Goal: Task Accomplishment & Management: Complete application form

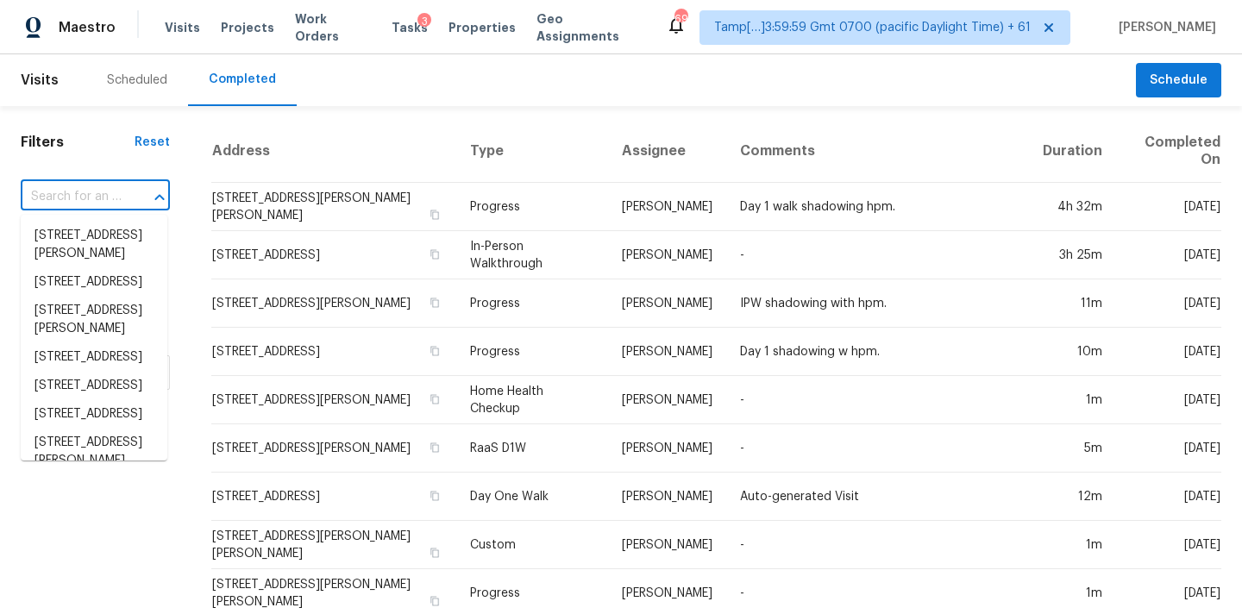
click at [65, 194] on input "text" at bounding box center [71, 197] width 101 height 27
paste input "6536 Emerald Crossing Way, Indianapolis, IN 46221"
type input "6536 Emerald Crossing Way, Indianapolis, IN 46221"
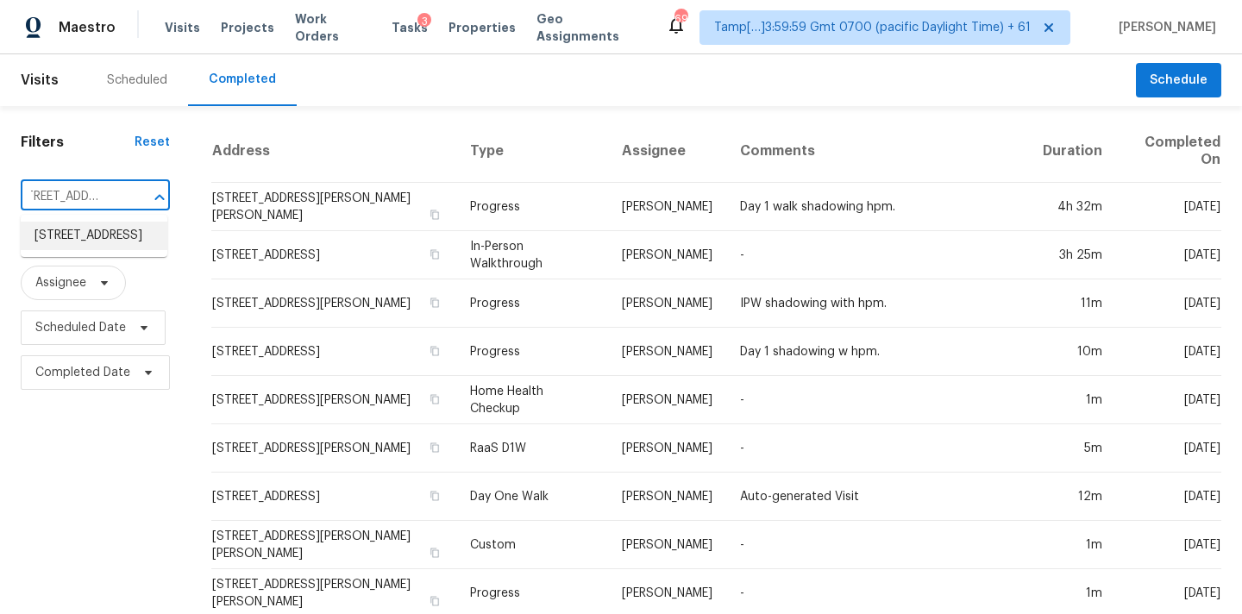
click at [68, 246] on li "6536 Emerald Crossing Way, Indianapolis, IN 46221" at bounding box center [94, 236] width 147 height 28
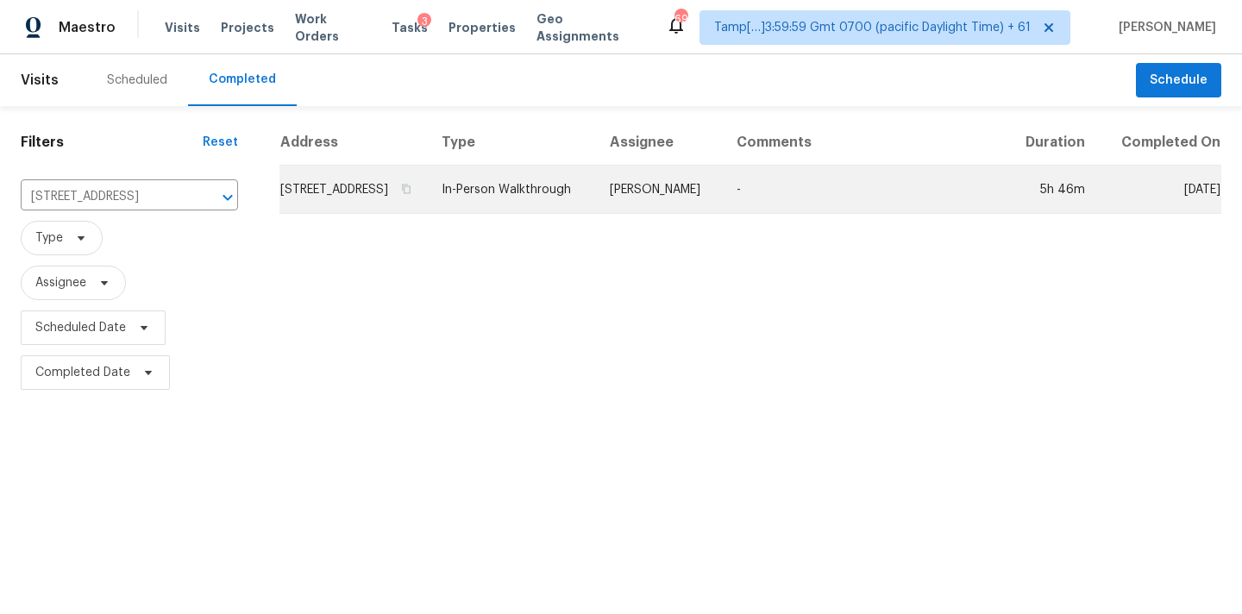
click at [557, 210] on td "In-Person Walkthrough" at bounding box center [512, 190] width 168 height 48
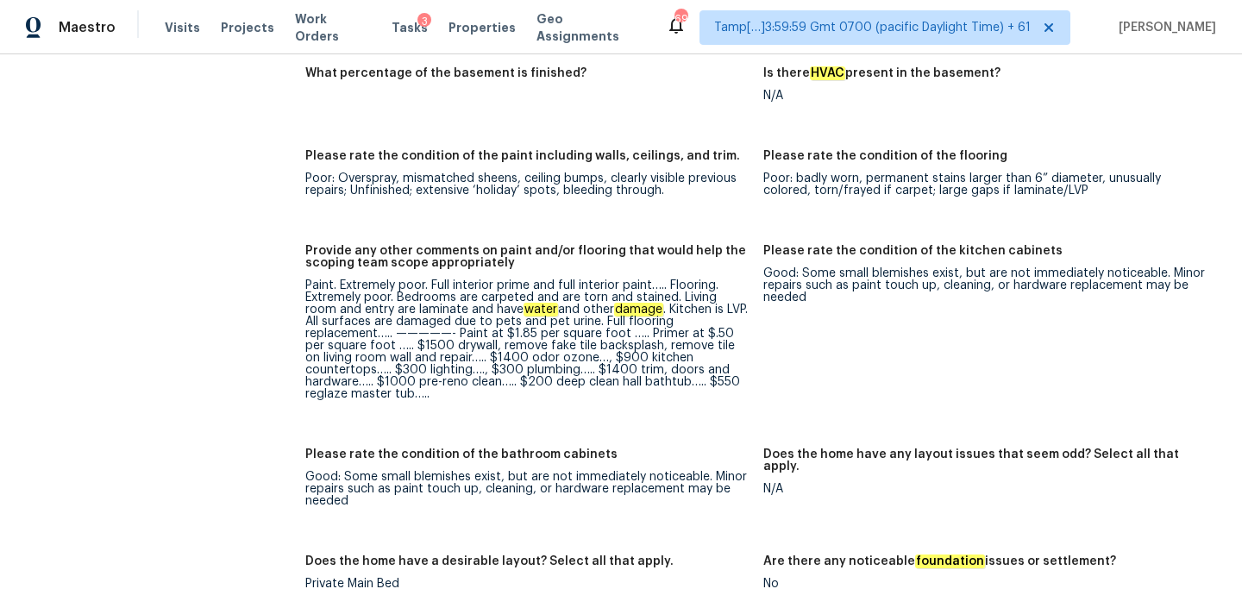
scroll to position [201, 0]
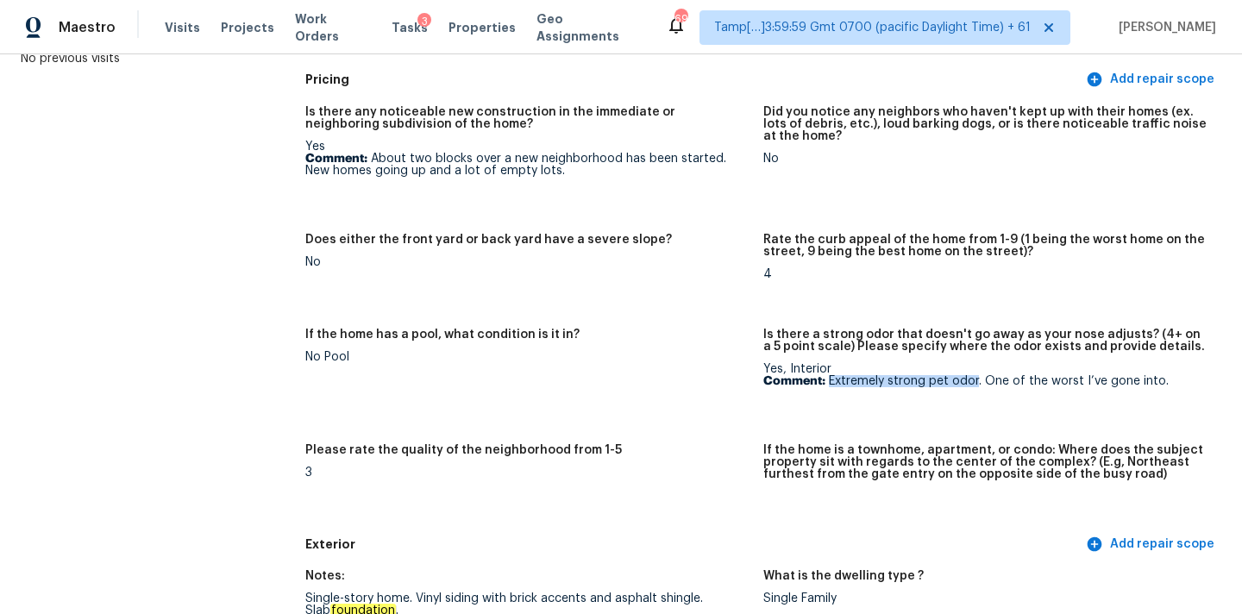
copy p "Extremely strong pet odor"
drag, startPoint x: 829, startPoint y: 379, endPoint x: 977, endPoint y: 382, distance: 147.6
click at [977, 382] on p "Comment: Extremely strong pet odor. One of the worst I’ve gone into." at bounding box center [985, 381] width 444 height 12
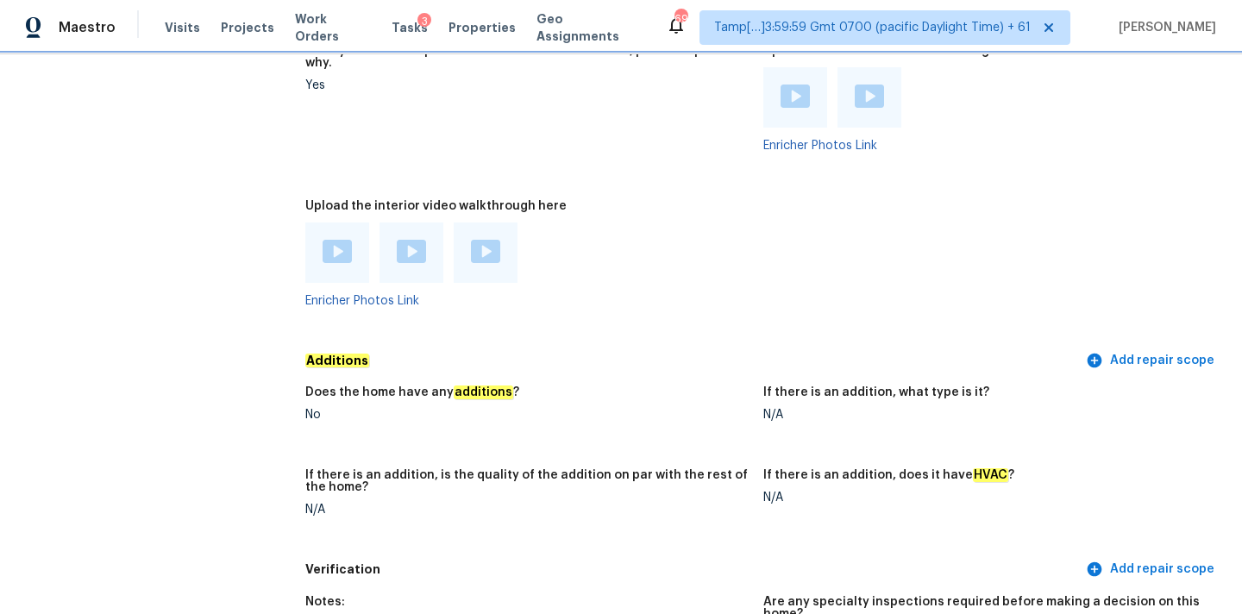
scroll to position [3258, 0]
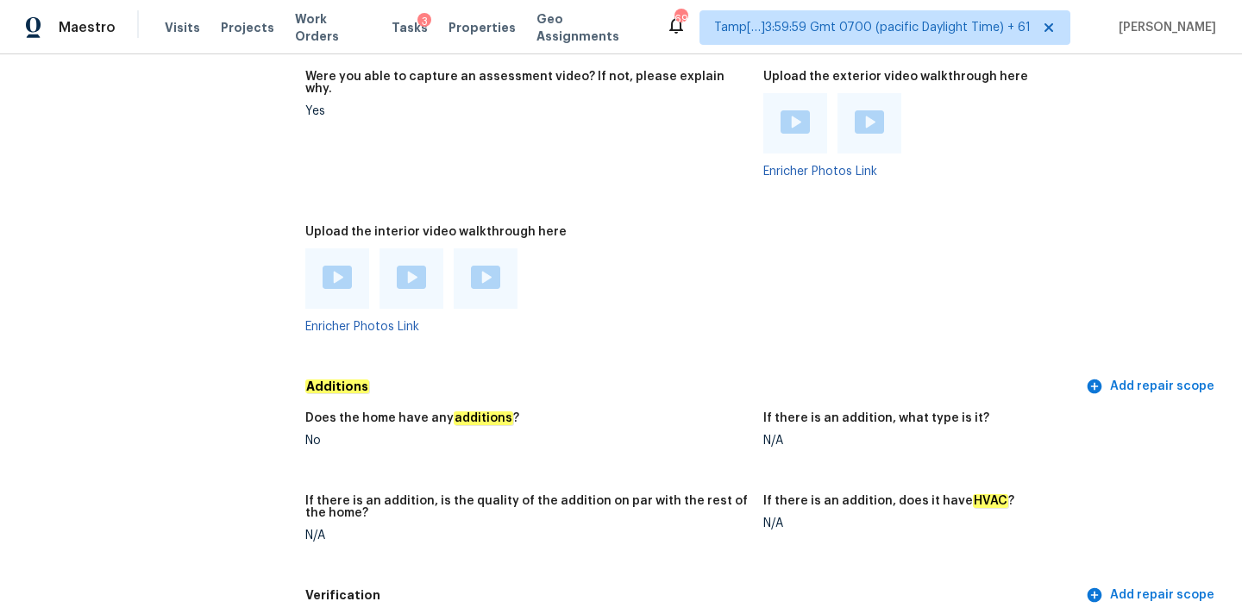
click at [336, 266] on img at bounding box center [337, 277] width 29 height 23
click at [404, 266] on div at bounding box center [411, 279] width 29 height 26
click at [486, 266] on img at bounding box center [485, 277] width 29 height 23
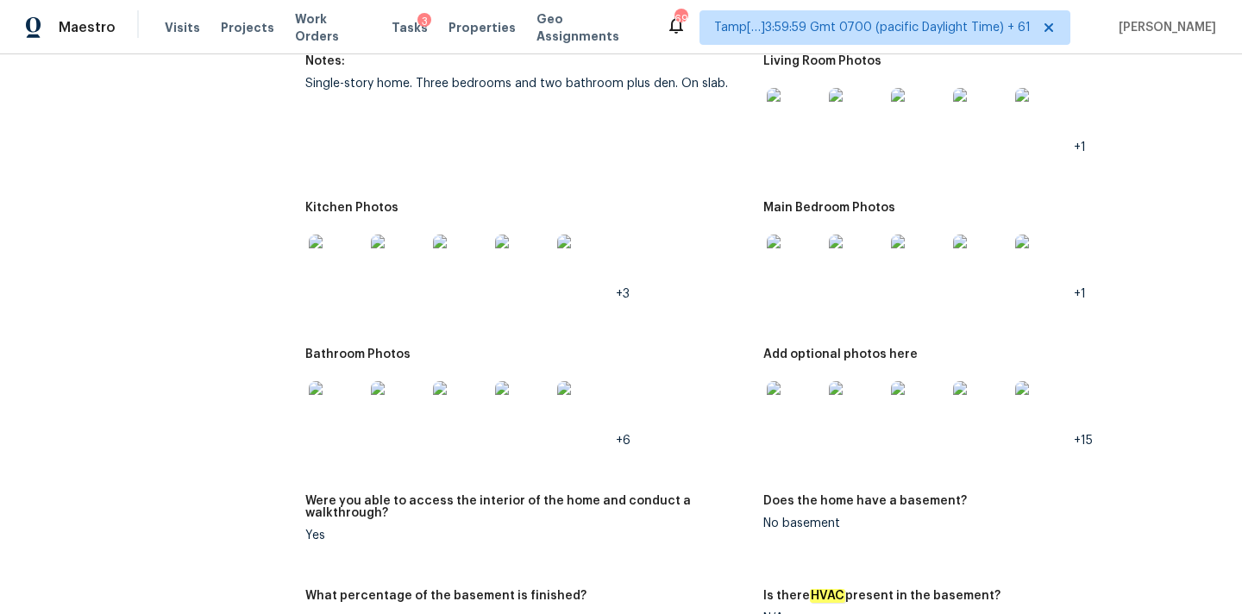
scroll to position [1797, 0]
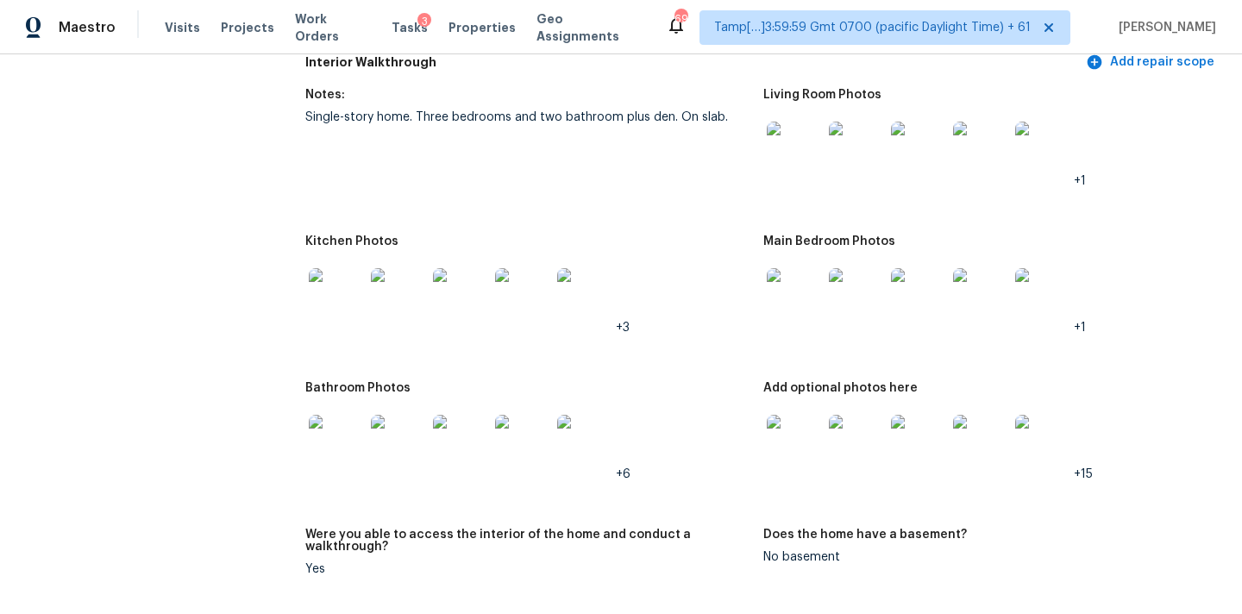
click at [806, 128] on img at bounding box center [794, 149] width 55 height 55
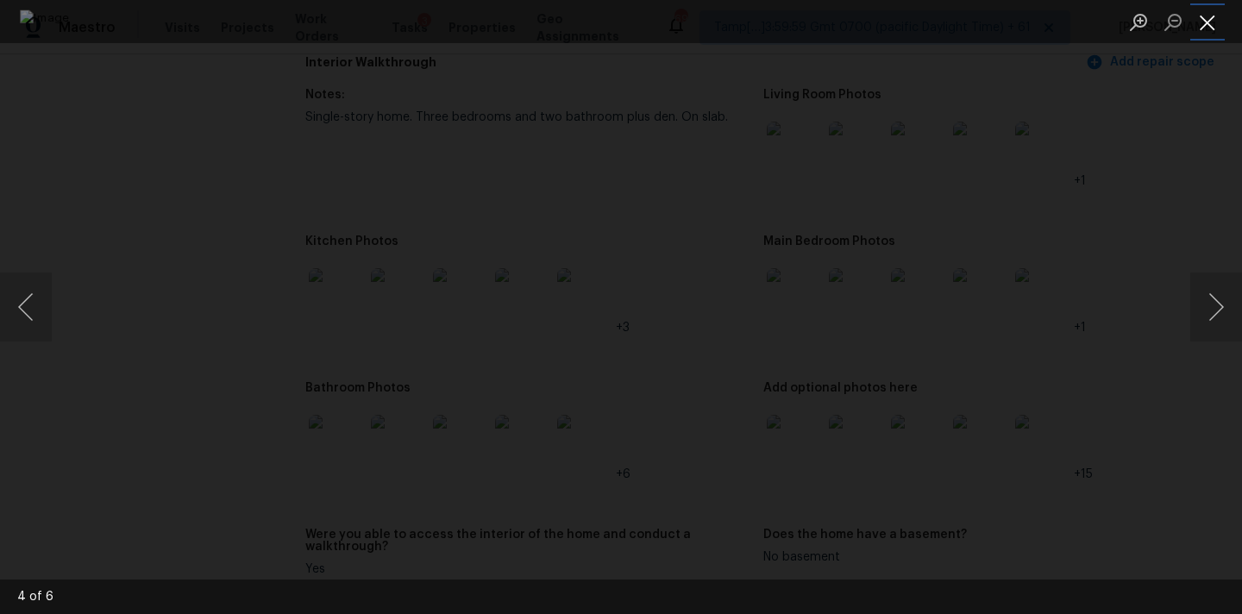
click at [1207, 17] on button "Close lightbox" at bounding box center [1208, 22] width 35 height 30
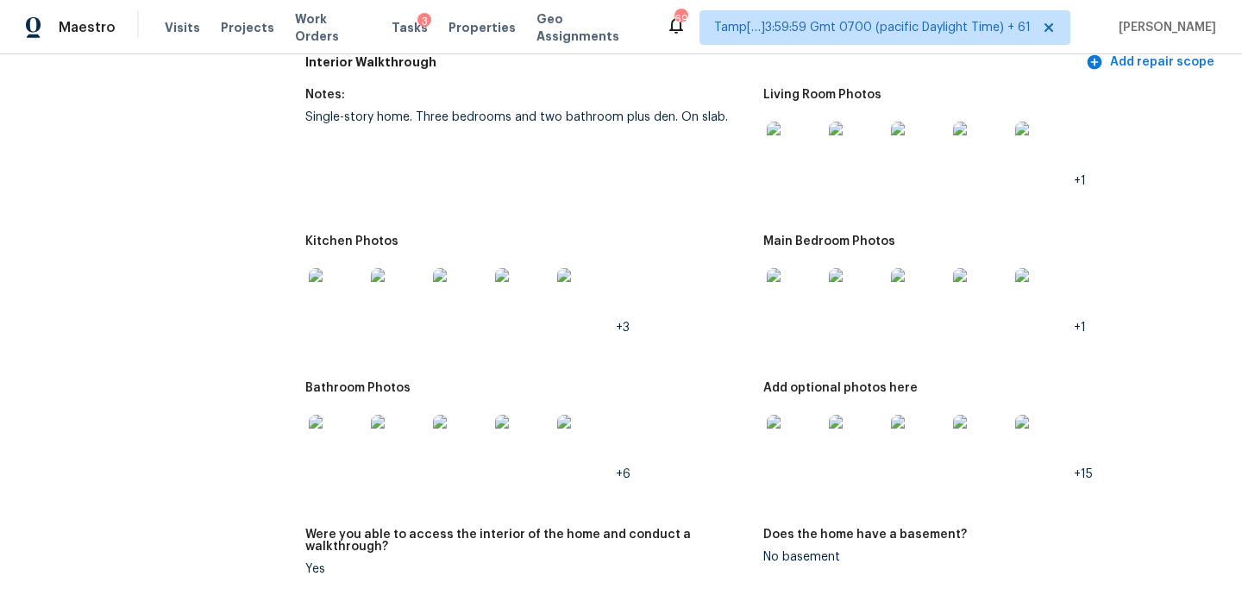
click at [807, 293] on img at bounding box center [794, 295] width 55 height 55
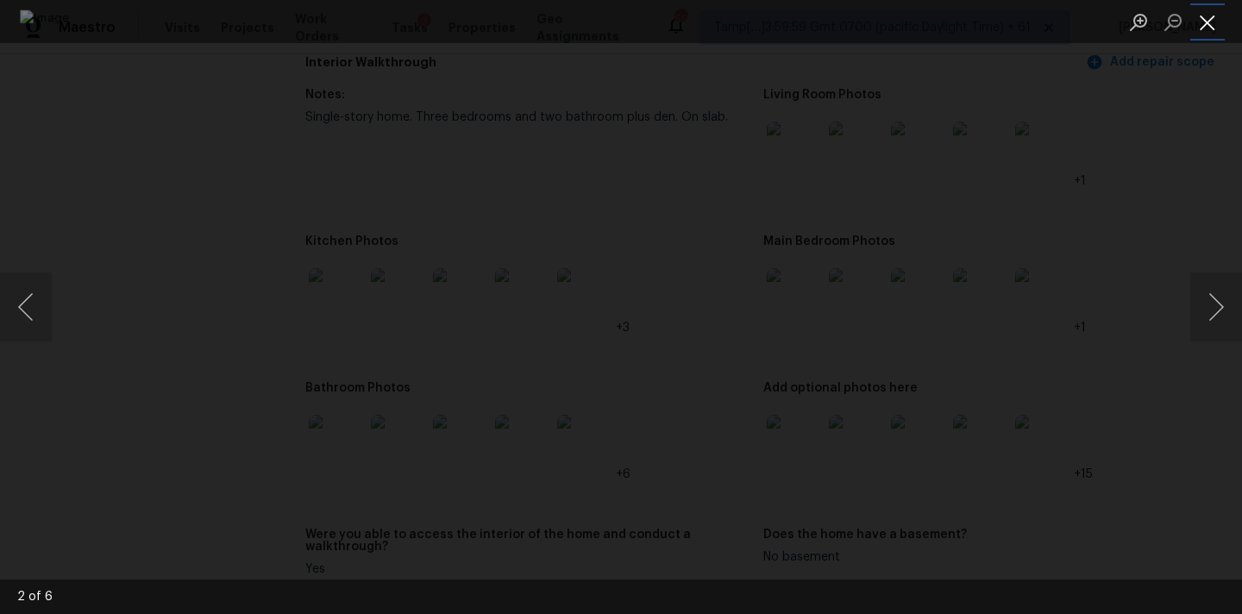
click at [1207, 10] on button "Close lightbox" at bounding box center [1208, 22] width 35 height 30
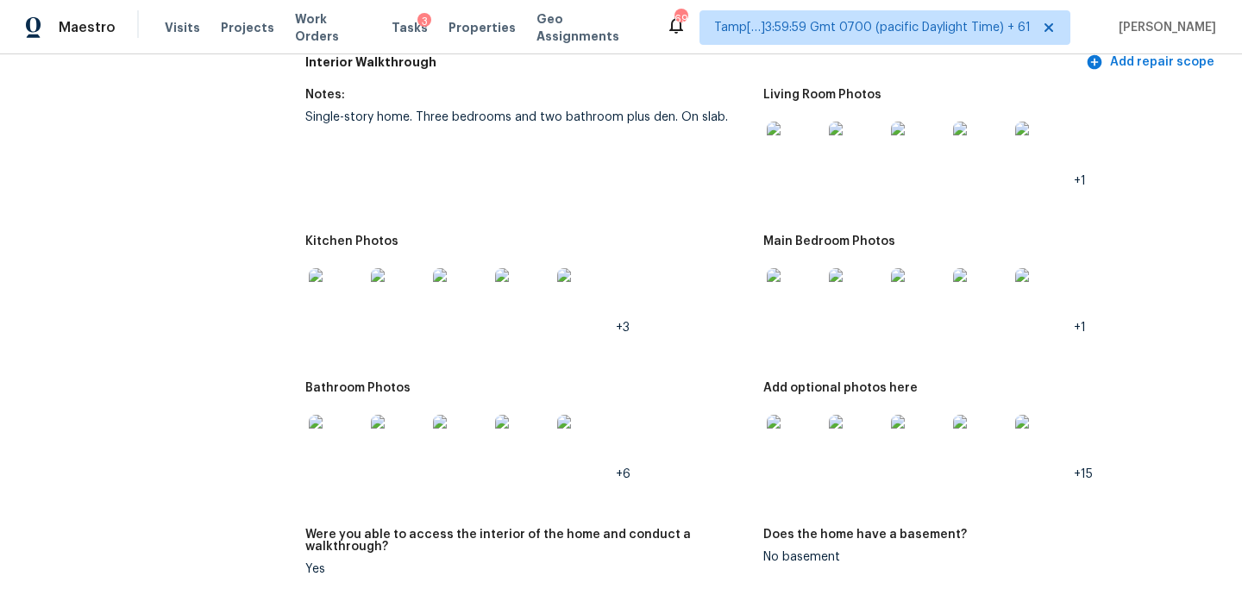
click at [335, 286] on img at bounding box center [336, 295] width 55 height 55
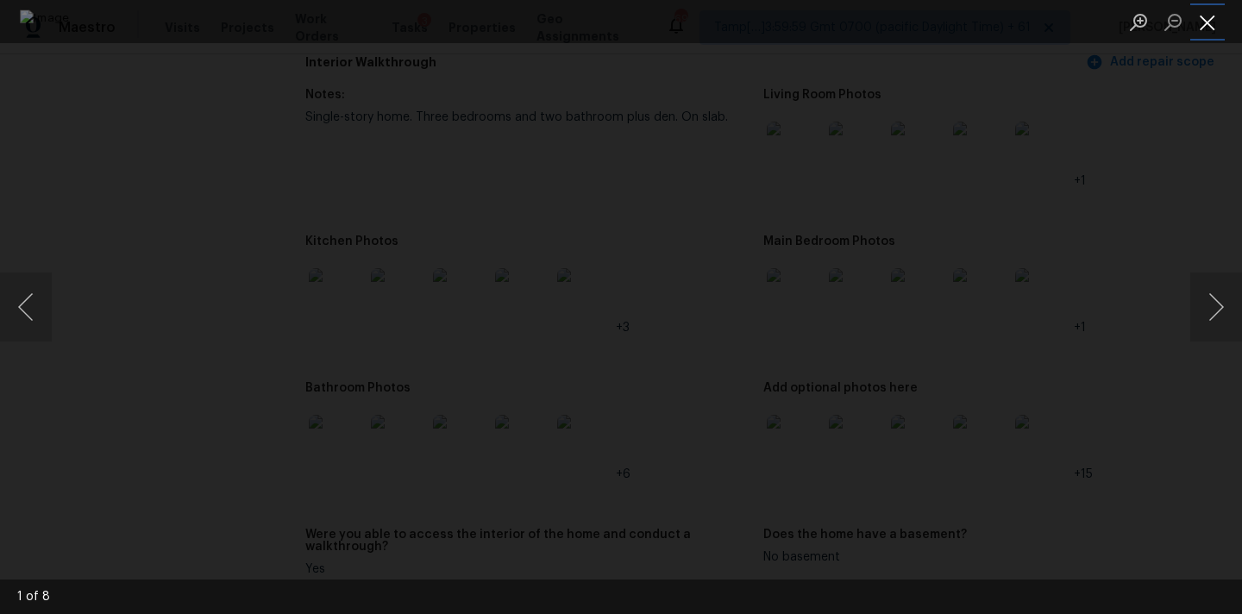
click at [1204, 24] on button "Close lightbox" at bounding box center [1208, 22] width 35 height 30
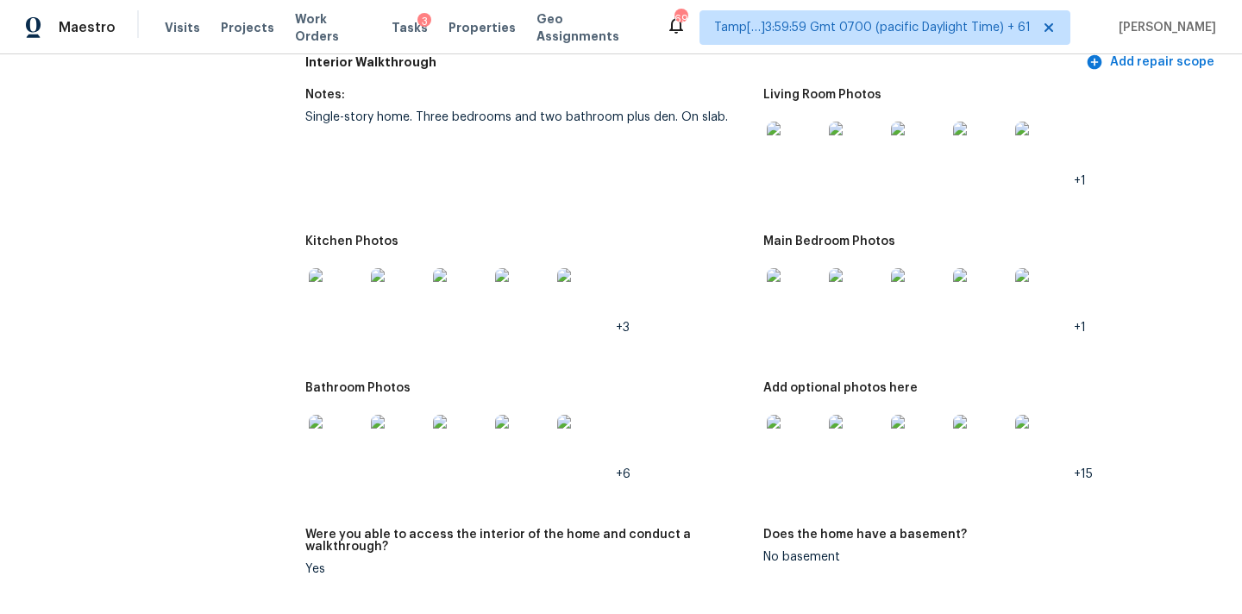
click at [314, 439] on img at bounding box center [336, 442] width 55 height 55
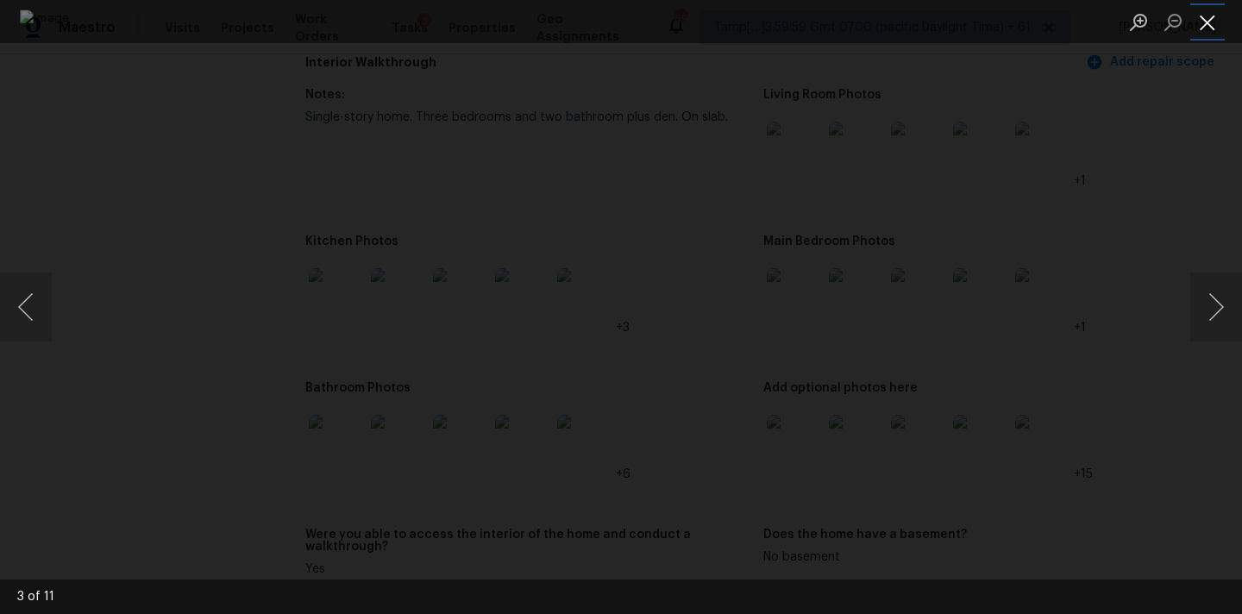
click at [1198, 25] on button "Close lightbox" at bounding box center [1208, 22] width 35 height 30
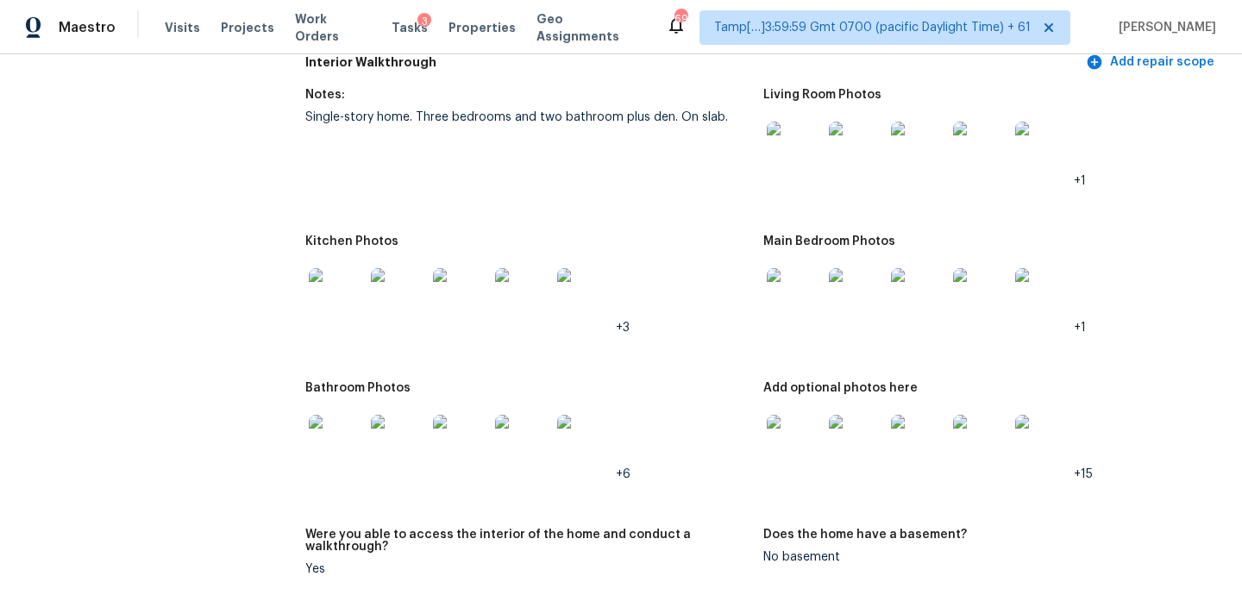
click at [786, 433] on img at bounding box center [794, 442] width 55 height 55
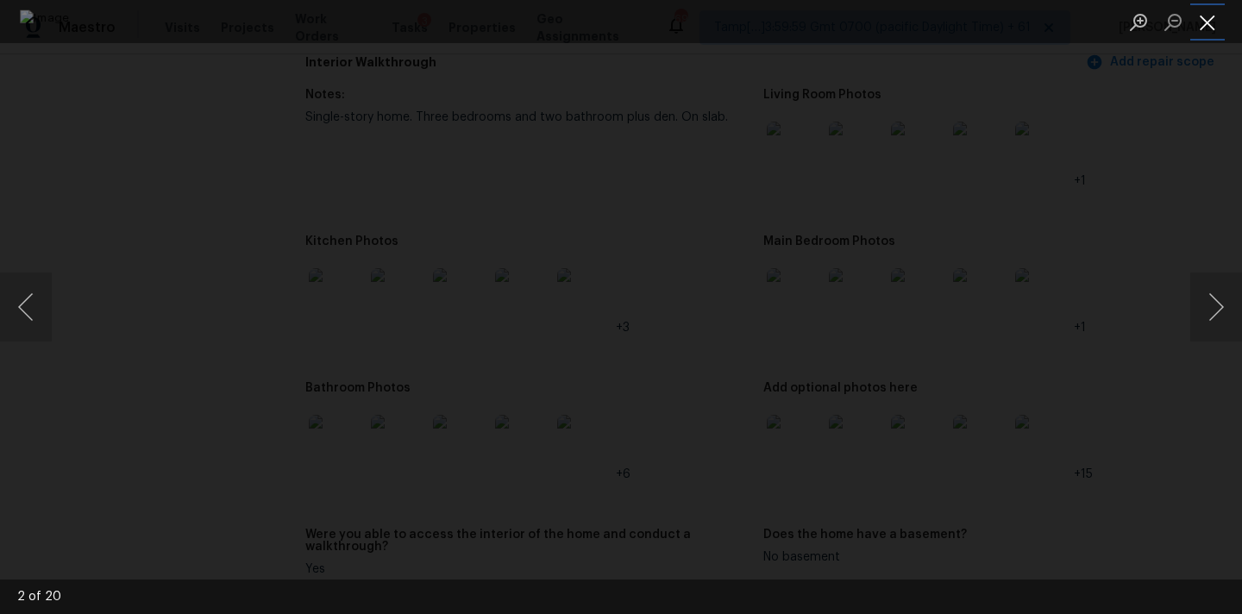
click at [1210, 22] on button "Close lightbox" at bounding box center [1208, 22] width 35 height 30
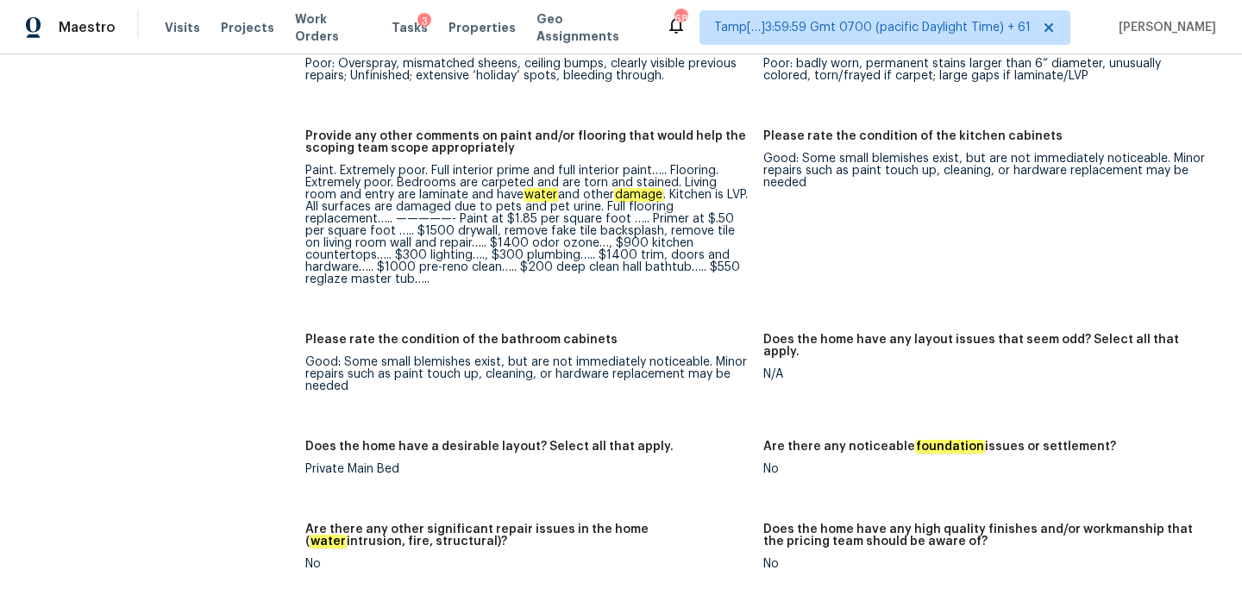
scroll to position [2357, 0]
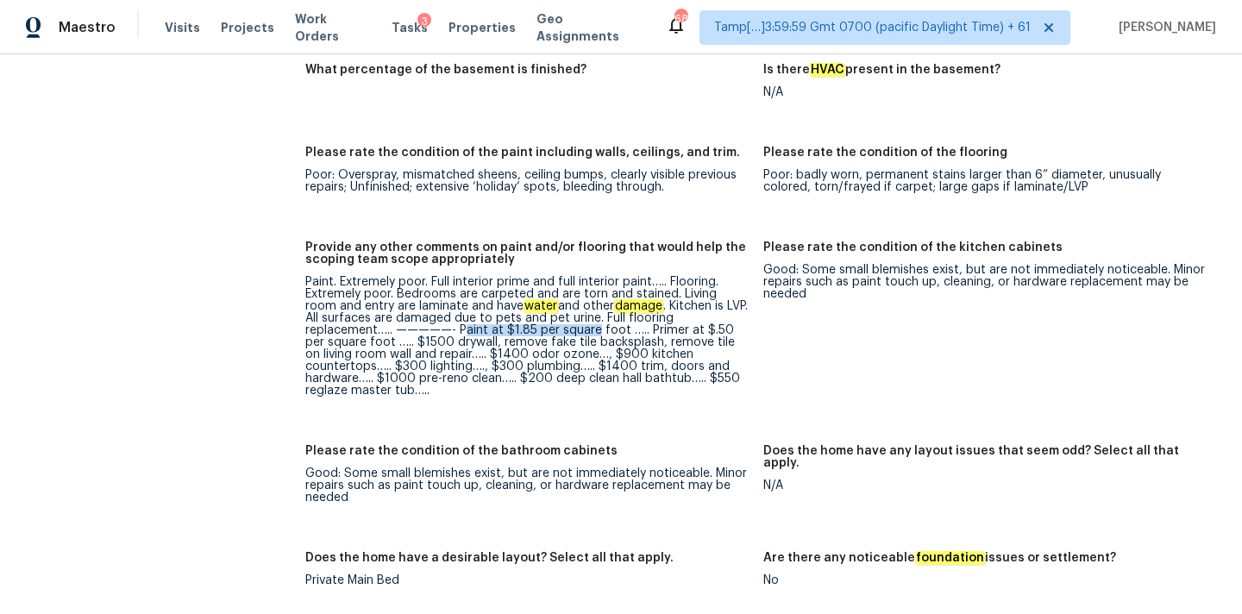
drag, startPoint x: 371, startPoint y: 307, endPoint x: 502, endPoint y: 308, distance: 131.1
click at [502, 308] on div "Paint. Extremely poor. Full interior prime and full interior paint….. Flooring.…" at bounding box center [527, 336] width 444 height 121
drag, startPoint x: 393, startPoint y: 322, endPoint x: 553, endPoint y: 316, distance: 160.6
click at [553, 316] on div "Paint. Extremely poor. Full interior prime and full interior paint….. Flooring.…" at bounding box center [527, 336] width 444 height 121
click at [506, 323] on div "Paint. Extremely poor. Full interior prime and full interior paint….. Flooring.…" at bounding box center [527, 336] width 444 height 121
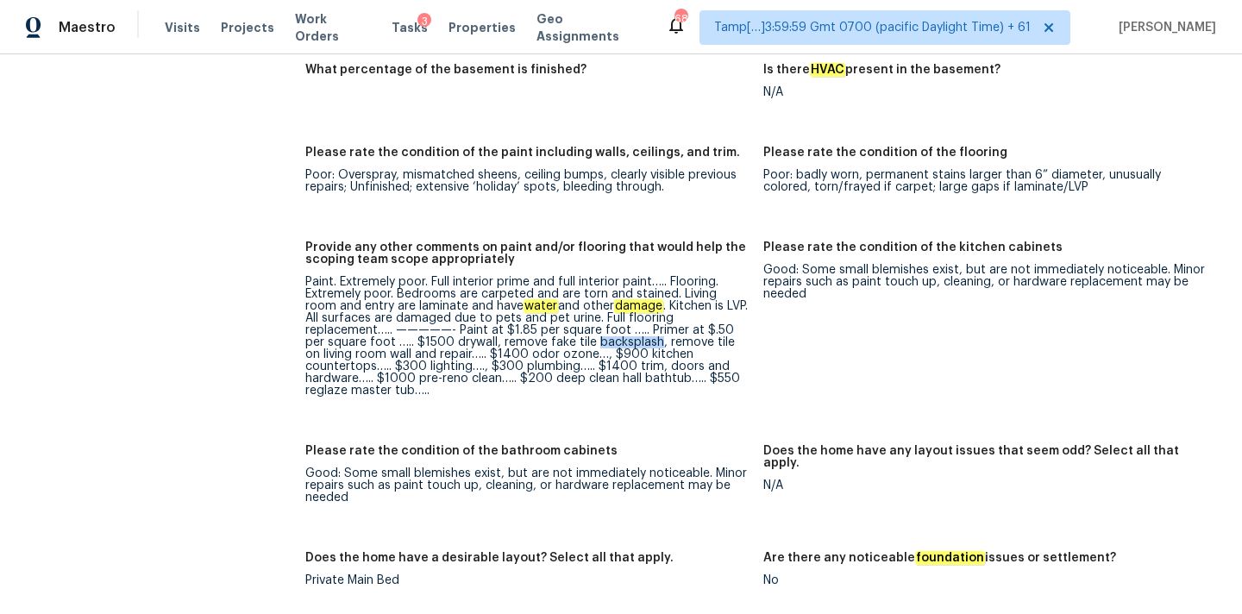
drag, startPoint x: 486, startPoint y: 320, endPoint x: 547, endPoint y: 320, distance: 61.3
click at [547, 320] on div "Paint. Extremely poor. Full interior prime and full interior paint….. Flooring.…" at bounding box center [527, 336] width 444 height 121
copy div "backsplash"
drag, startPoint x: 555, startPoint y: 321, endPoint x: 731, endPoint y: 314, distance: 176.1
click at [731, 314] on div "Paint. Extremely poor. Full interior prime and full interior paint….. Flooring.…" at bounding box center [527, 336] width 444 height 121
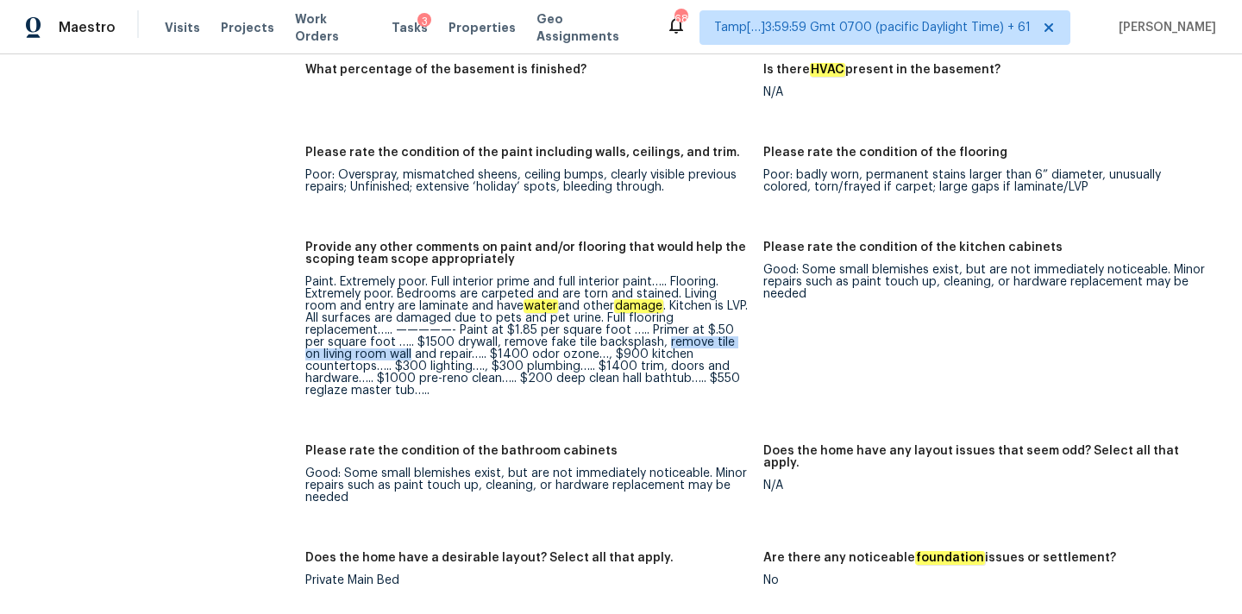
copy div "remove tile on living room wall"
drag, startPoint x: 535, startPoint y: 331, endPoint x: 665, endPoint y: 333, distance: 130.3
click at [665, 333] on div "Paint. Extremely poor. Full interior prime and full interior paint….. Flooring.…" at bounding box center [527, 336] width 444 height 121
click at [323, 344] on div "Paint. Extremely poor. Full interior prime and full interior paint….. Flooring.…" at bounding box center [527, 336] width 444 height 121
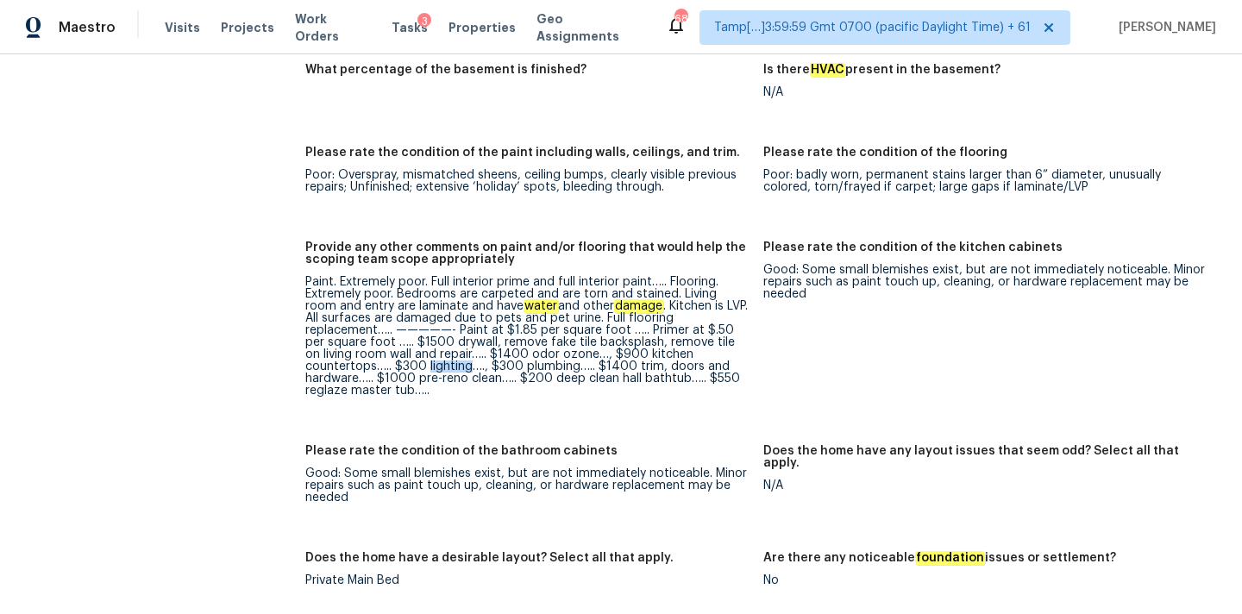
copy div "lighting"
drag, startPoint x: 478, startPoint y: 345, endPoint x: 506, endPoint y: 345, distance: 28.5
click at [506, 345] on div "Paint. Extremely poor. Full interior prime and full interior paint….. Flooring.…" at bounding box center [527, 336] width 444 height 121
click at [527, 343] on div "Paint. Extremely poor. Full interior prime and full interior paint….. Flooring.…" at bounding box center [527, 336] width 444 height 121
drag, startPoint x: 514, startPoint y: 342, endPoint x: 658, endPoint y: 344, distance: 144.1
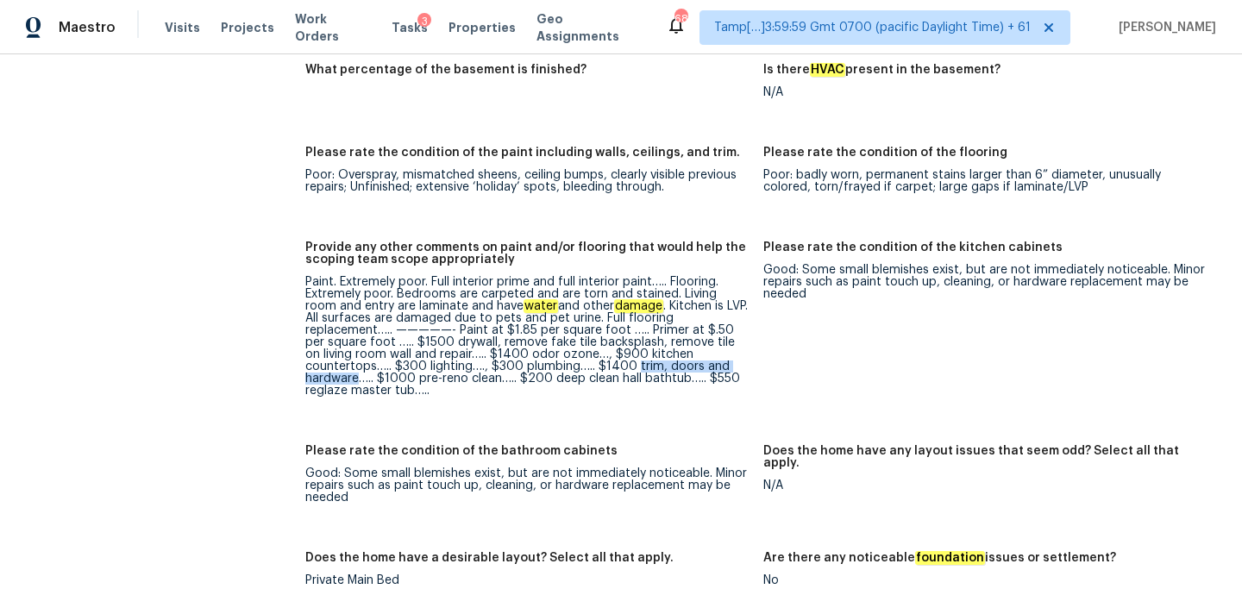
click at [658, 344] on div "Paint. Extremely poor. Full interior prime and full interior paint….. Flooring.…" at bounding box center [527, 336] width 444 height 121
copy div "trim, doors and hardware"
copy div "pre-reno clean"
drag, startPoint x: 719, startPoint y: 343, endPoint x: 363, endPoint y: 354, distance: 356.4
click at [363, 354] on div "Paint. Extremely poor. Full interior prime and full interior paint….. Flooring.…" at bounding box center [527, 336] width 444 height 121
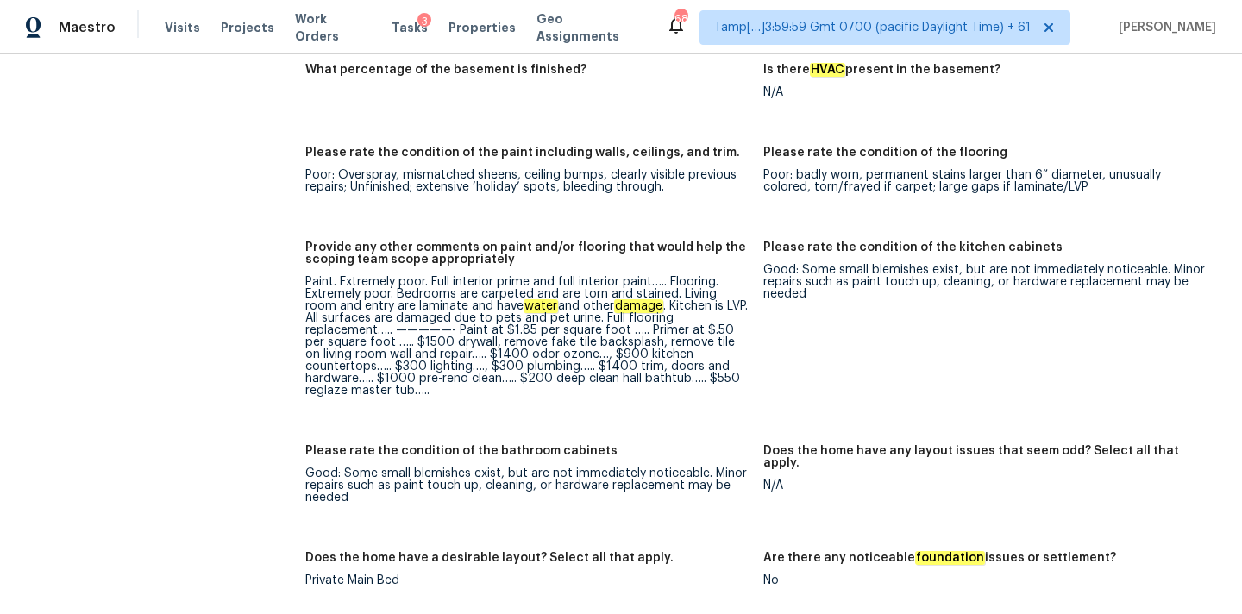
click at [412, 342] on div "Paint. Extremely poor. Full interior prime and full interior paint….. Flooring.…" at bounding box center [527, 336] width 444 height 121
copy div "plumbing"
click at [396, 355] on div "Paint. Extremely poor. Full interior prime and full interior paint….. Flooring.…" at bounding box center [527, 336] width 444 height 121
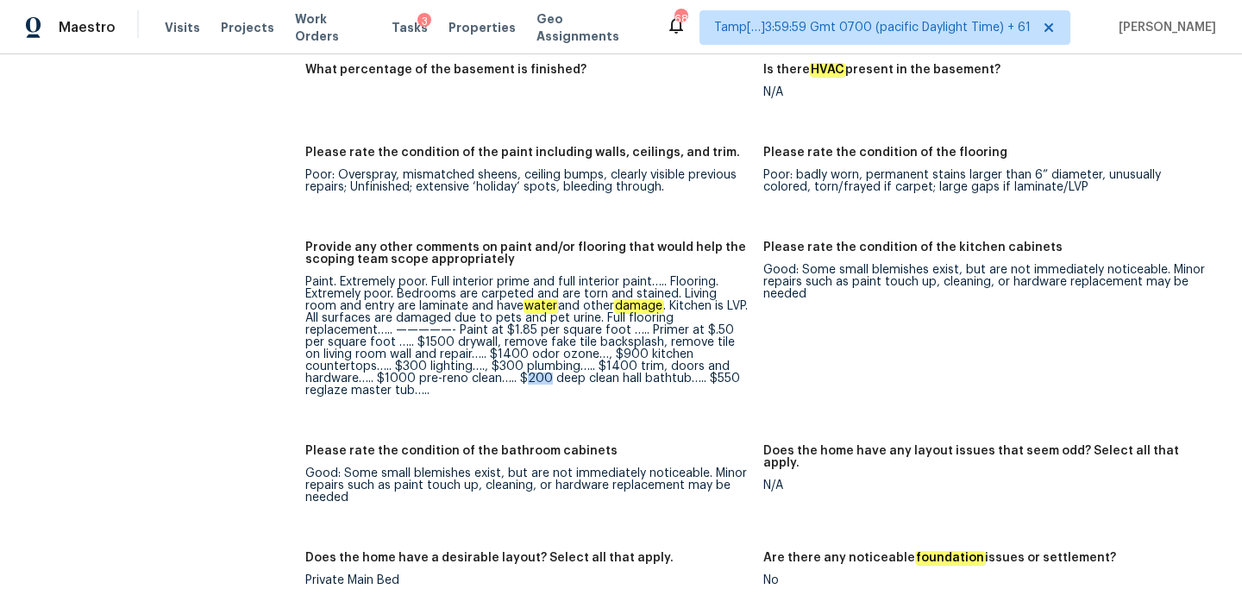
copy div "200"
click at [424, 356] on div "Paint. Extremely poor. Full interior prime and full interior paint….. Flooring.…" at bounding box center [527, 336] width 444 height 121
copy div "deep clean hall bathtub"
drag, startPoint x: 419, startPoint y: 355, endPoint x: 553, endPoint y: 355, distance: 133.7
click at [553, 355] on div "Paint. Extremely poor. Full interior prime and full interior paint….. Flooring.…" at bounding box center [527, 336] width 444 height 121
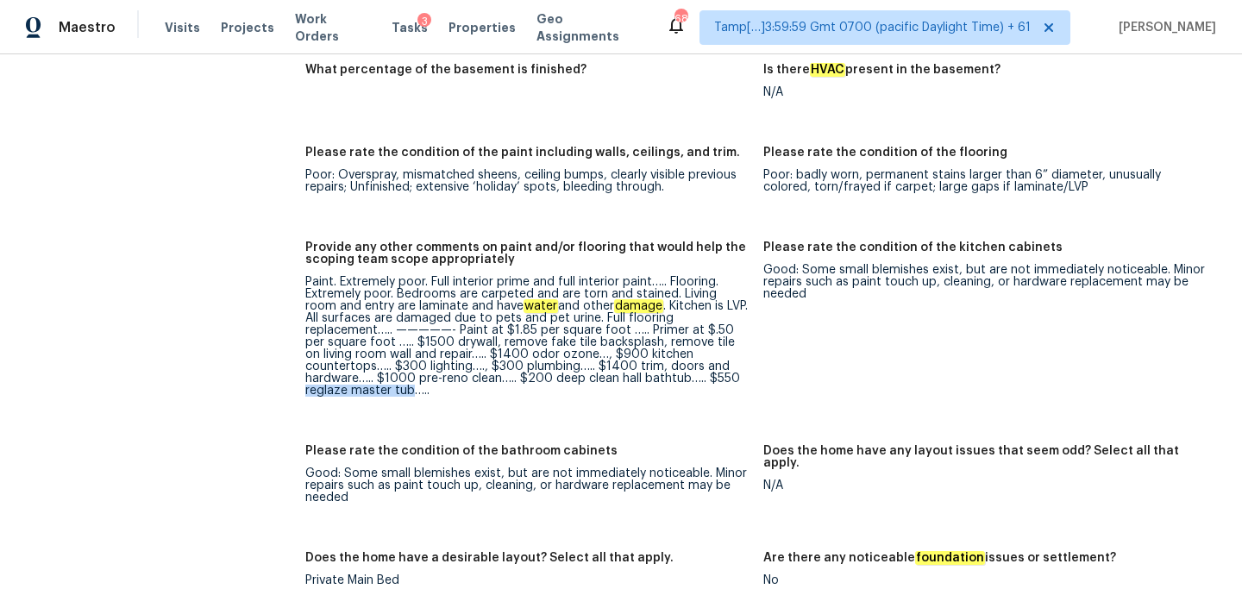
copy div "reglaze master tub"
drag, startPoint x: 603, startPoint y: 356, endPoint x: 707, endPoint y: 355, distance: 104.4
click at [707, 355] on div "Paint. Extremely poor. Full interior prime and full interior paint….. Flooring.…" at bounding box center [527, 336] width 444 height 121
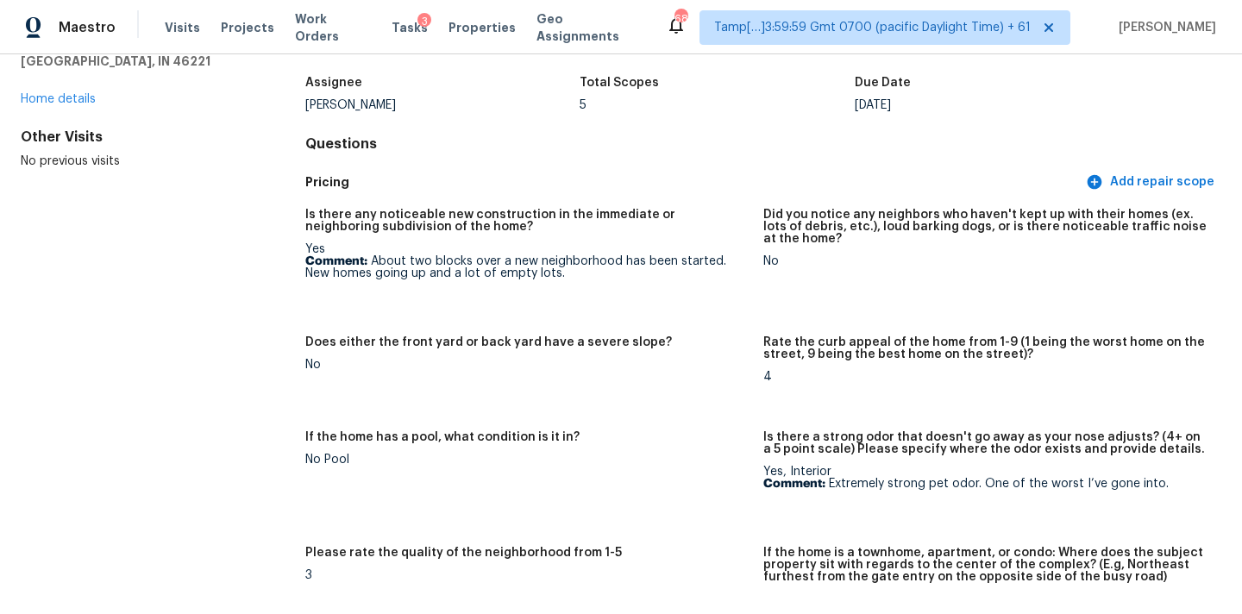
scroll to position [0, 0]
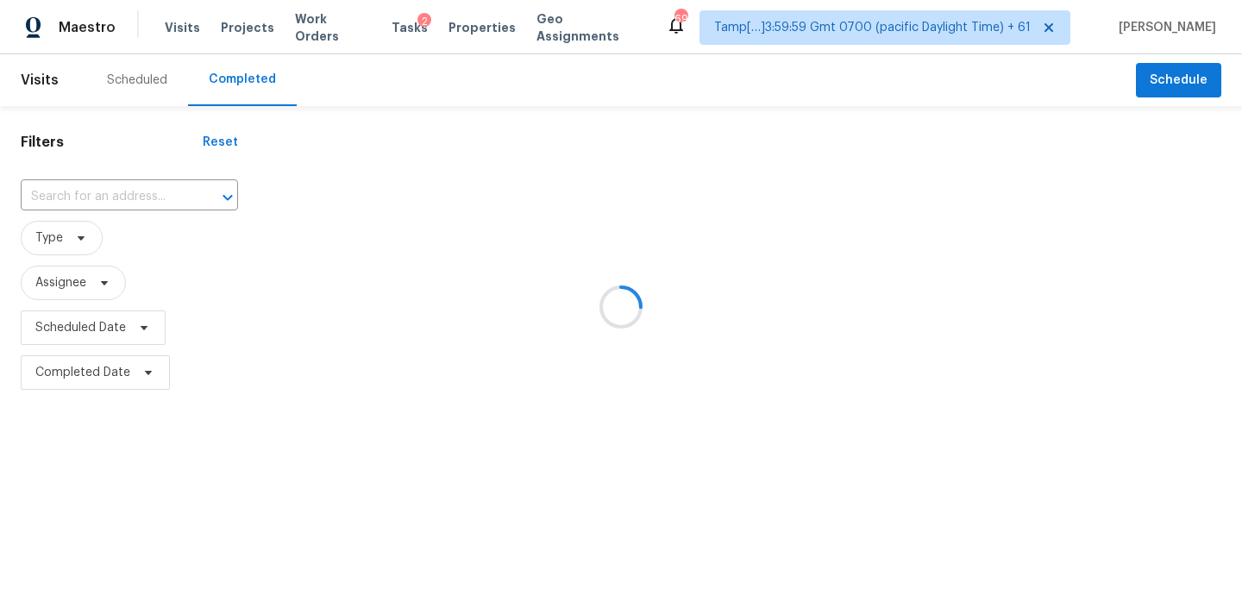
click at [72, 194] on div at bounding box center [621, 307] width 1242 height 614
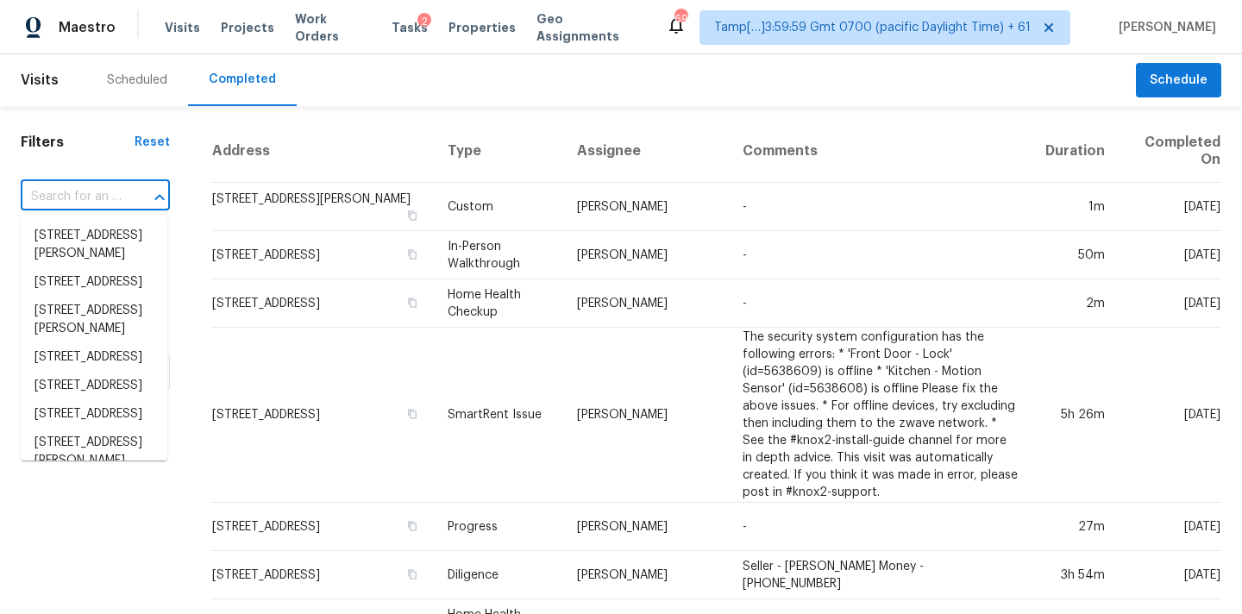
click at [72, 194] on input "text" at bounding box center [71, 197] width 101 height 27
type input "2735 Andrews Crossing Rd, Knoxville, TN 37931"
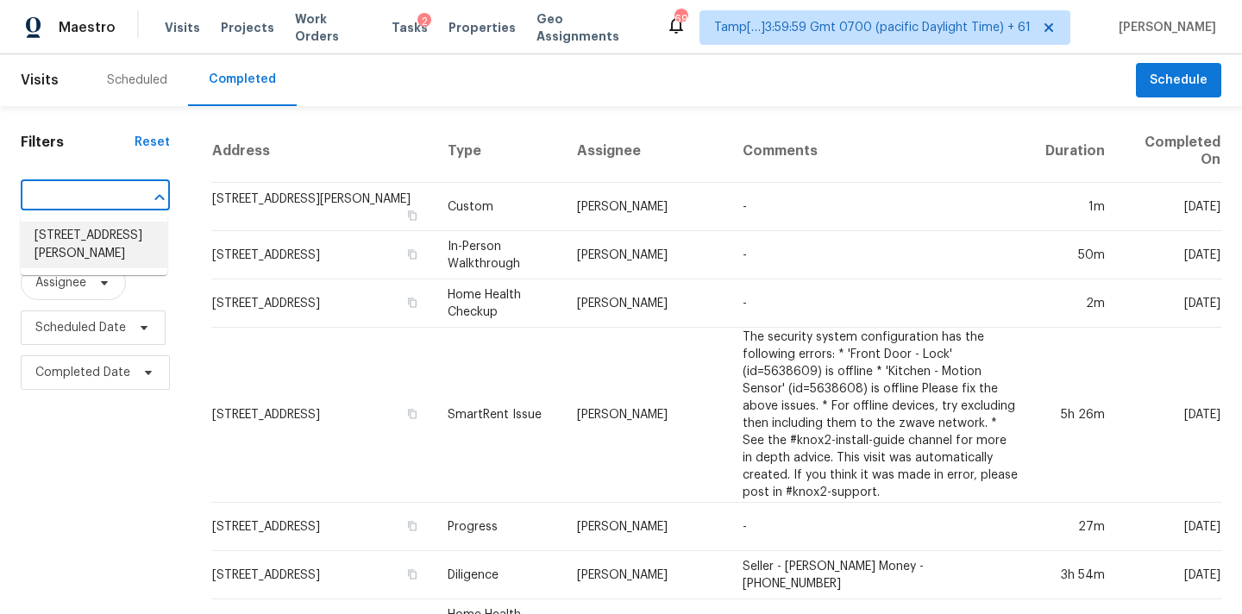
click at [79, 236] on li "2735 Andrews Crossing Rd, Knoxville, TN 37931" at bounding box center [94, 245] width 147 height 47
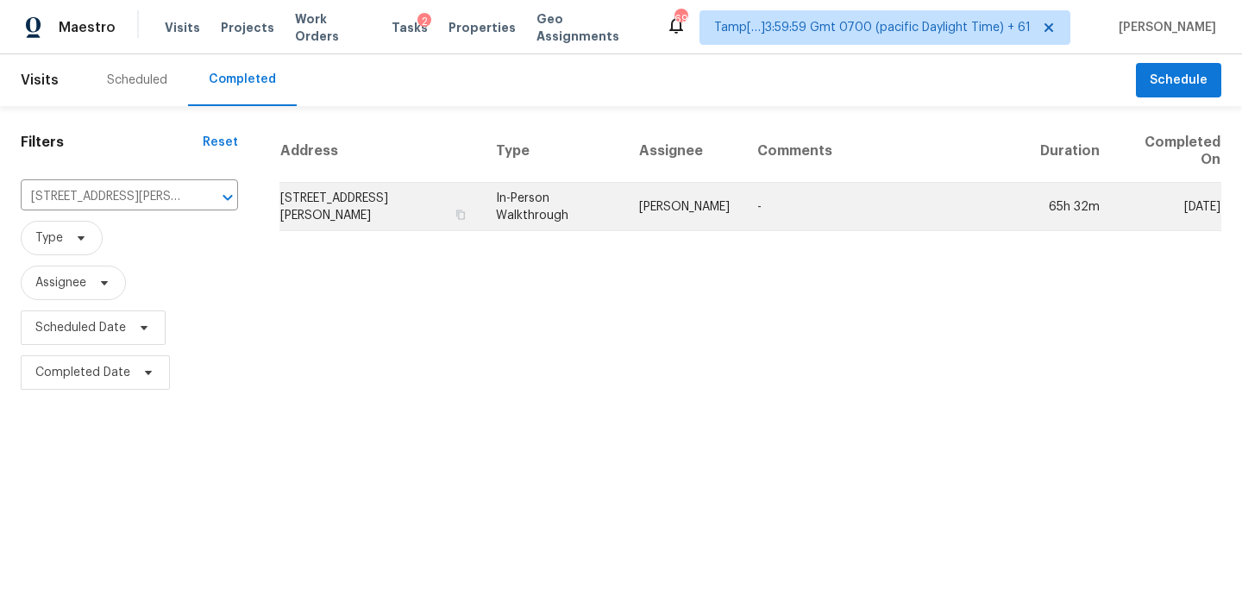
click at [625, 202] on td "In-Person Walkthrough" at bounding box center [553, 207] width 143 height 48
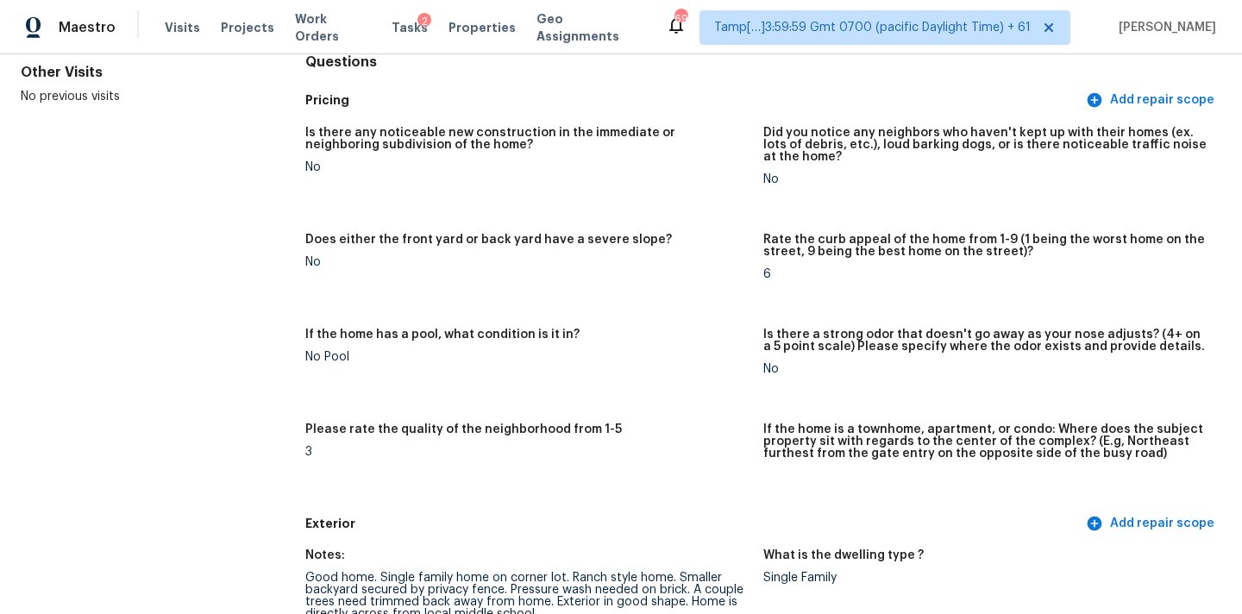
scroll to position [1386, 0]
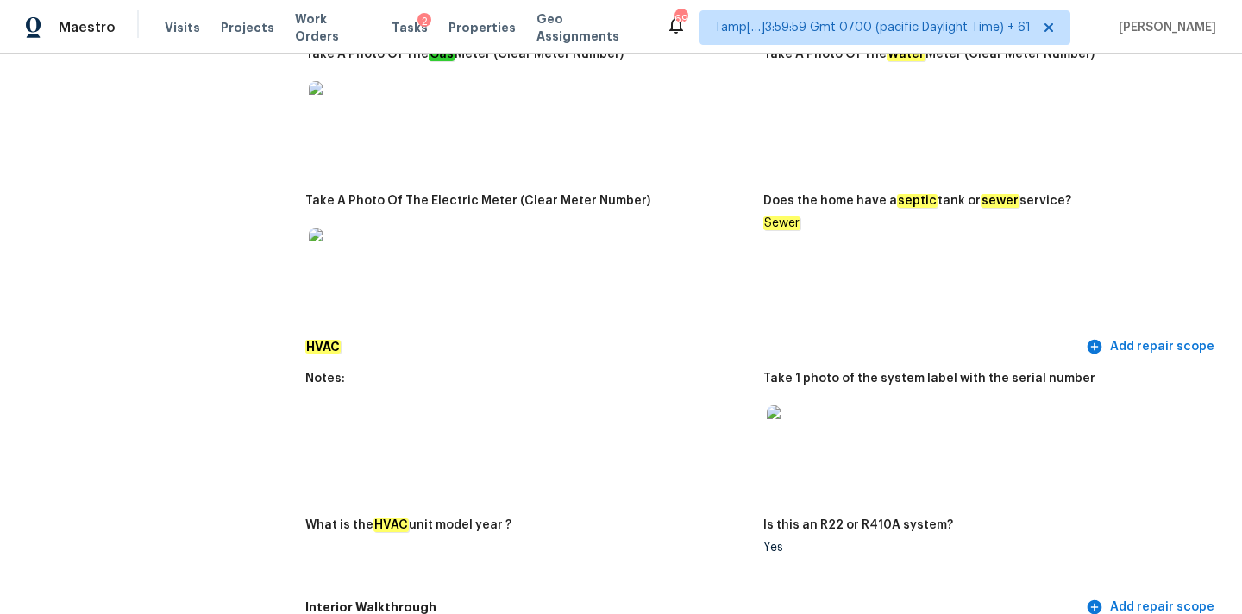
click at [801, 430] on img at bounding box center [794, 432] width 55 height 55
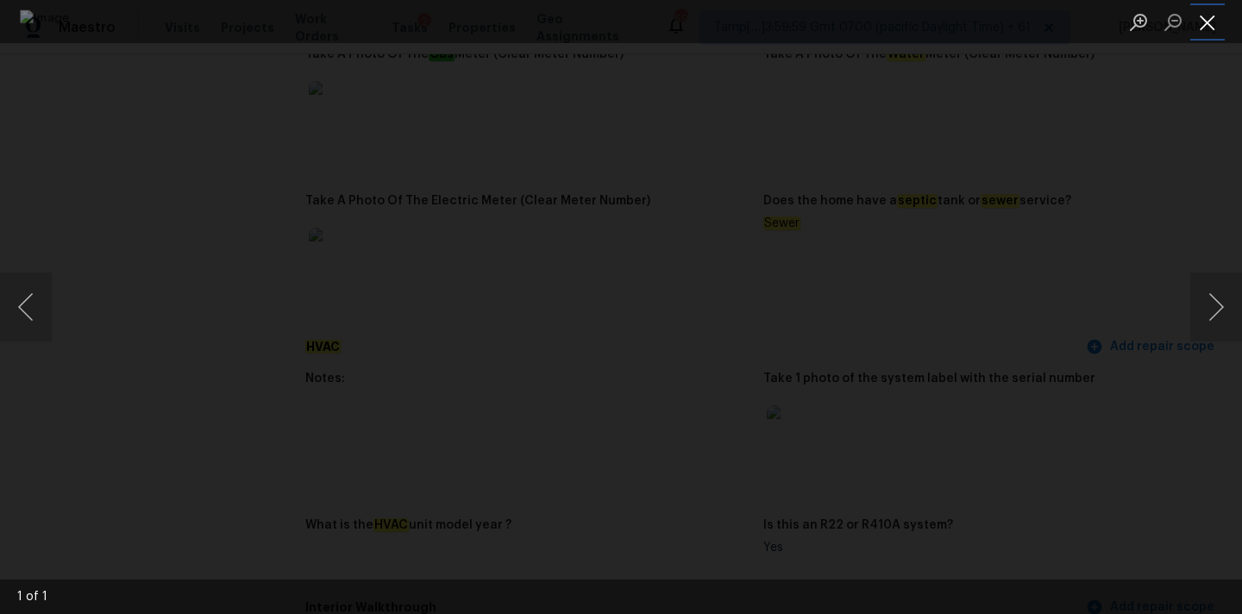
click at [1203, 16] on button "Close lightbox" at bounding box center [1208, 22] width 35 height 30
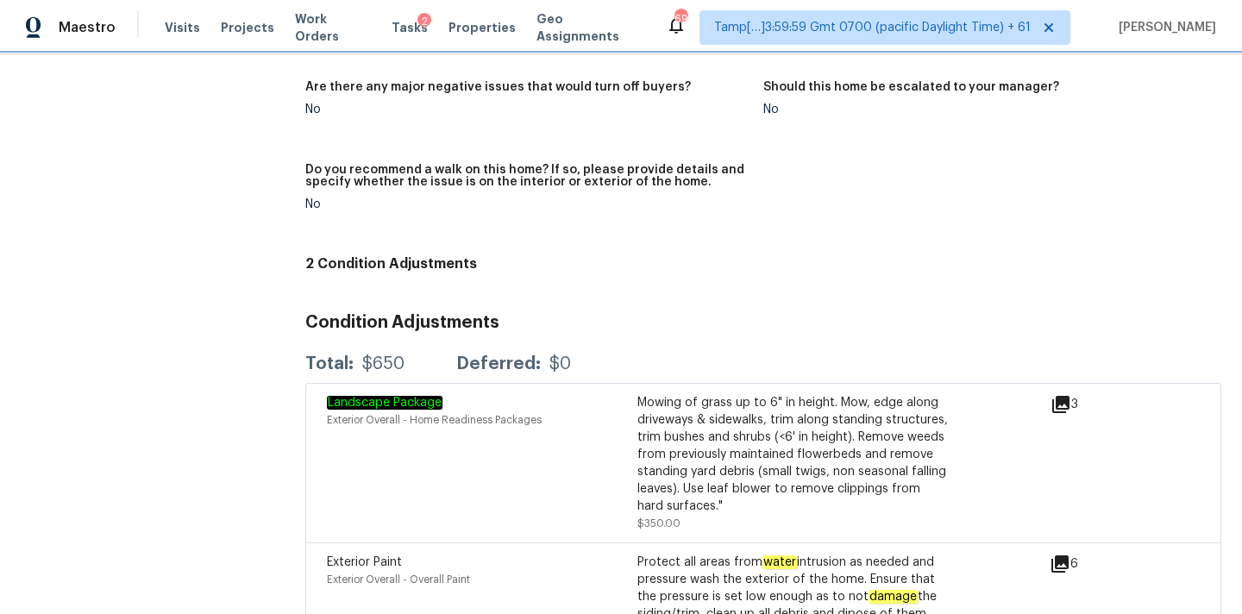
scroll to position [3928, 0]
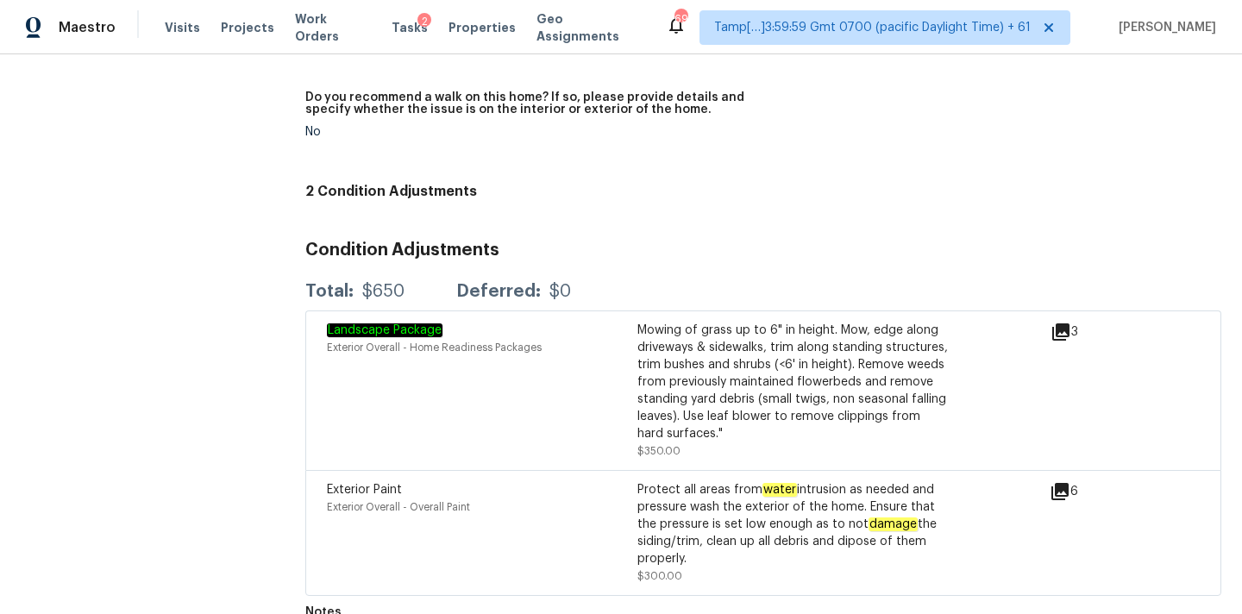
click at [1058, 483] on icon at bounding box center [1060, 491] width 17 height 17
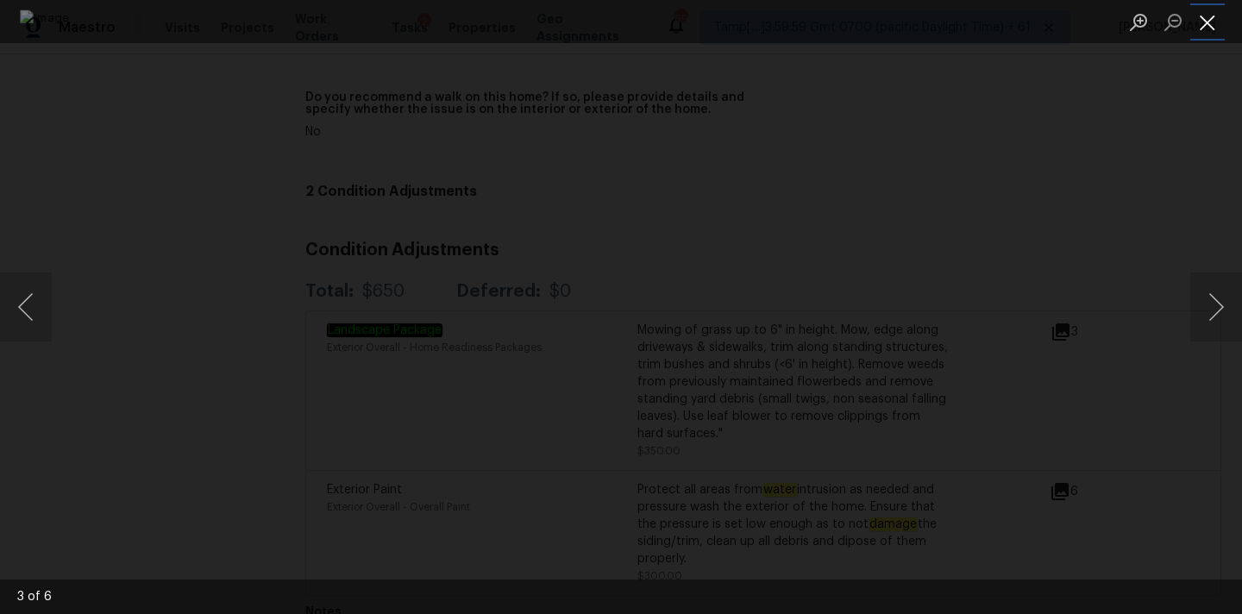
click at [1211, 11] on button "Close lightbox" at bounding box center [1208, 22] width 35 height 30
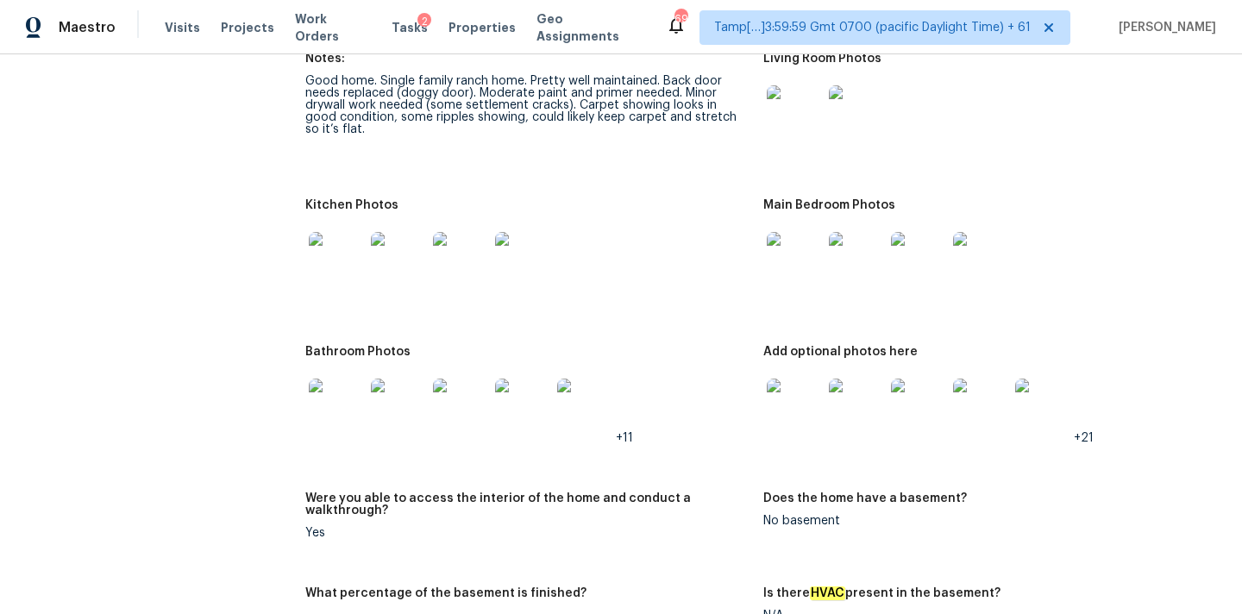
scroll to position [1866, 0]
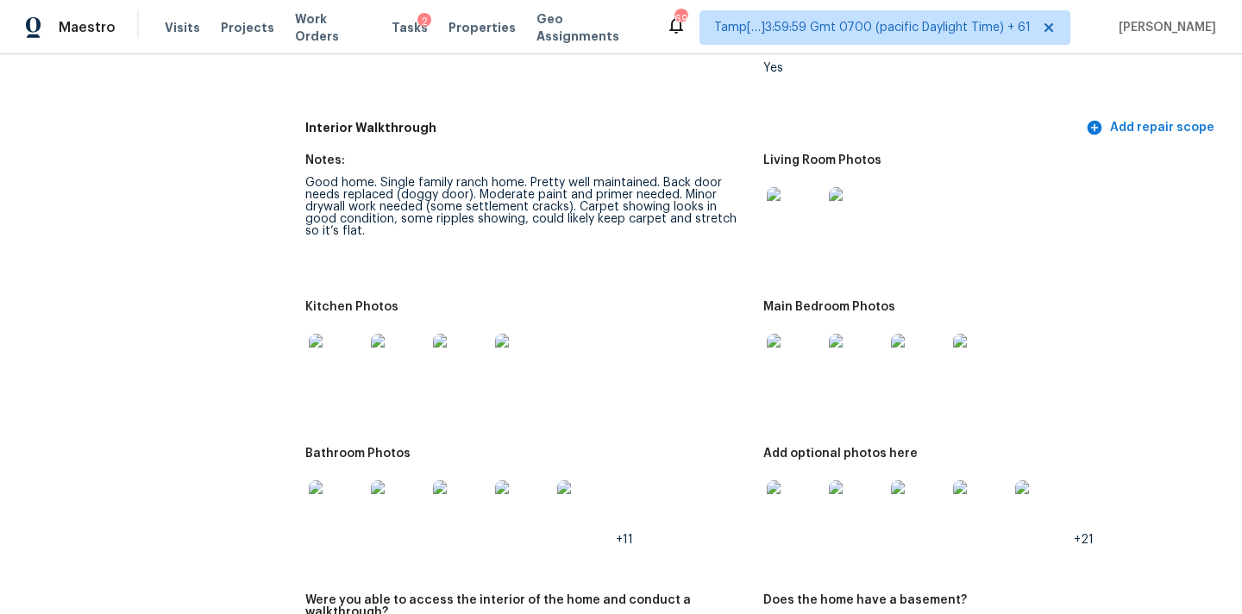
click at [776, 202] on img at bounding box center [794, 214] width 55 height 55
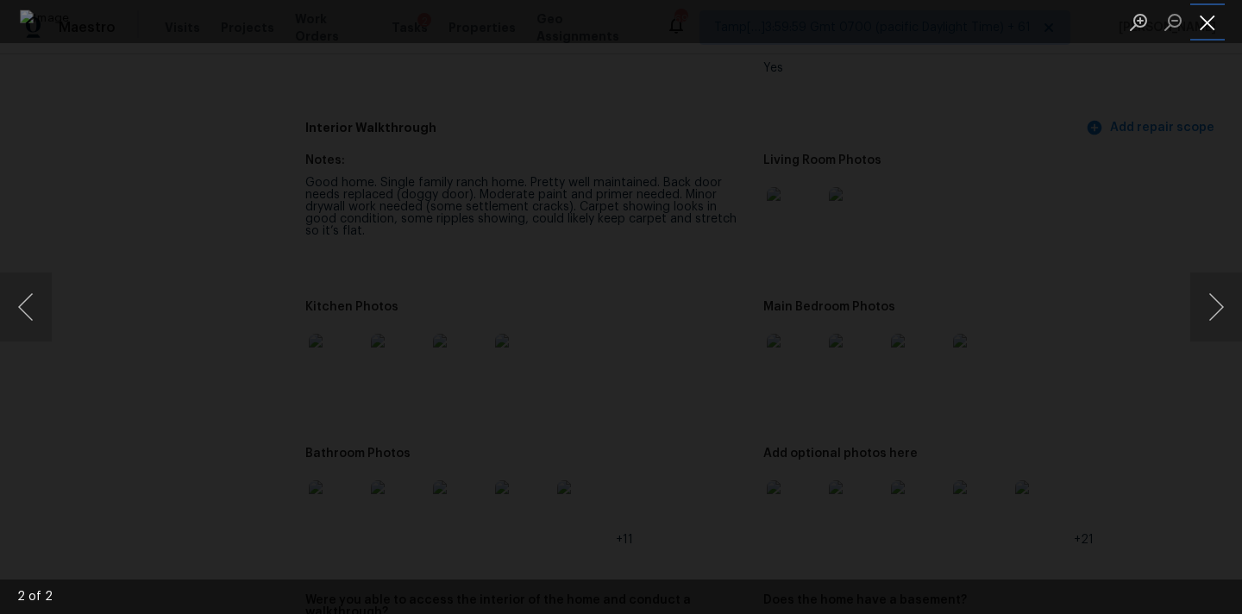
click at [1215, 12] on button "Close lightbox" at bounding box center [1208, 22] width 35 height 30
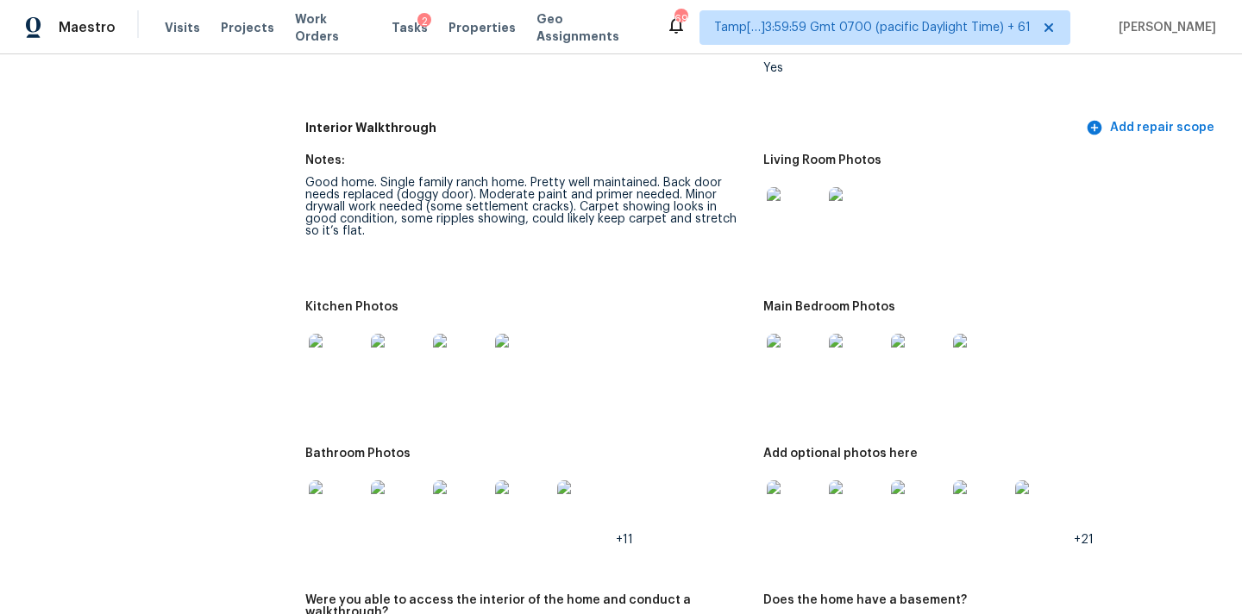
click at [805, 353] on img at bounding box center [794, 361] width 55 height 55
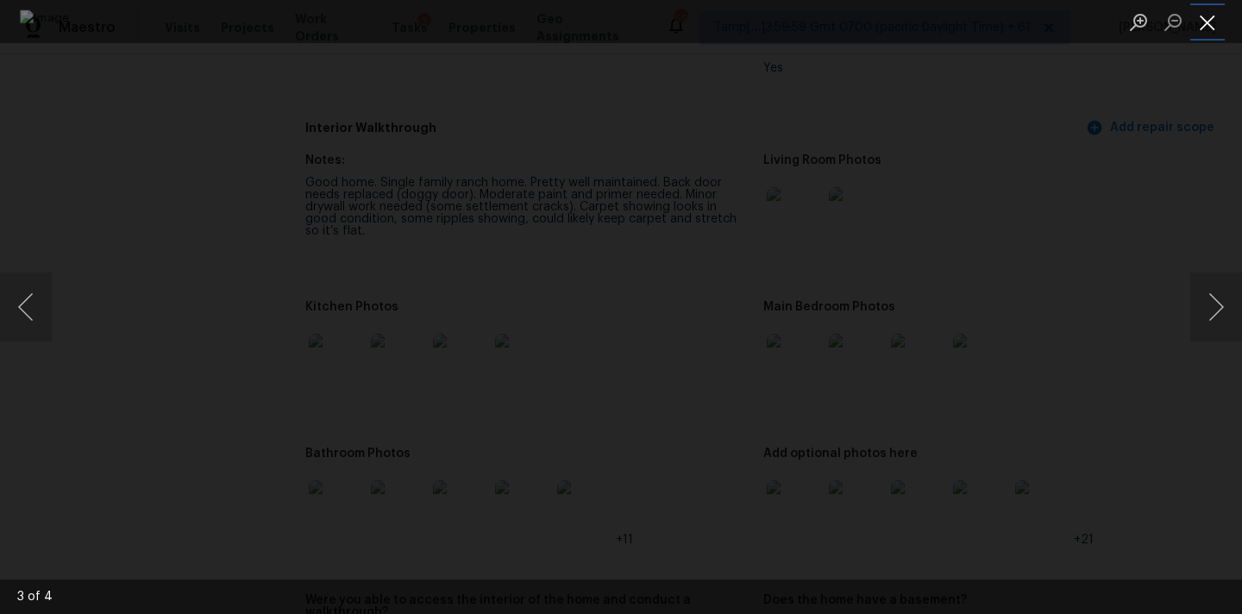
click at [1213, 24] on button "Close lightbox" at bounding box center [1208, 22] width 35 height 30
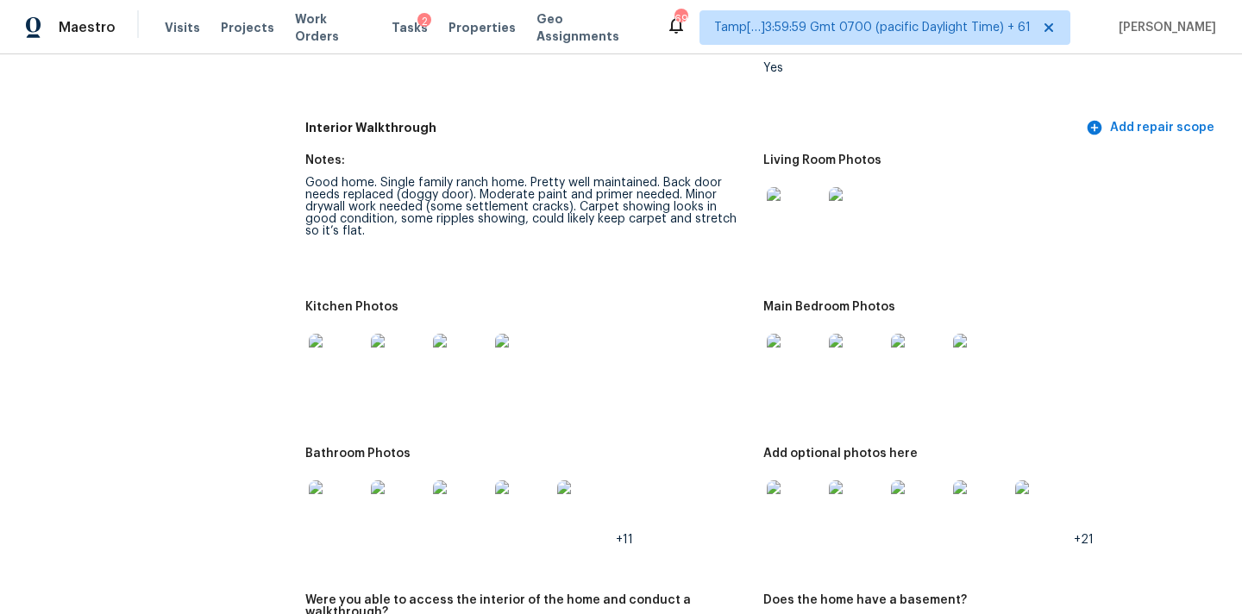
click at [786, 338] on img at bounding box center [794, 361] width 55 height 55
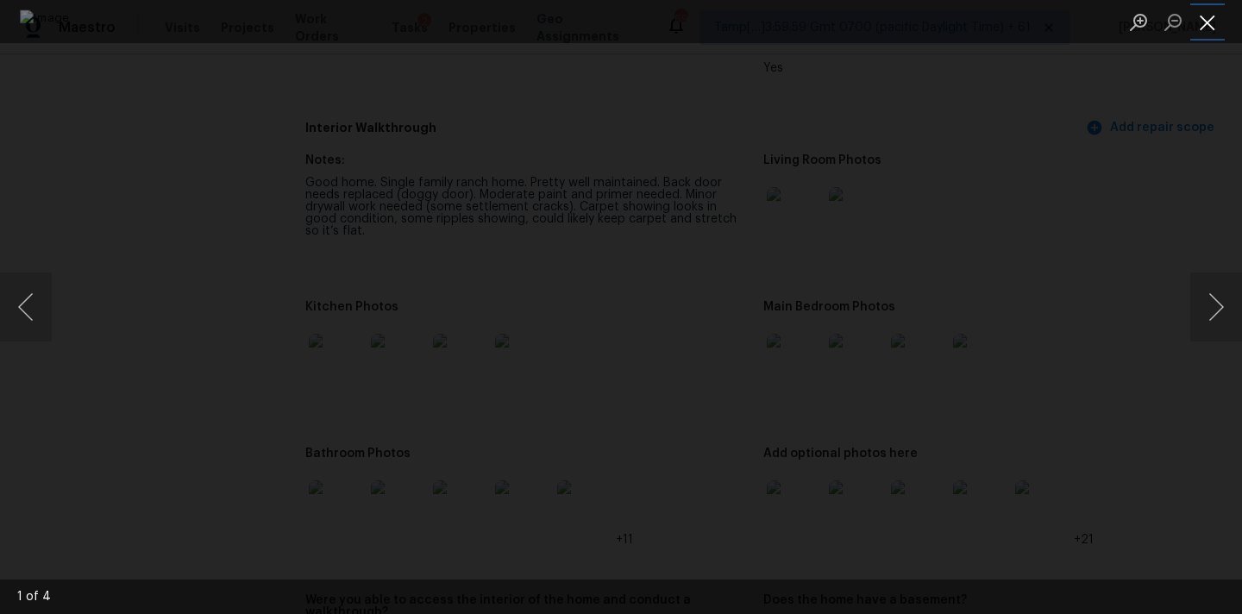
click at [1203, 28] on button "Close lightbox" at bounding box center [1208, 22] width 35 height 30
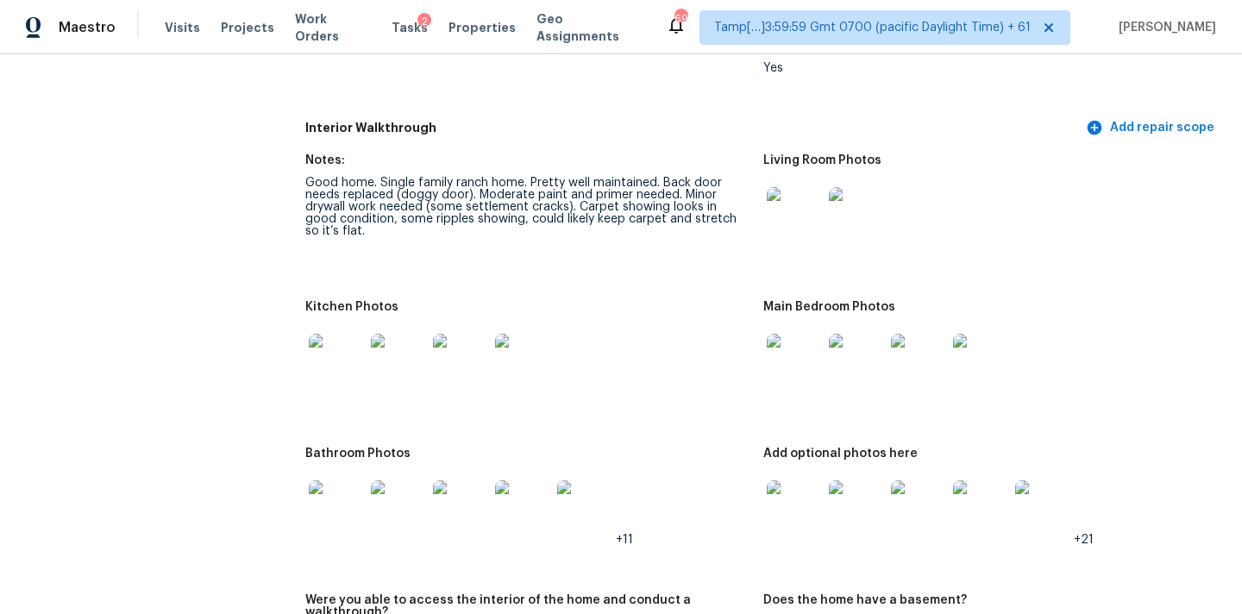
click at [342, 334] on img at bounding box center [336, 361] width 55 height 55
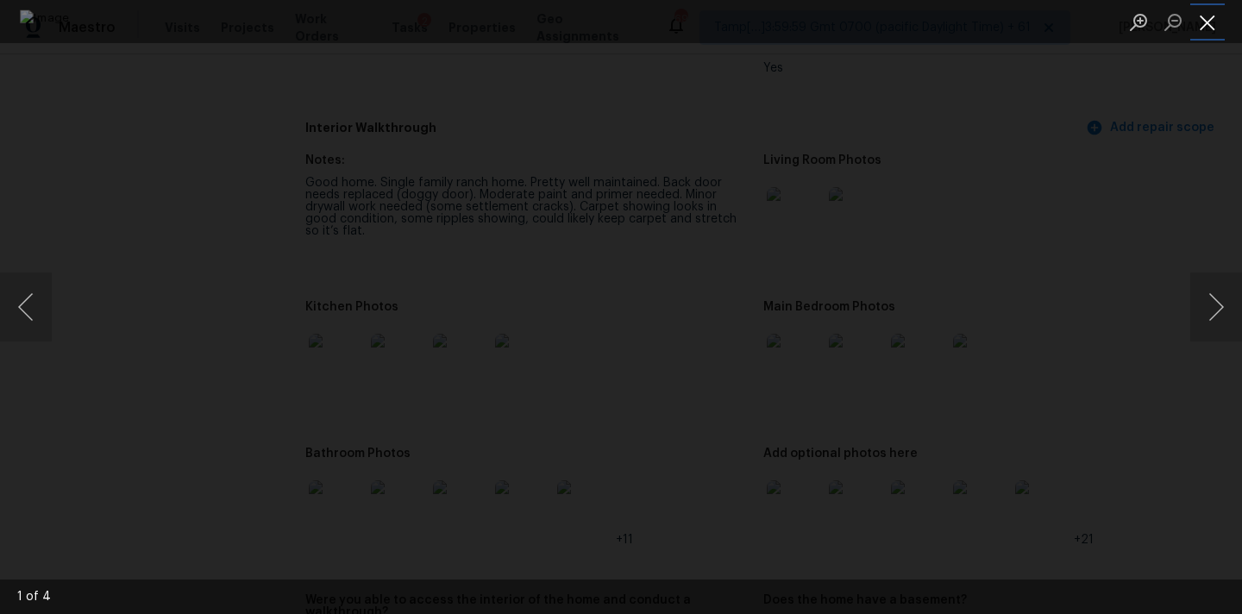
click at [1212, 15] on button "Close lightbox" at bounding box center [1208, 22] width 35 height 30
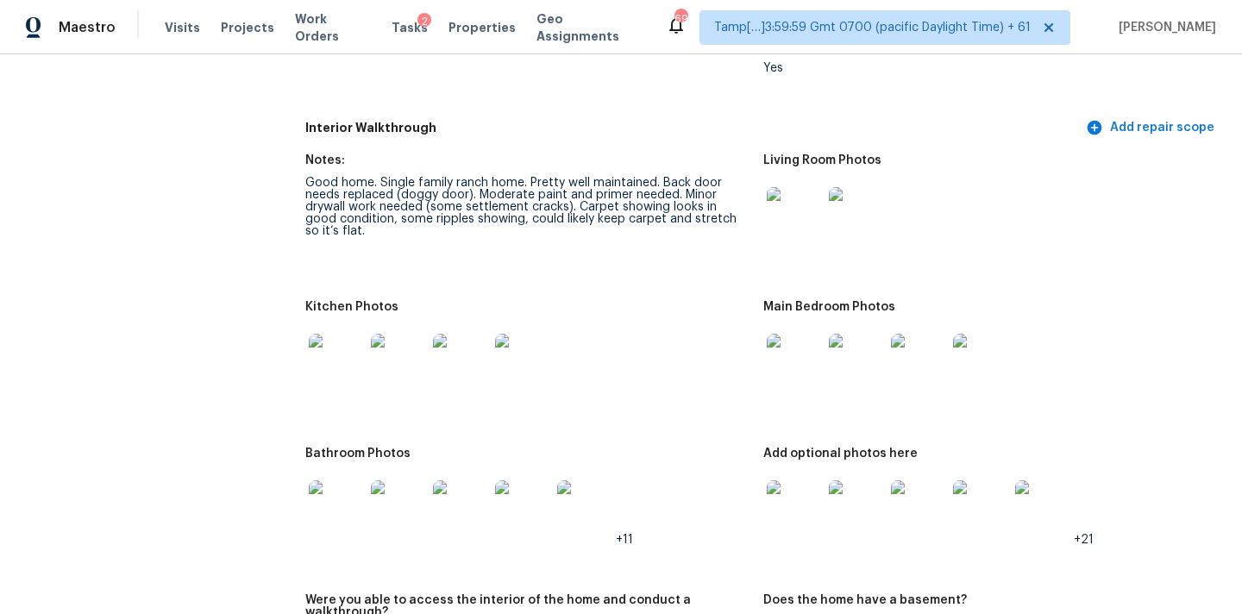
click at [330, 485] on img at bounding box center [336, 508] width 55 height 55
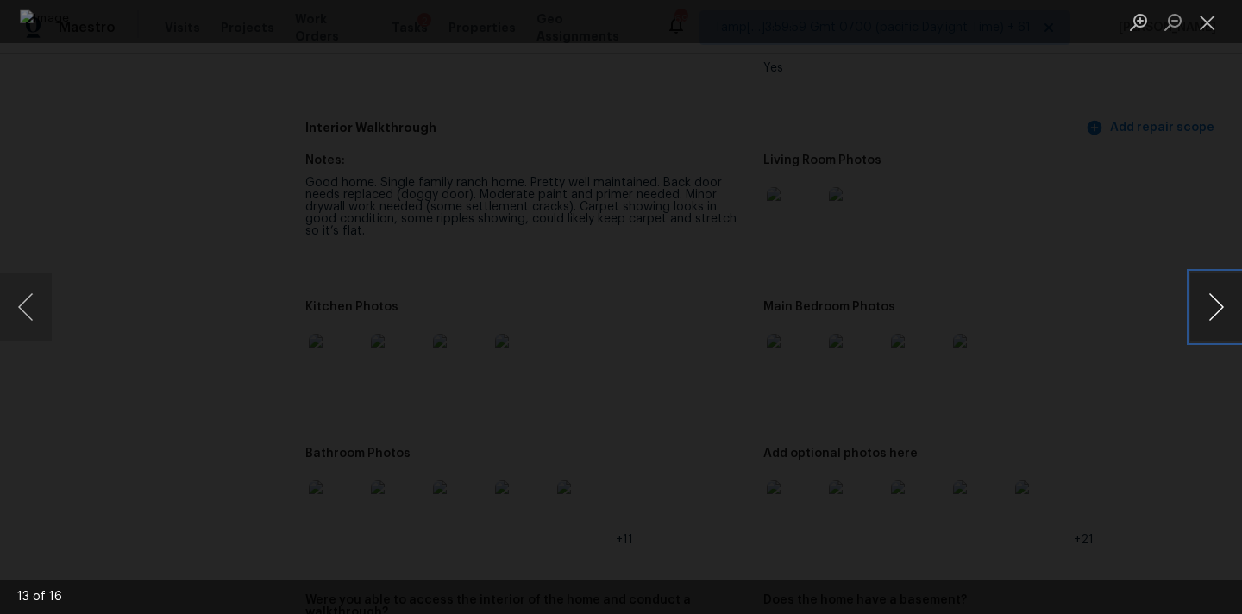
click at [1218, 306] on button "Next image" at bounding box center [1217, 307] width 52 height 69
click at [1213, 29] on button "Close lightbox" at bounding box center [1208, 22] width 35 height 30
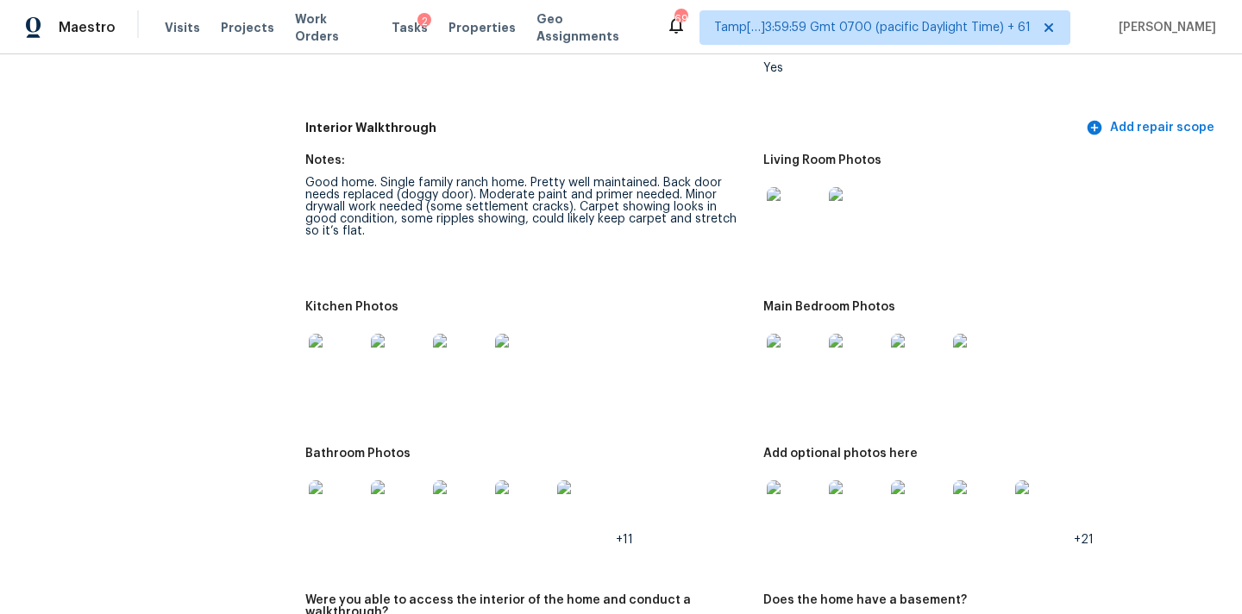
click at [809, 495] on img at bounding box center [794, 508] width 55 height 55
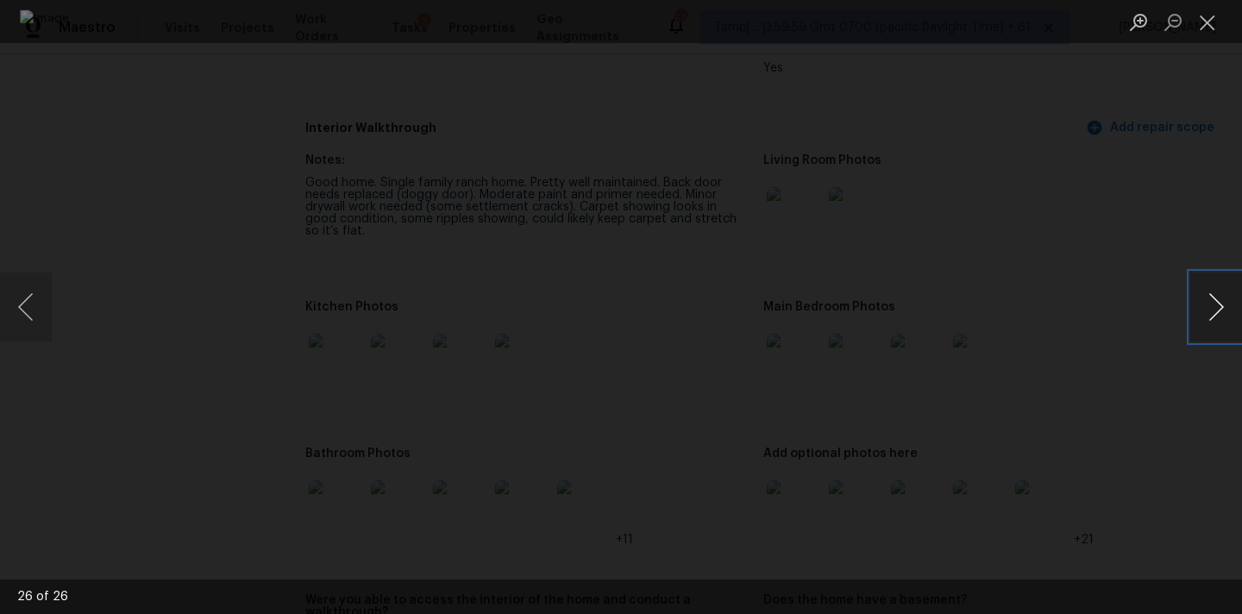
click at [1213, 317] on button "Next image" at bounding box center [1217, 307] width 52 height 69
click at [1213, 316] on button "Next image" at bounding box center [1217, 307] width 52 height 69
click at [1210, 23] on button "Close lightbox" at bounding box center [1208, 22] width 35 height 30
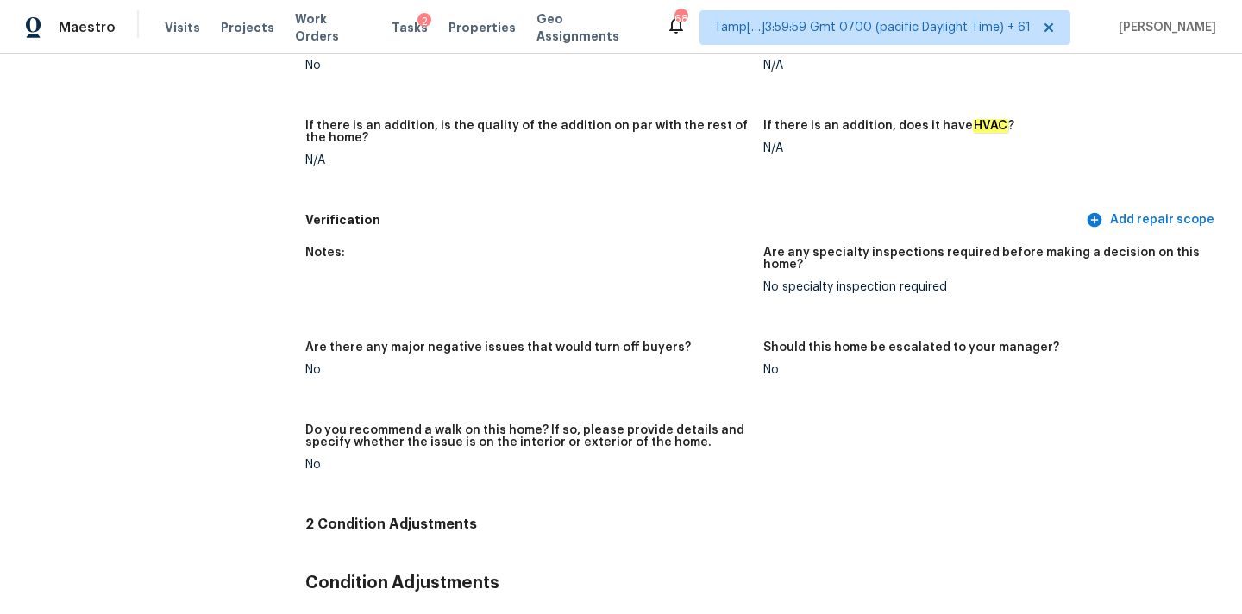
scroll to position [3928, 0]
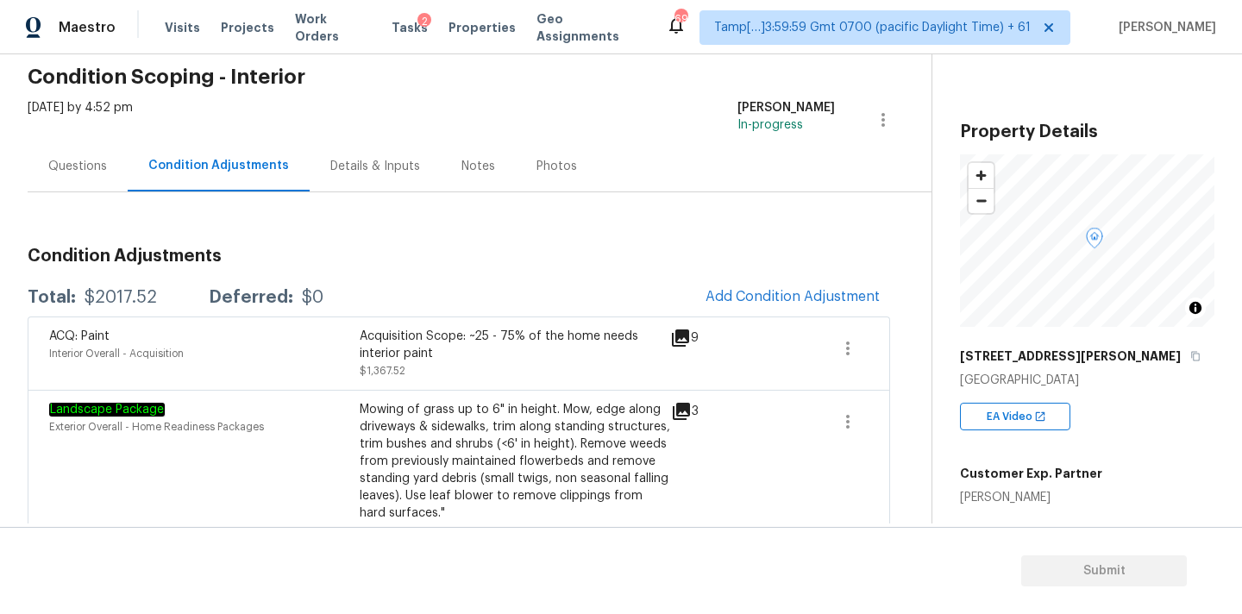
scroll to position [168, 0]
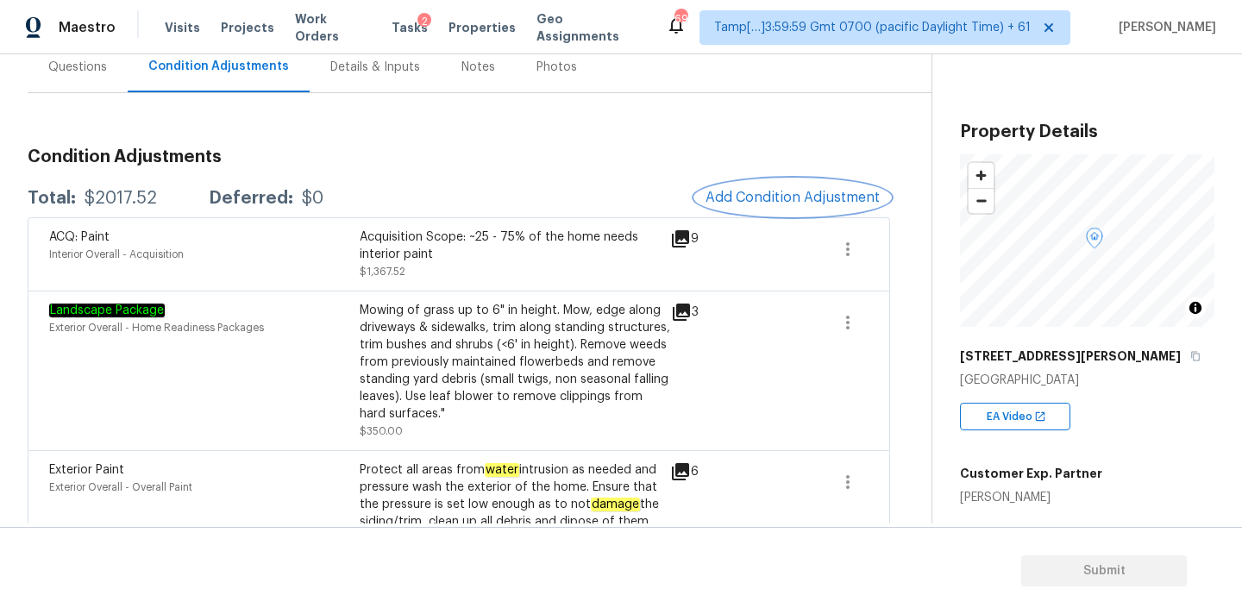
click at [738, 204] on span "Add Condition Adjustment" at bounding box center [793, 198] width 174 height 16
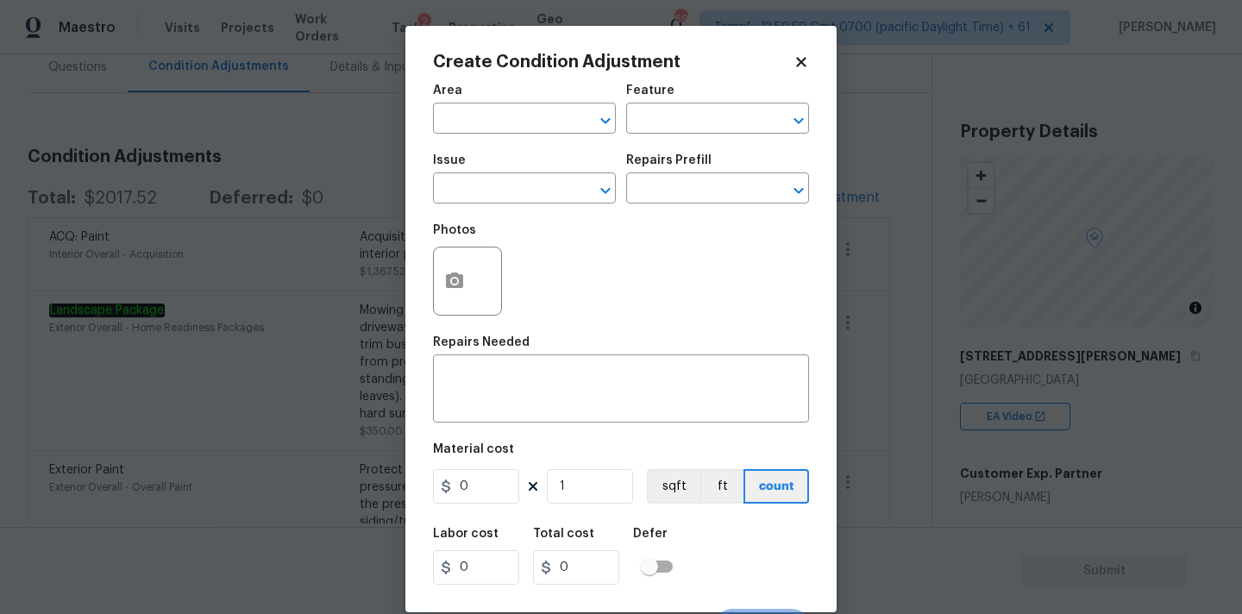
click at [512, 135] on span "Area ​" at bounding box center [524, 109] width 183 height 70
click at [513, 125] on input "text" at bounding box center [500, 120] width 135 height 27
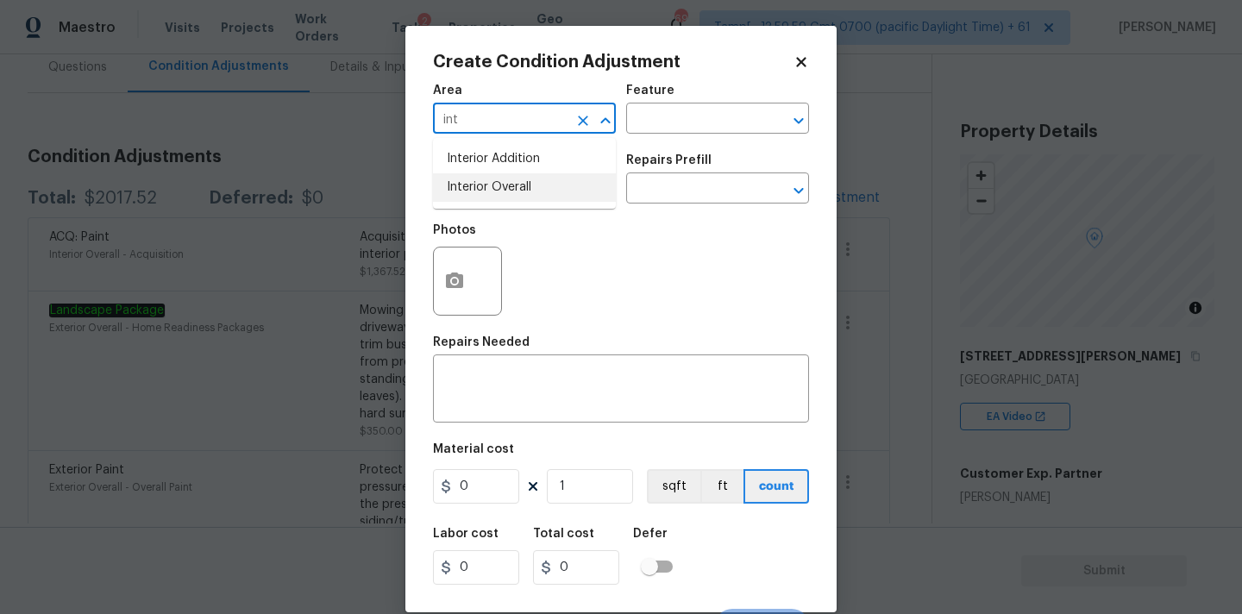
click at [505, 198] on li "Interior Overall" at bounding box center [524, 187] width 183 height 28
type input "Interior Overall"
click at [505, 198] on input "text" at bounding box center [500, 190] width 135 height 27
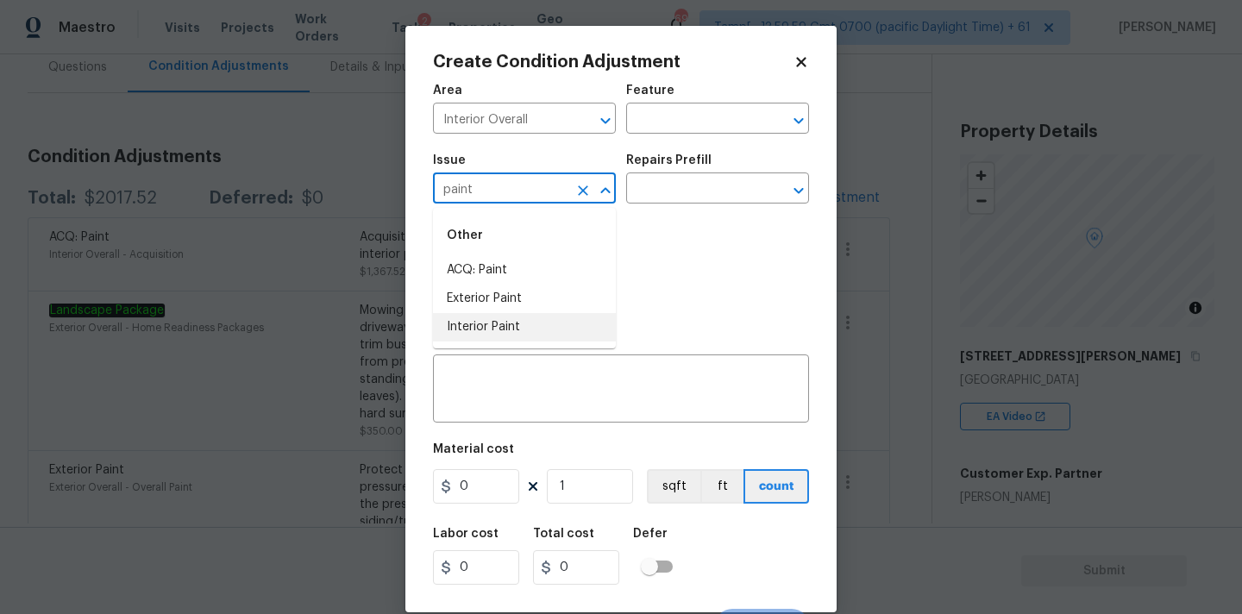
click at [512, 327] on li "Interior Paint" at bounding box center [524, 327] width 183 height 28
type input "Interior Paint"
click at [662, 202] on input "text" at bounding box center [693, 190] width 135 height 27
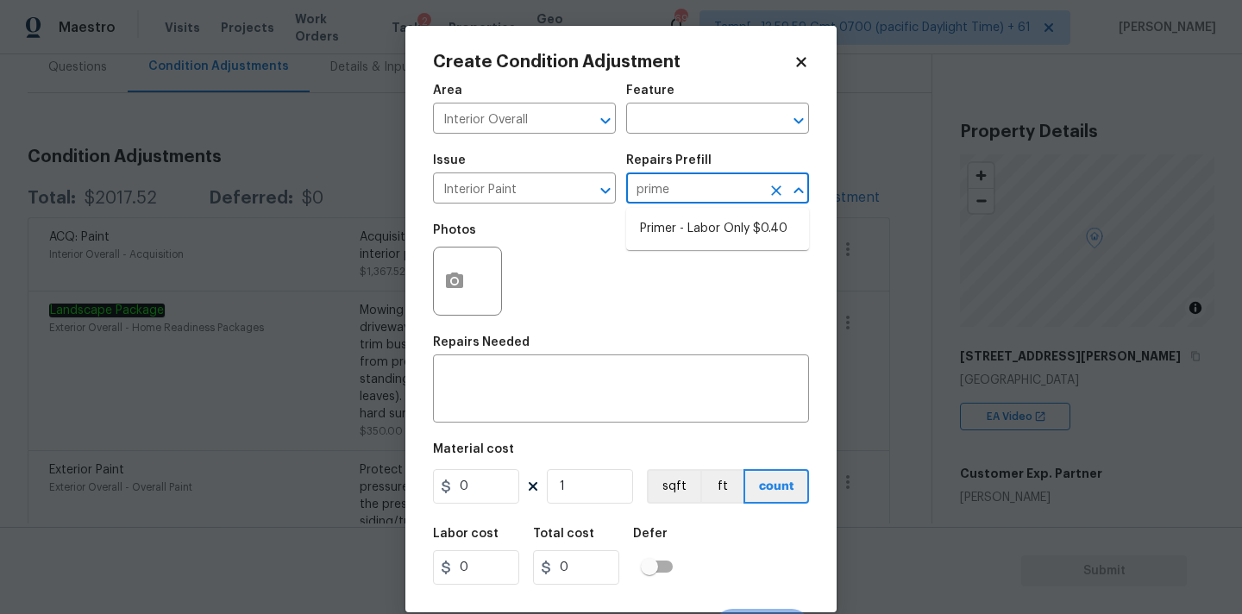
type input "primer"
click at [651, 229] on li "Primer - Labor Only $0.40" at bounding box center [717, 229] width 183 height 28
type input "Overall Paint"
type textarea "Interior primer - PRIMER PROVIDED BY OPENDOOR - All nails, screws, drywall anch…"
type input "0.4"
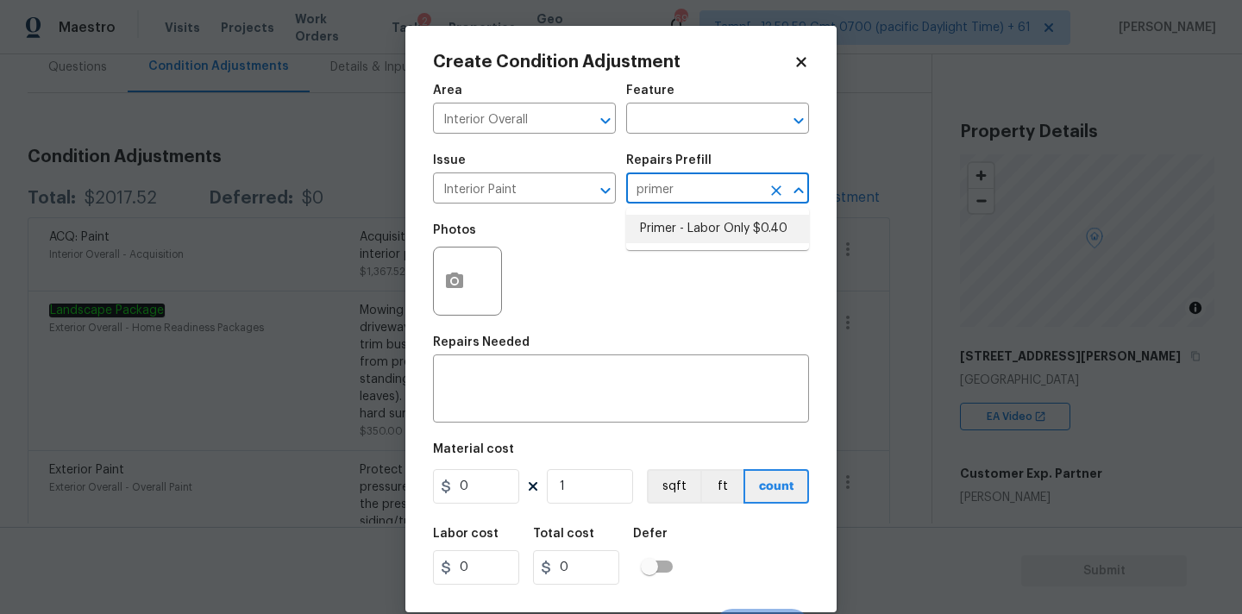
type input "0.4"
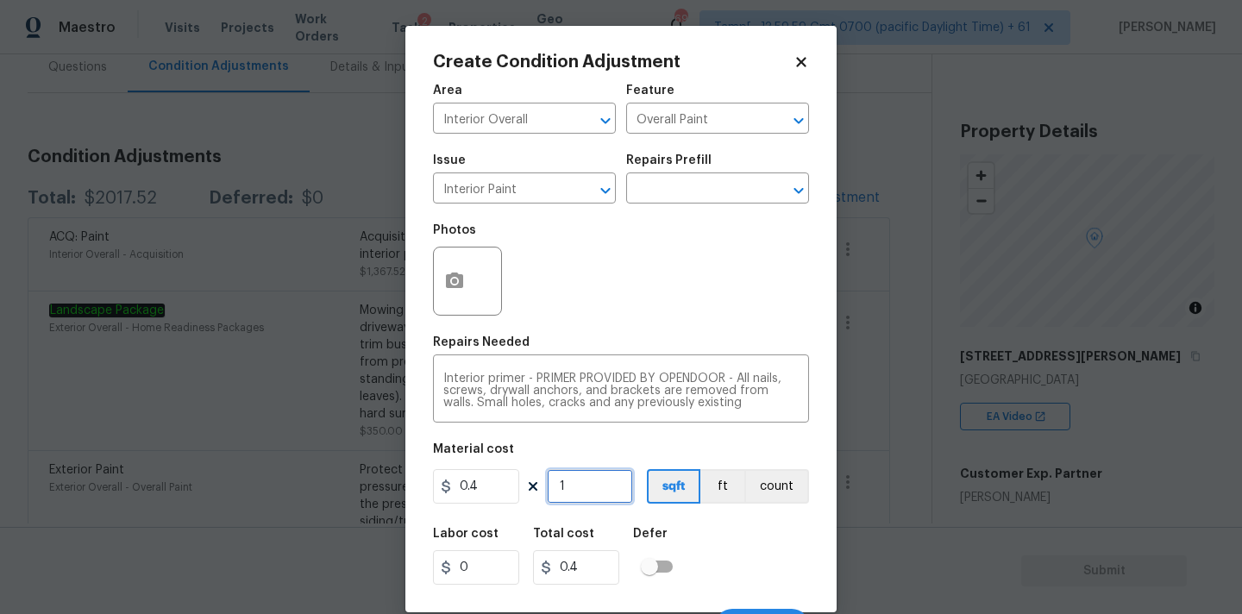
click at [580, 487] on input "1" at bounding box center [590, 486] width 86 height 35
type input "2"
type input "0.8"
type input "21"
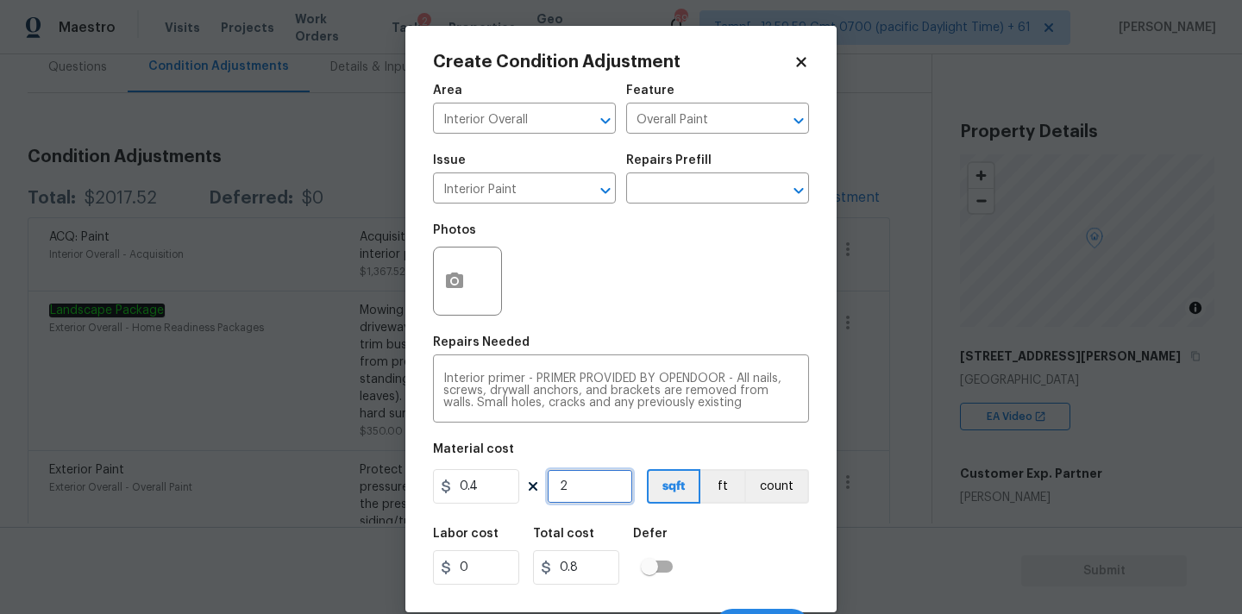
type input "8.4"
type input "210"
type input "84"
type input "2102"
type input "840.8"
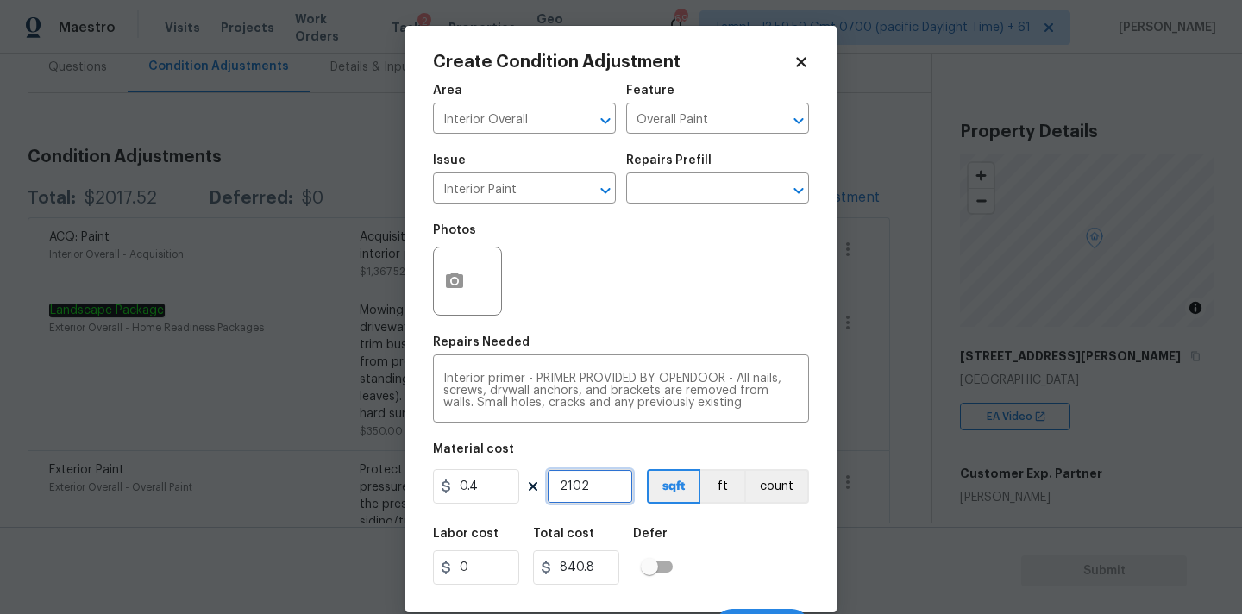
scroll to position [30, 0]
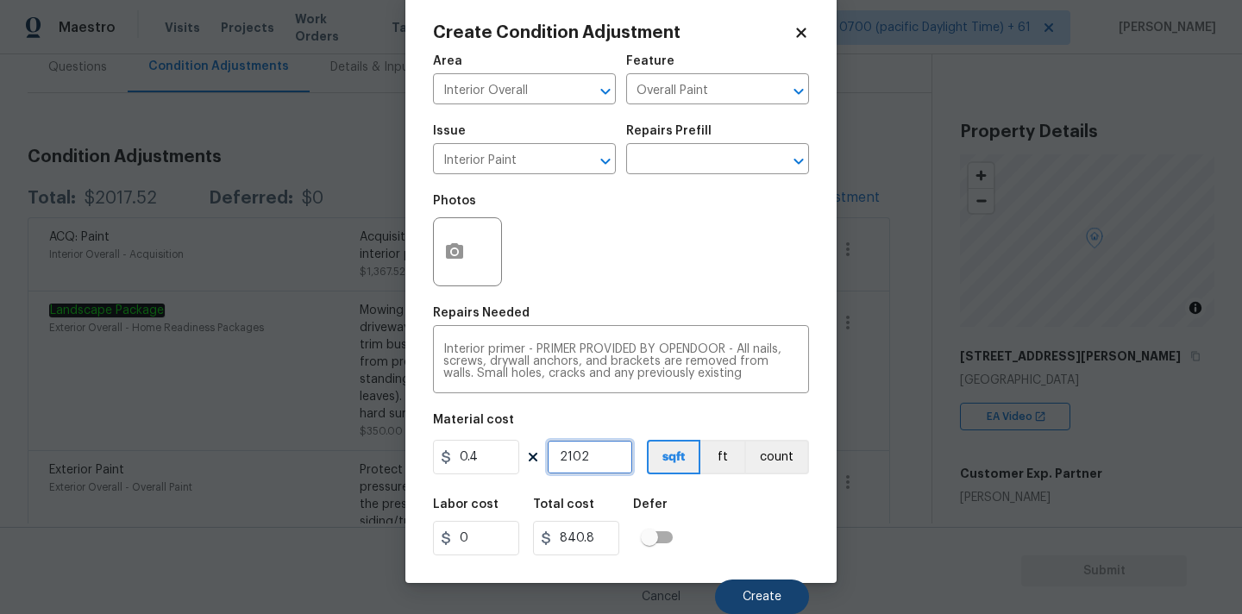
type input "2102"
click at [760, 592] on span "Create" at bounding box center [762, 597] width 39 height 13
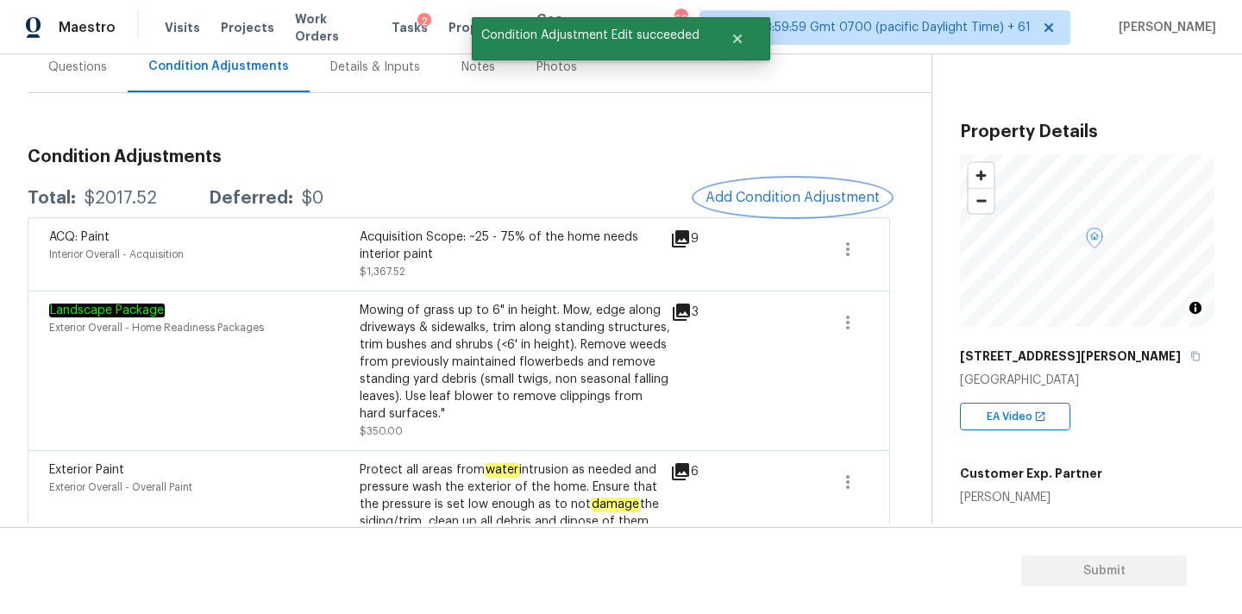
scroll to position [0, 0]
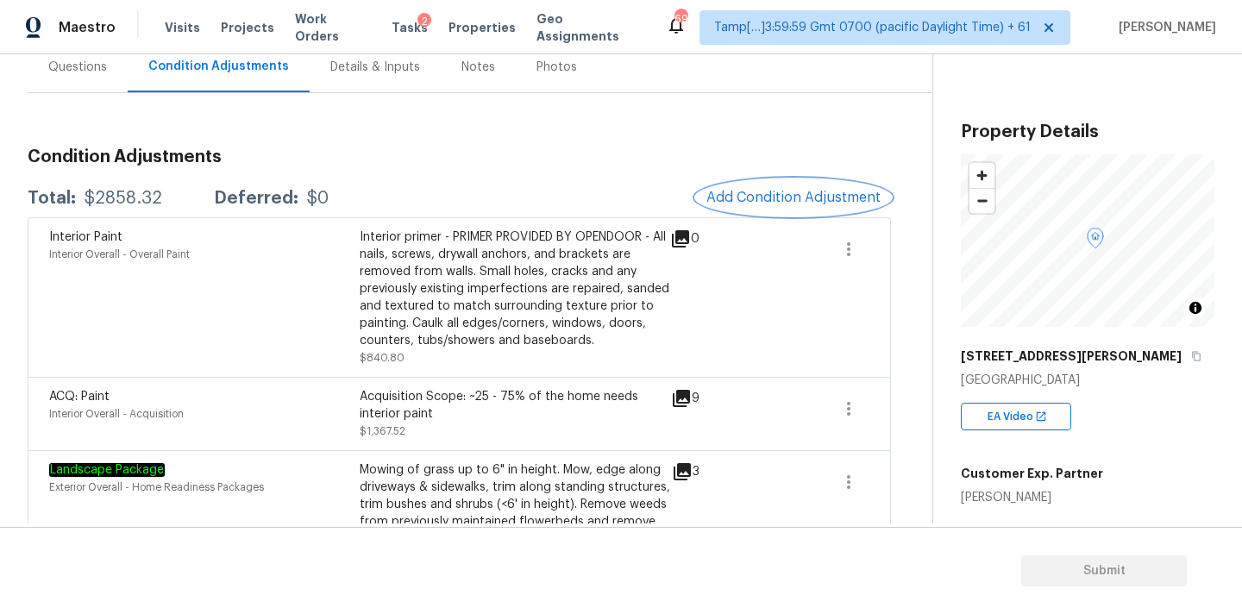
click at [748, 204] on span "Add Condition Adjustment" at bounding box center [794, 198] width 174 height 16
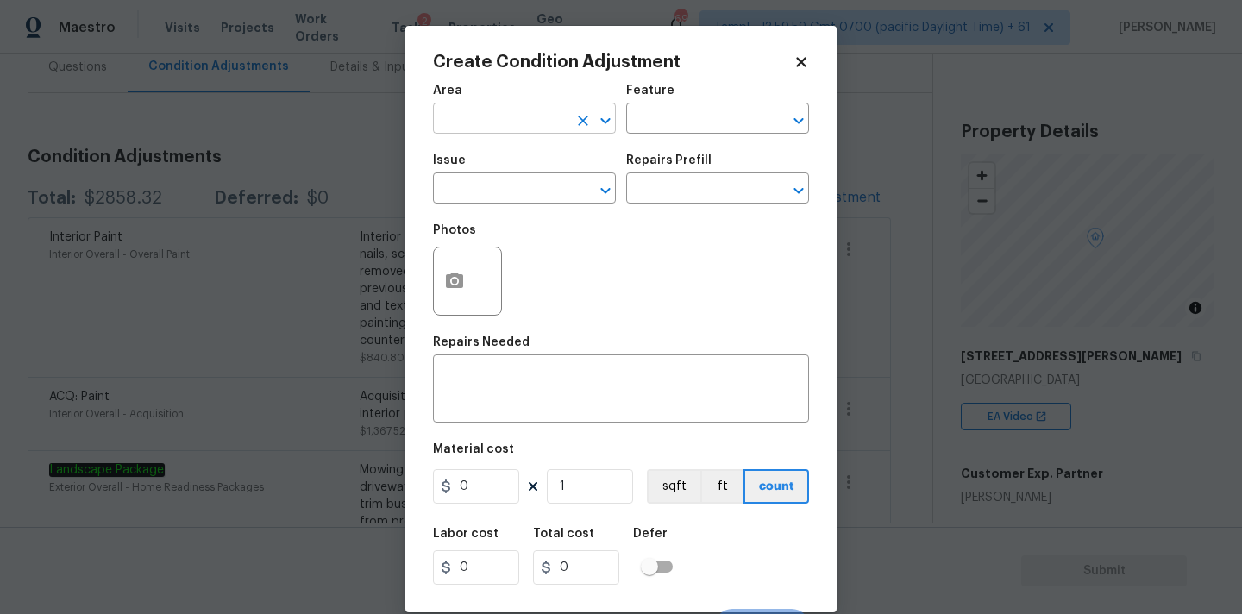
click at [473, 127] on input "text" at bounding box center [500, 120] width 135 height 27
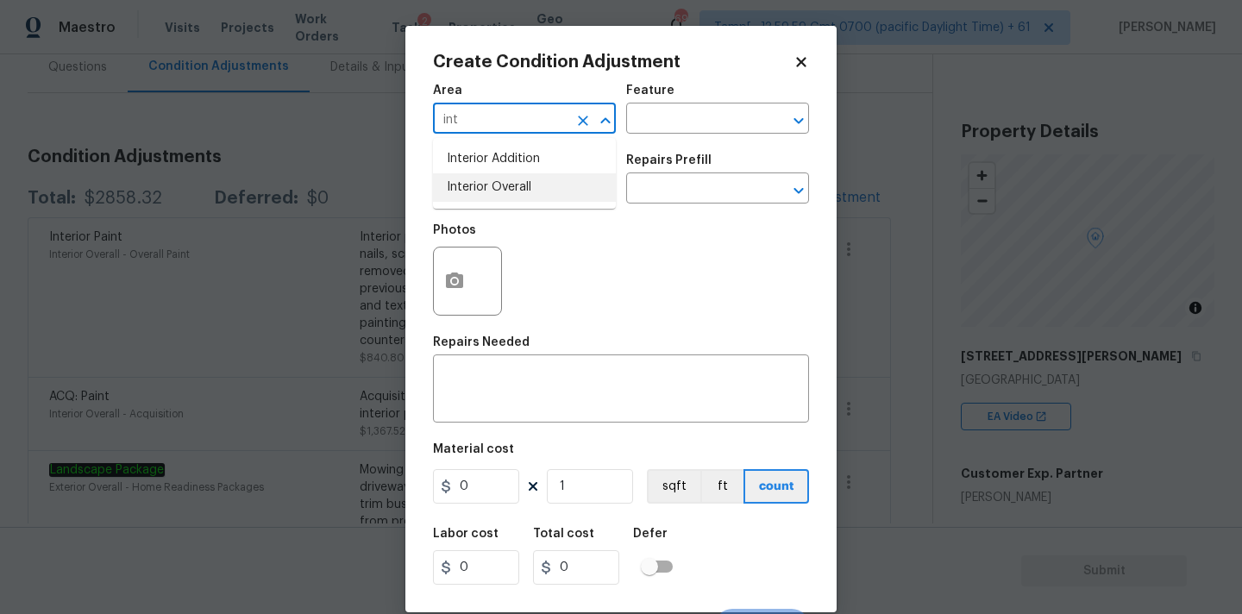
click at [493, 188] on li "Interior Overall" at bounding box center [524, 187] width 183 height 28
type input "Interior Overall"
click at [494, 192] on input "text" at bounding box center [500, 190] width 135 height 27
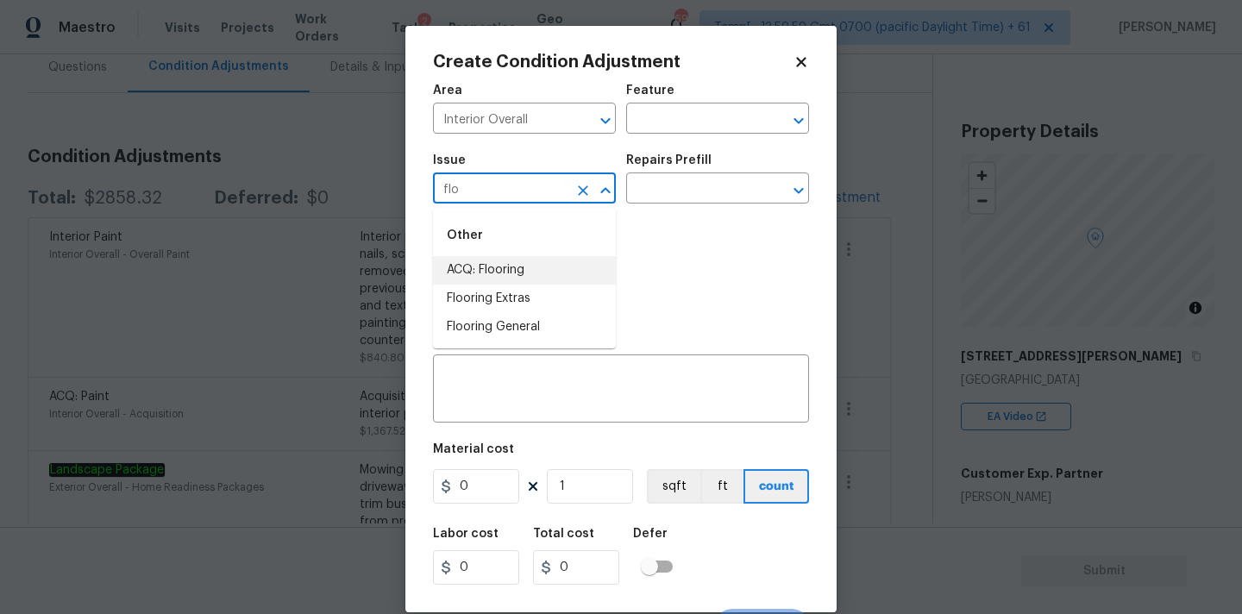
click at [483, 267] on li "ACQ: Flooring" at bounding box center [524, 270] width 183 height 28
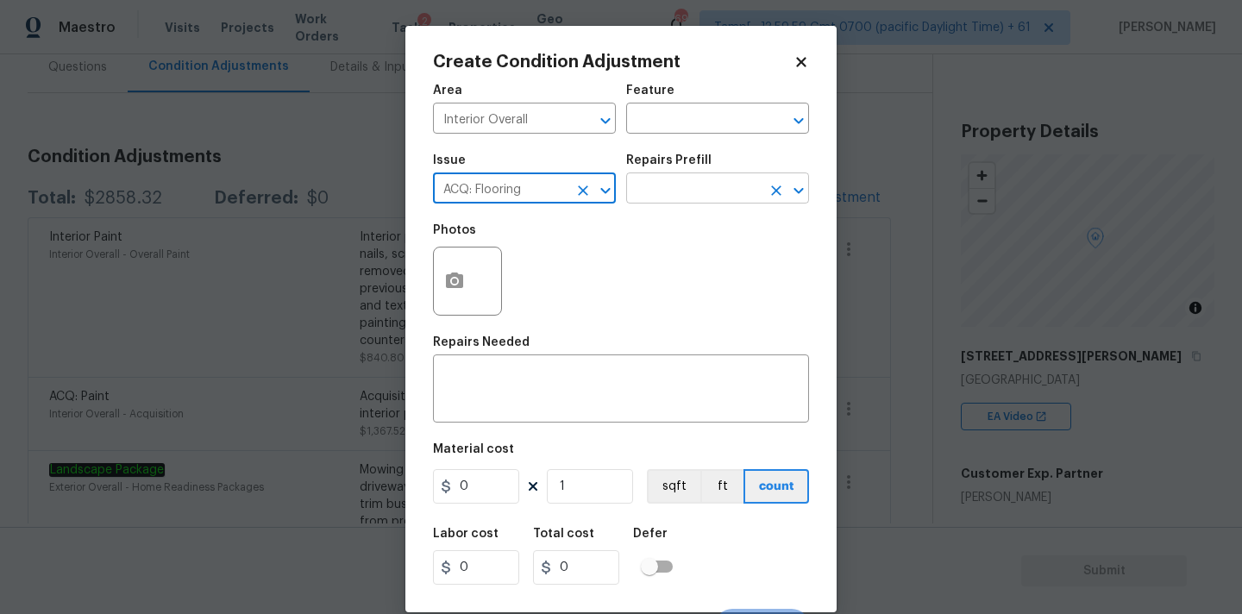
type input "ACQ: Flooring"
click at [670, 188] on input "text" at bounding box center [693, 190] width 135 height 27
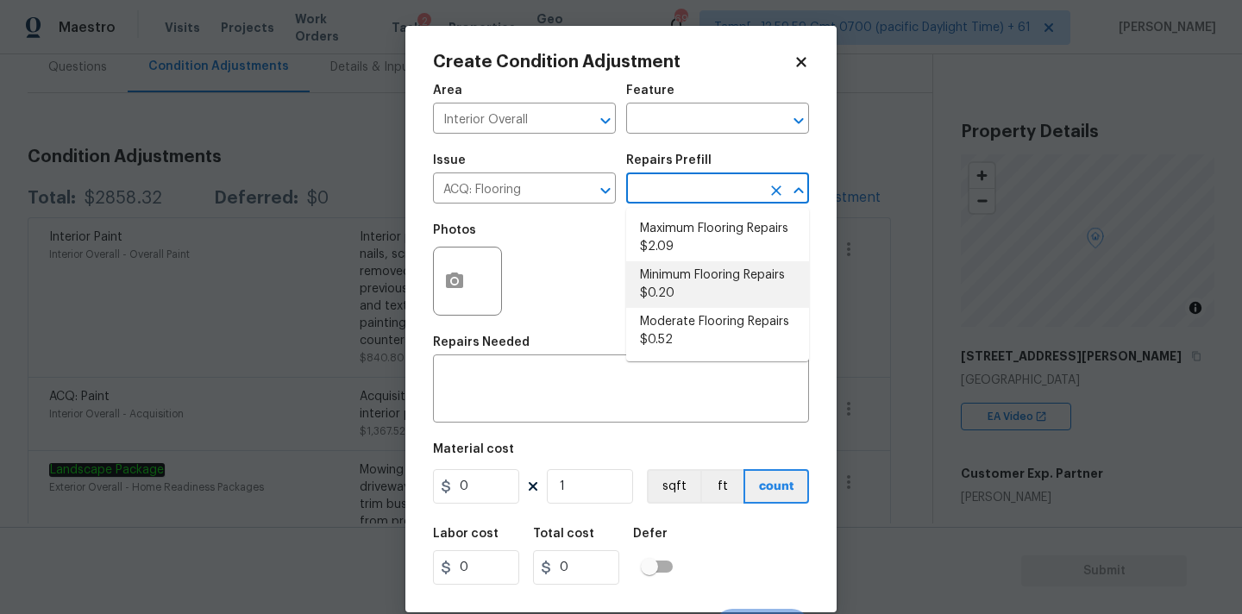
click at [676, 291] on li "Minimum Flooring Repairs $0.20" at bounding box center [717, 284] width 183 height 47
type input "Acquisition"
type textarea "Acquisition Scope: Minimum flooring repairs"
type input "0.2"
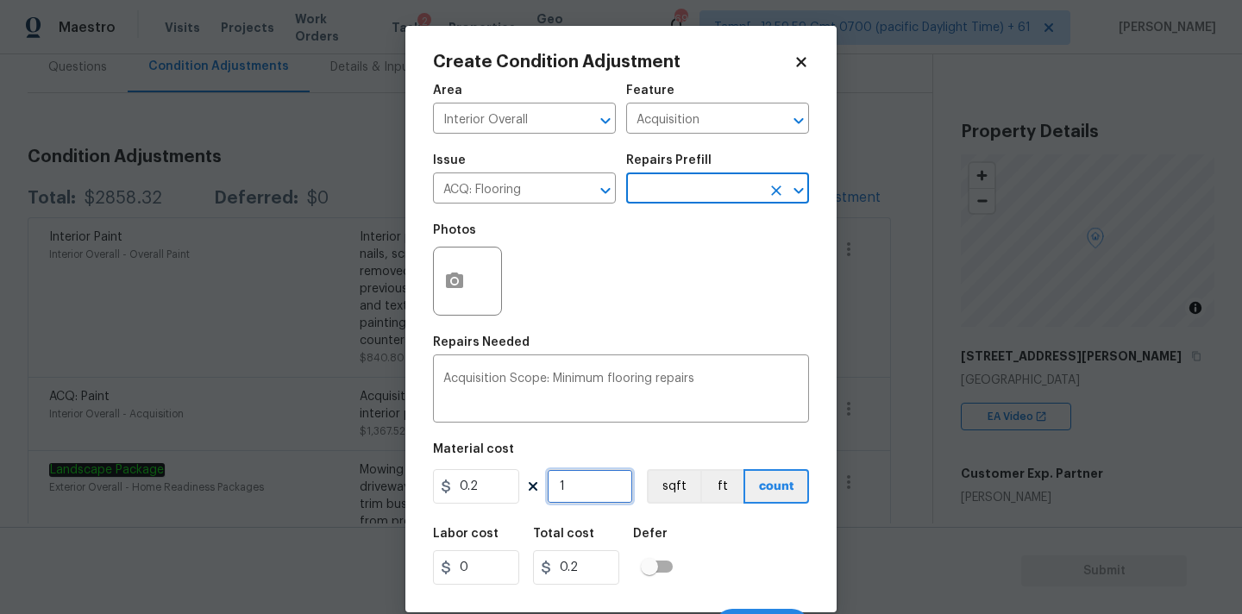
click at [594, 487] on input "1" at bounding box center [590, 486] width 86 height 35
click at [574, 487] on input "1" at bounding box center [590, 486] width 86 height 35
type input "2"
type input "0.4"
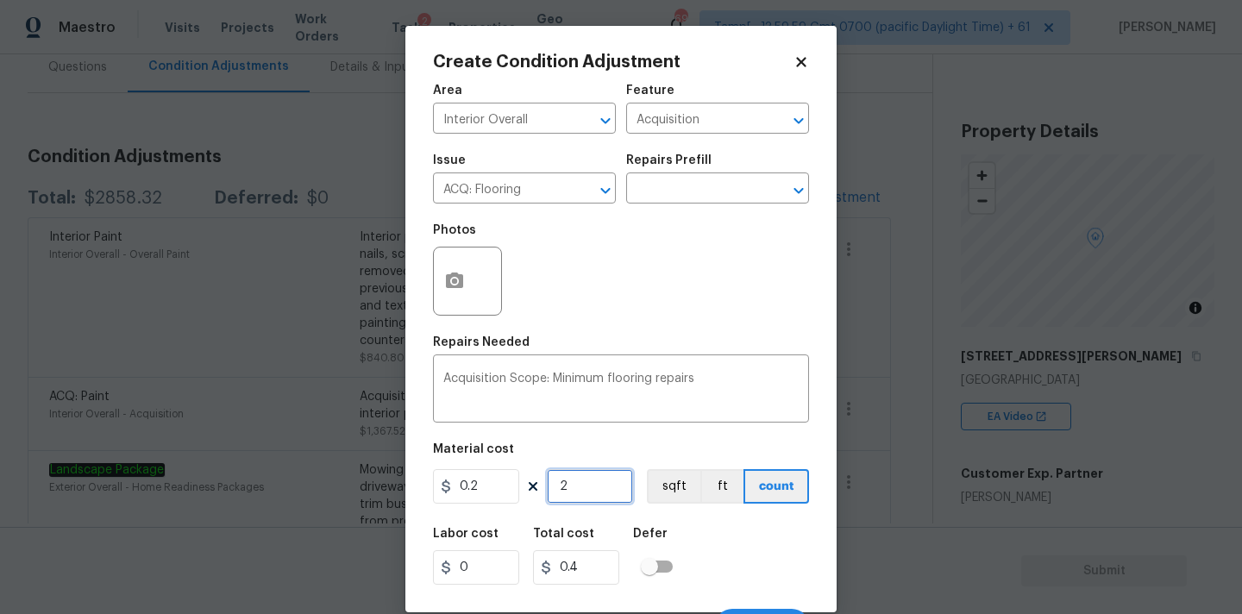
type input "21"
type input "4.2"
type input "210"
type input "42"
type input "2102"
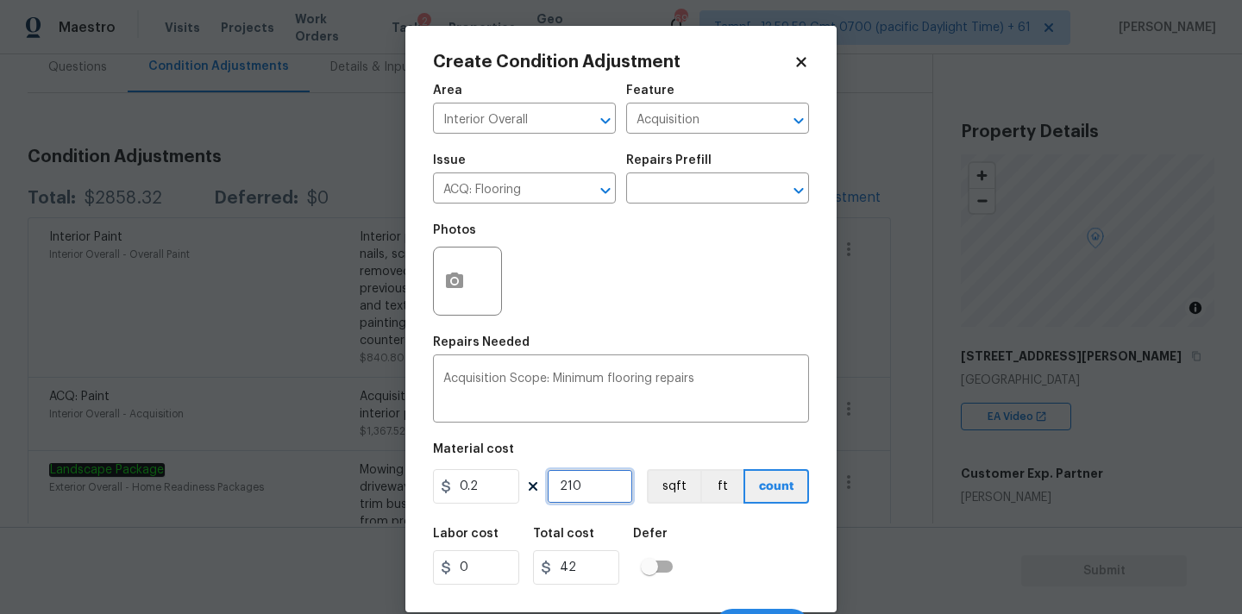
type input "420.4"
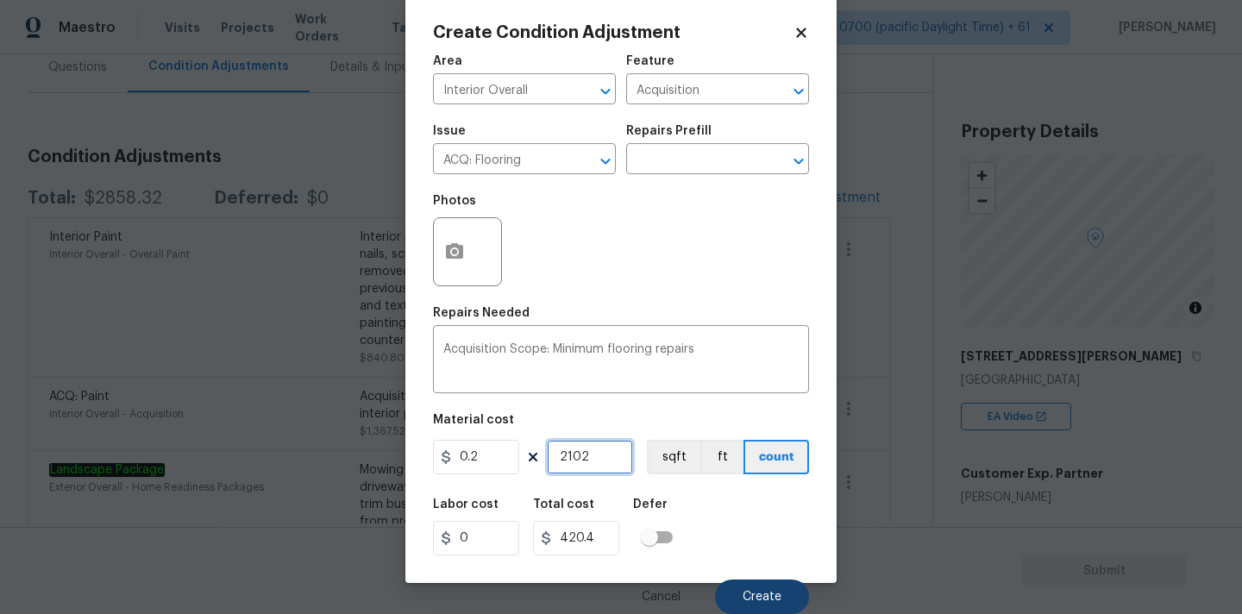
type input "2102"
click at [726, 581] on button "Create" at bounding box center [762, 597] width 94 height 35
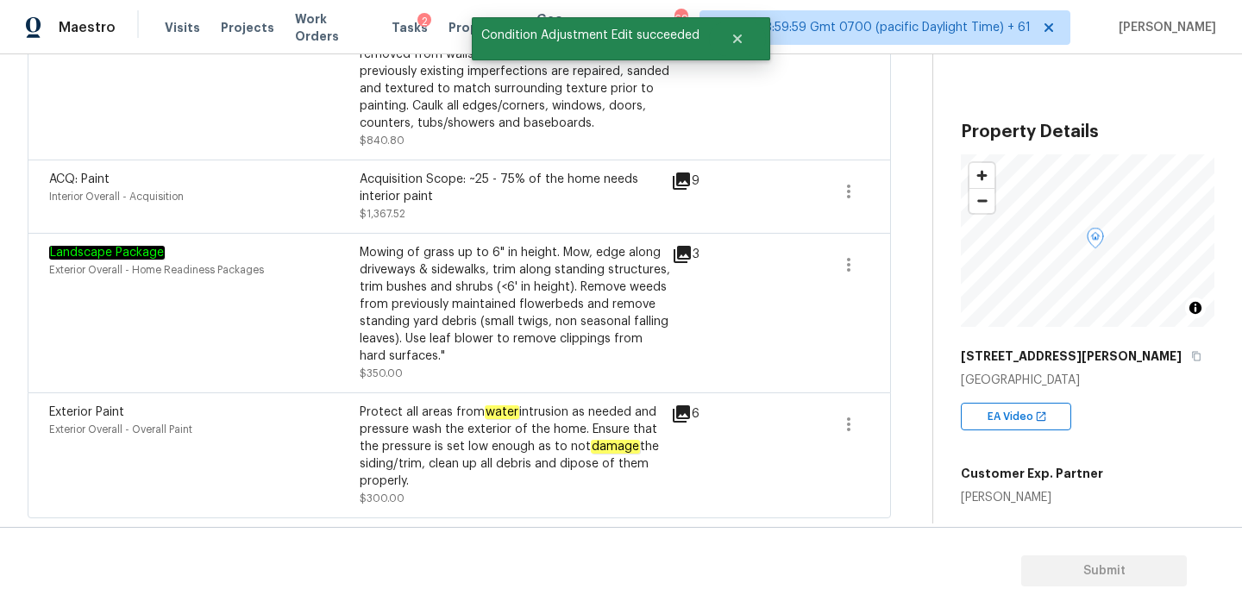
scroll to position [238, 0]
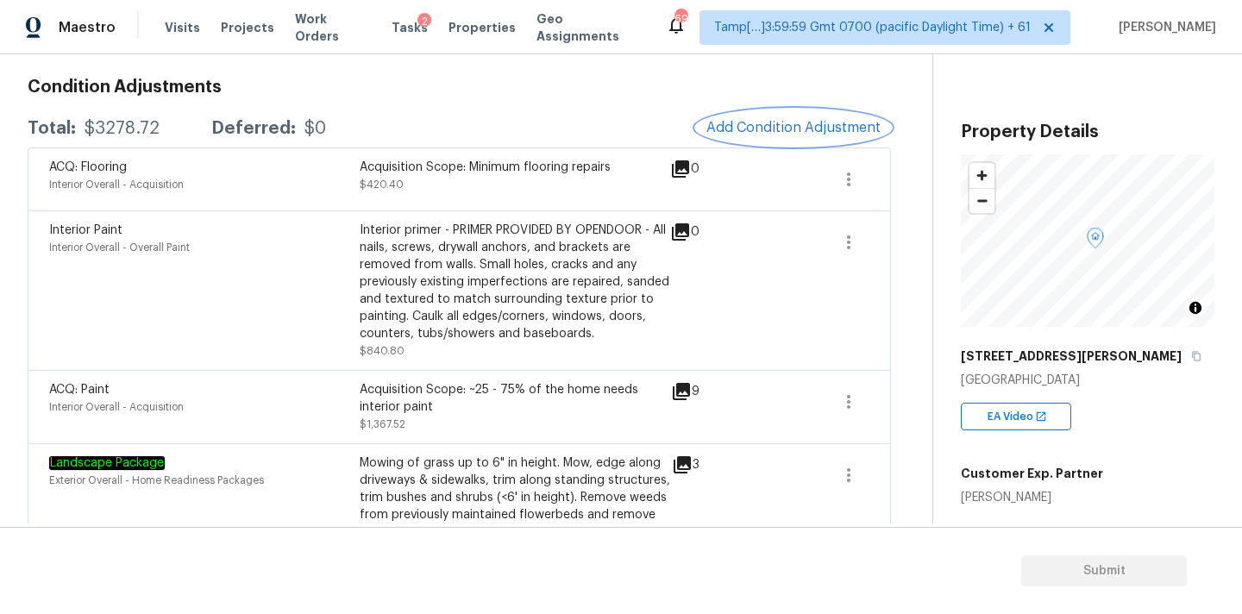
click at [751, 126] on span "Add Condition Adjustment" at bounding box center [794, 128] width 174 height 16
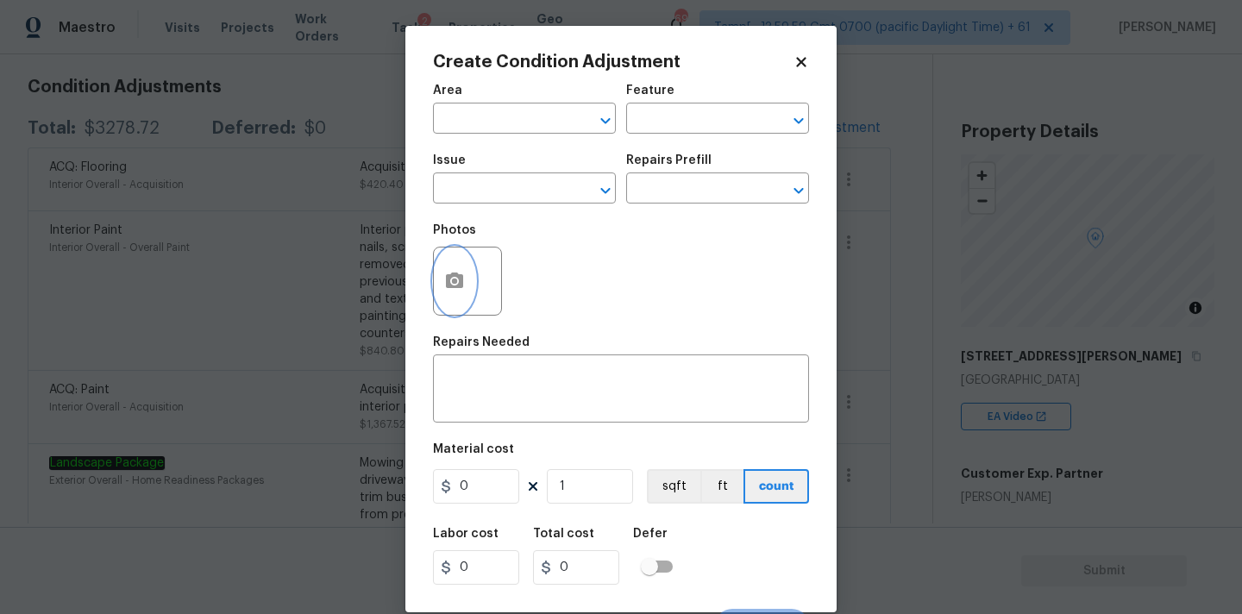
click at [450, 273] on icon "button" at bounding box center [454, 281] width 21 height 21
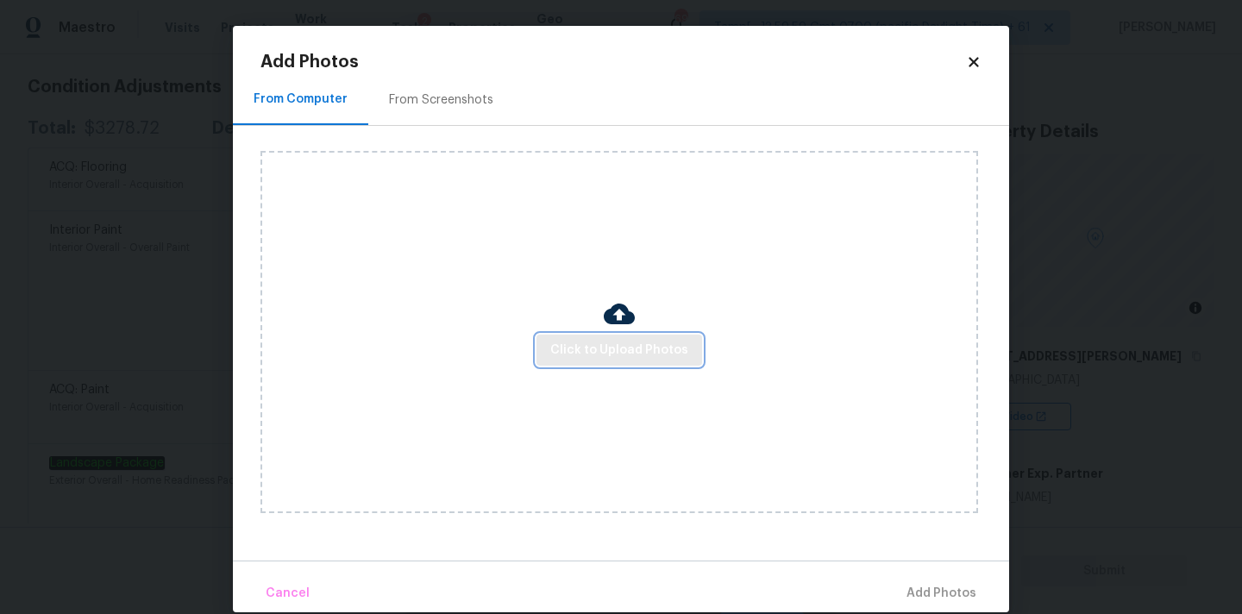
click at [614, 348] on span "Click to Upload Photos" at bounding box center [619, 351] width 138 height 22
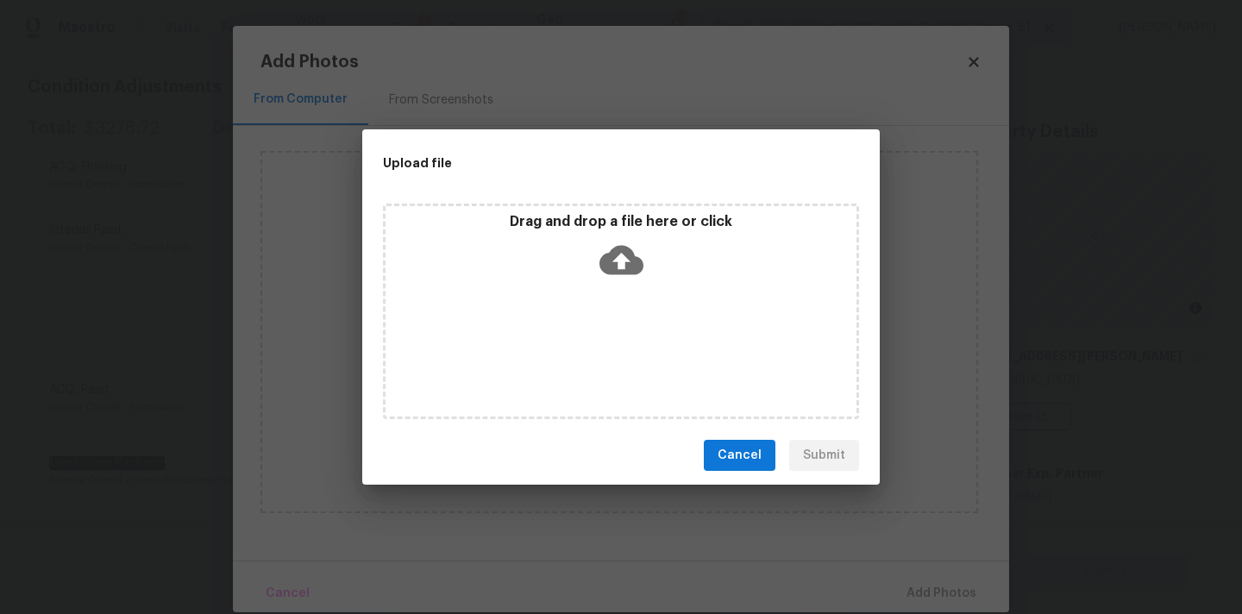
click at [616, 243] on icon at bounding box center [622, 260] width 44 height 44
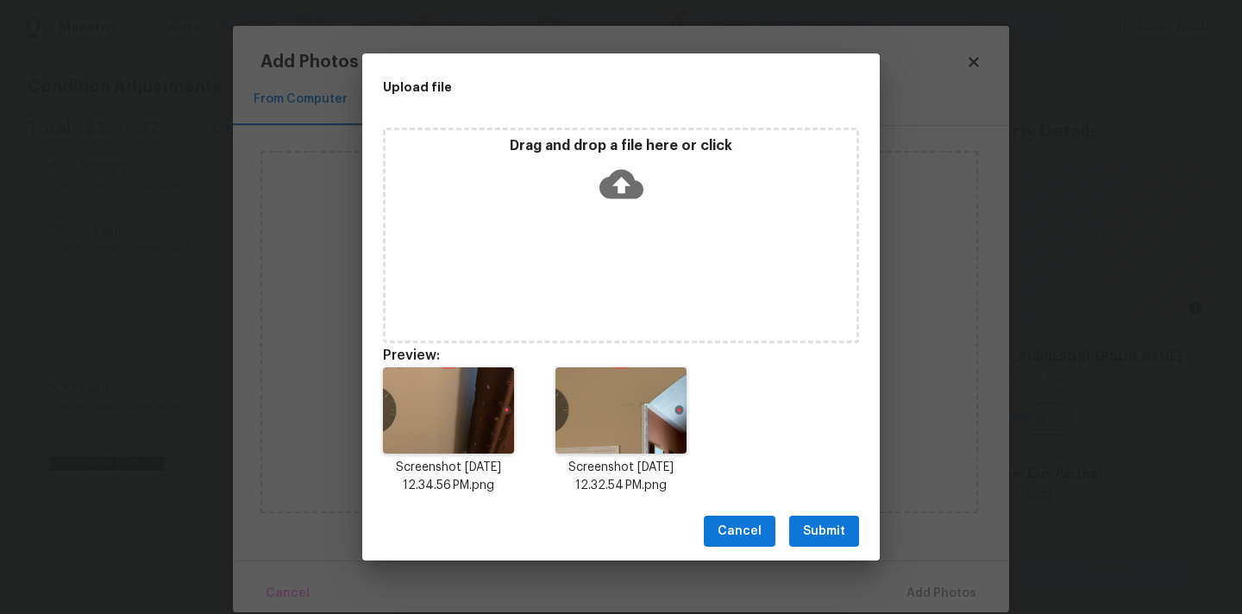
click at [839, 539] on span "Submit" at bounding box center [824, 532] width 42 height 22
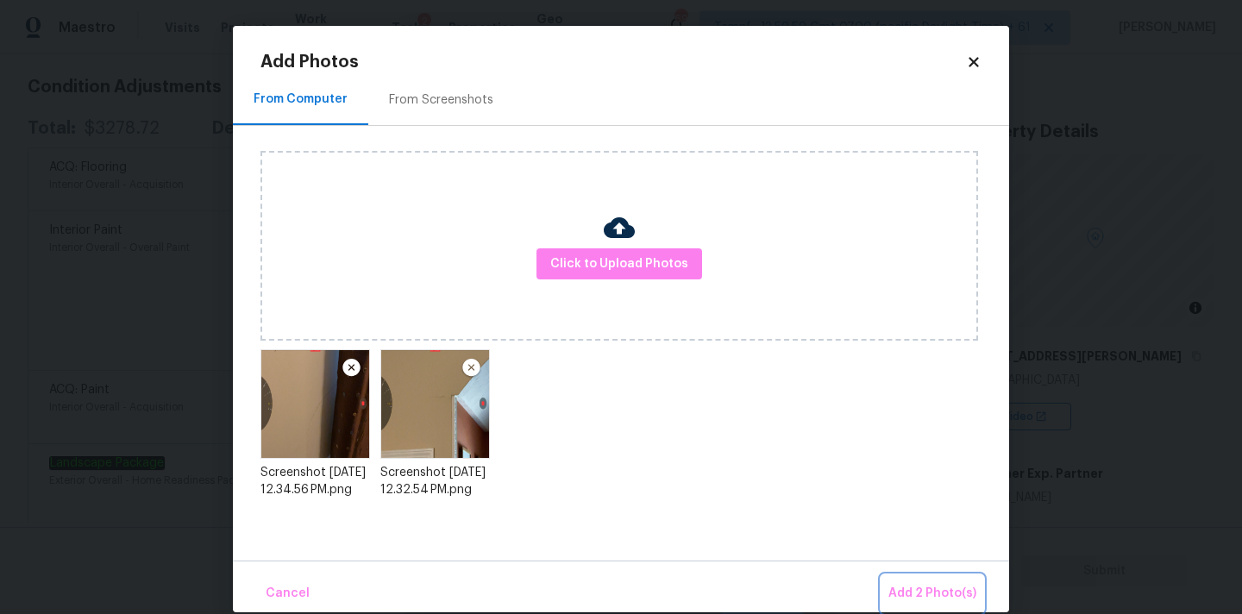
click at [930, 596] on span "Add 2 Photo(s)" at bounding box center [933, 594] width 88 height 22
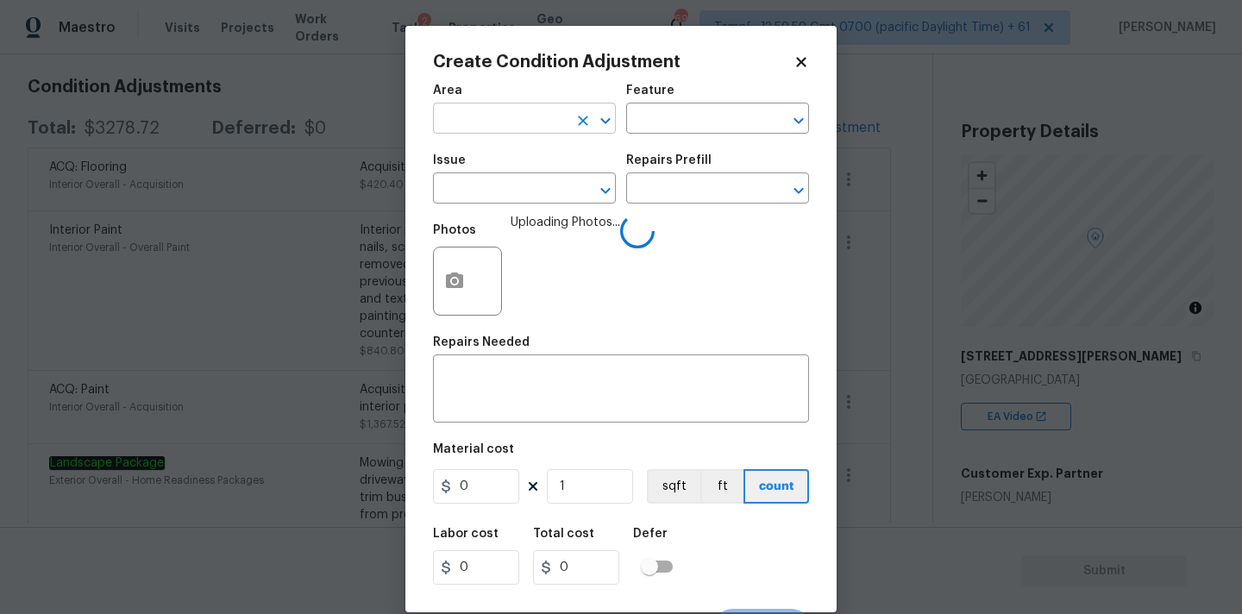
click at [494, 116] on input "text" at bounding box center [500, 120] width 135 height 27
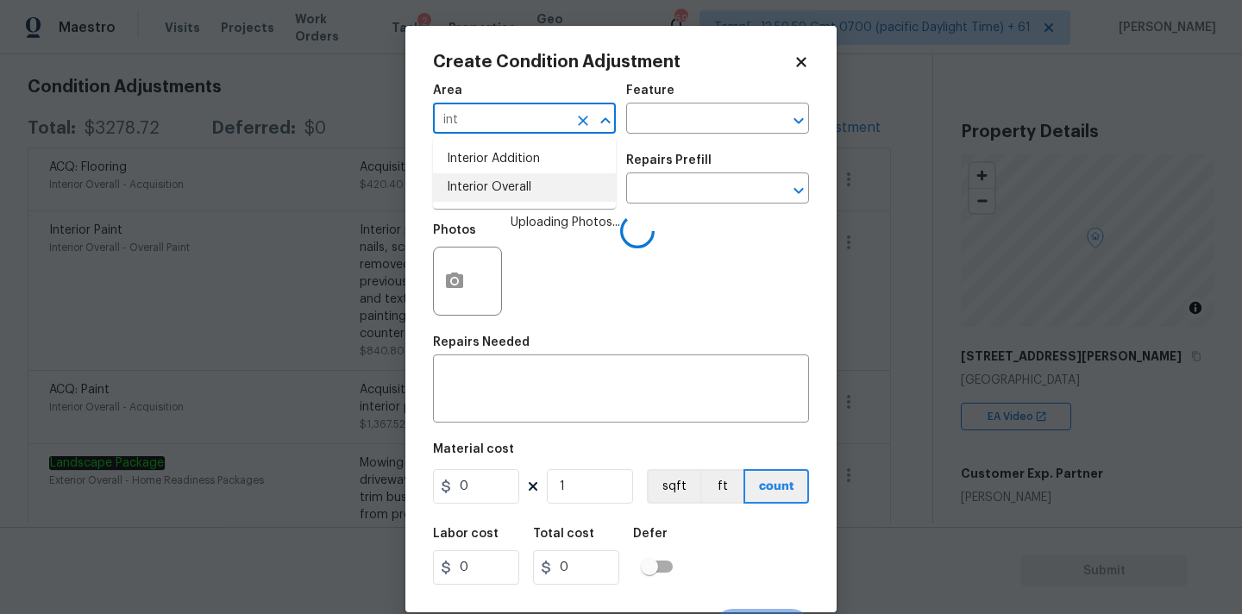
click at [500, 192] on li "Interior Overall" at bounding box center [524, 187] width 183 height 28
type input "Interior Overall"
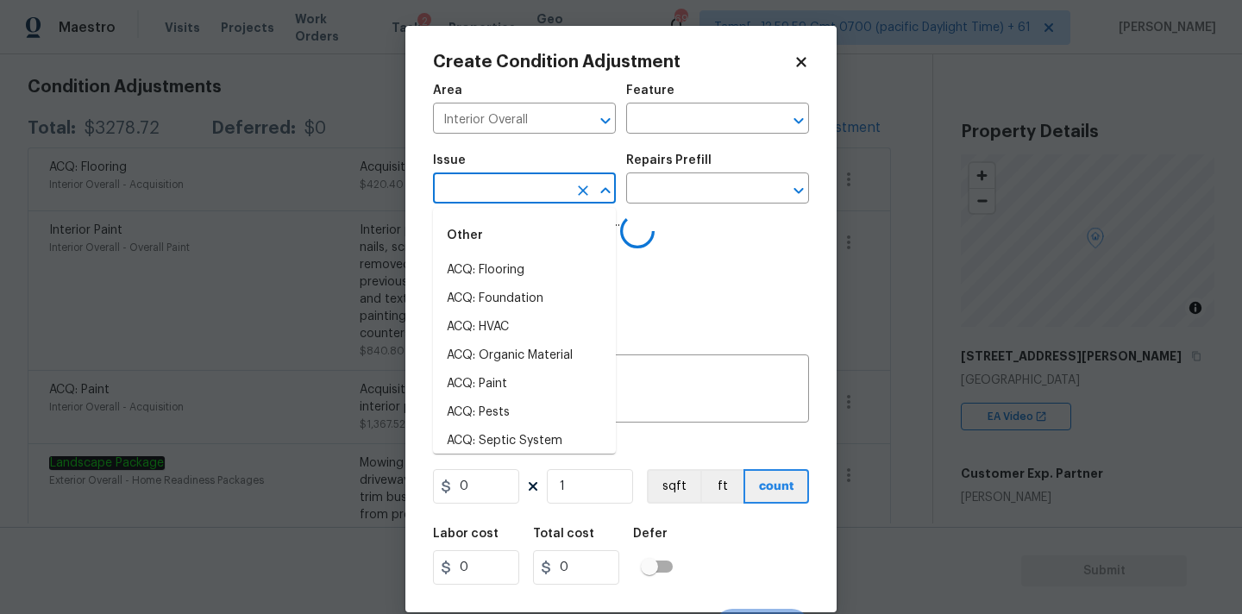
click at [500, 200] on input "text" at bounding box center [500, 190] width 135 height 27
type input "f"
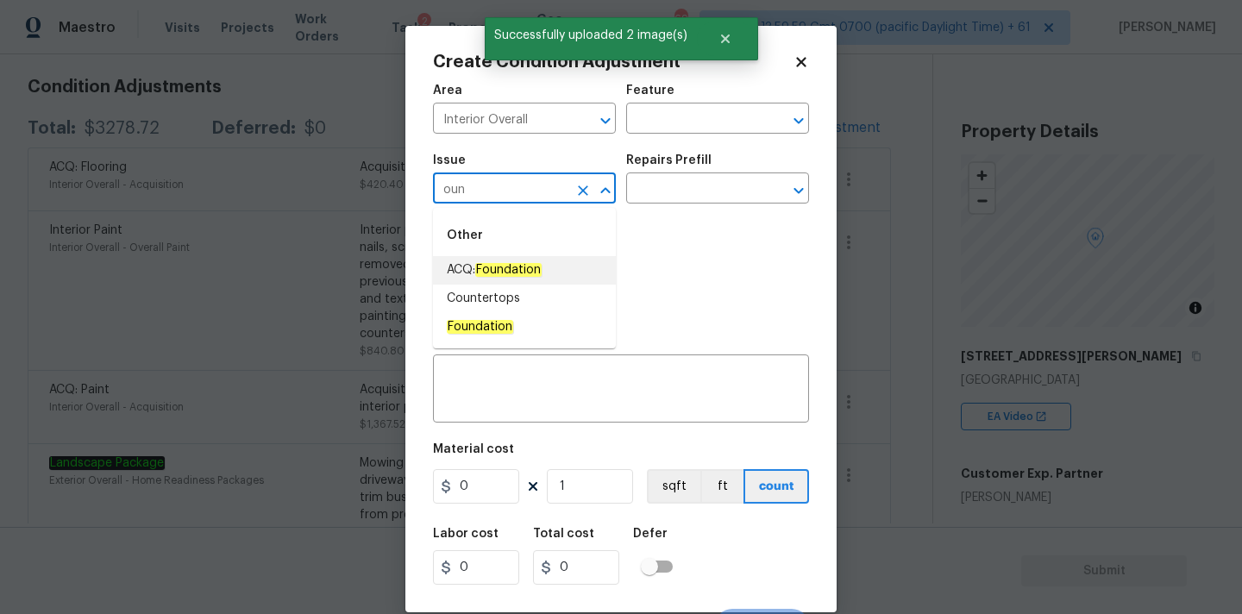
click at [512, 270] on em "Foundation" at bounding box center [508, 270] width 66 height 14
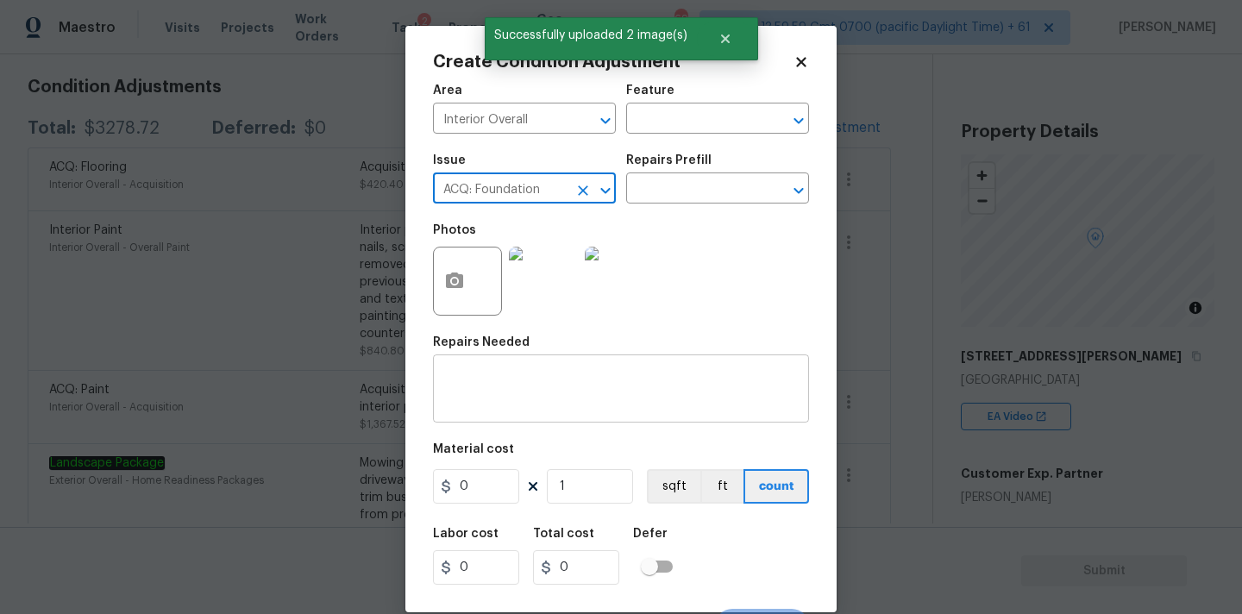
type input "ACQ: Foundation"
click at [506, 387] on textarea at bounding box center [620, 391] width 355 height 36
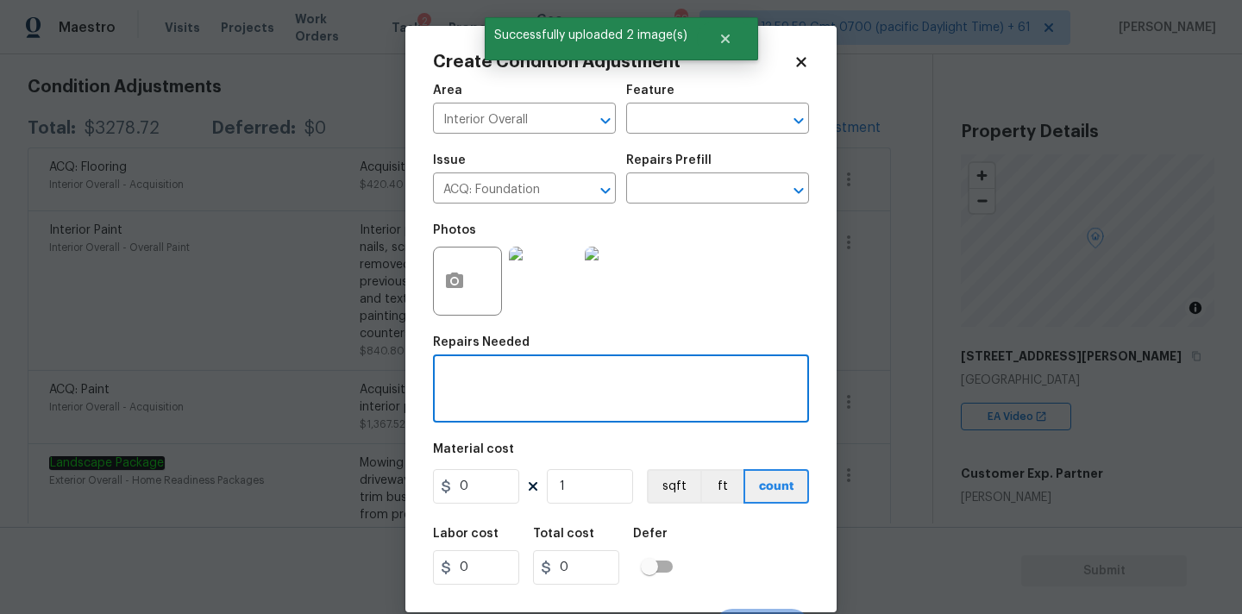
paste textarea "ACQ: Foundation"
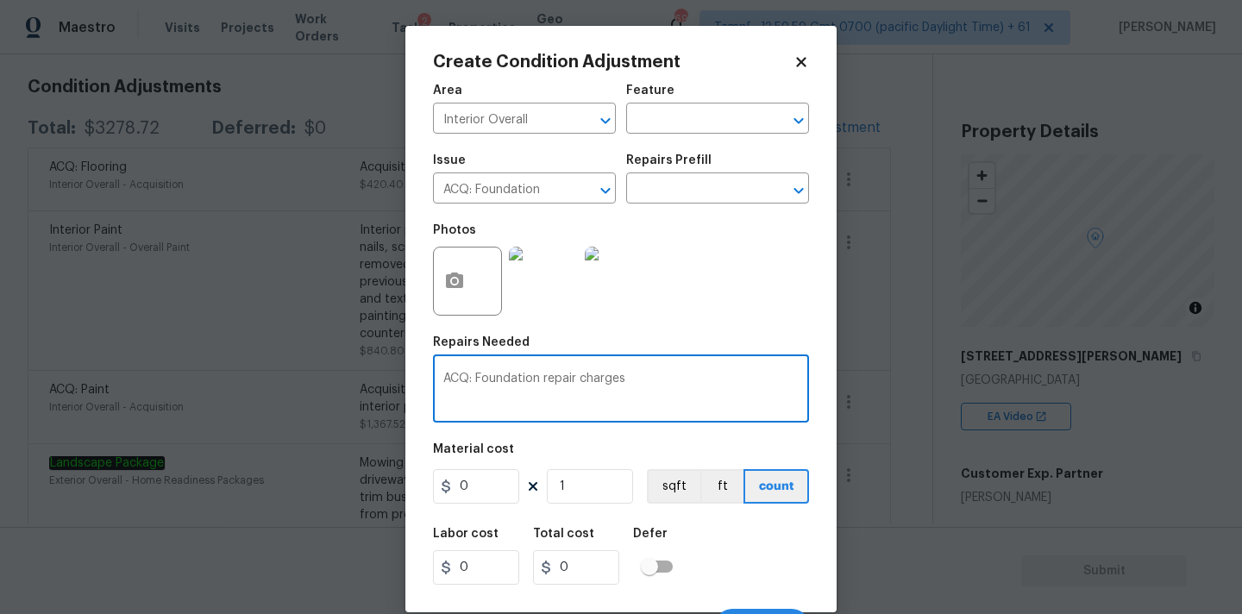
type textarea "ACQ: Foundation repair charges"
click at [468, 481] on input "0" at bounding box center [476, 486] width 86 height 35
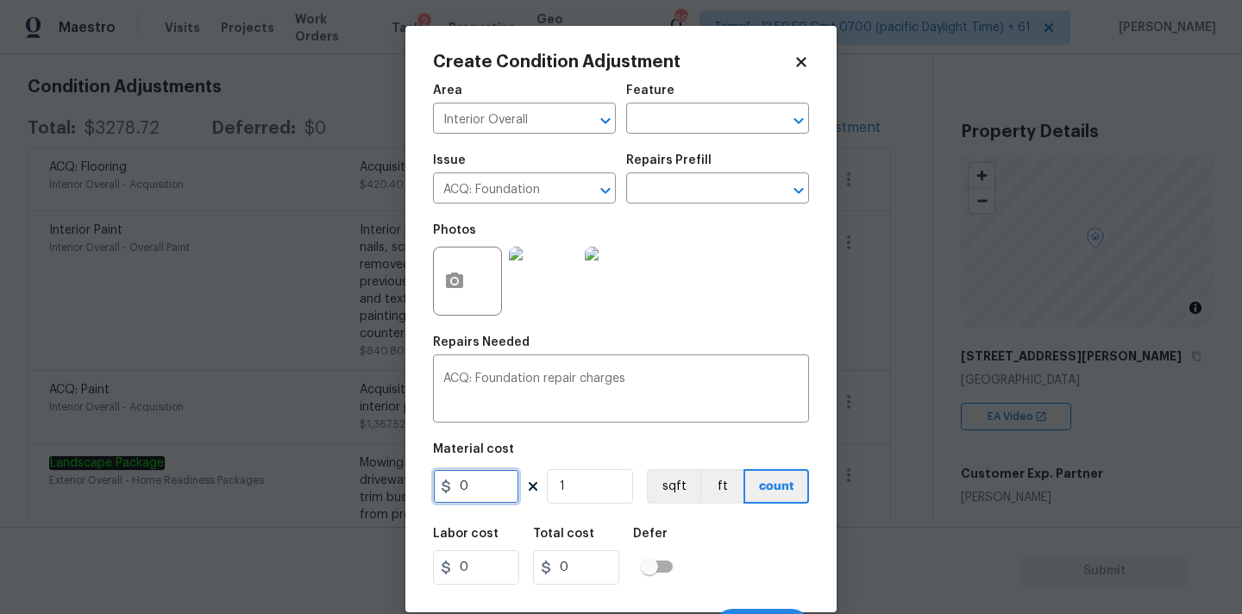
click at [468, 481] on input "0" at bounding box center [476, 486] width 86 height 35
type input "10000"
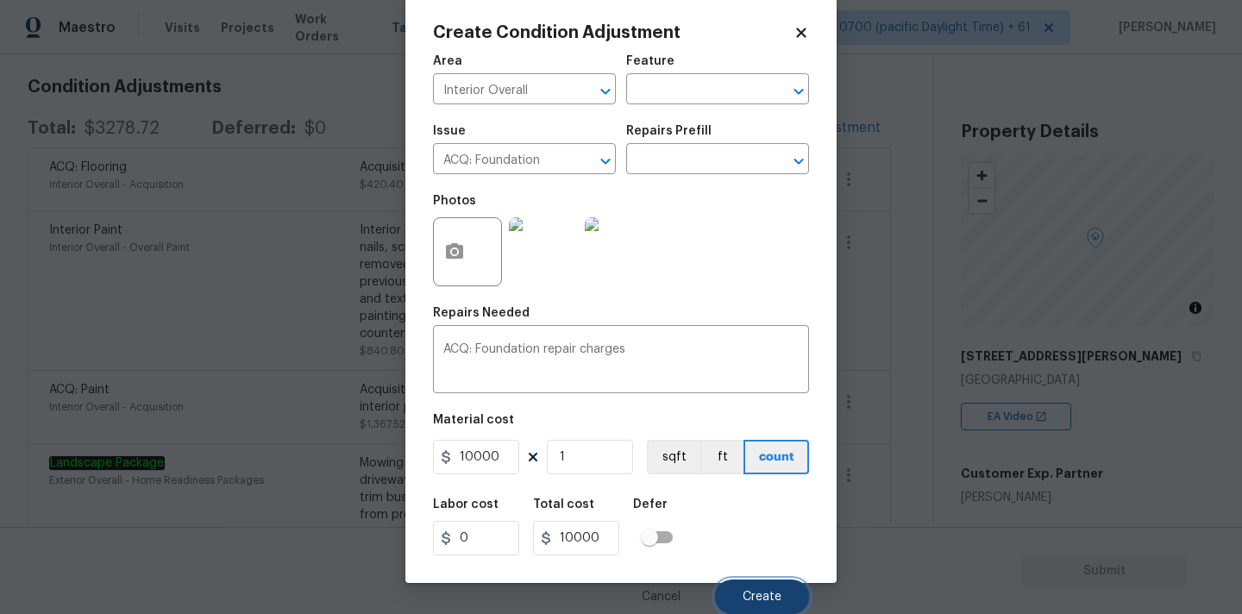
click at [743, 593] on button "Create" at bounding box center [762, 597] width 94 height 35
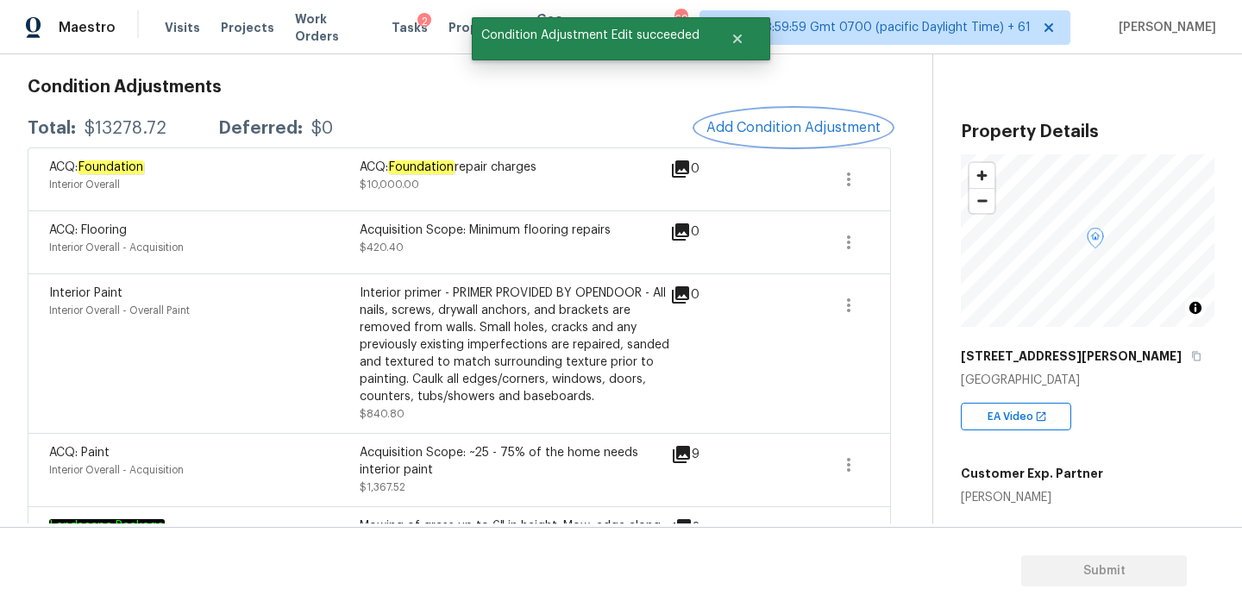
scroll to position [0, 0]
click at [776, 135] on span "Add Condition Adjustment" at bounding box center [794, 128] width 174 height 16
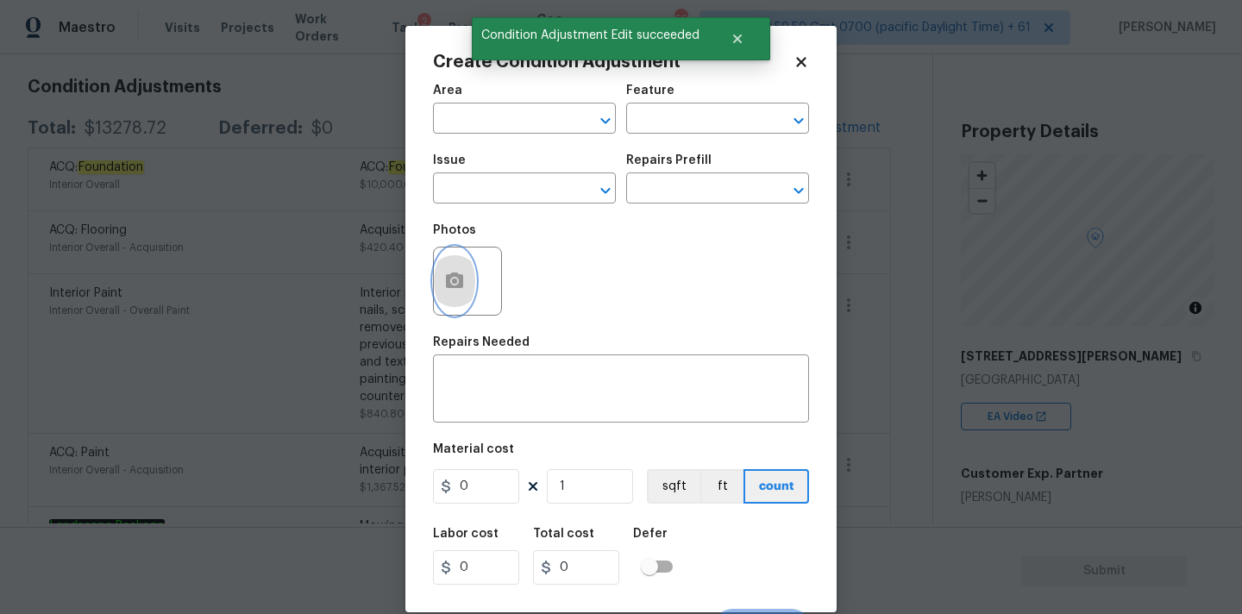
click at [462, 283] on icon "button" at bounding box center [454, 281] width 17 height 16
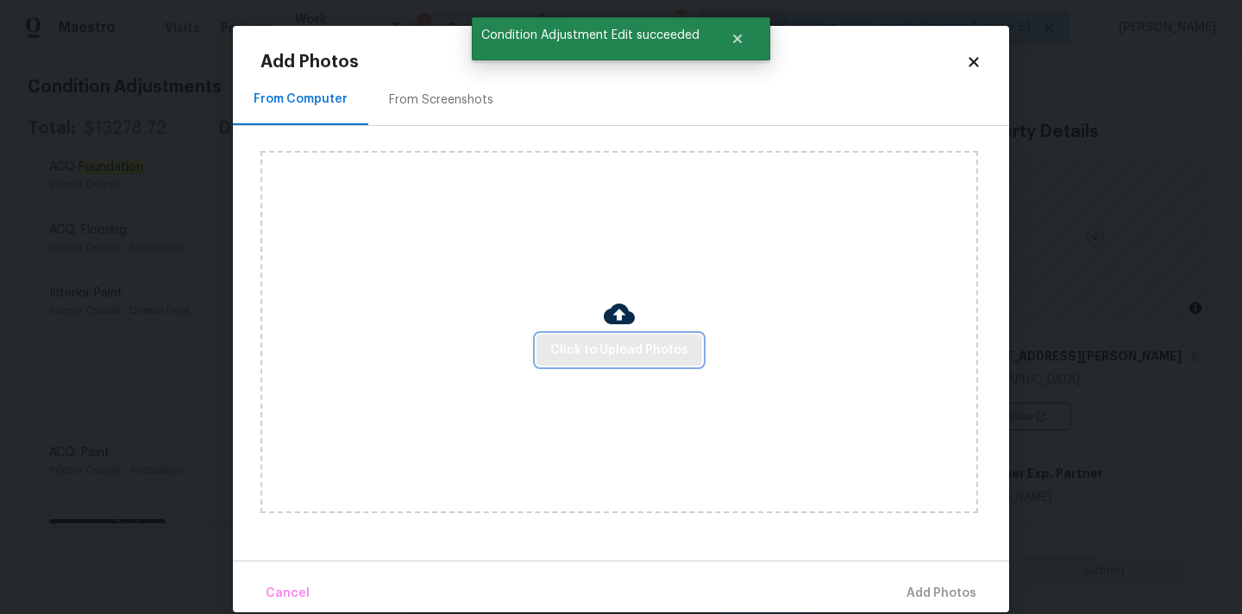
click at [587, 360] on span "Click to Upload Photos" at bounding box center [619, 351] width 138 height 22
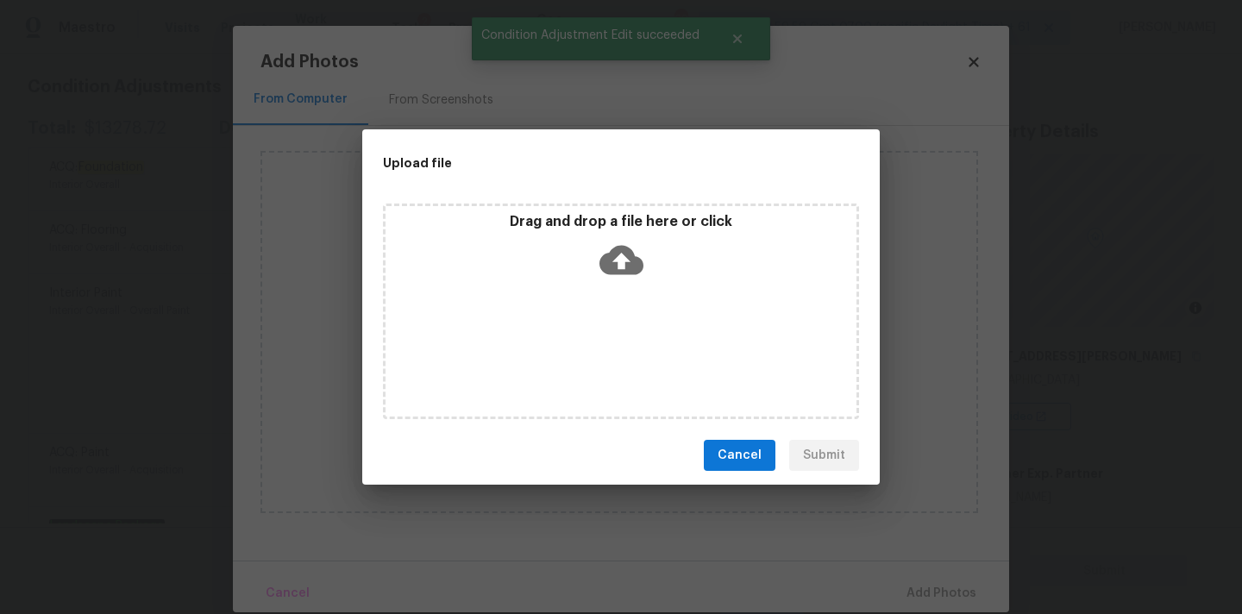
click at [639, 238] on icon at bounding box center [622, 260] width 44 height 44
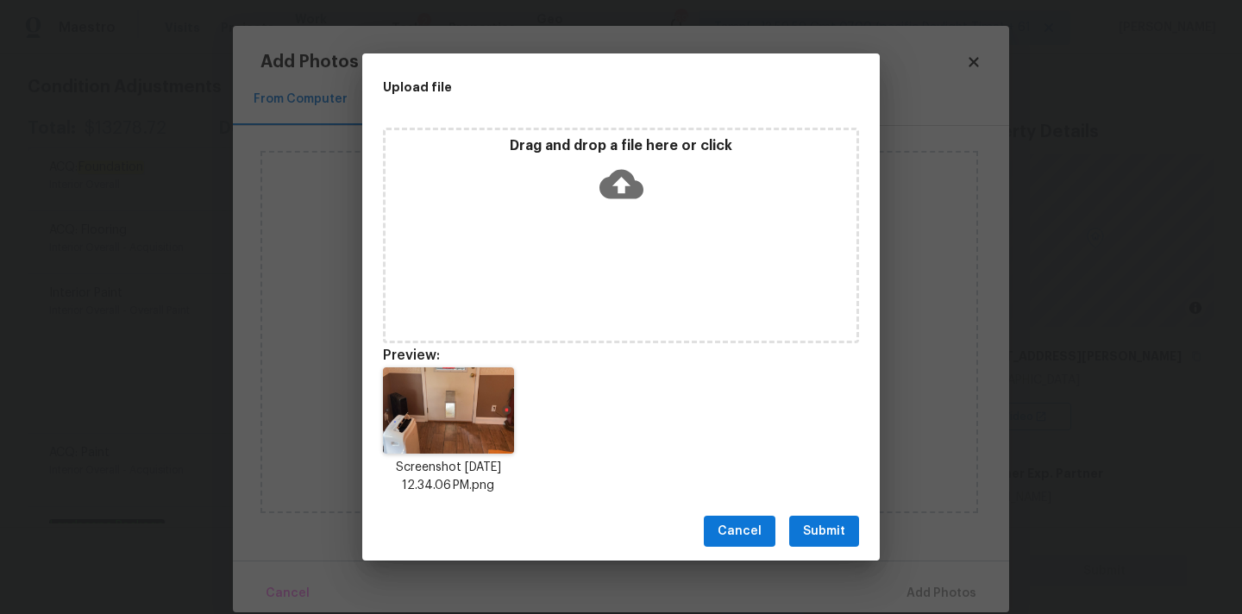
click at [837, 532] on span "Submit" at bounding box center [824, 532] width 42 height 22
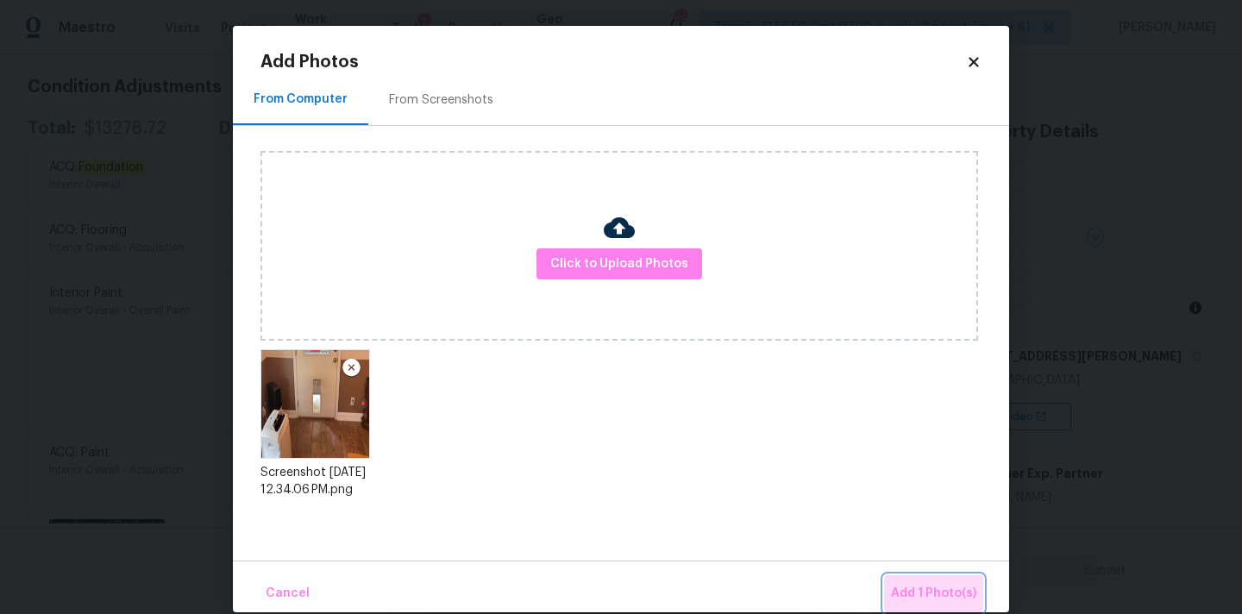
click at [935, 588] on span "Add 1 Photo(s)" at bounding box center [933, 594] width 85 height 22
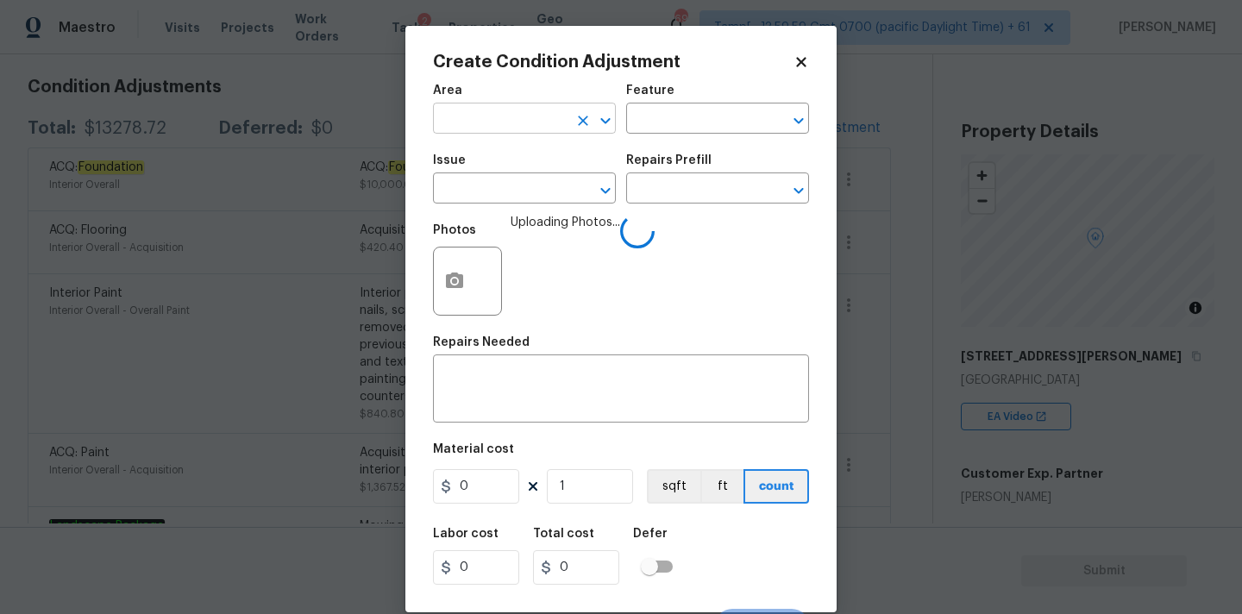
click at [512, 122] on input "text" at bounding box center [500, 120] width 135 height 27
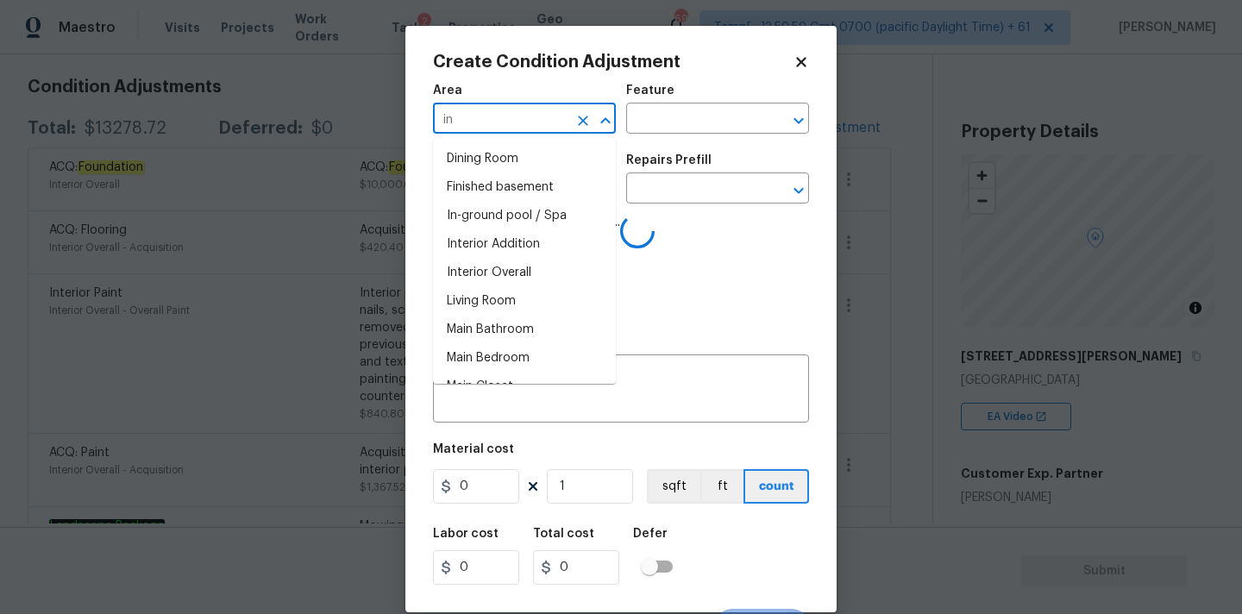
type input "int"
click at [518, 187] on li "Attic" at bounding box center [524, 187] width 183 height 28
type input "Attic"
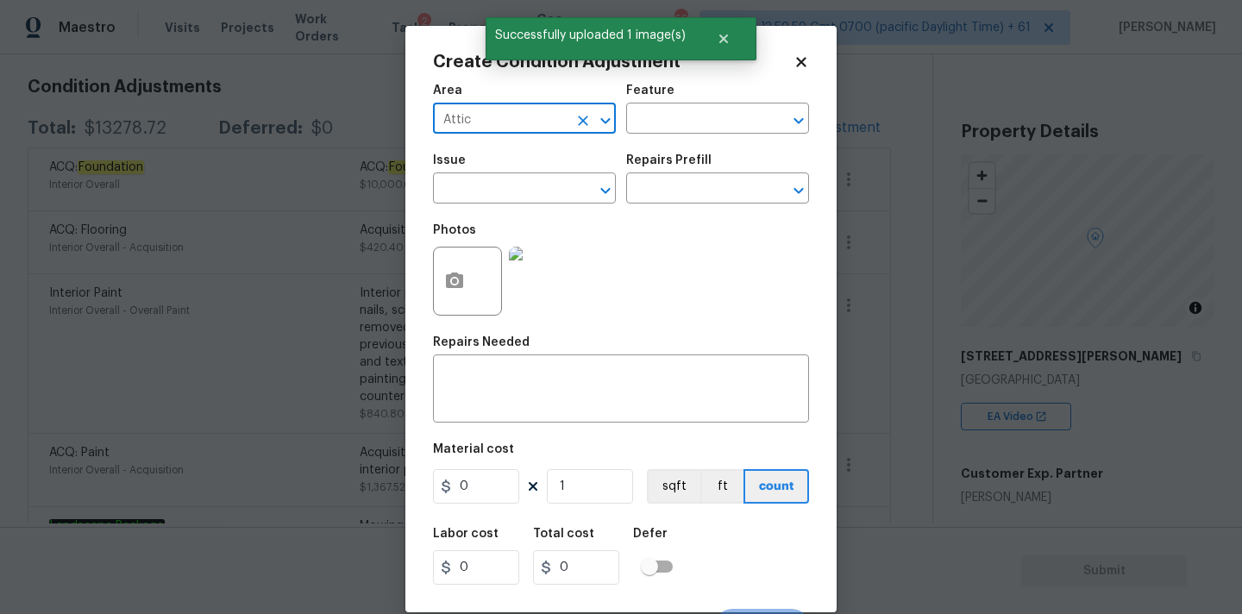
click at [580, 115] on icon "Clear" at bounding box center [583, 120] width 17 height 17
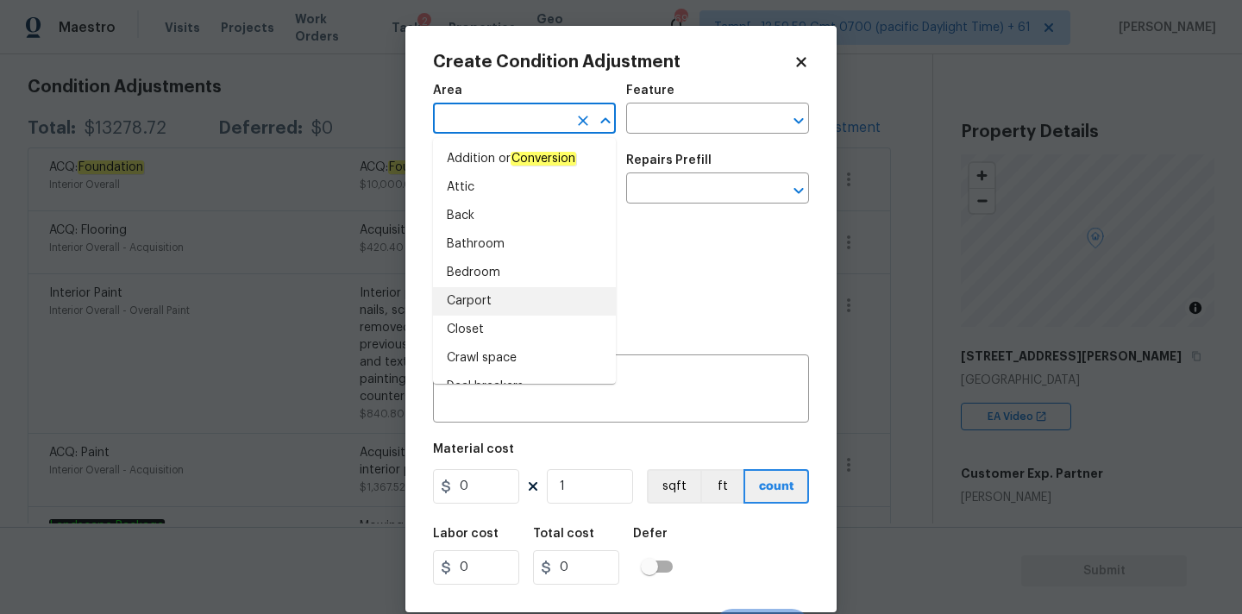
click at [658, 255] on div "Photos" at bounding box center [621, 270] width 376 height 112
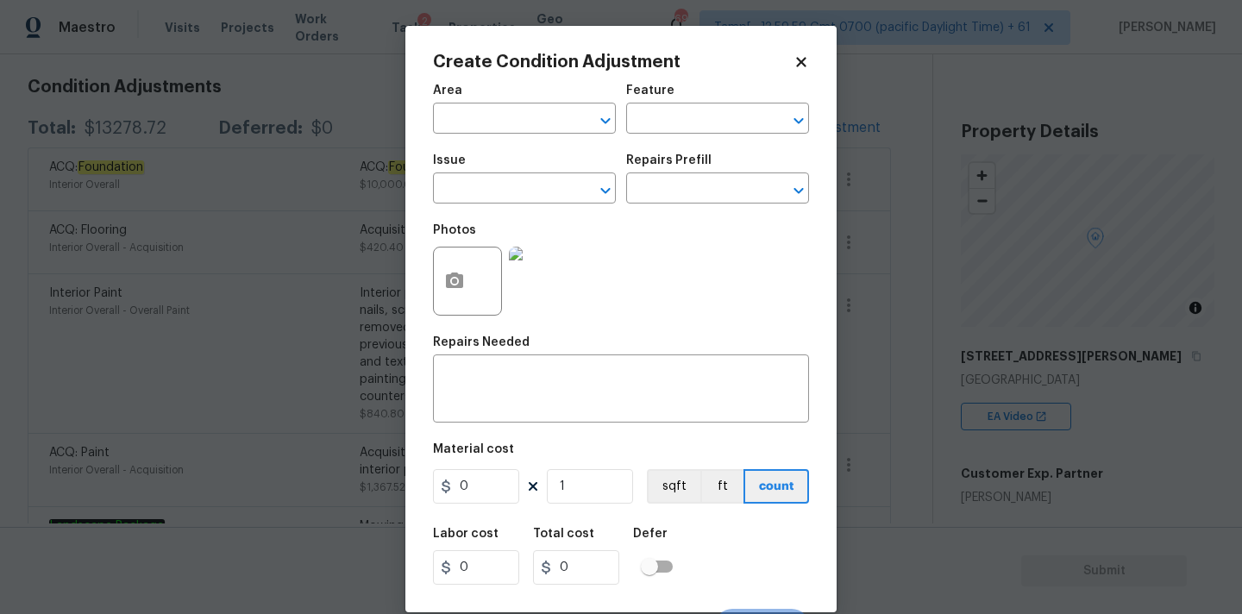
click at [503, 102] on div "Area" at bounding box center [524, 96] width 183 height 22
click at [503, 107] on input "text" at bounding box center [500, 120] width 135 height 27
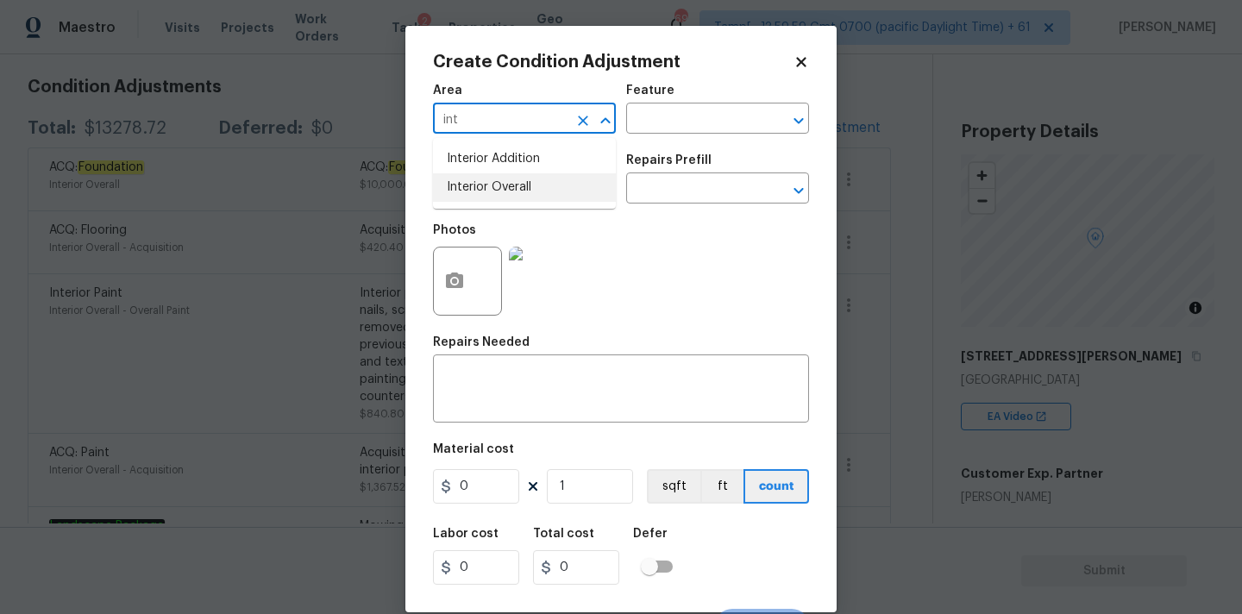
click at [507, 187] on li "Interior Overall" at bounding box center [524, 187] width 183 height 28
type input "Interior Overall"
click at [507, 202] on input "text" at bounding box center [500, 190] width 135 height 27
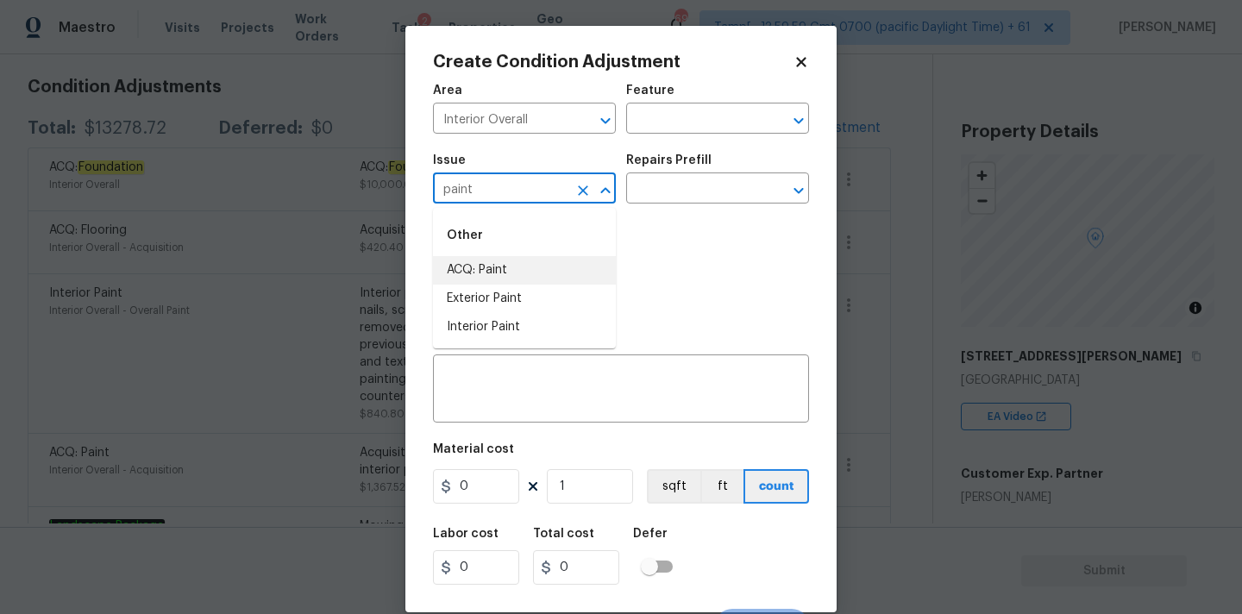
click at [504, 281] on li "ACQ: Paint" at bounding box center [524, 270] width 183 height 28
click at [726, 180] on input "text" at bounding box center [693, 190] width 135 height 27
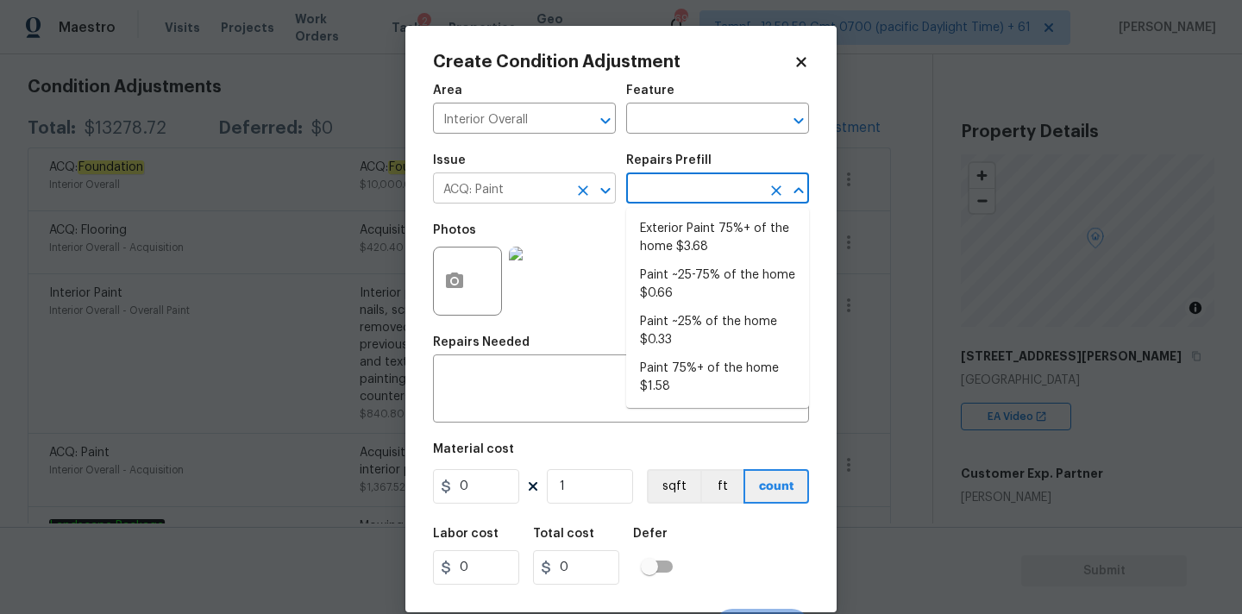
click at [574, 177] on div "ACQ: Paint ​" at bounding box center [524, 190] width 183 height 27
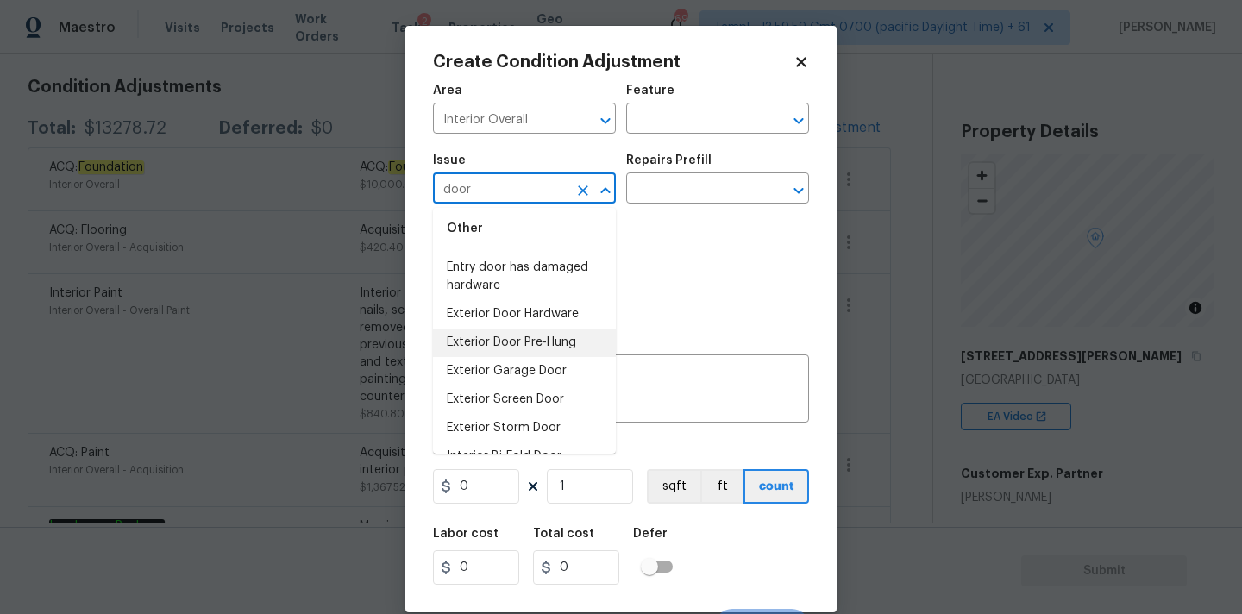
scroll to position [198, 0]
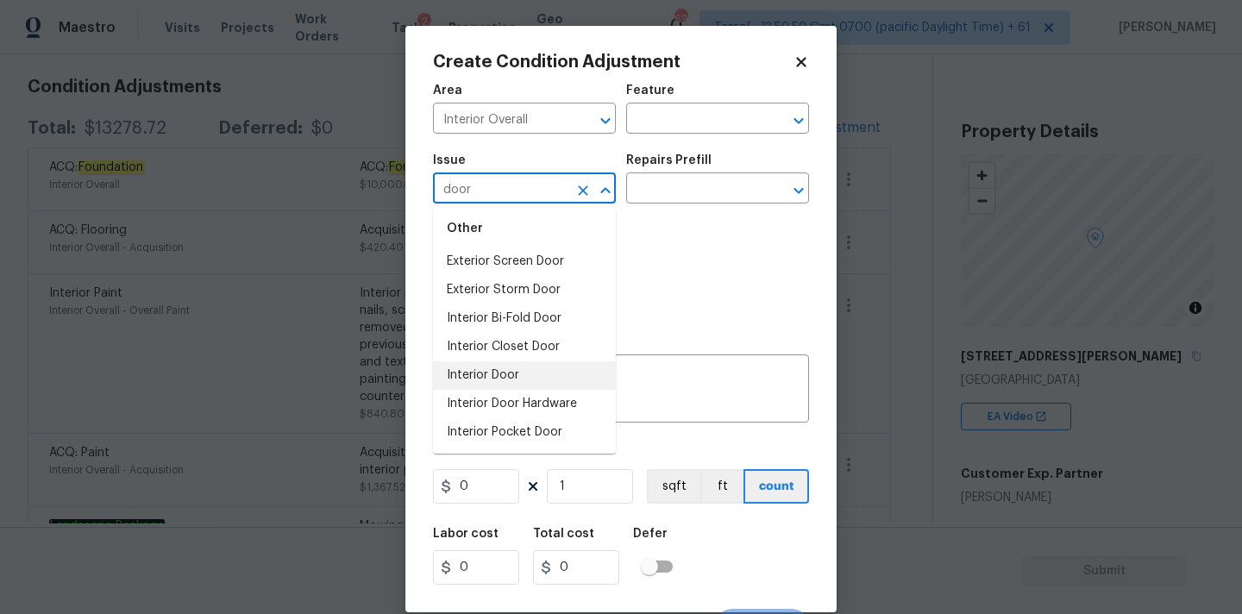
click at [518, 374] on li "Interior Door" at bounding box center [524, 375] width 183 height 28
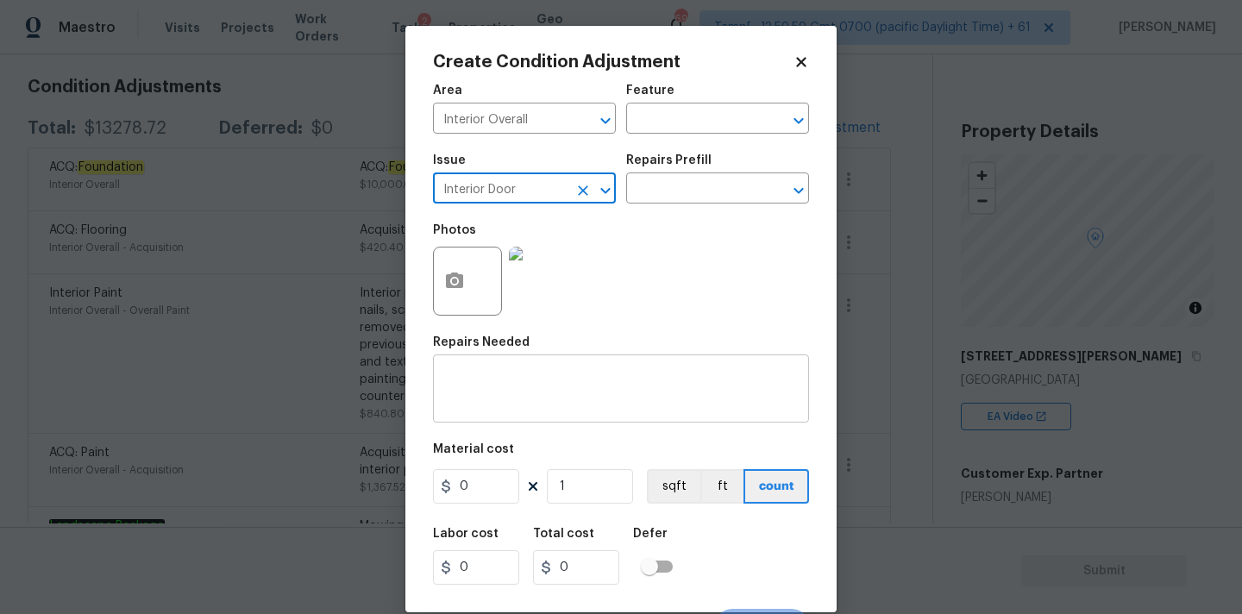
type input "Interior Door"
click at [512, 404] on textarea at bounding box center [620, 391] width 355 height 36
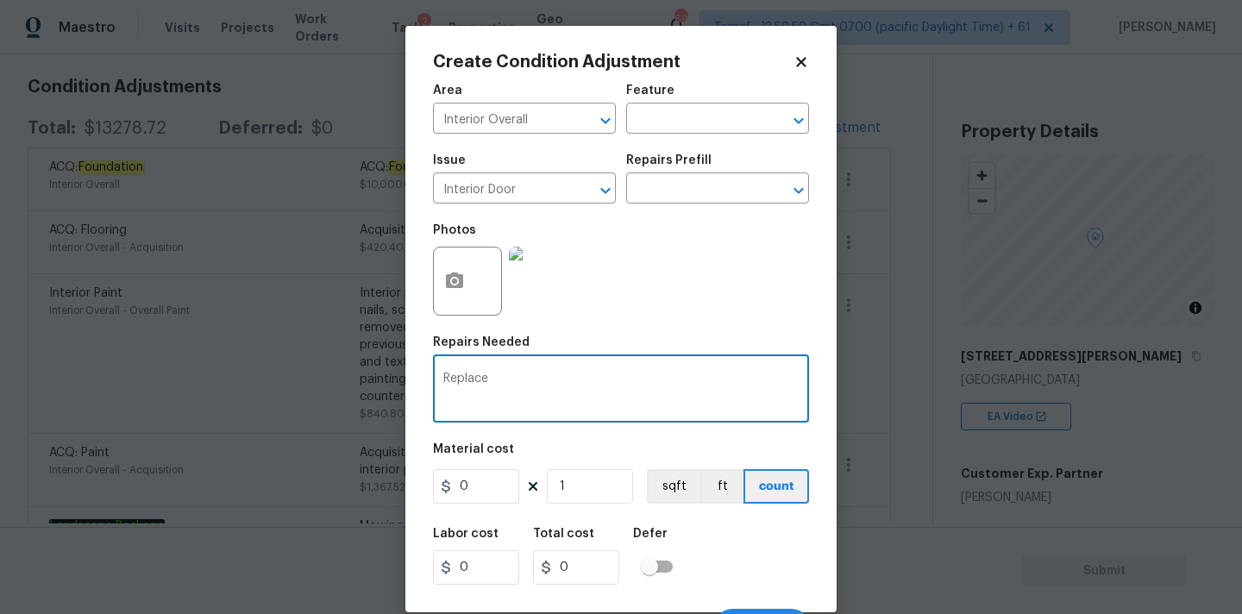
paste textarea "Interior Door"
type textarea "Replace Interior Door"
click at [482, 477] on input "0" at bounding box center [476, 486] width 86 height 35
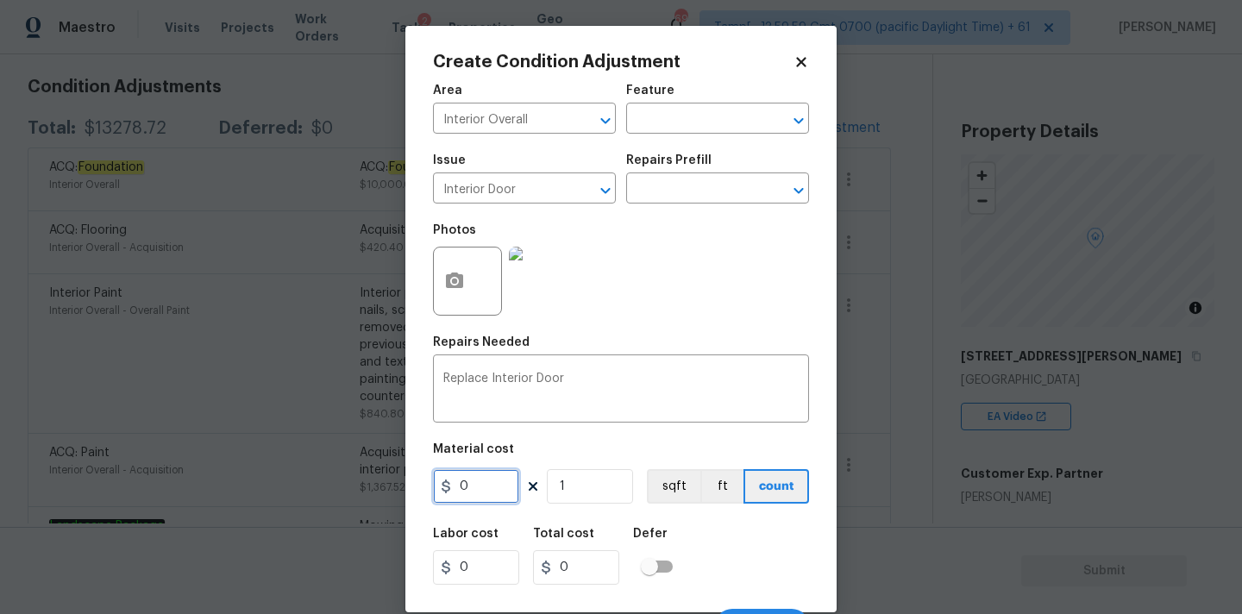
click at [482, 477] on input "0" at bounding box center [476, 486] width 86 height 35
type input "300"
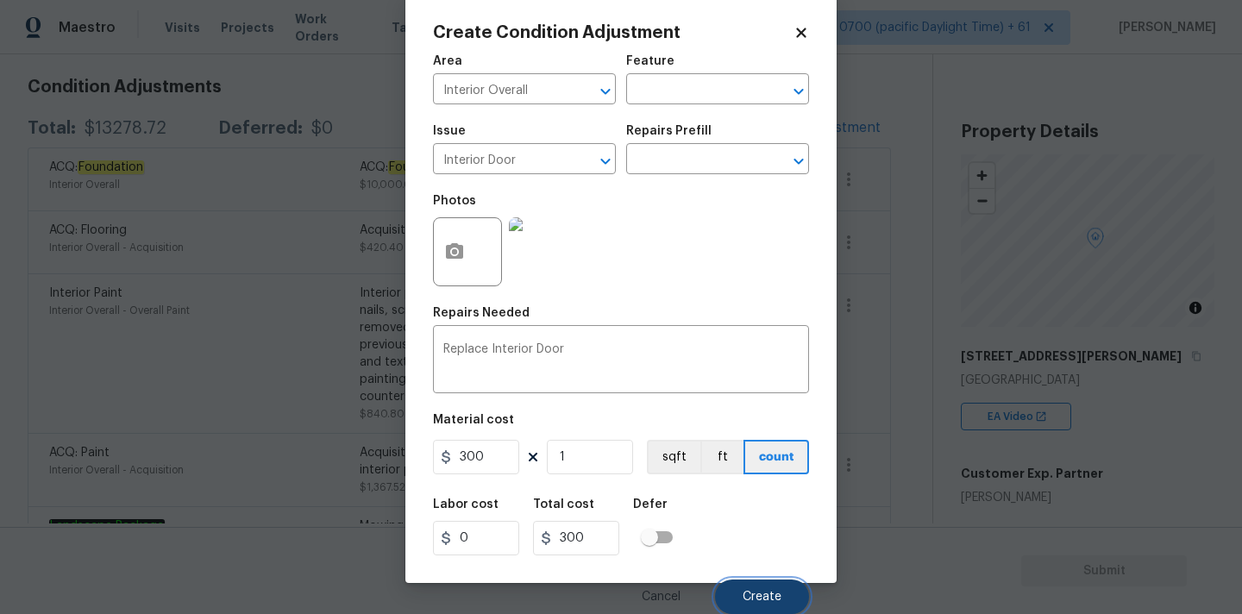
click at [735, 603] on button "Create" at bounding box center [762, 597] width 94 height 35
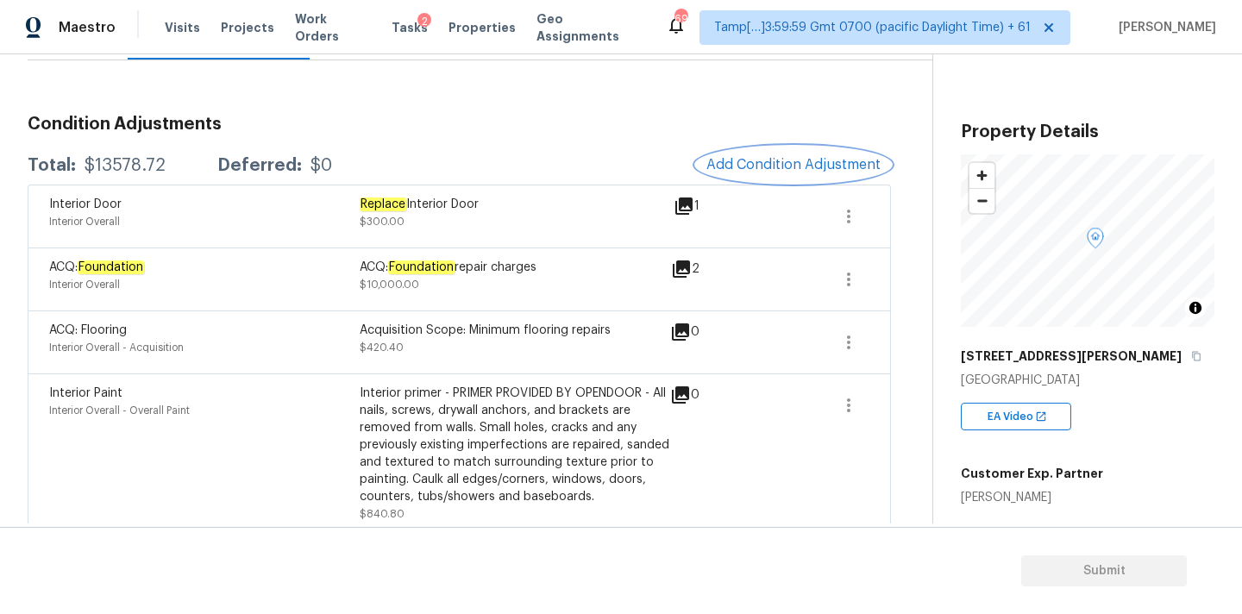
scroll to position [28, 0]
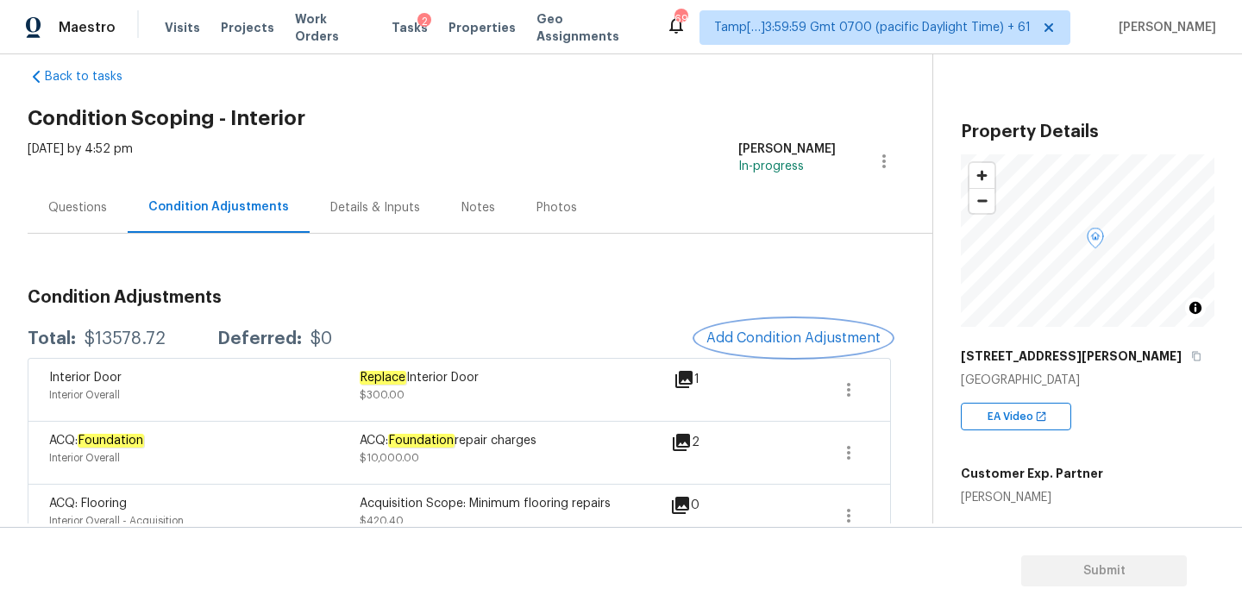
click at [741, 335] on span "Add Condition Adjustment" at bounding box center [794, 338] width 174 height 16
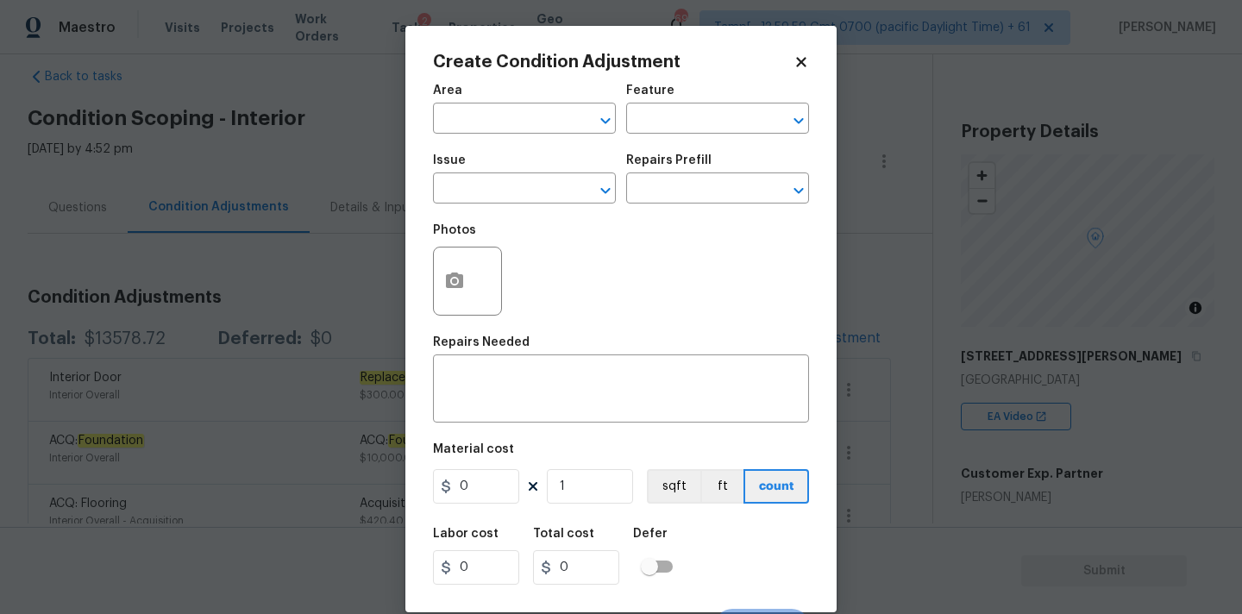
click at [795, 66] on icon at bounding box center [802, 62] width 16 height 16
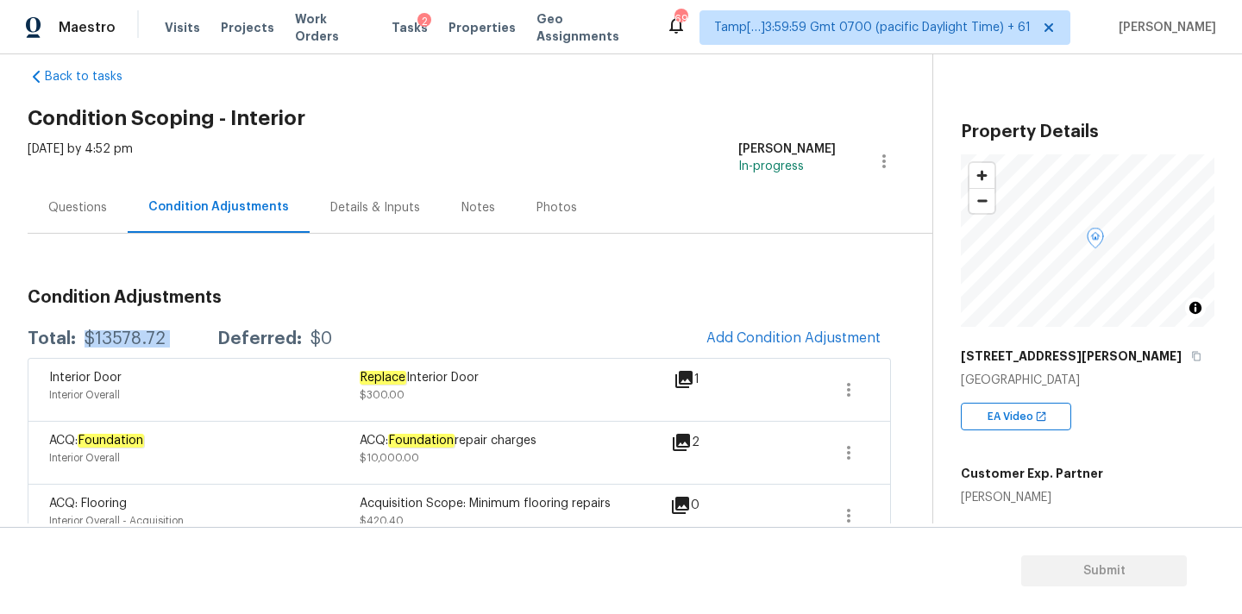
drag, startPoint x: 81, startPoint y: 341, endPoint x: 206, endPoint y: 339, distance: 125.1
click at [206, 339] on div "Total: $13578.72 Deferred: $0" at bounding box center [180, 338] width 305 height 17
copy div "$13578.72"
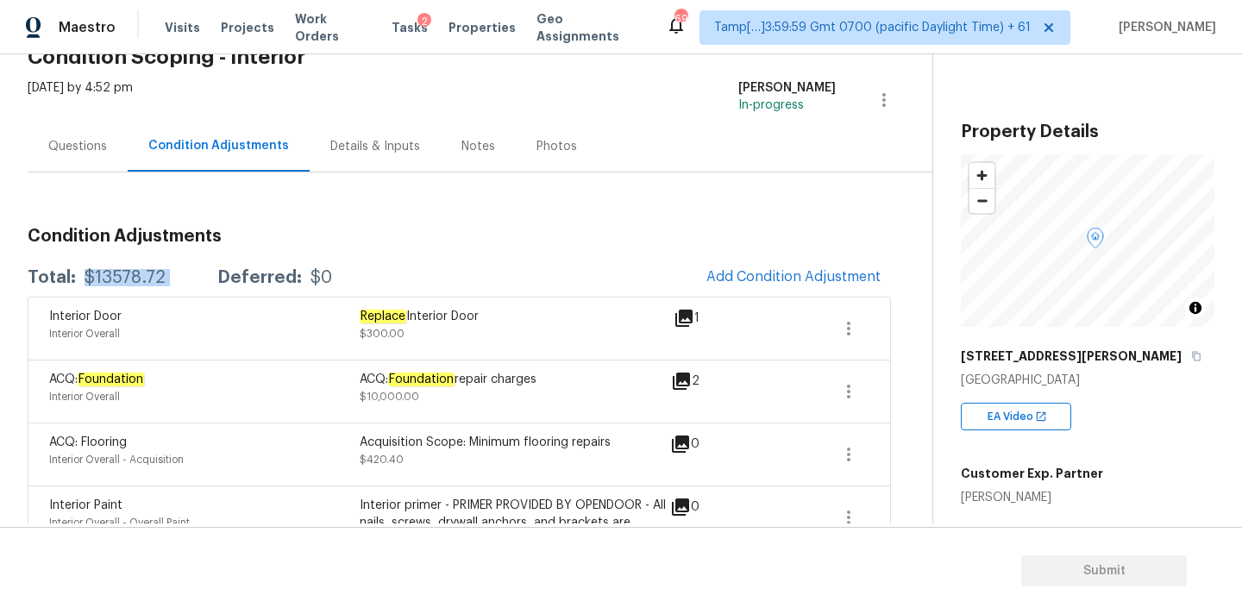
scroll to position [34, 0]
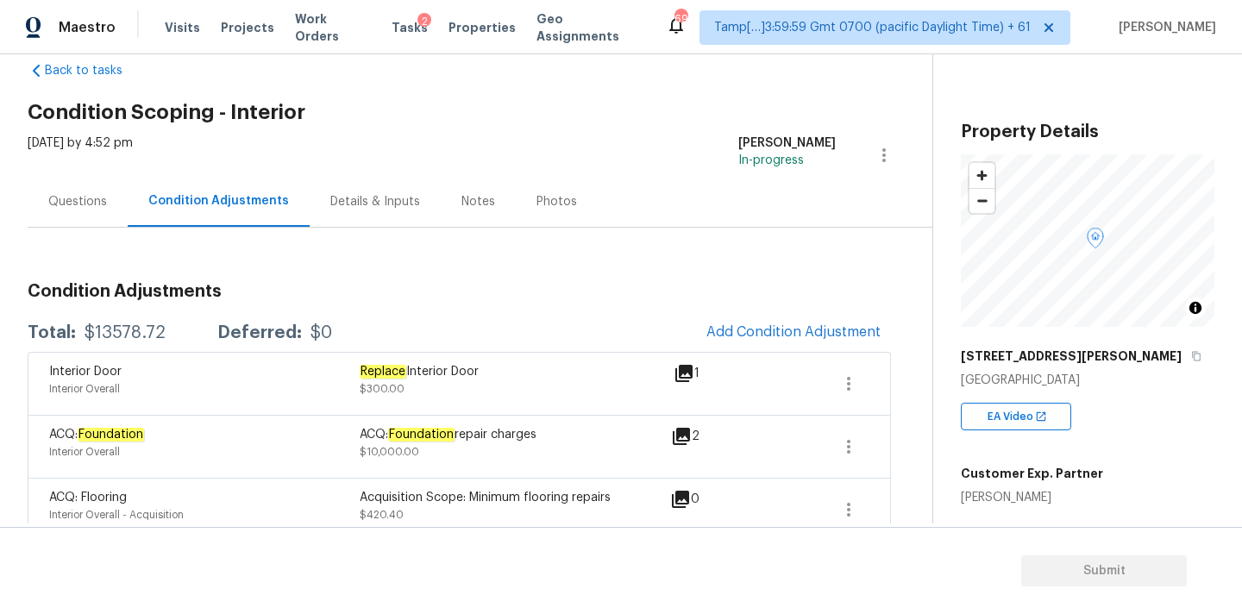
click at [83, 199] on div "Questions" at bounding box center [77, 201] width 59 height 17
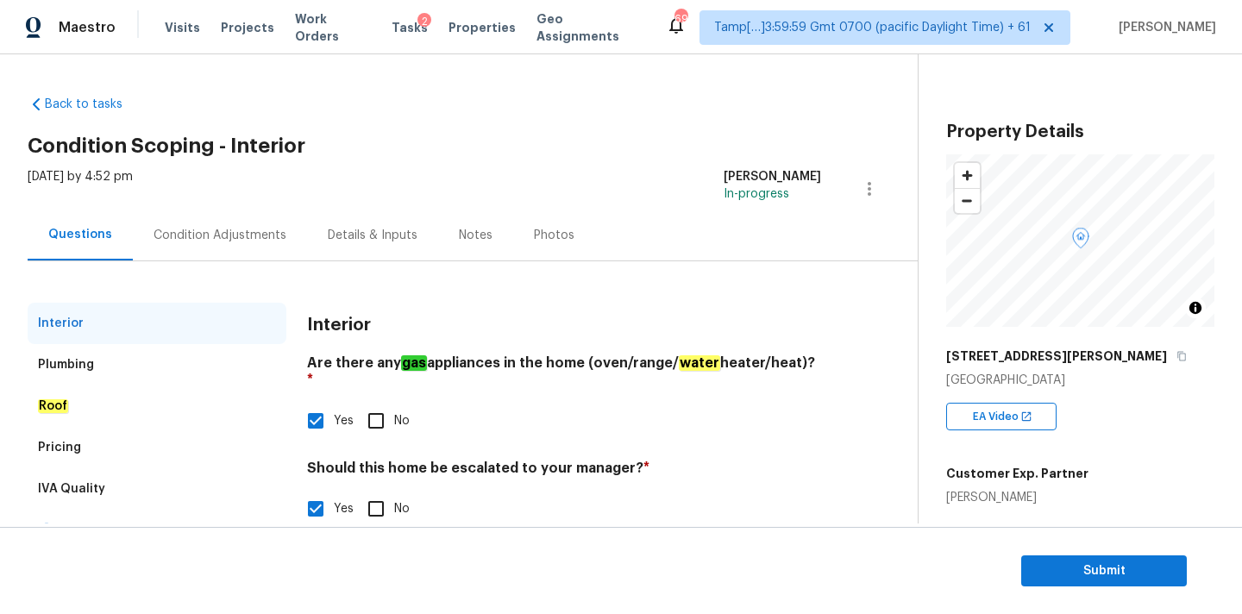
scroll to position [175, 0]
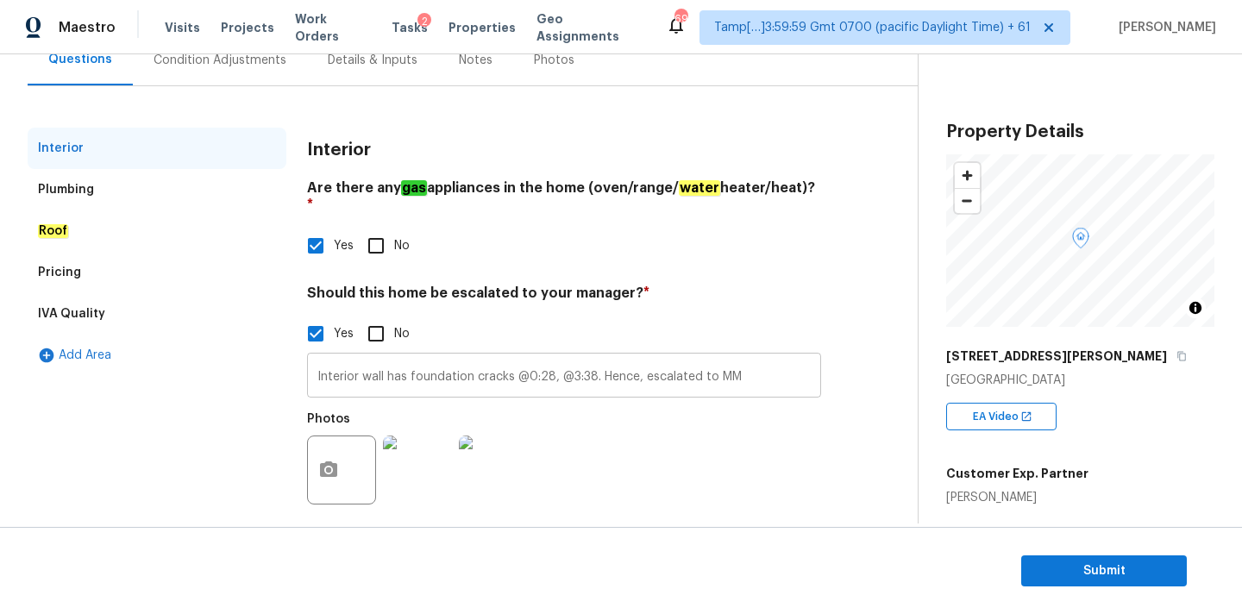
click at [410, 360] on input "Interior wall has foundation cracks @0:28, @3:38. Hence, escalated to MM" at bounding box center [564, 377] width 514 height 41
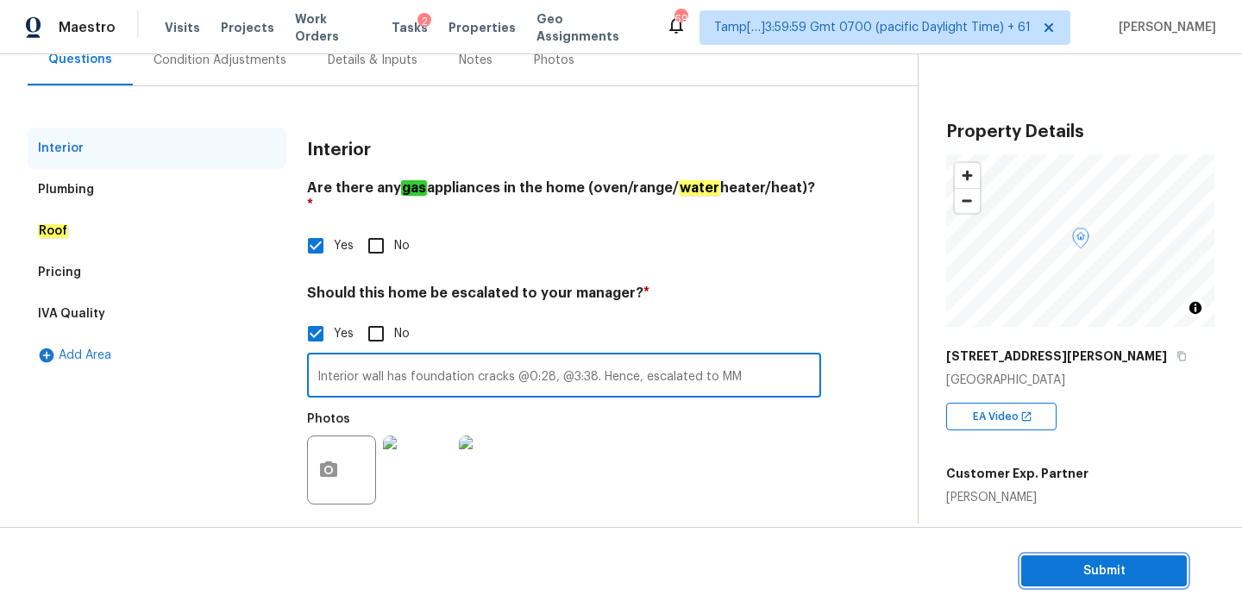
click at [1059, 575] on span "Submit" at bounding box center [1104, 572] width 138 height 22
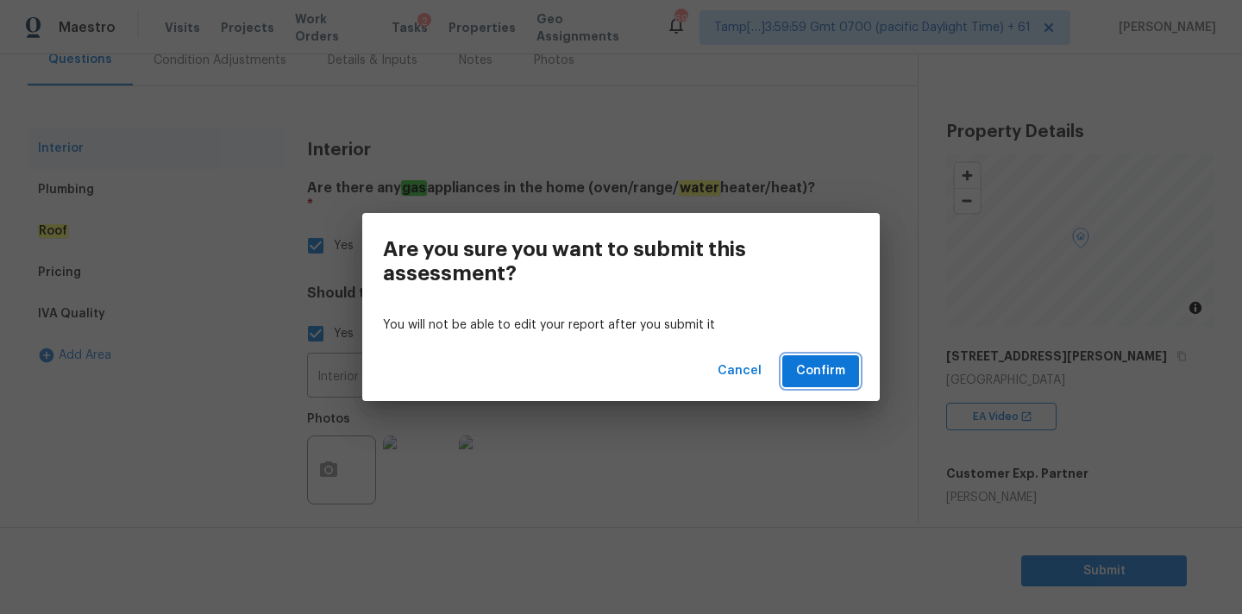
click at [832, 369] on span "Confirm" at bounding box center [820, 372] width 49 height 22
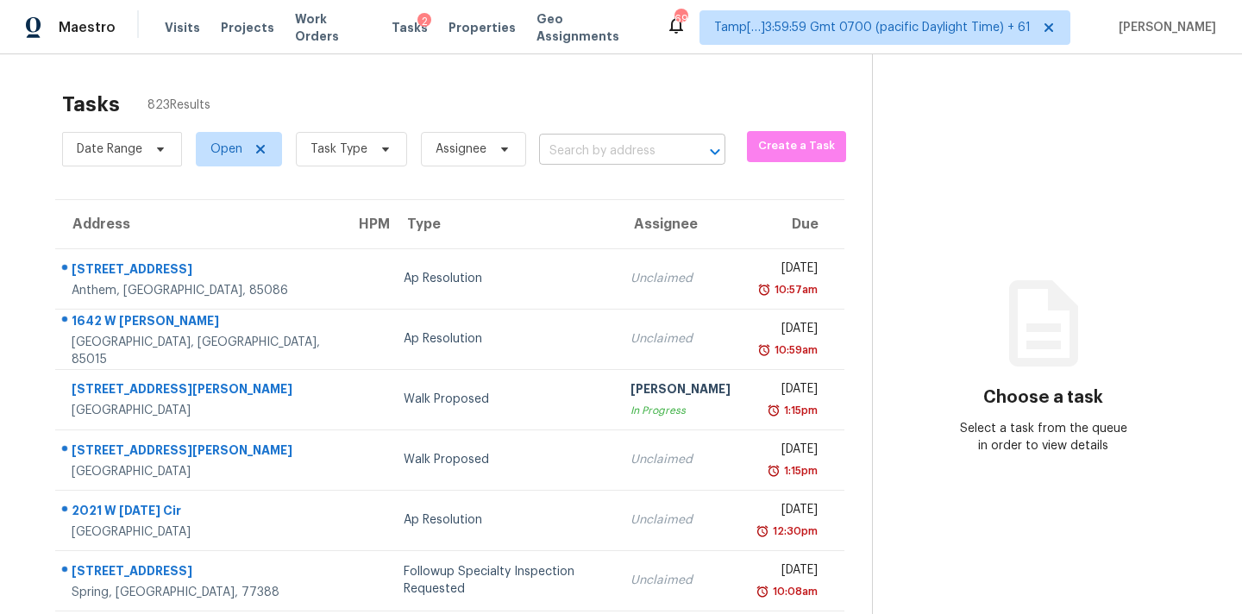
click at [554, 144] on input "text" at bounding box center [608, 151] width 138 height 27
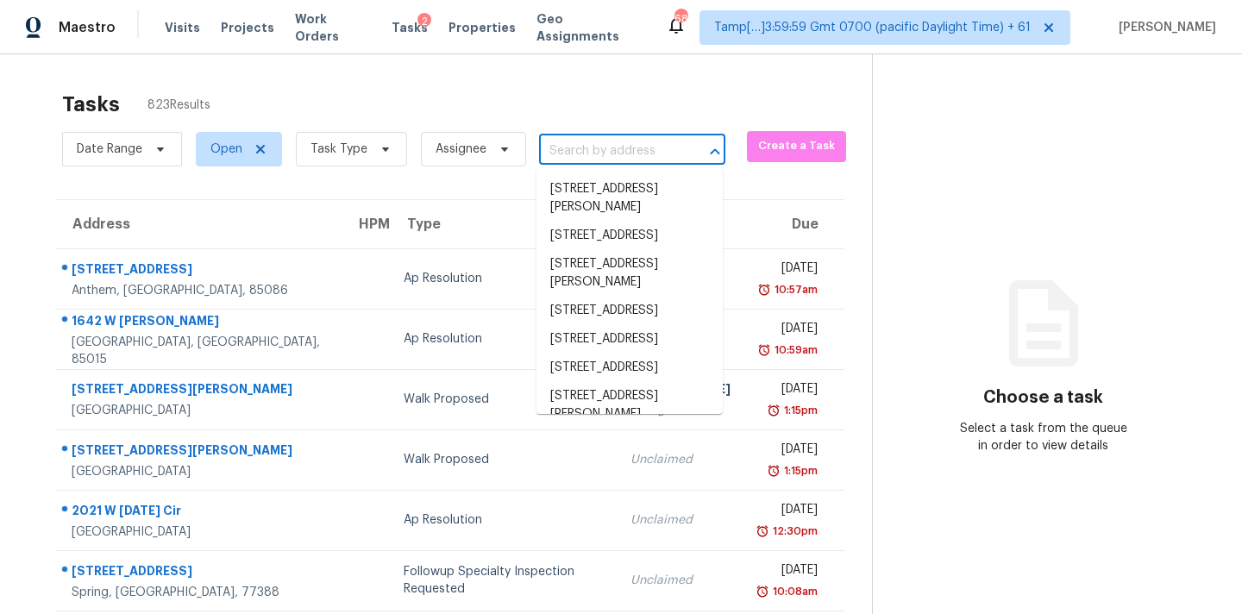
paste input "3217 SW 38th St Oklahoma City, OK, 73119"
type input "3217 SW 38th St Oklahoma City, OK, 73119"
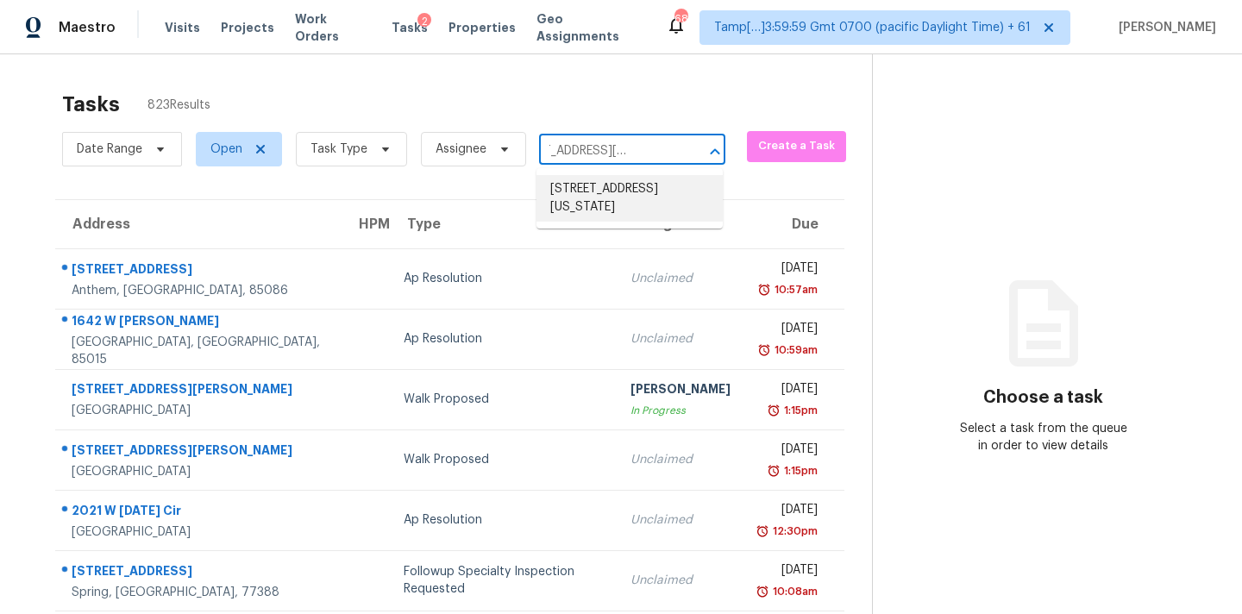
click at [589, 204] on li "3217 SW 38th St, Oklahoma City, OK 73119" at bounding box center [630, 198] width 186 height 47
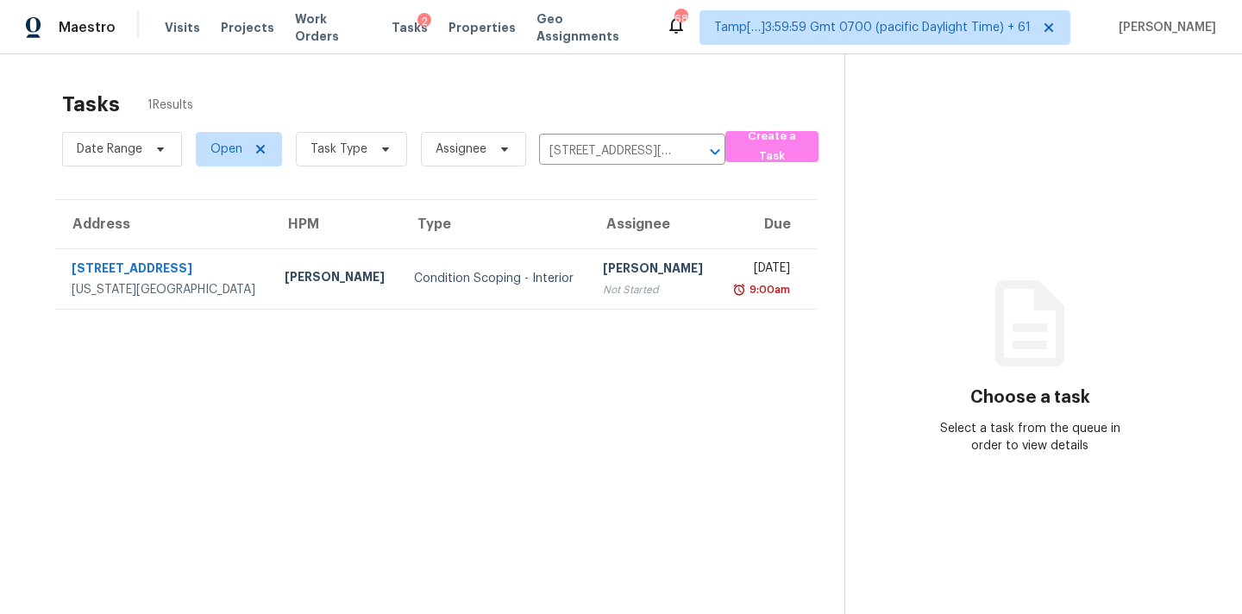
click at [603, 287] on div "Not Started" at bounding box center [653, 289] width 101 height 17
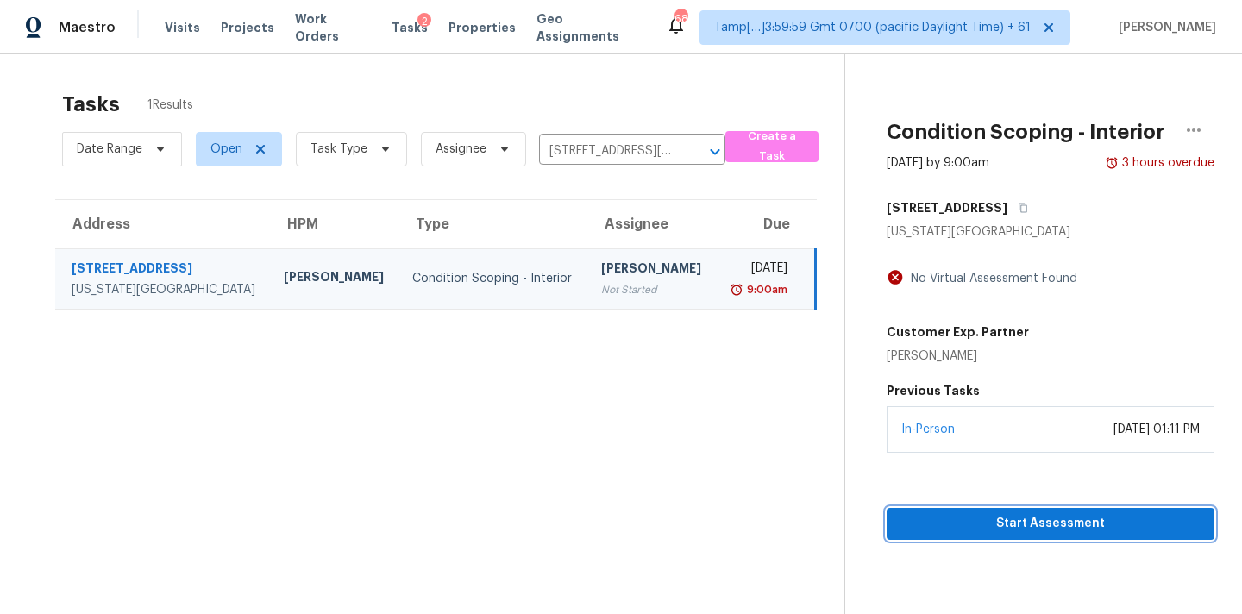
click at [1018, 529] on span "Start Assessment" at bounding box center [1051, 524] width 300 height 22
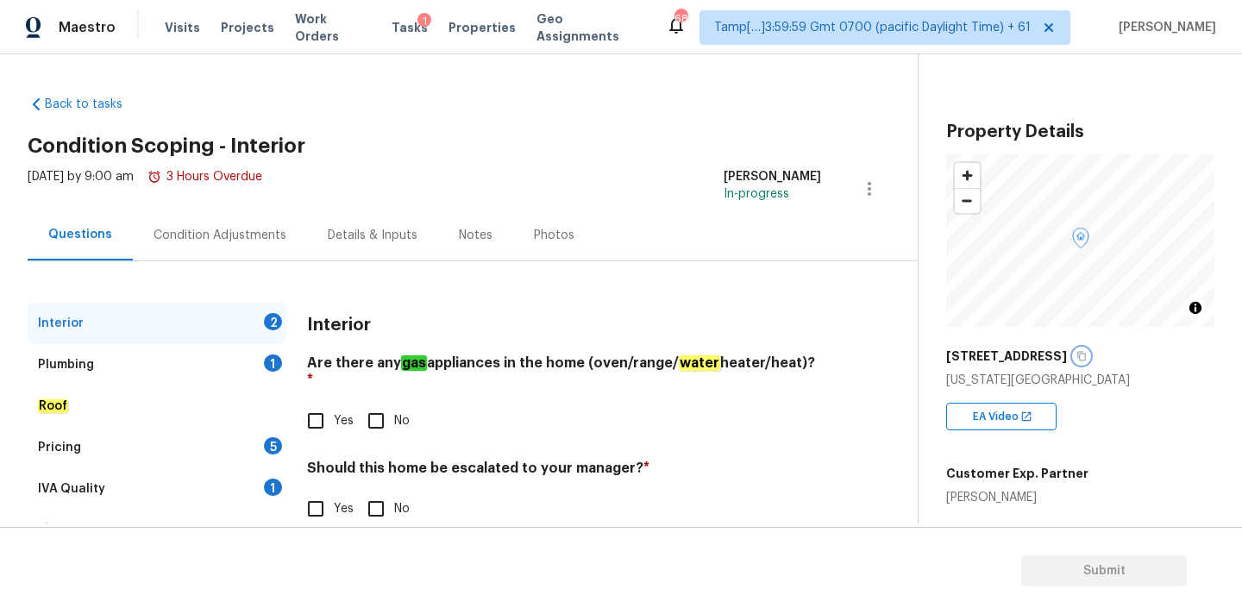
click at [1074, 362] on button "button" at bounding box center [1082, 357] width 16 height 16
click at [342, 412] on span "Yes" at bounding box center [344, 421] width 20 height 18
click at [334, 407] on input "Yes" at bounding box center [316, 421] width 36 height 36
checkbox input "true"
click at [391, 511] on div "Interior Are there any gas appliances in the home (oven/range/ water heater/hea…" at bounding box center [564, 425] width 514 height 245
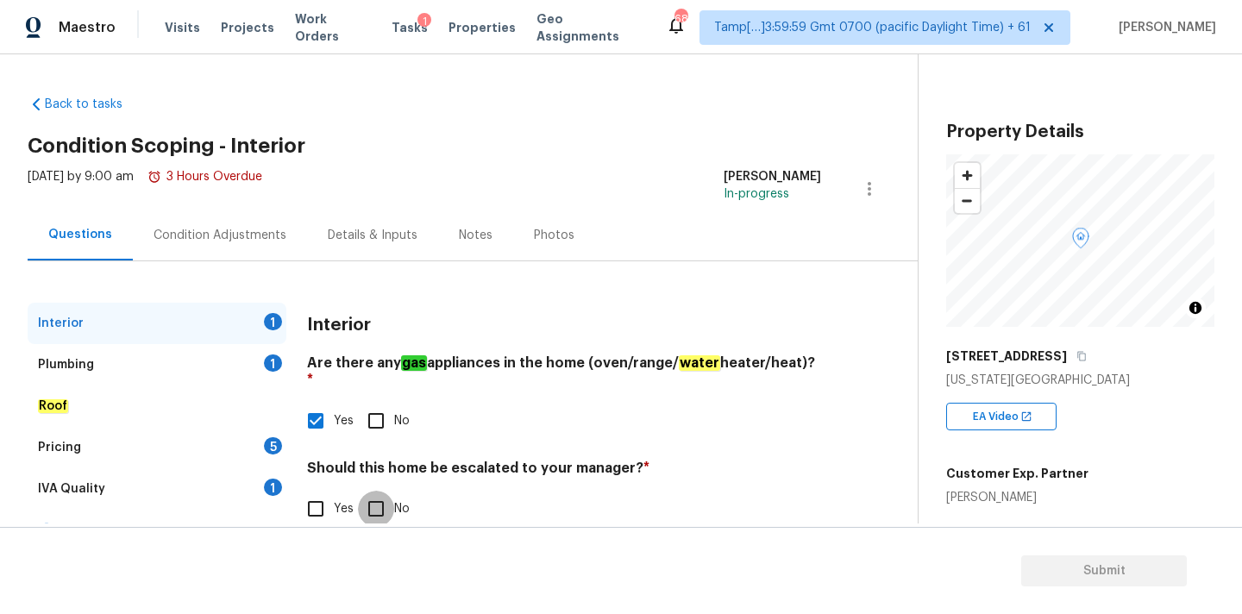
click at [391, 499] on input "No" at bounding box center [376, 509] width 36 height 36
checkbox input "true"
click at [236, 368] on div "Plumbing 1" at bounding box center [157, 364] width 259 height 41
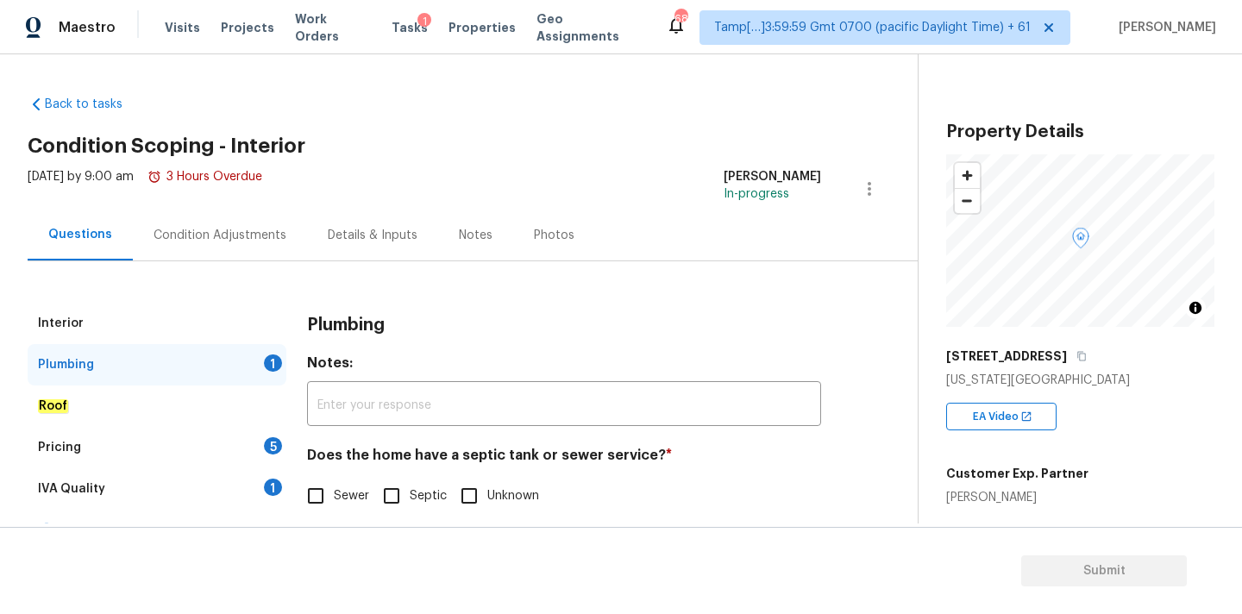
click at [337, 477] on div "Does the home have a septic tank or sewer service? * Sewer Septic Unknown" at bounding box center [564, 480] width 514 height 67
click at [314, 489] on input "Sewer" at bounding box center [316, 496] width 36 height 36
checkbox input "true"
click at [250, 478] on div "IVA Quality 1" at bounding box center [157, 488] width 259 height 41
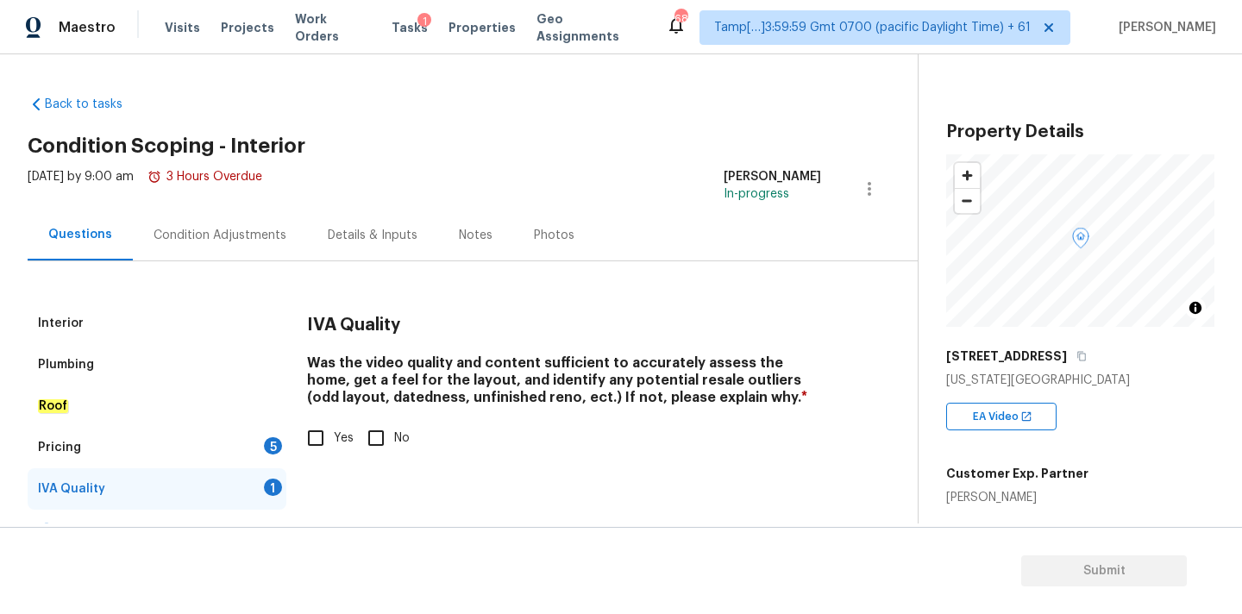
click at [347, 443] on span "Yes" at bounding box center [344, 439] width 20 height 18
click at [334, 443] on input "Yes" at bounding box center [316, 438] width 36 height 36
checkbox input "true"
click at [261, 451] on div "Pricing 5" at bounding box center [157, 447] width 259 height 41
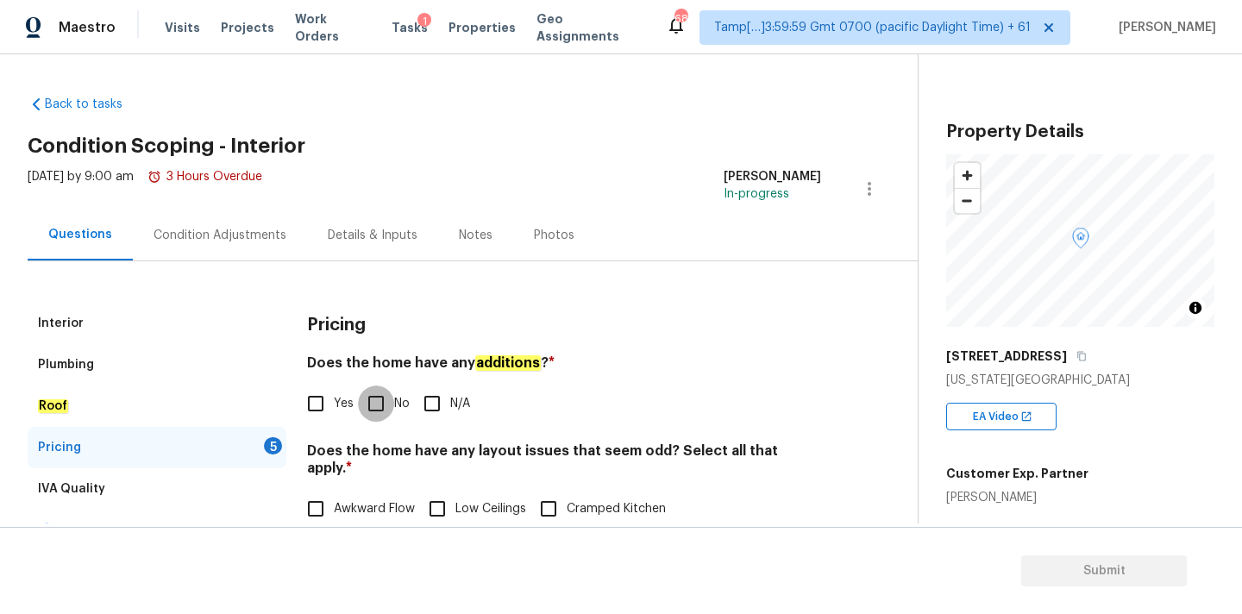
click at [389, 412] on input "No" at bounding box center [376, 404] width 36 height 36
checkbox input "true"
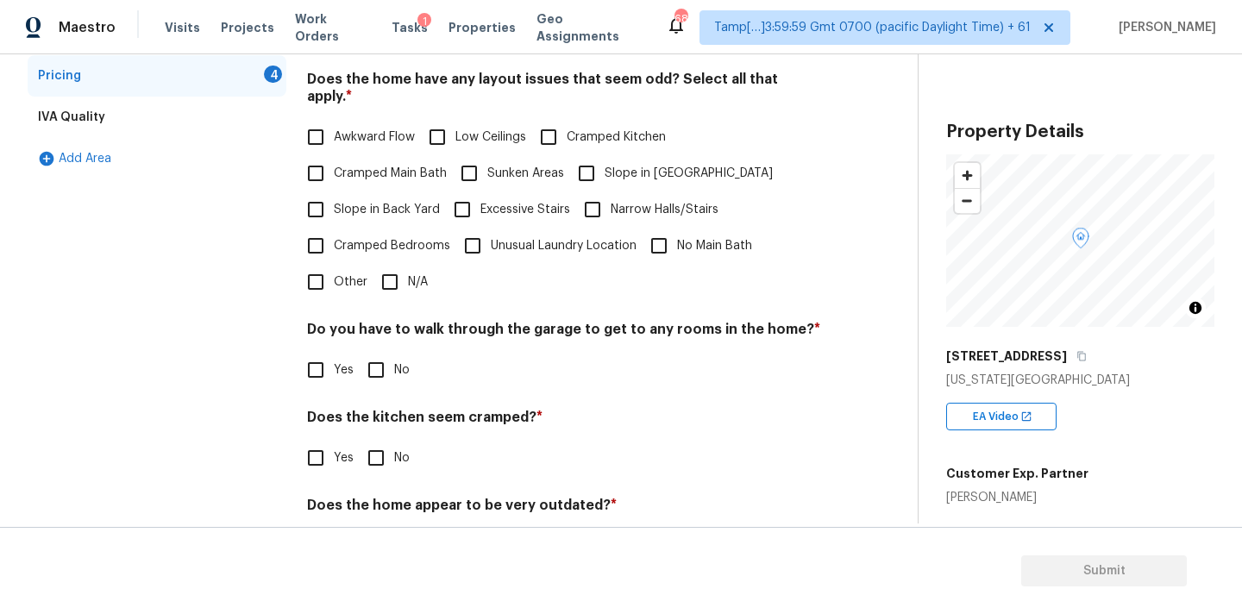
scroll to position [421, 0]
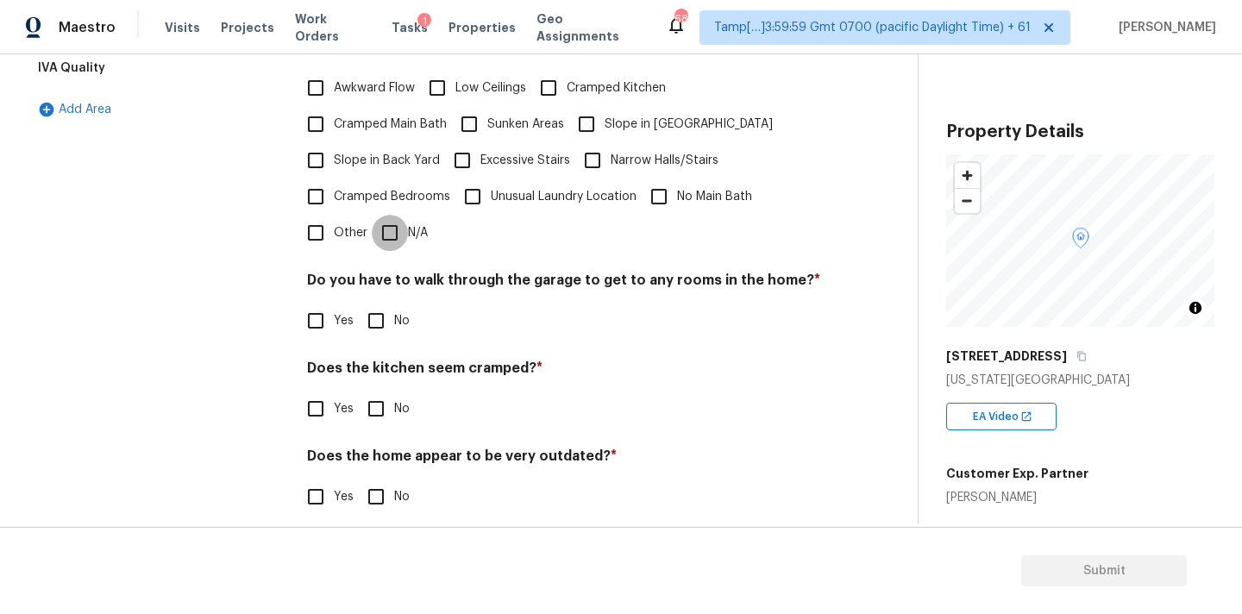
click at [393, 228] on input "N/A" at bounding box center [390, 233] width 36 height 36
checkbox input "true"
click at [379, 303] on input "No" at bounding box center [376, 321] width 36 height 36
checkbox input "true"
click at [379, 391] on input "No" at bounding box center [376, 409] width 36 height 36
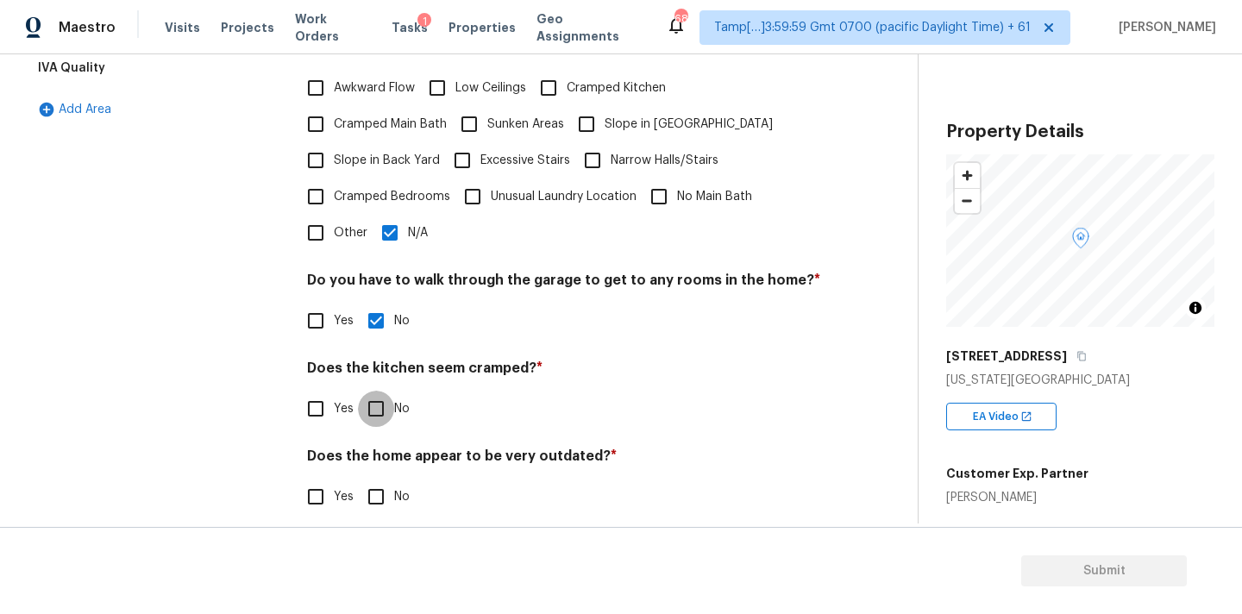
checkbox input "true"
click at [379, 481] on input "No" at bounding box center [376, 499] width 36 height 36
checkbox input "true"
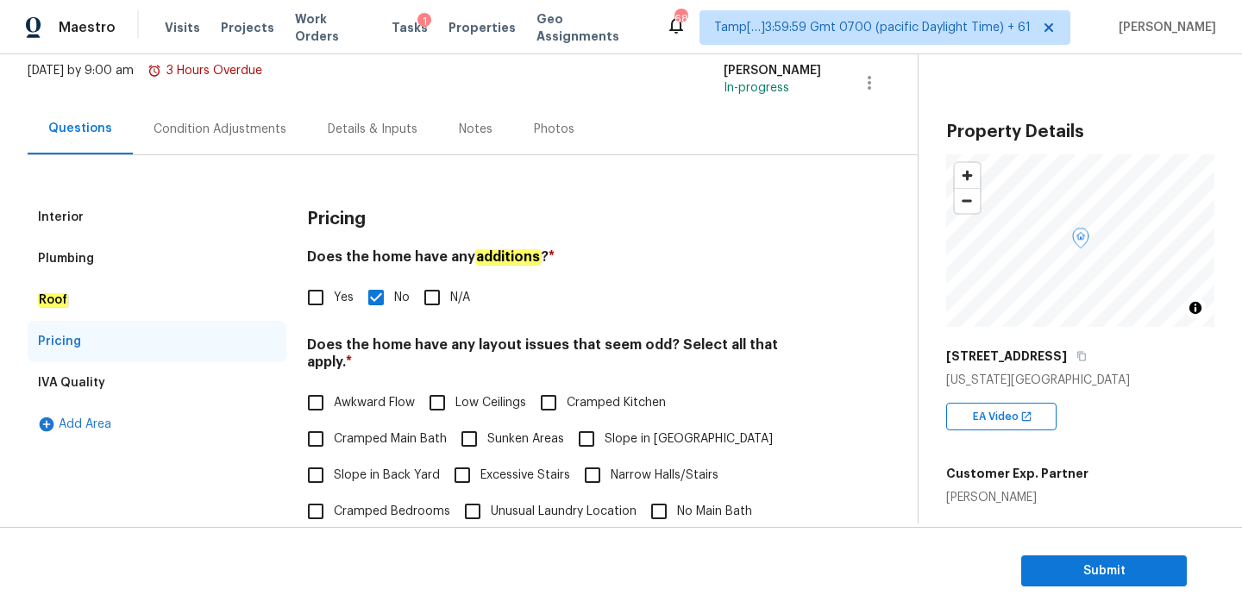
scroll to position [0, 0]
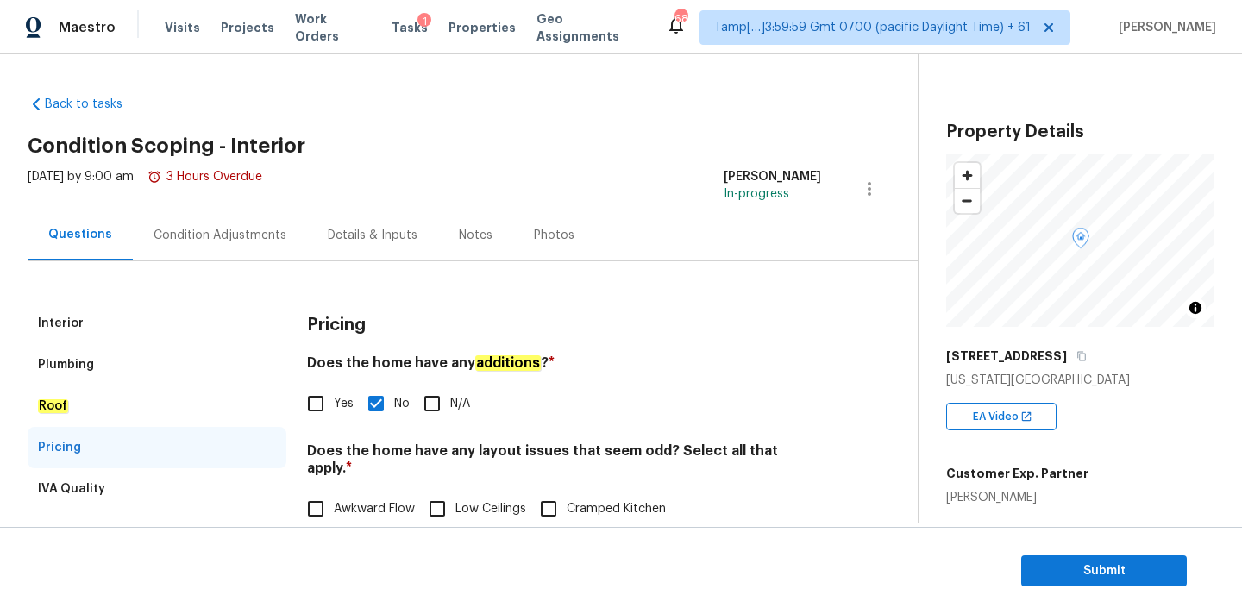
click at [161, 314] on div "Interior" at bounding box center [157, 323] width 259 height 41
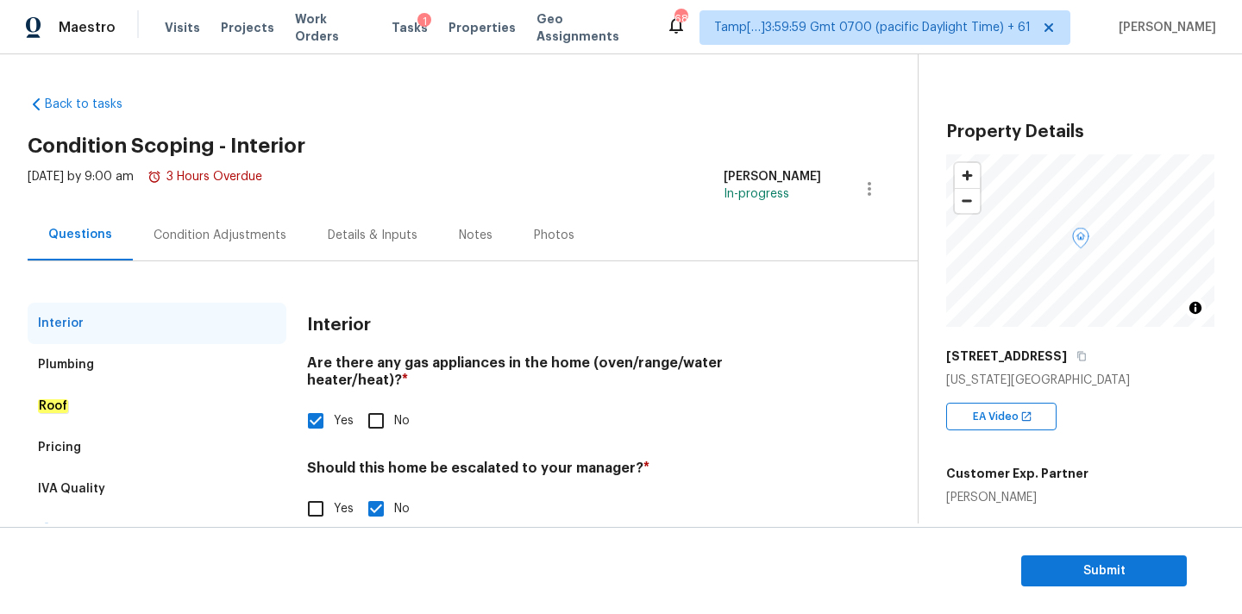
scroll to position [33, 0]
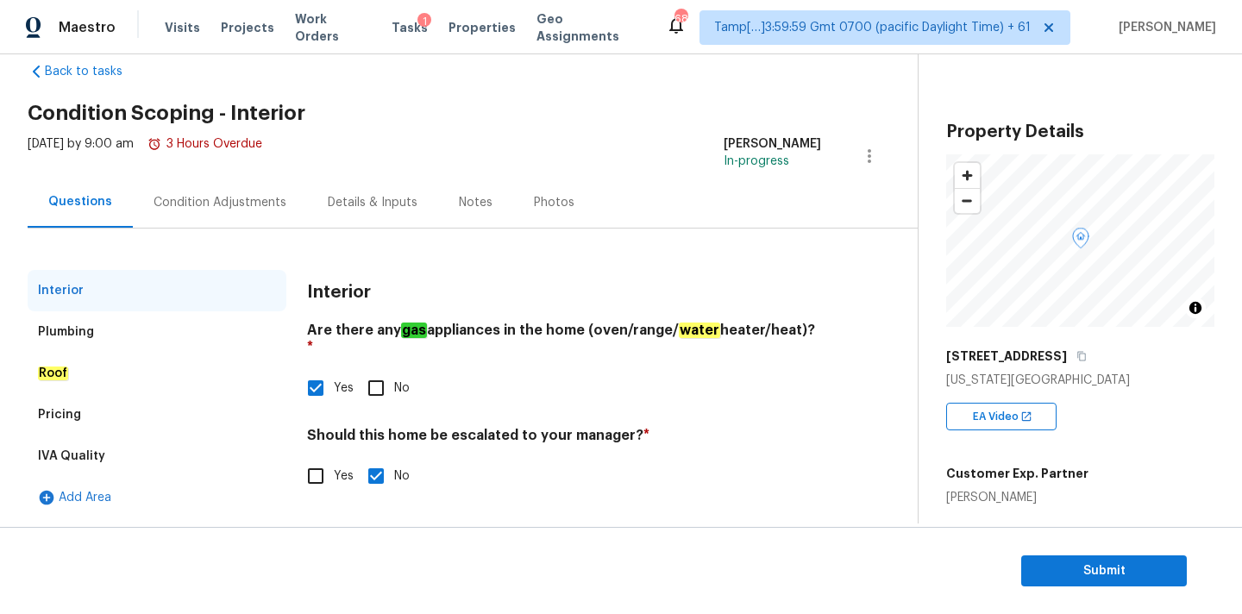
click at [320, 468] on input "Yes" at bounding box center [316, 476] width 36 height 36
checkbox input "true"
checkbox input "false"
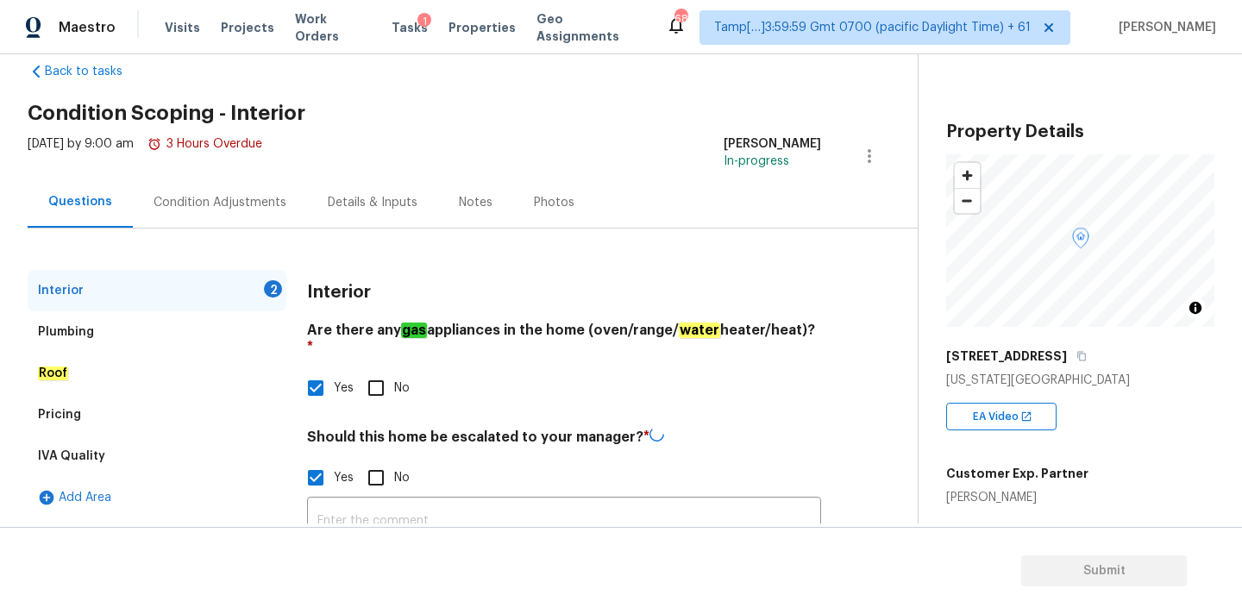
scroll to position [175, 0]
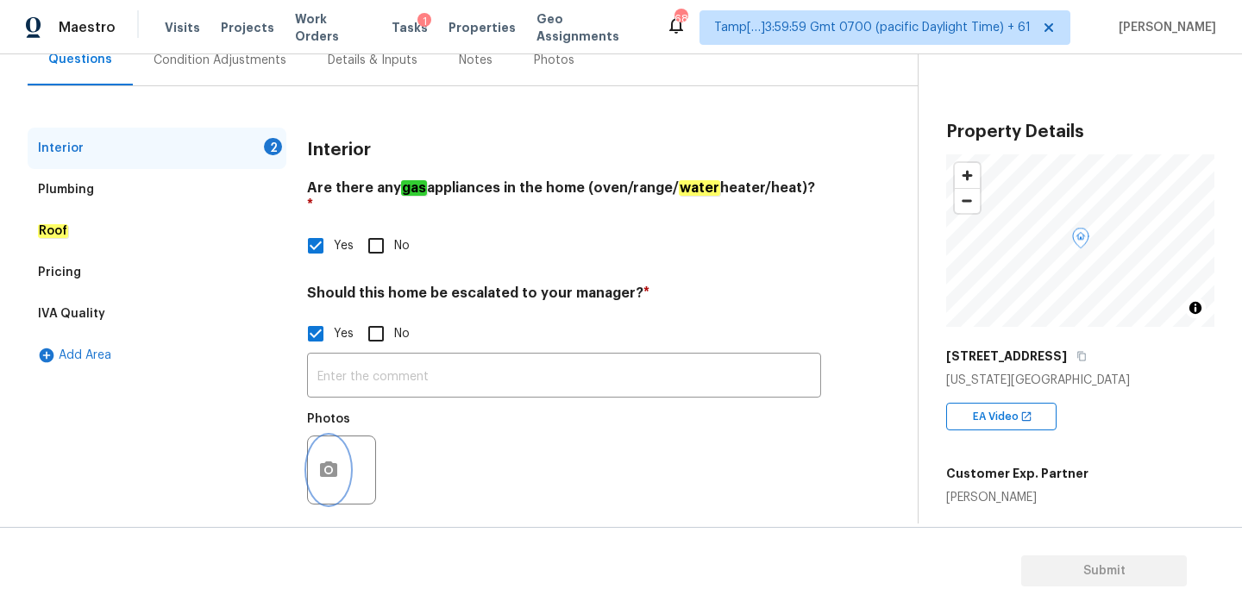
click at [327, 468] on circle "button" at bounding box center [328, 470] width 5 height 5
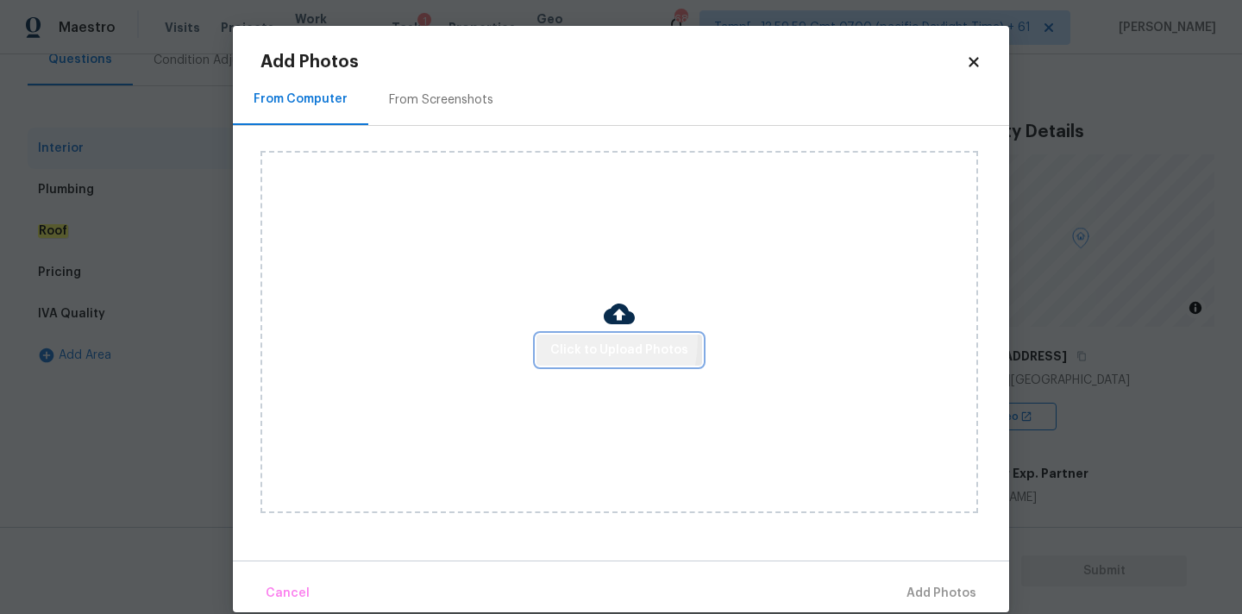
click at [572, 340] on span "Click to Upload Photos" at bounding box center [619, 351] width 138 height 22
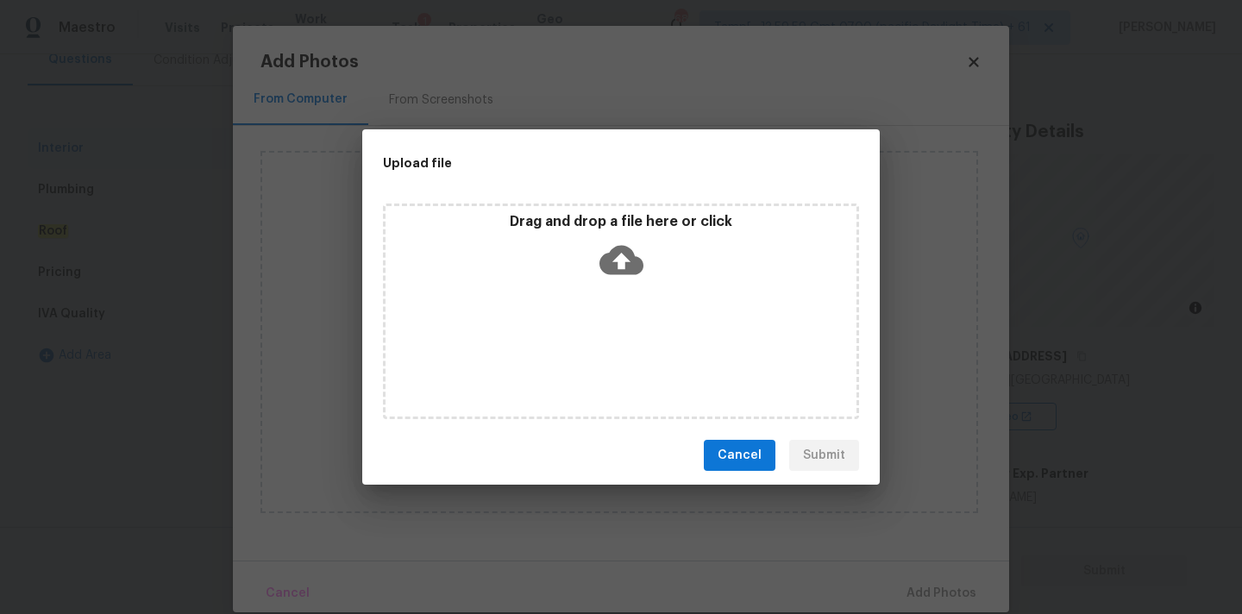
click at [625, 254] on icon at bounding box center [622, 260] width 44 height 29
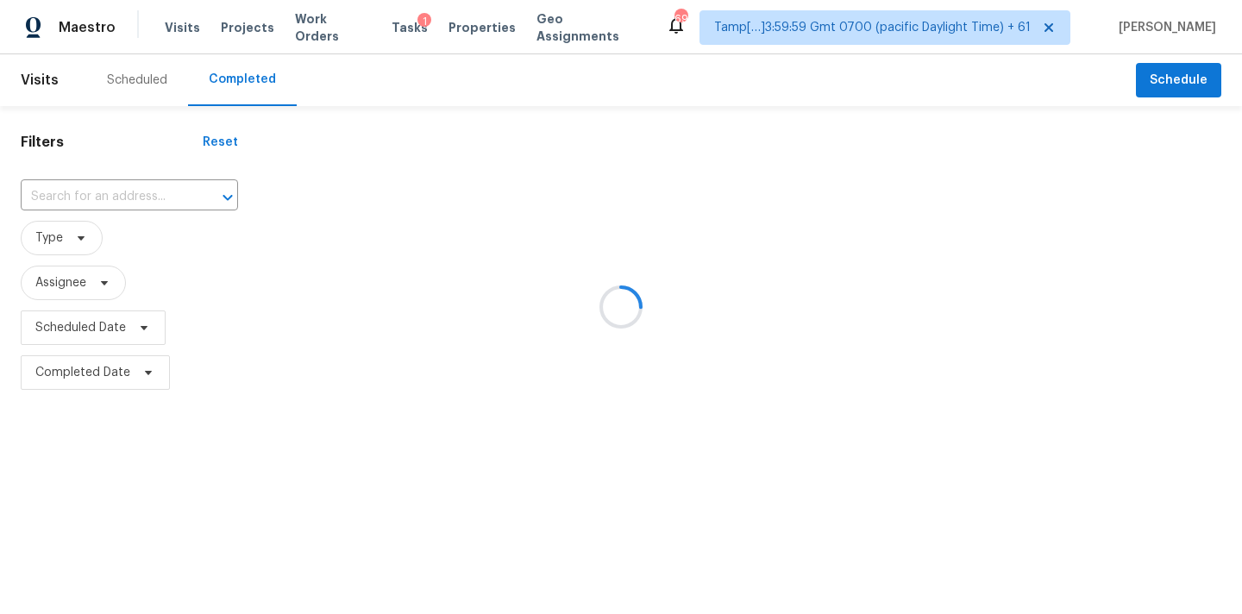
click at [80, 197] on div at bounding box center [621, 307] width 1242 height 614
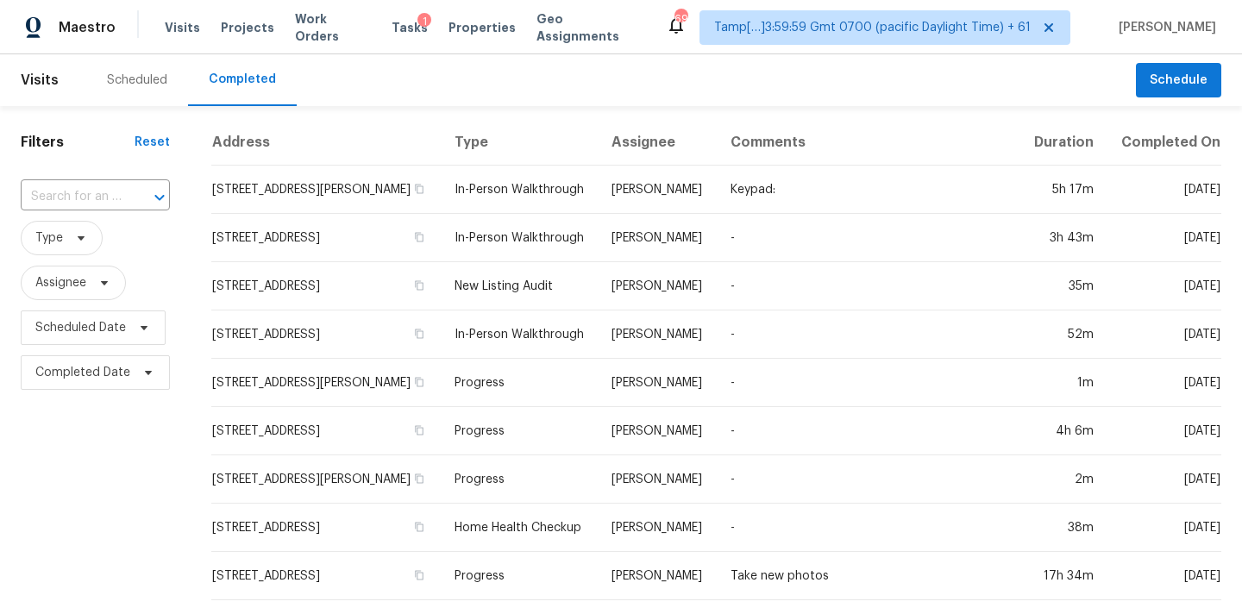
click at [80, 197] on input "text" at bounding box center [71, 197] width 101 height 27
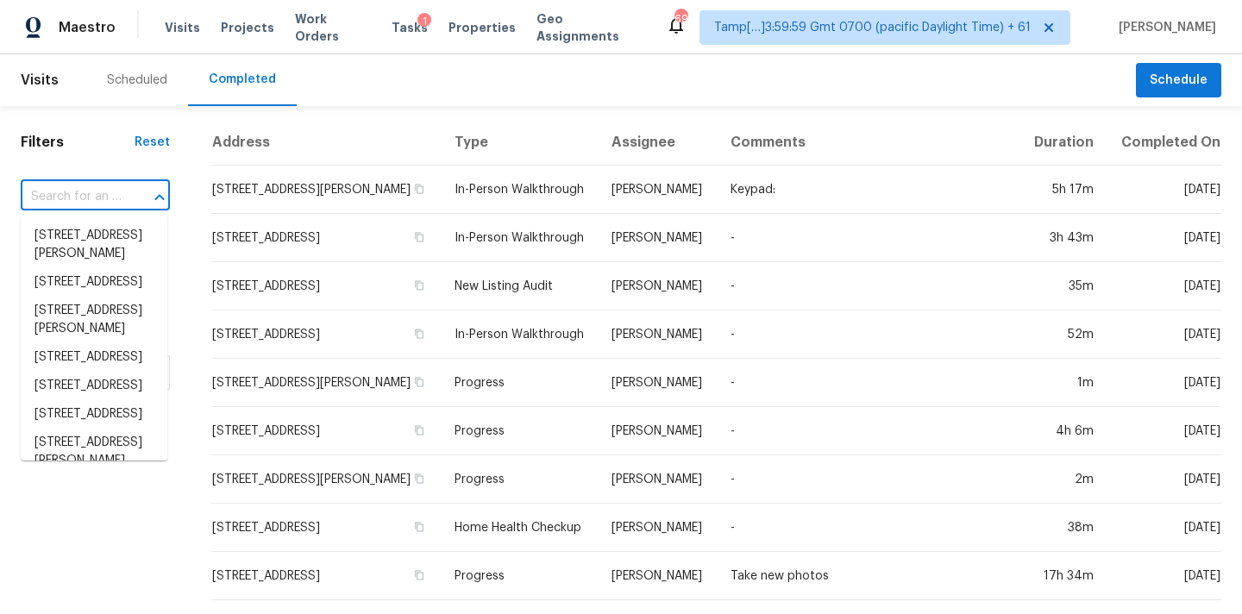
paste input "[STREET_ADDRESS][US_STATE]"
type input "[STREET_ADDRESS][US_STATE]"
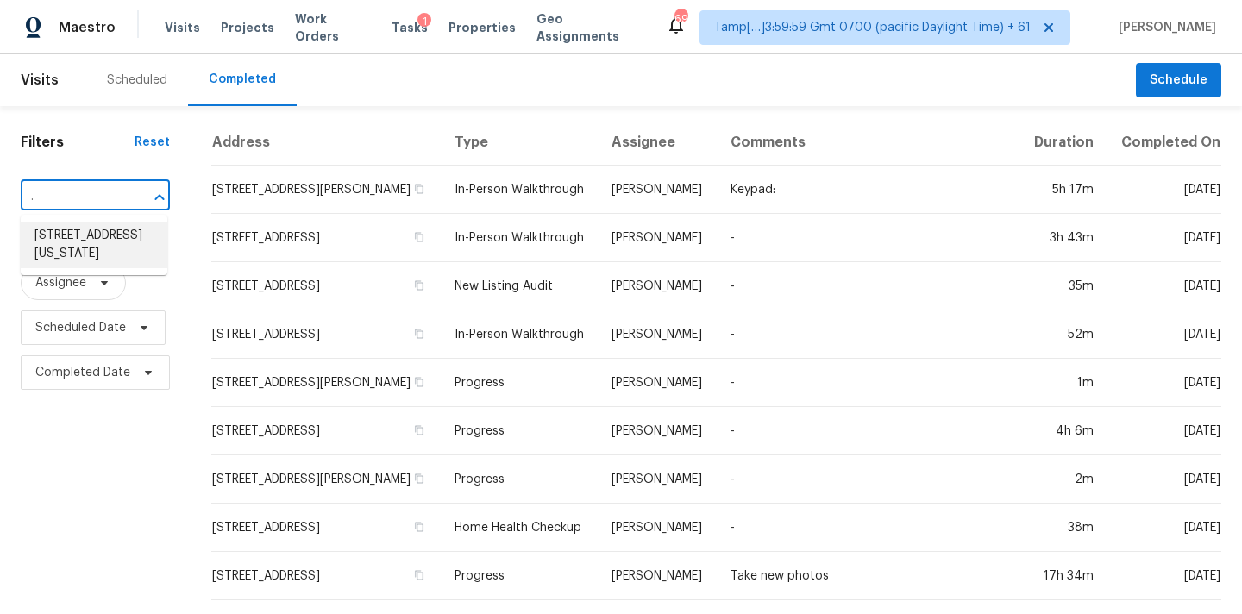
click at [87, 236] on li "[STREET_ADDRESS][US_STATE]" at bounding box center [94, 245] width 147 height 47
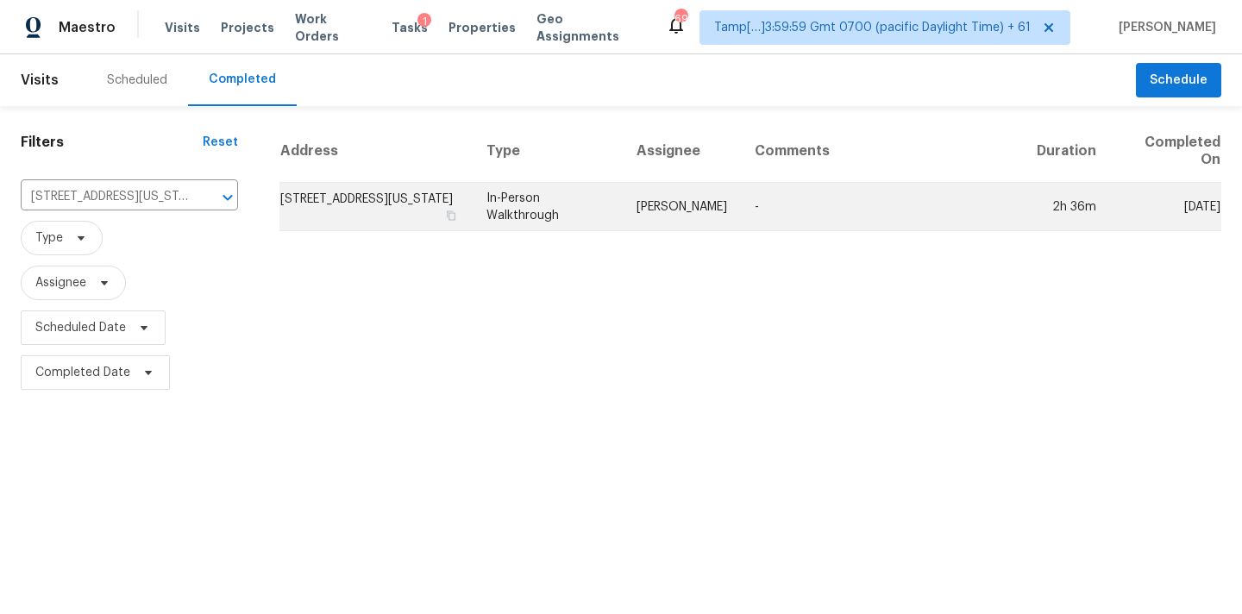
click at [586, 211] on td "In-Person Walkthrough" at bounding box center [548, 207] width 150 height 48
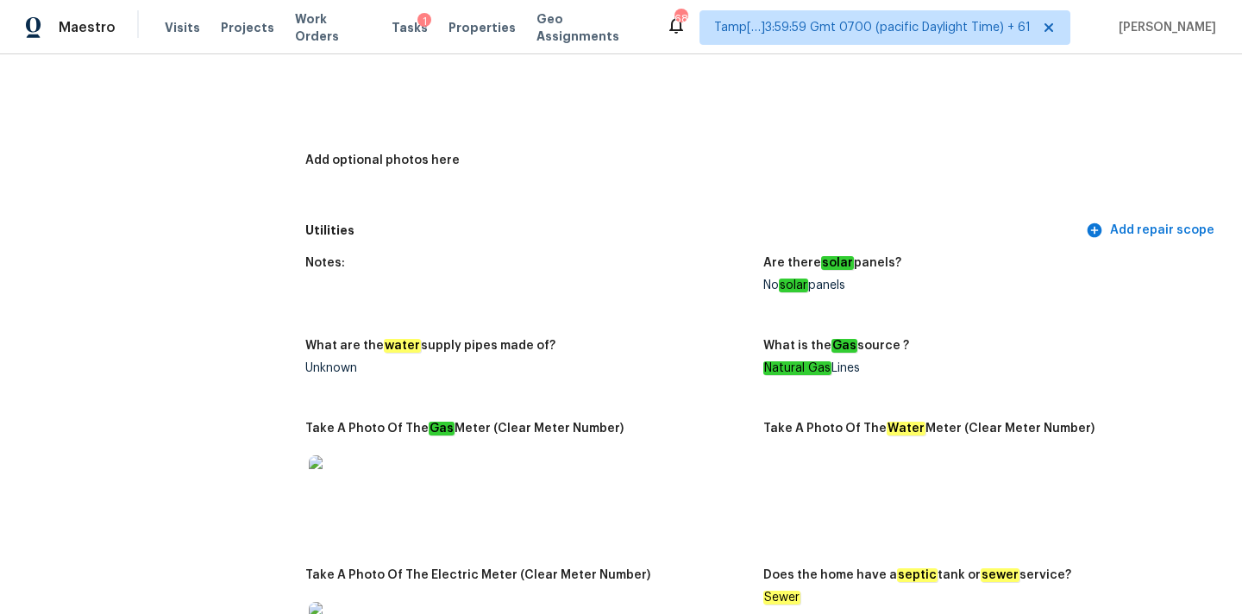
scroll to position [201, 0]
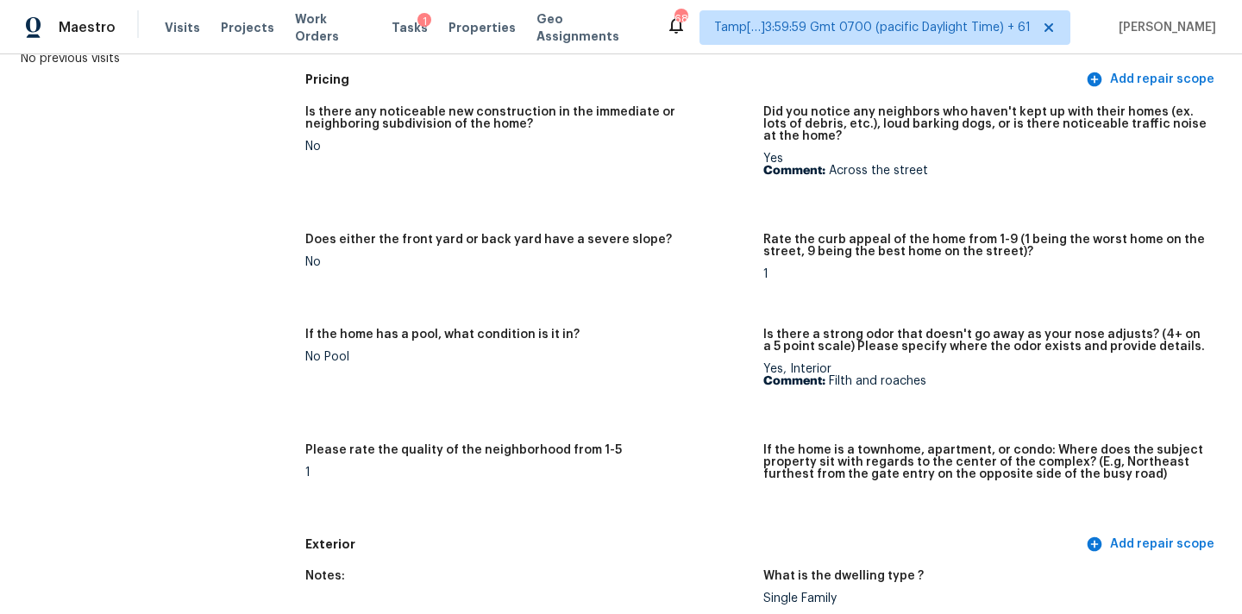
click at [833, 384] on p "Comment: Filth and roaches" at bounding box center [985, 381] width 444 height 12
drag, startPoint x: 828, startPoint y: 379, endPoint x: 940, endPoint y: 376, distance: 112.2
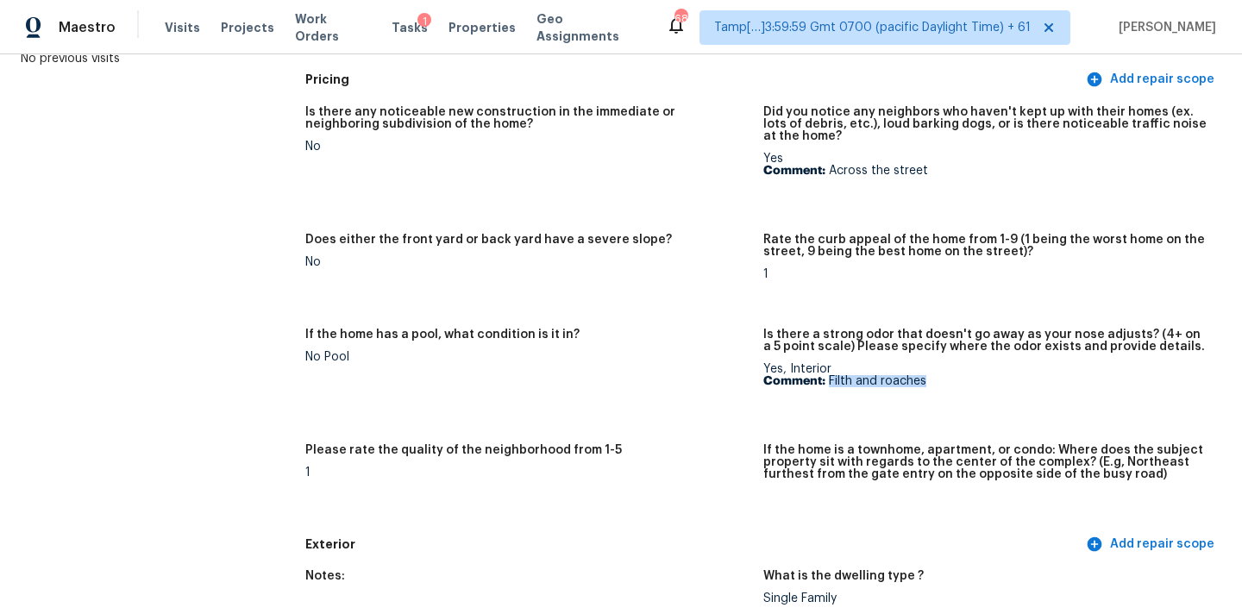
click at [940, 376] on p "Comment: Filth and roaches" at bounding box center [985, 381] width 444 height 12
copy p "Filth and roaches"
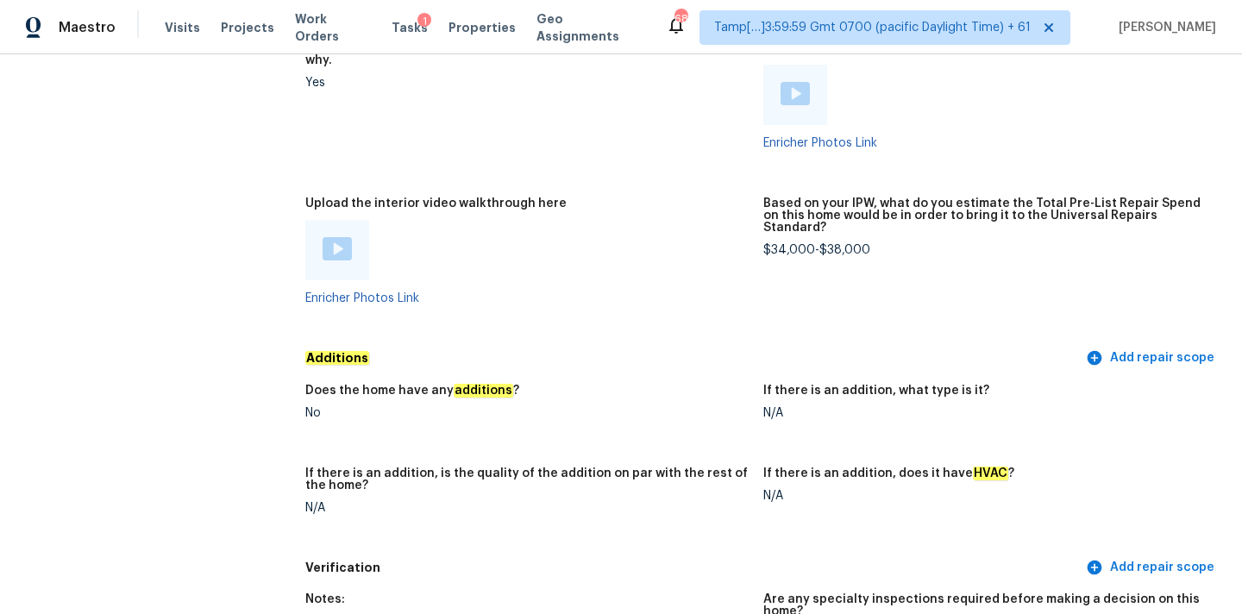
scroll to position [2773, 0]
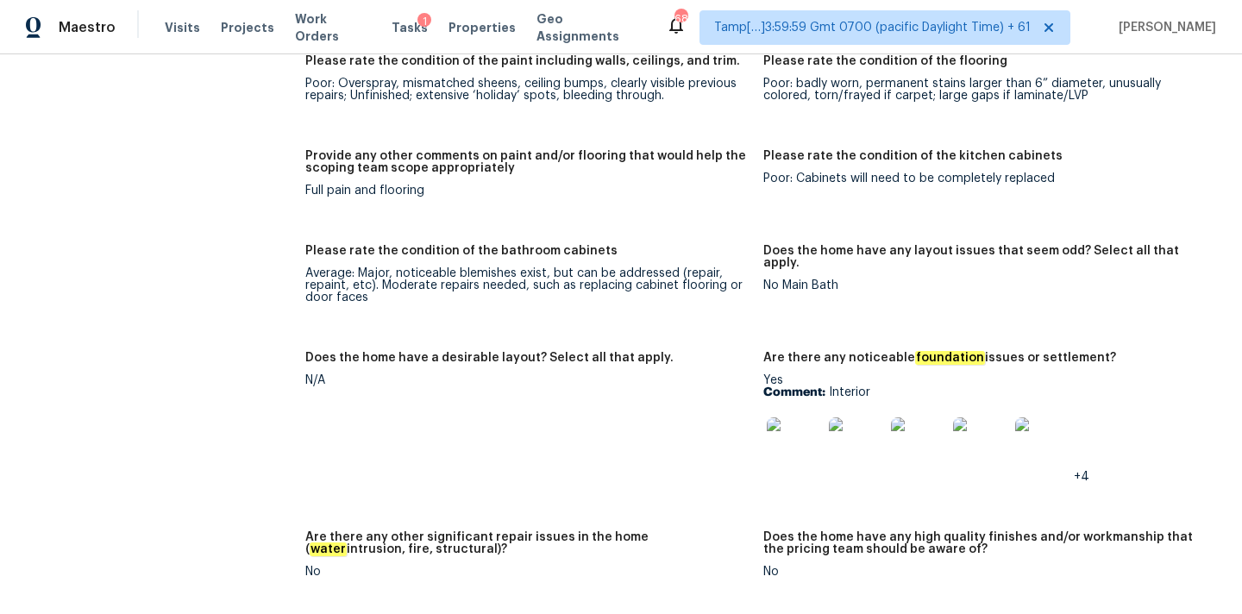
click at [790, 418] on img at bounding box center [794, 445] width 55 height 55
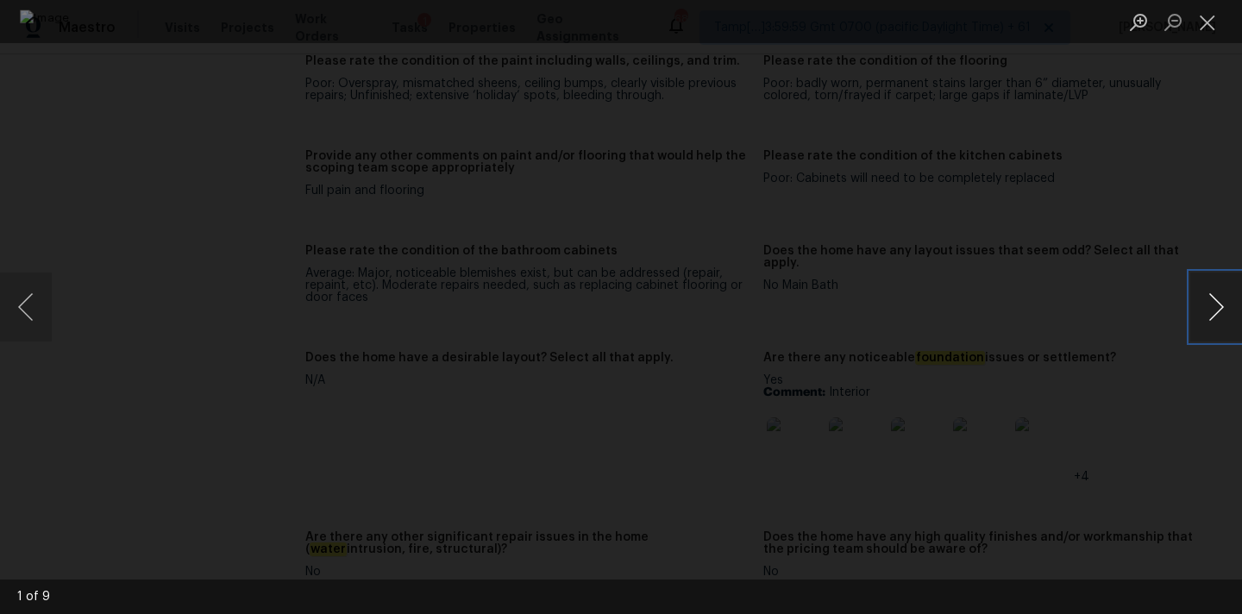
click at [1218, 301] on button "Next image" at bounding box center [1217, 307] width 52 height 69
click at [1209, 312] on button "Next image" at bounding box center [1217, 307] width 52 height 69
click at [1227, 301] on button "Next image" at bounding box center [1217, 307] width 52 height 69
click at [1217, 315] on button "Next image" at bounding box center [1217, 307] width 52 height 69
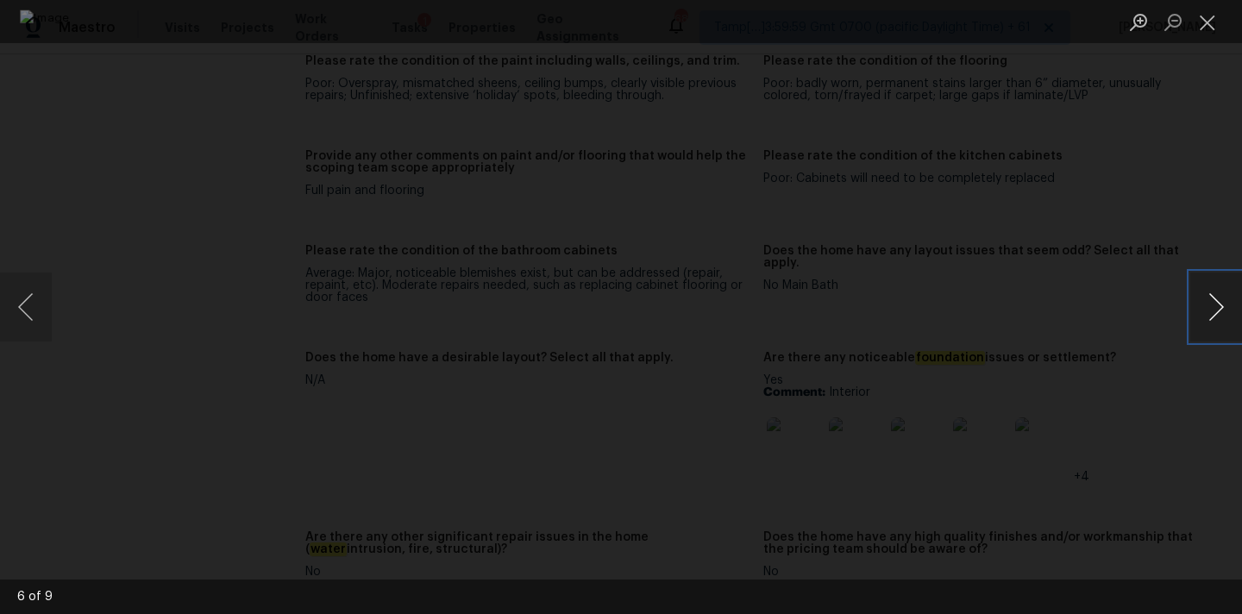
click at [1217, 315] on button "Next image" at bounding box center [1217, 307] width 52 height 69
click at [1207, 313] on button "Next image" at bounding box center [1217, 307] width 52 height 69
click at [1214, 319] on button "Next image" at bounding box center [1217, 307] width 52 height 69
click at [1213, 308] on button "Next image" at bounding box center [1217, 307] width 52 height 69
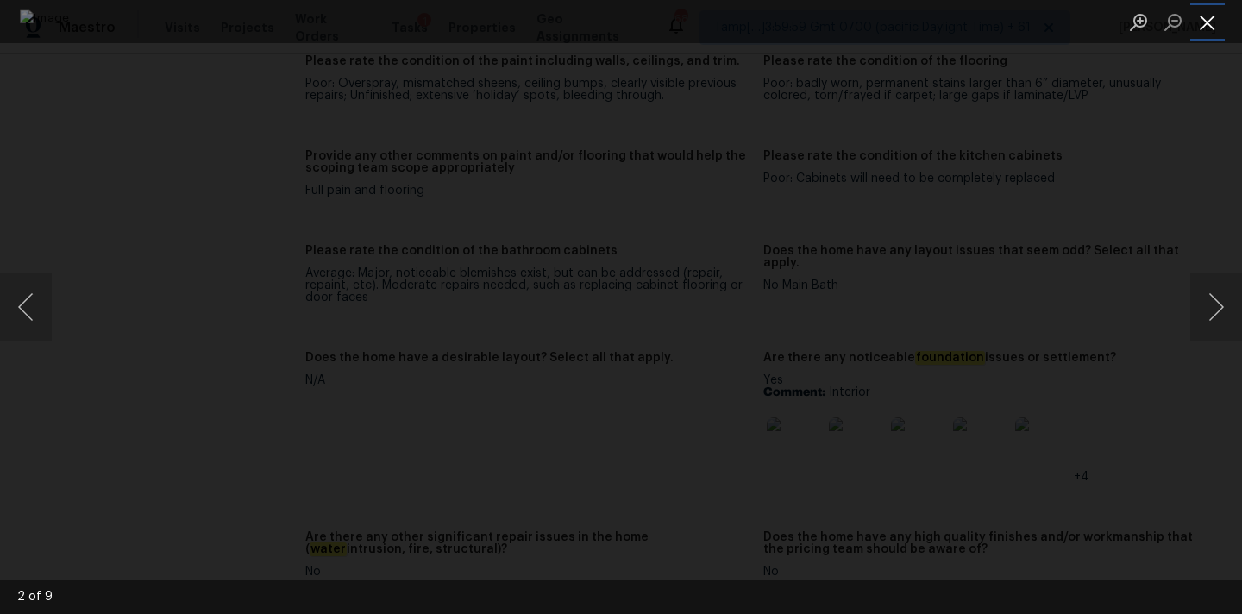
click at [1214, 23] on button "Close lightbox" at bounding box center [1208, 22] width 35 height 30
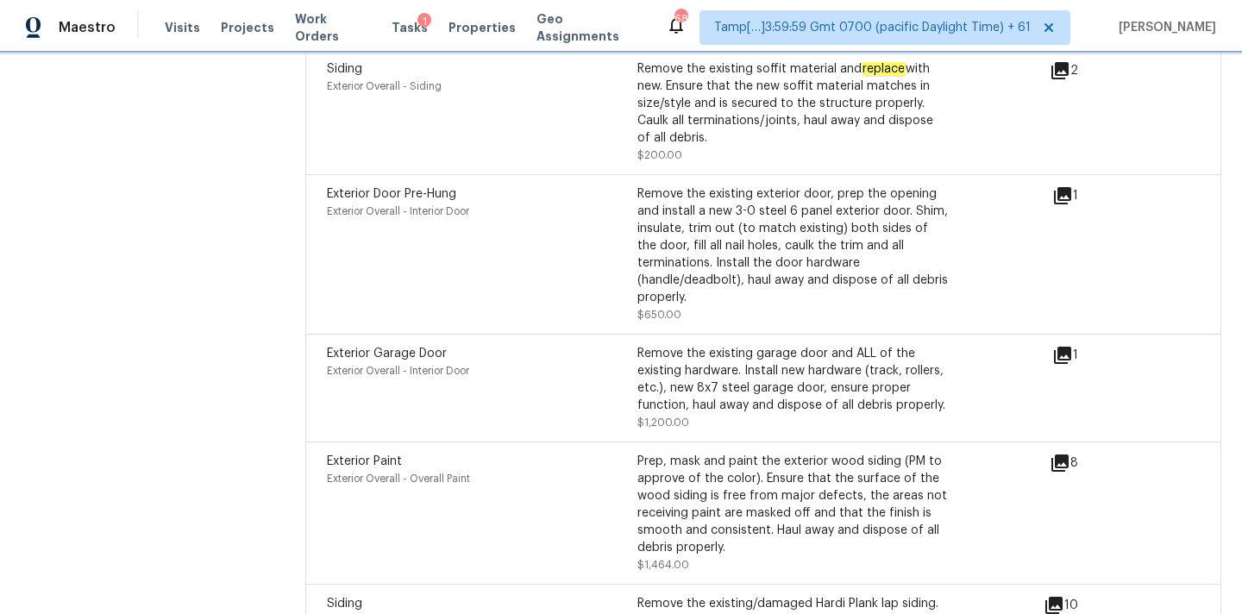
scroll to position [5564, 0]
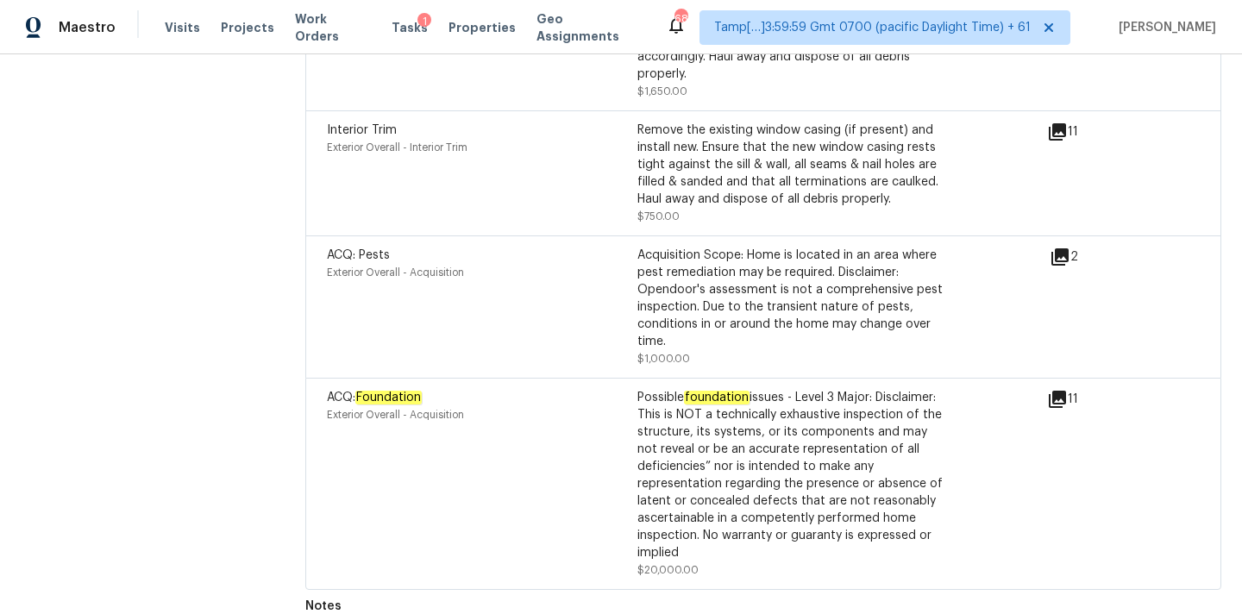
click at [1063, 247] on icon at bounding box center [1060, 257] width 21 height 21
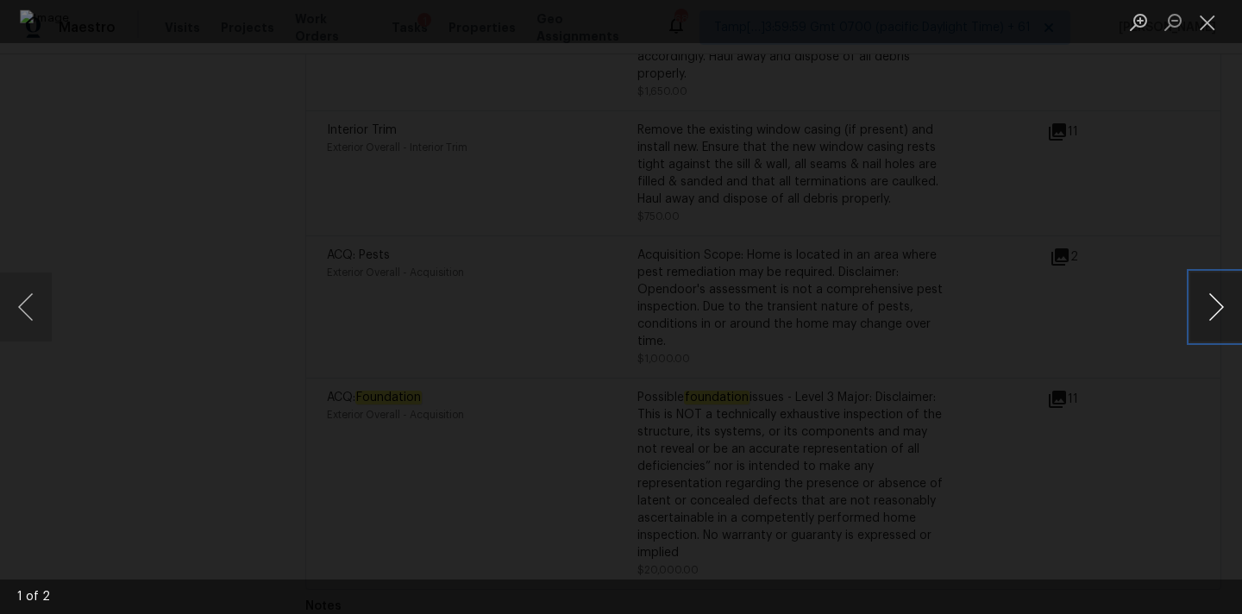
click at [1207, 324] on button "Next image" at bounding box center [1217, 307] width 52 height 69
click at [1216, 24] on button "Close lightbox" at bounding box center [1208, 22] width 35 height 30
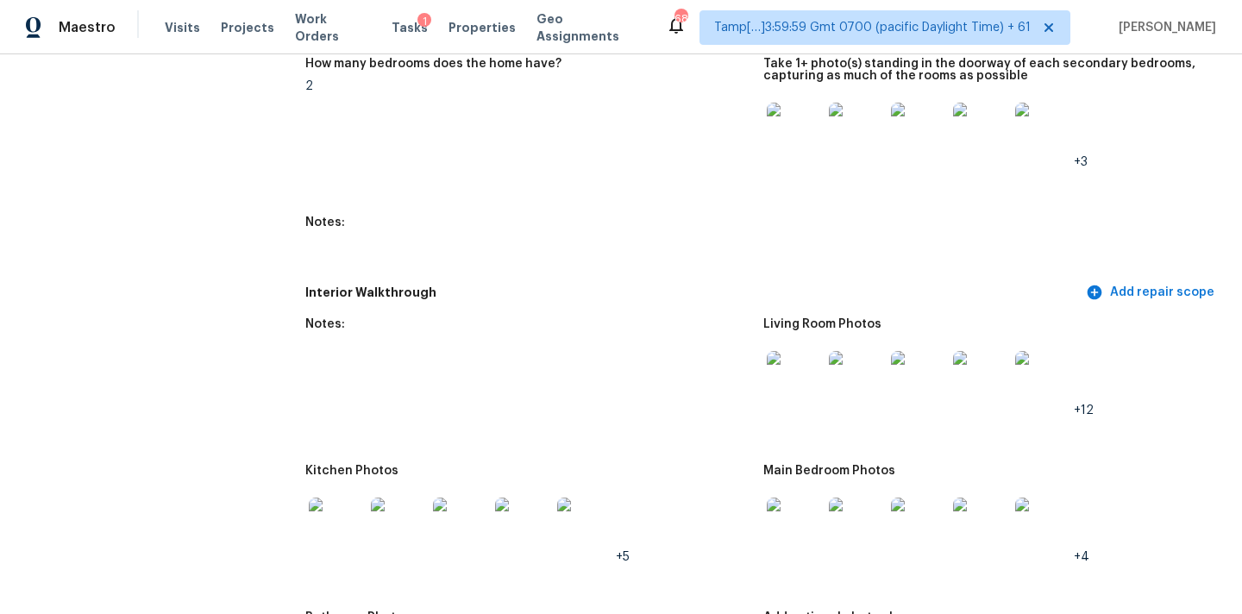
scroll to position [1949, 0]
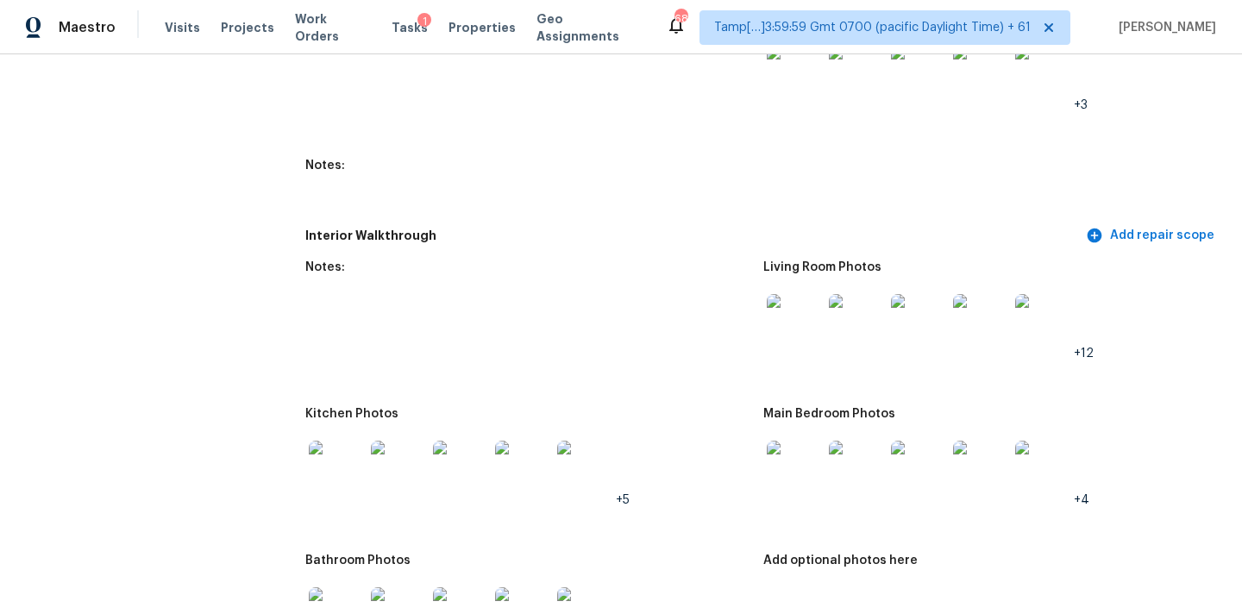
click at [808, 317] on img at bounding box center [794, 321] width 55 height 55
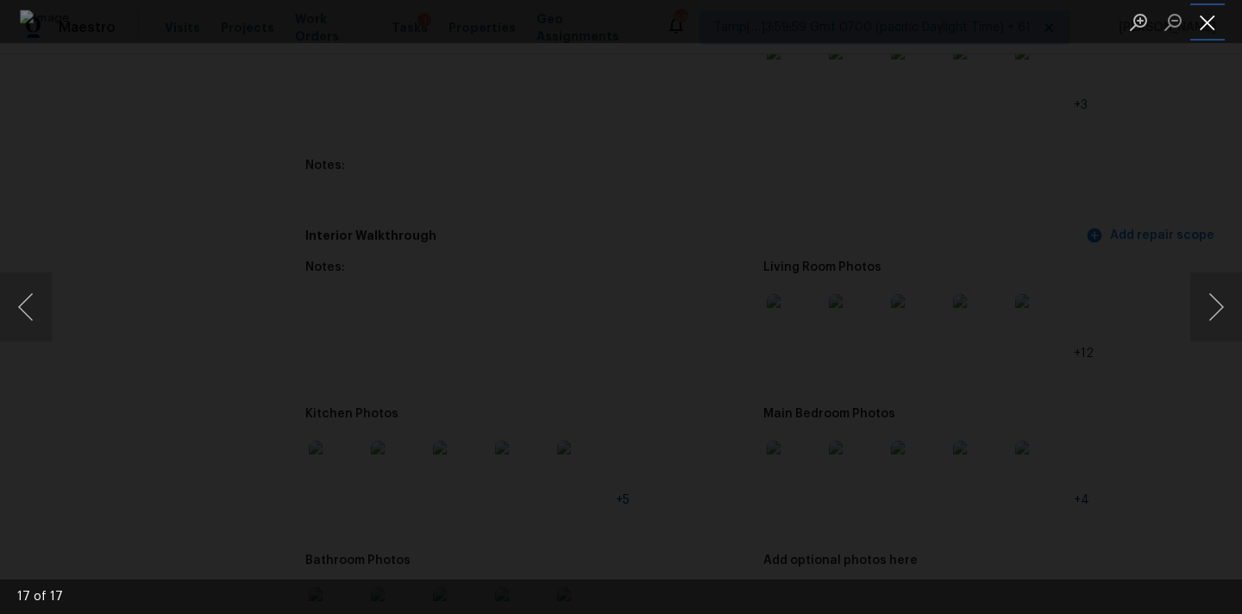
click at [1214, 19] on button "Close lightbox" at bounding box center [1208, 22] width 35 height 30
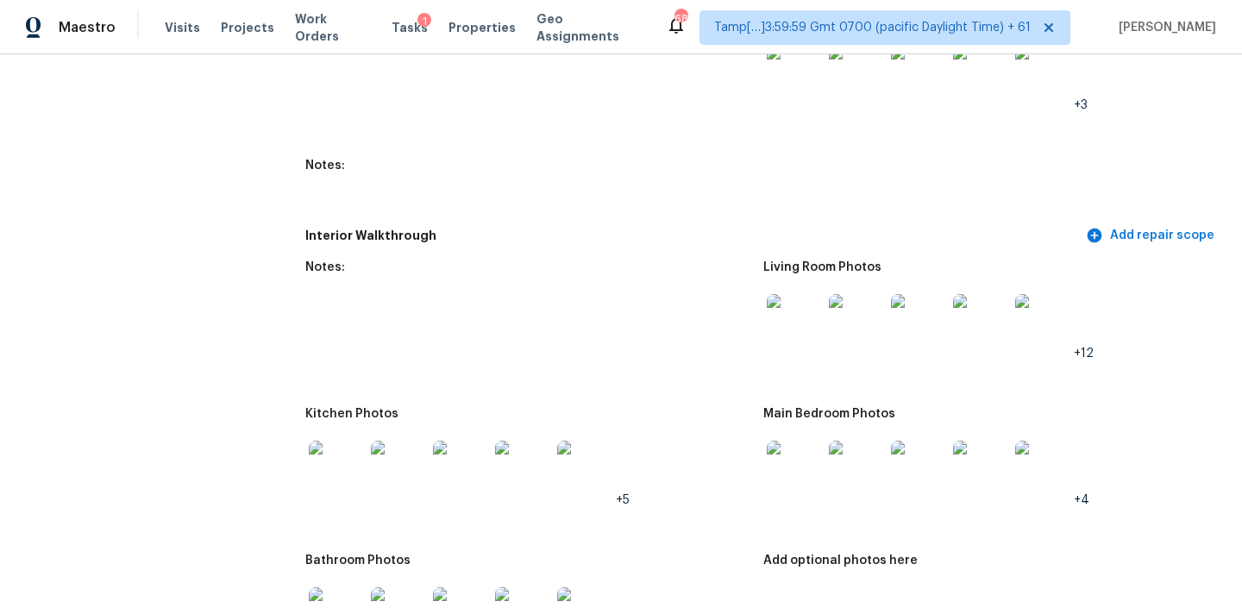
click at [811, 452] on img at bounding box center [794, 468] width 55 height 55
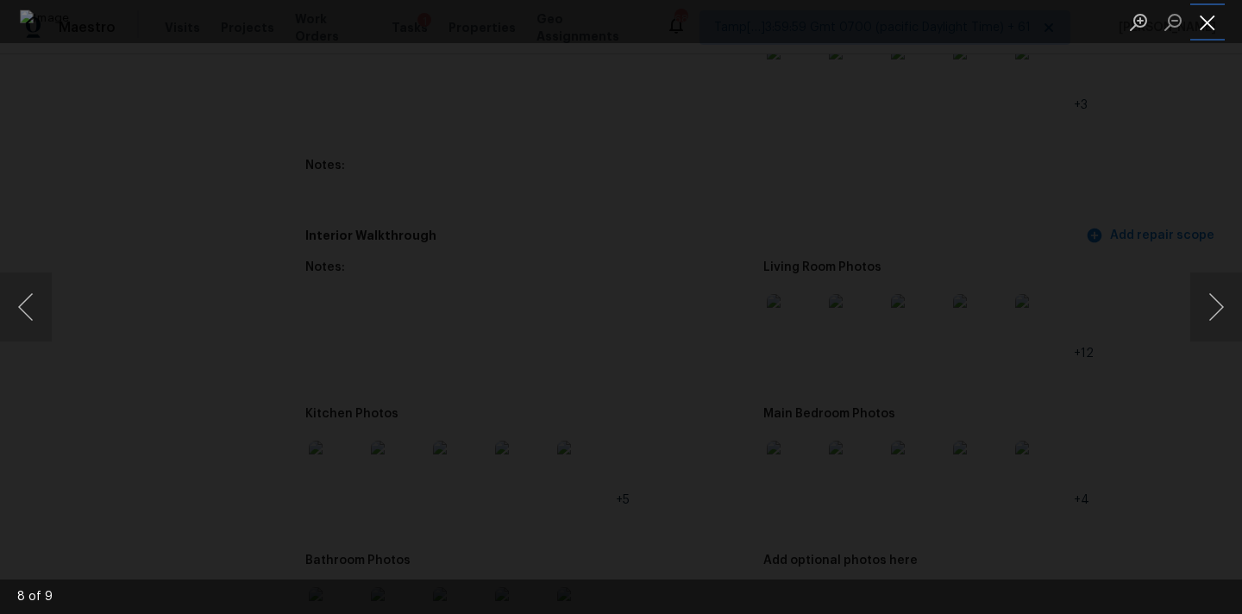
click at [1208, 17] on button "Close lightbox" at bounding box center [1208, 22] width 35 height 30
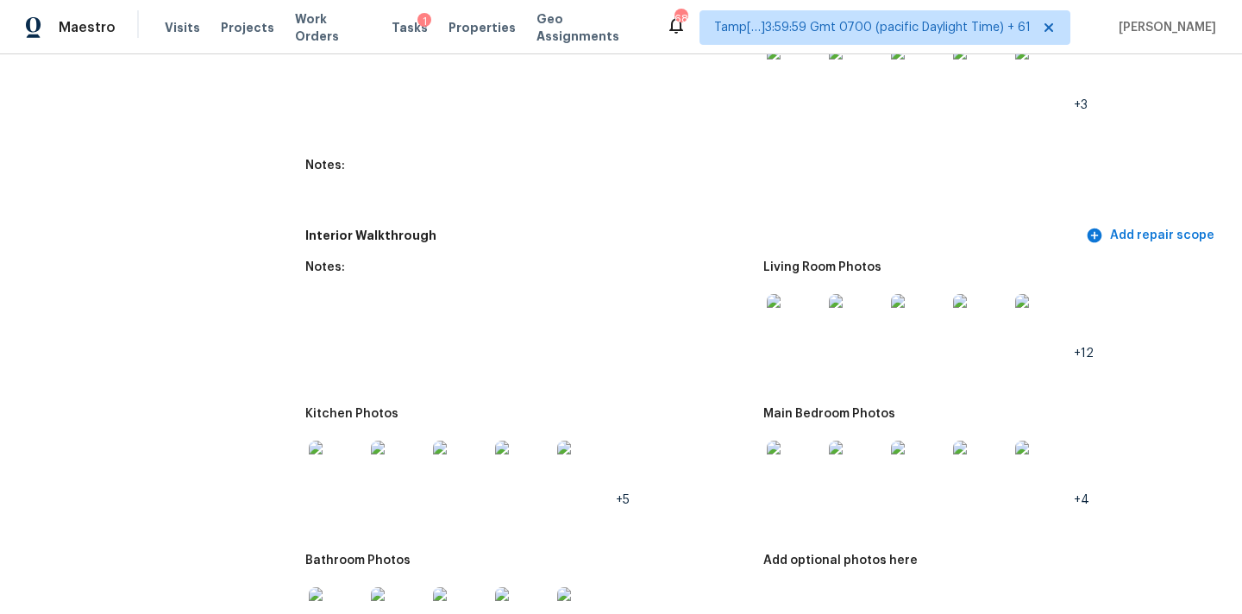
click at [326, 452] on img at bounding box center [336, 468] width 55 height 55
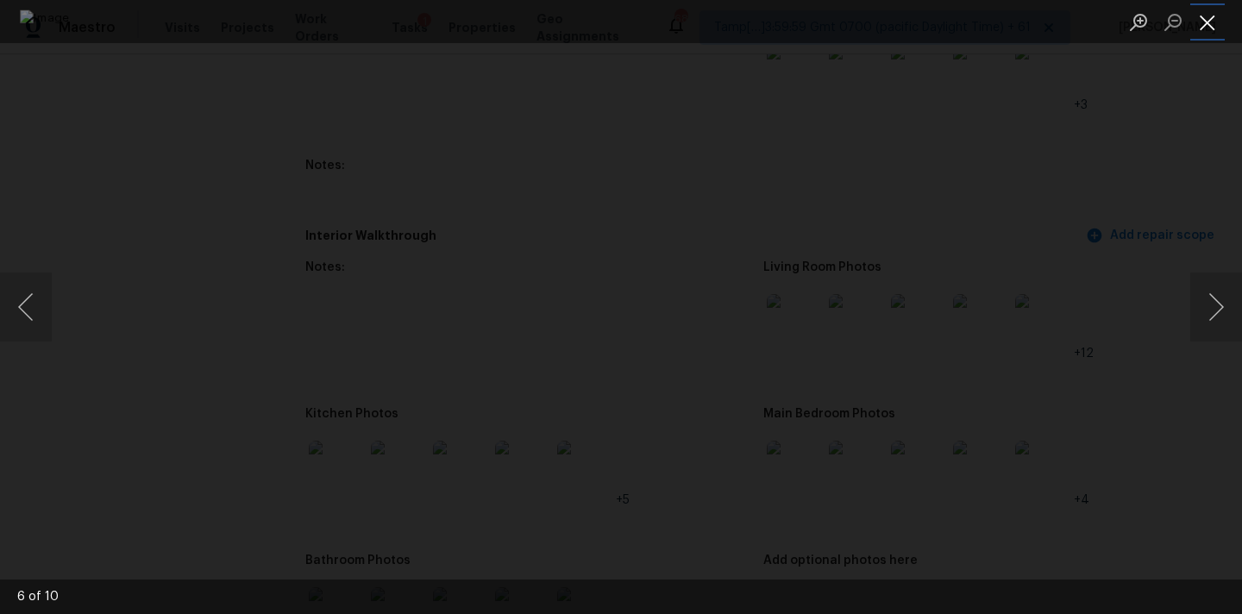
click at [1199, 21] on button "Close lightbox" at bounding box center [1208, 22] width 35 height 30
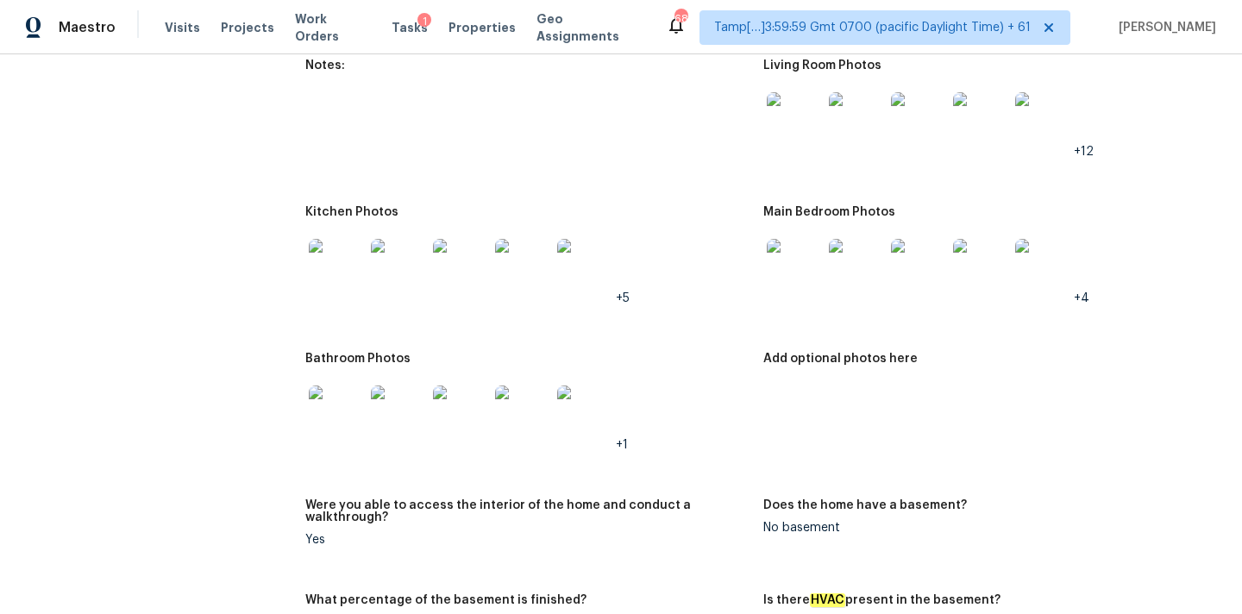
scroll to position [2199, 0]
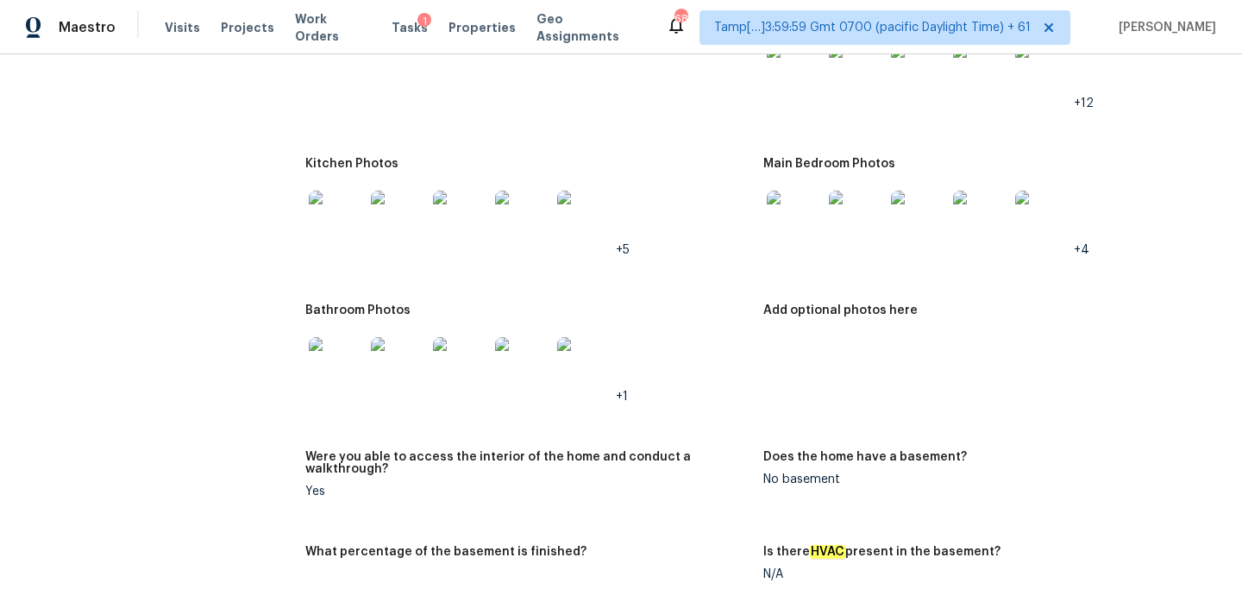
click at [350, 348] on img at bounding box center [336, 364] width 55 height 55
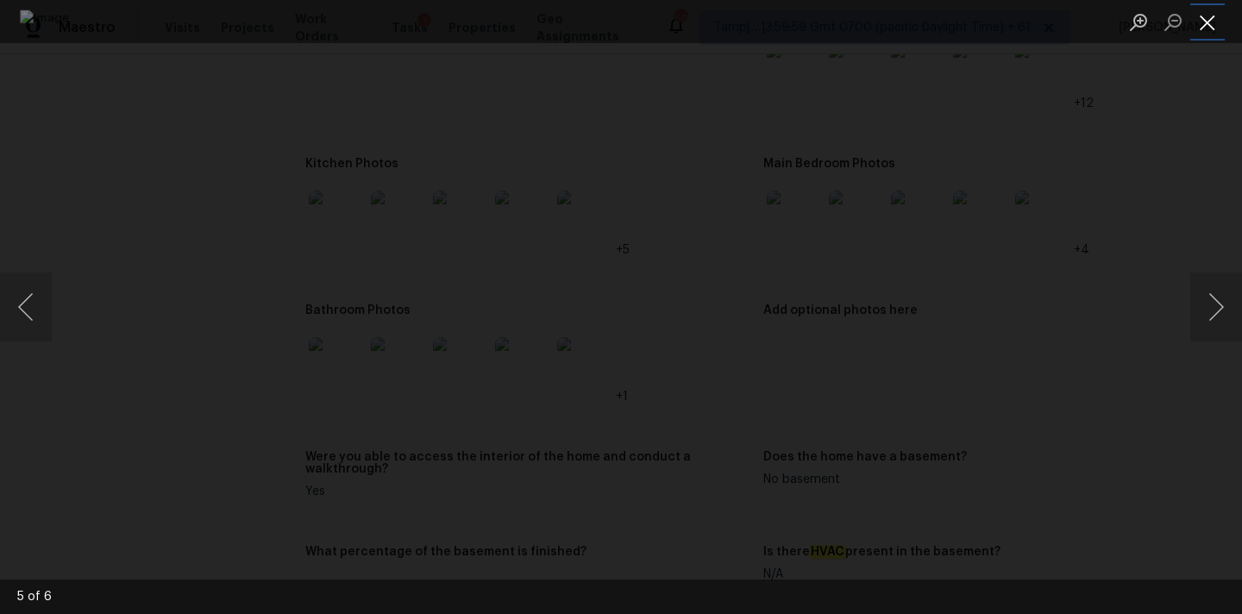
click at [1208, 17] on button "Close lightbox" at bounding box center [1208, 22] width 35 height 30
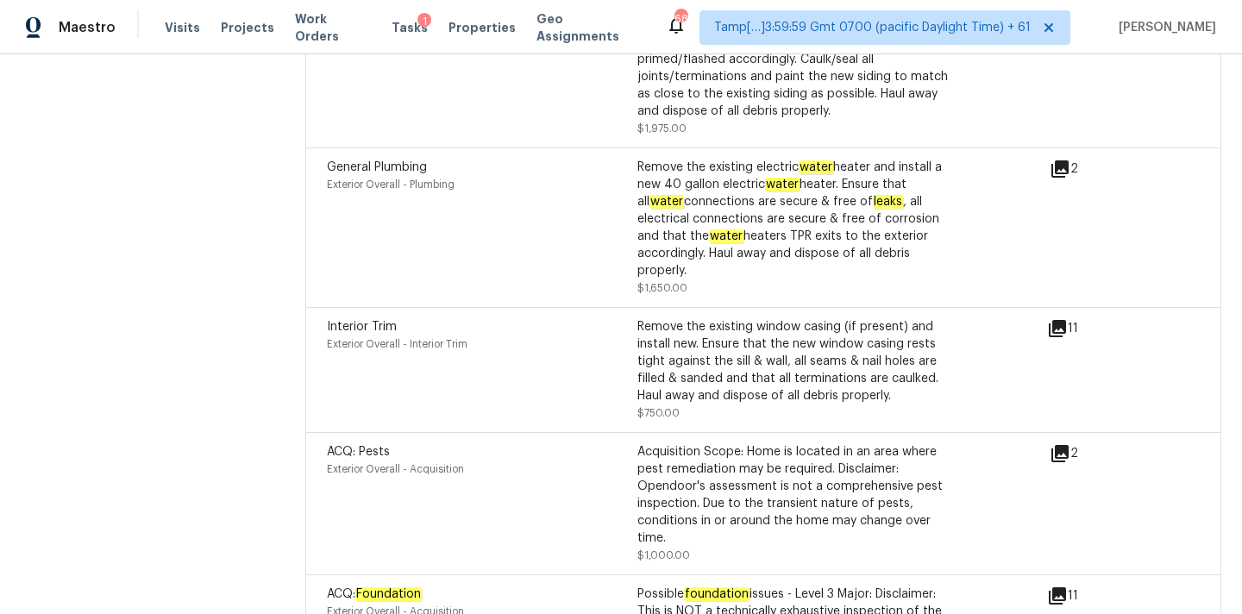
scroll to position [5367, 0]
click at [1059, 321] on icon at bounding box center [1057, 329] width 17 height 17
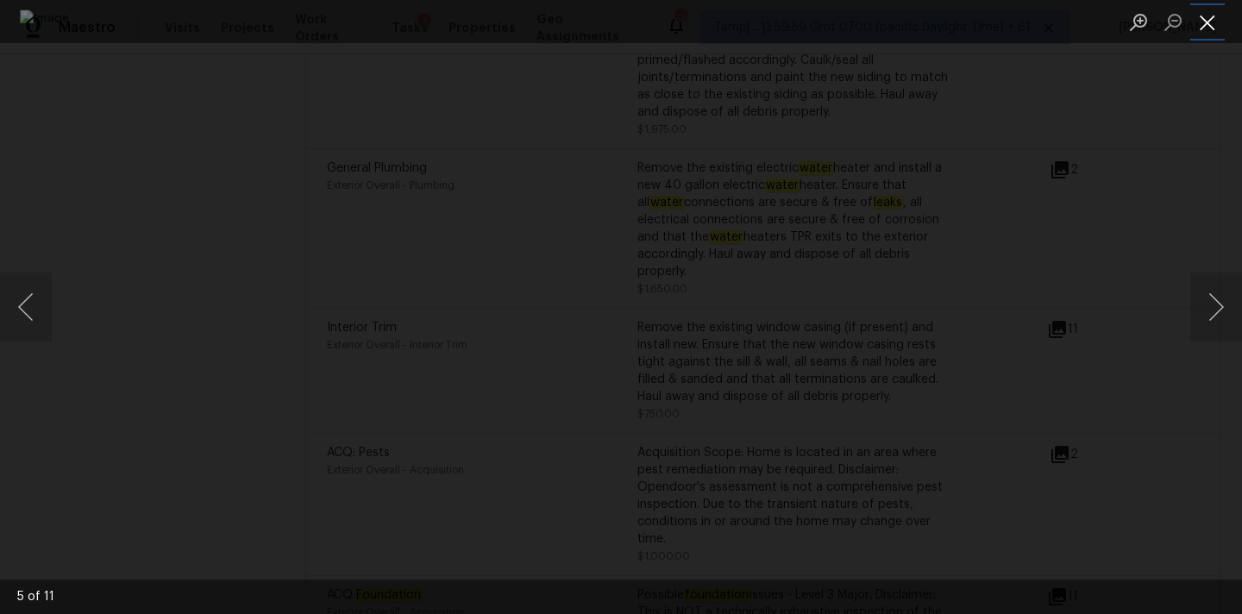
click at [1214, 18] on button "Close lightbox" at bounding box center [1208, 22] width 35 height 30
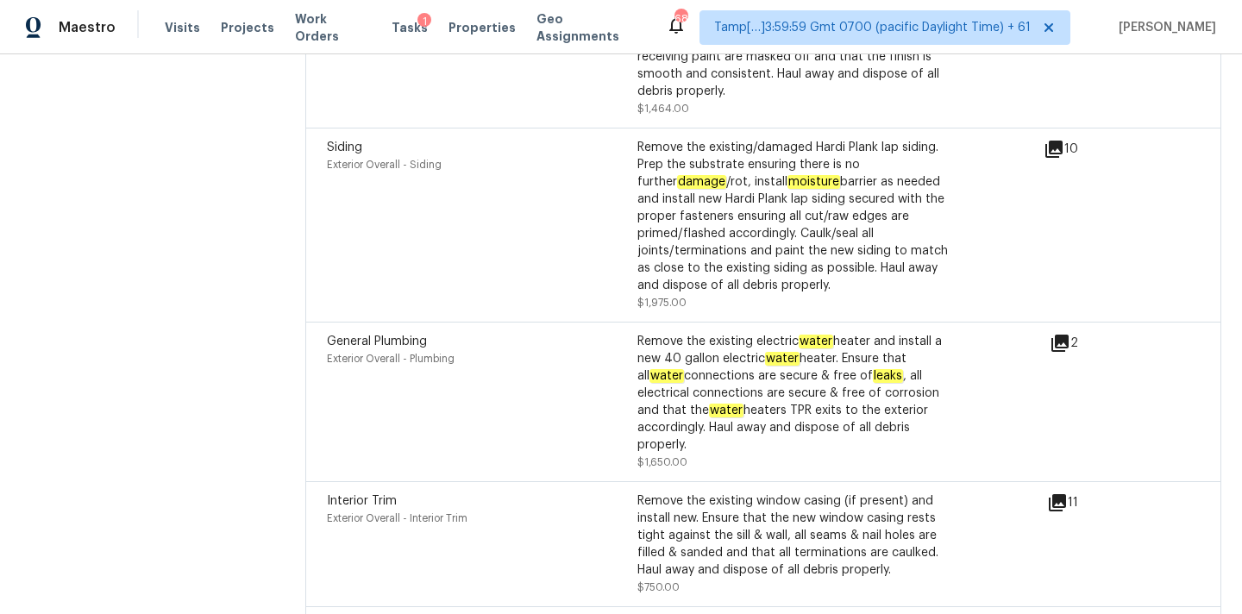
scroll to position [5160, 0]
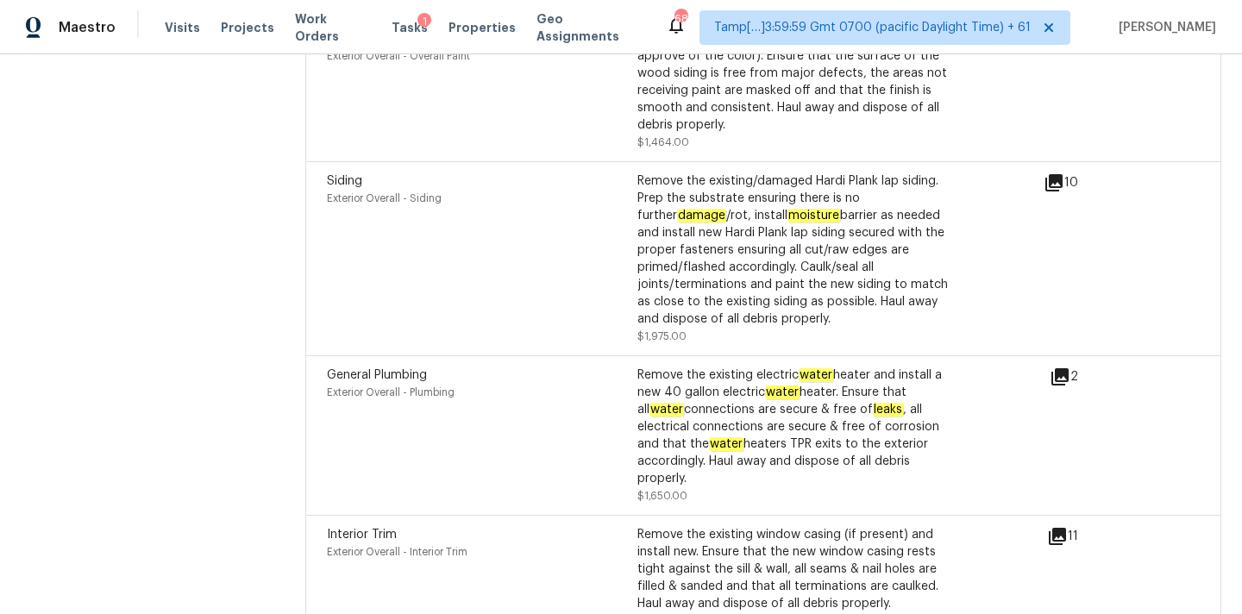
click at [1062, 368] on icon at bounding box center [1060, 376] width 17 height 17
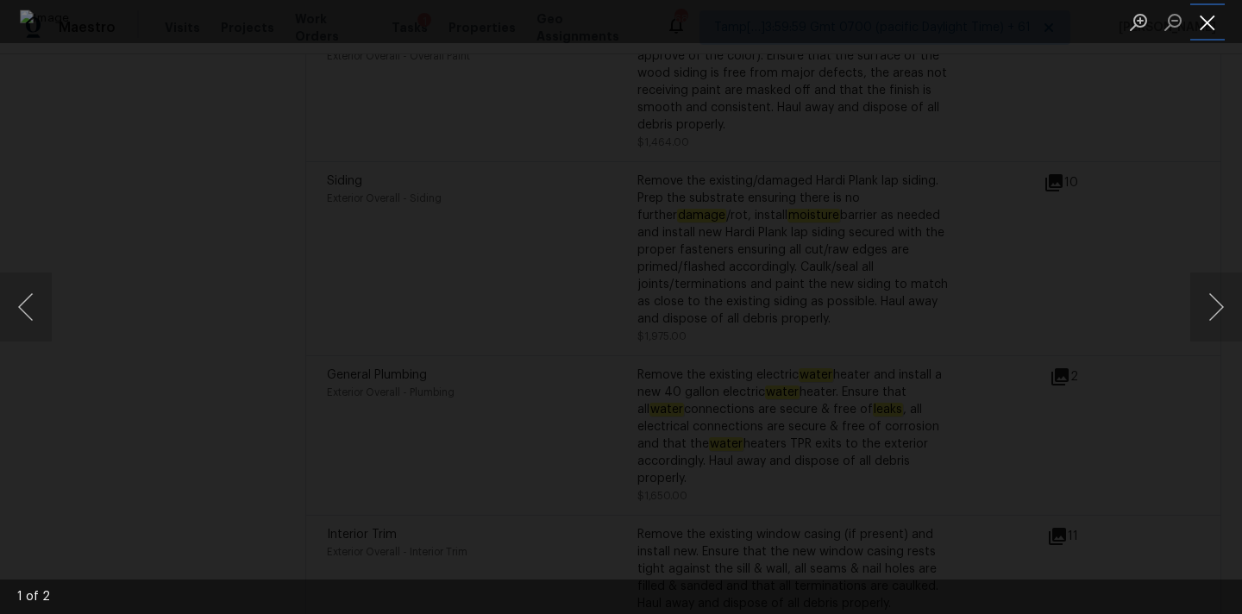
click at [1214, 18] on button "Close lightbox" at bounding box center [1208, 22] width 35 height 30
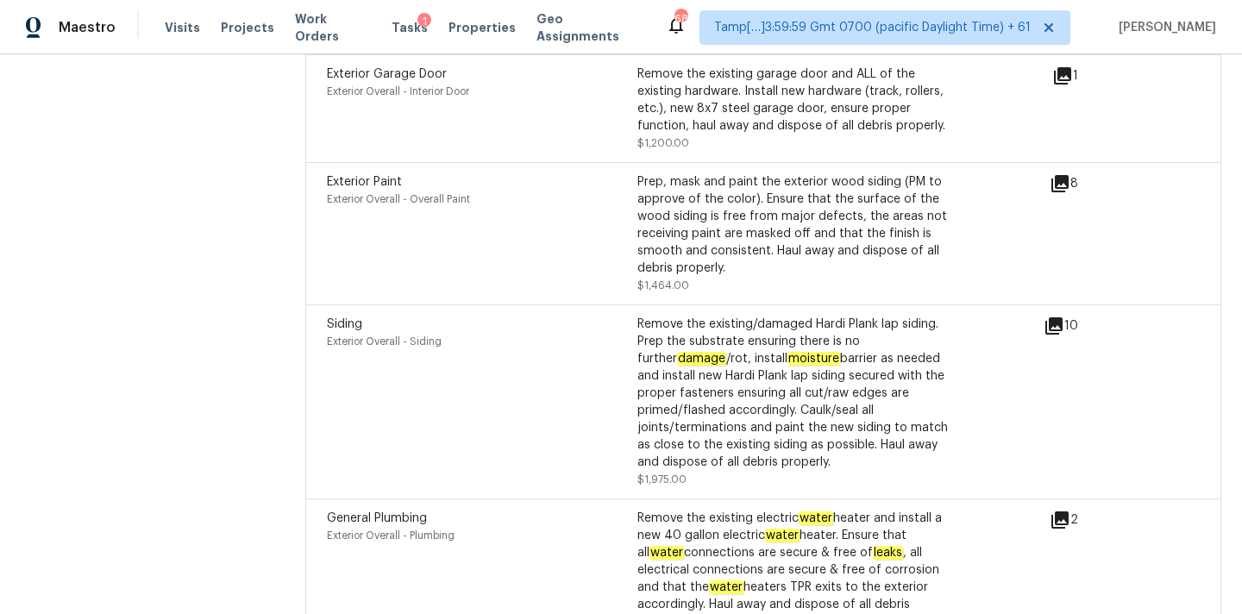
scroll to position [4973, 0]
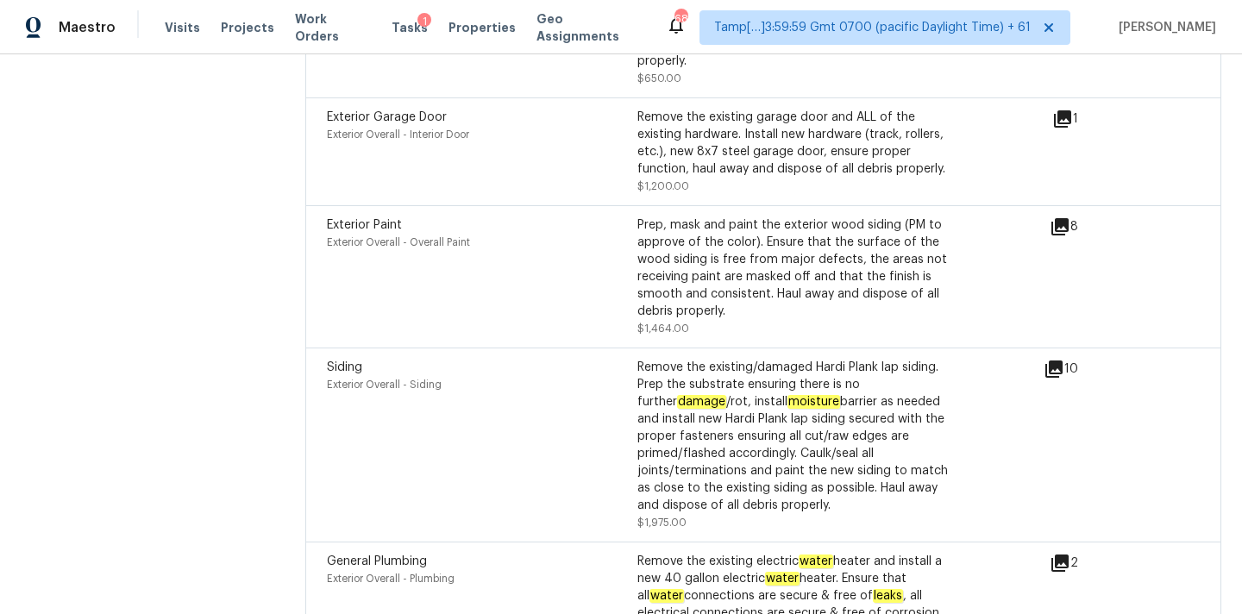
click at [1058, 359] on icon at bounding box center [1054, 369] width 21 height 21
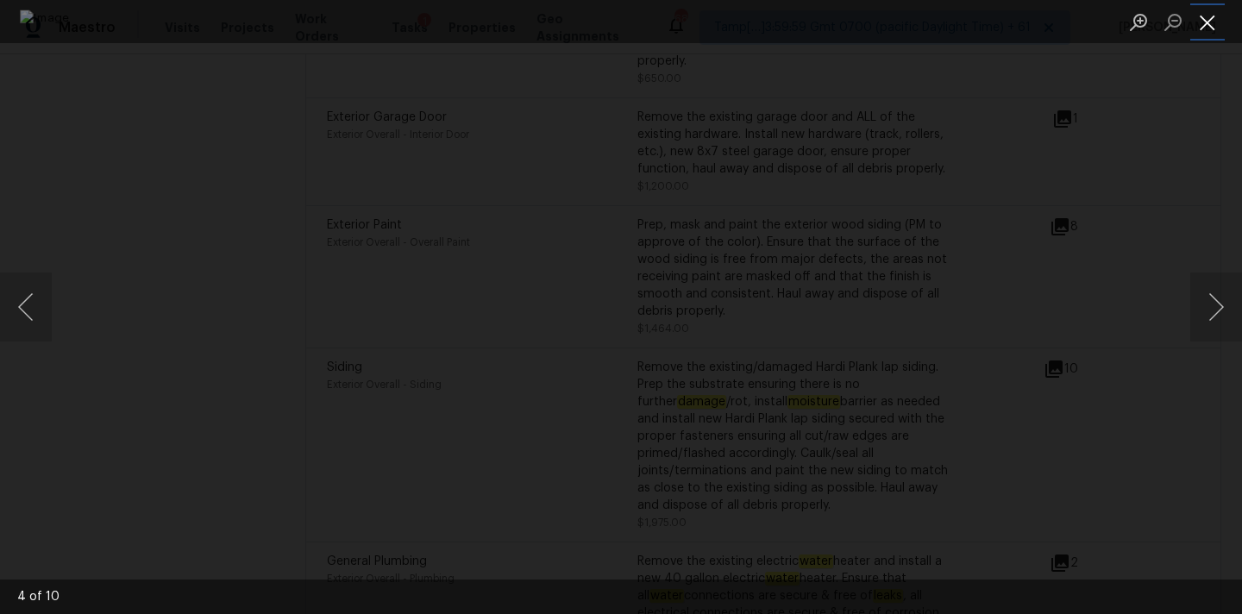
click at [1208, 16] on button "Close lightbox" at bounding box center [1208, 22] width 35 height 30
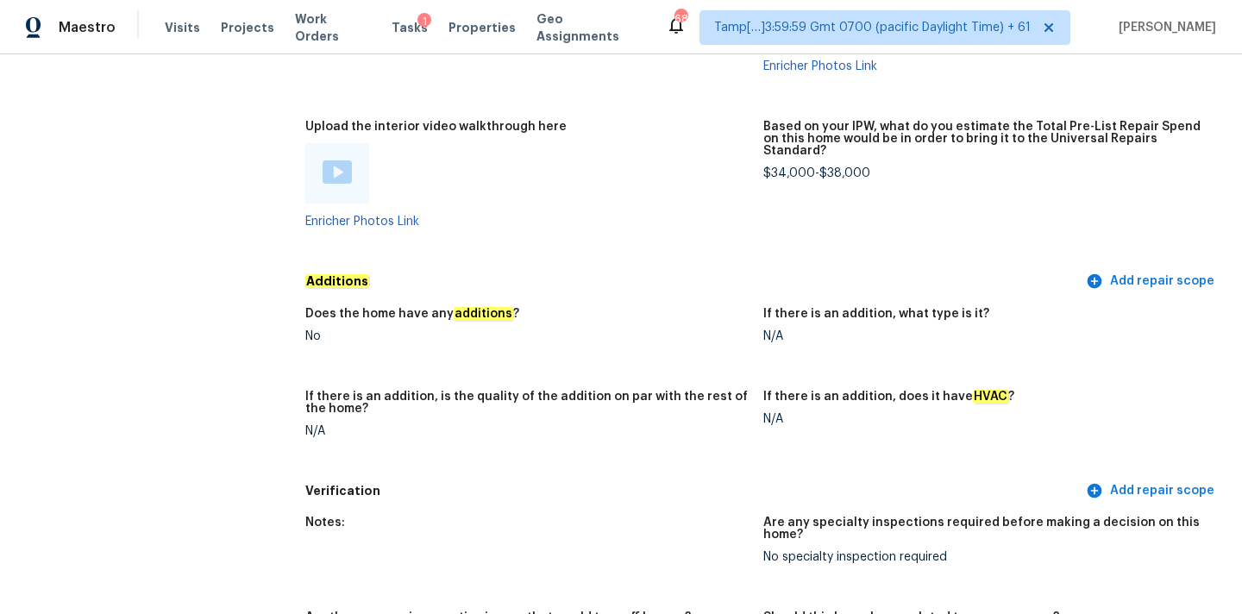
scroll to position [3365, 0]
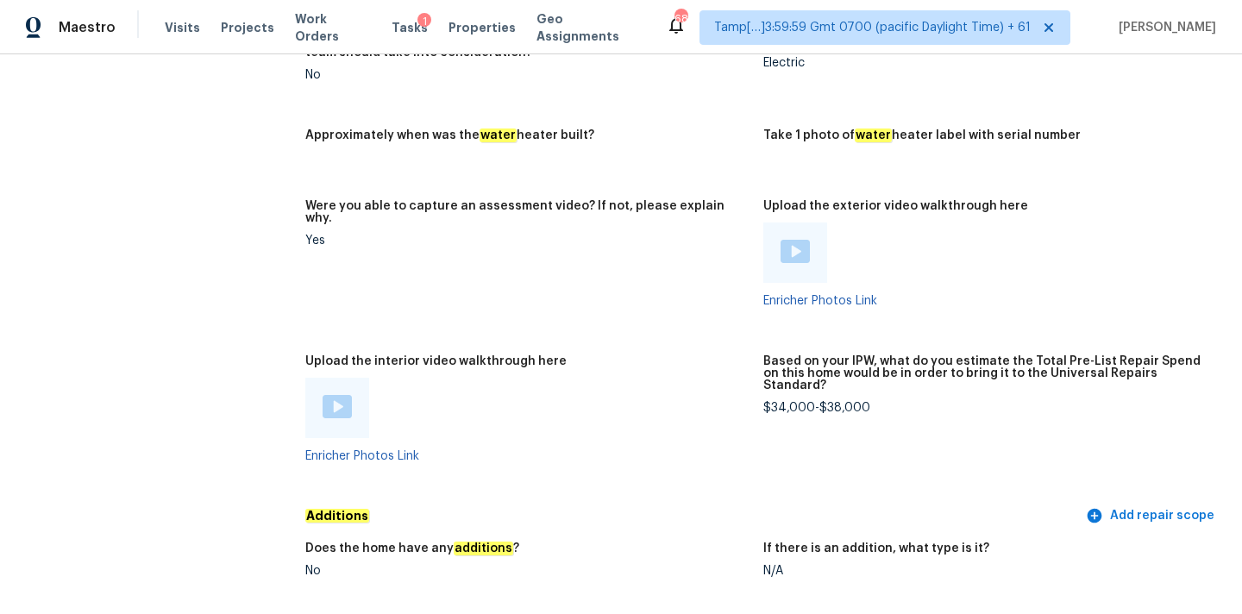
click at [349, 395] on div at bounding box center [337, 408] width 29 height 26
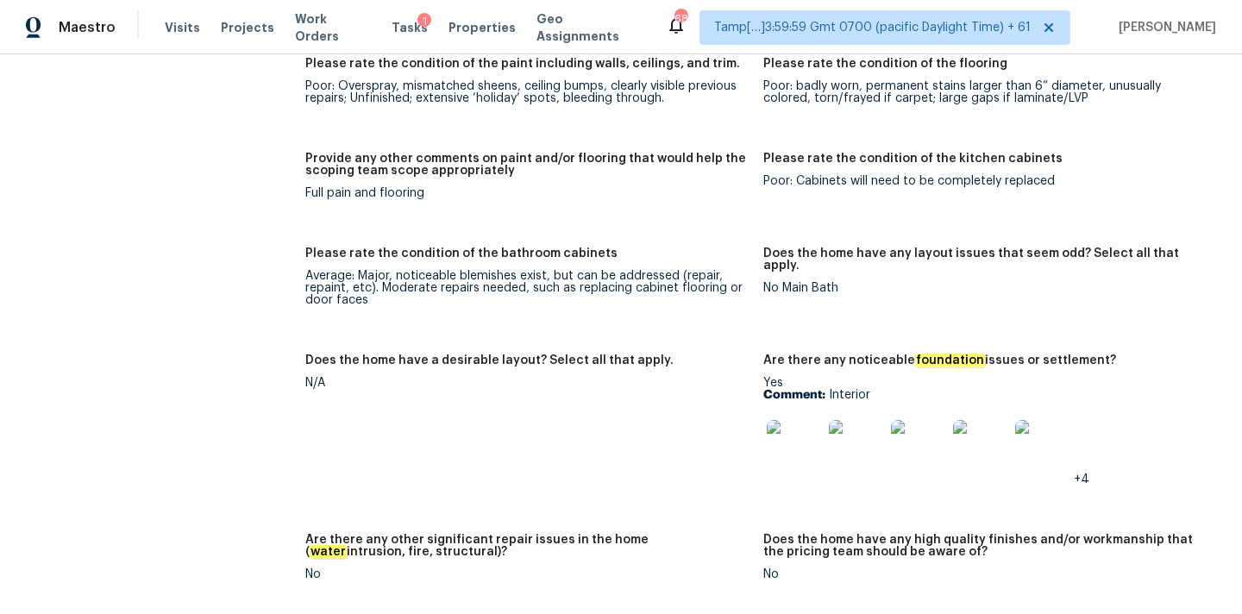
scroll to position [201, 0]
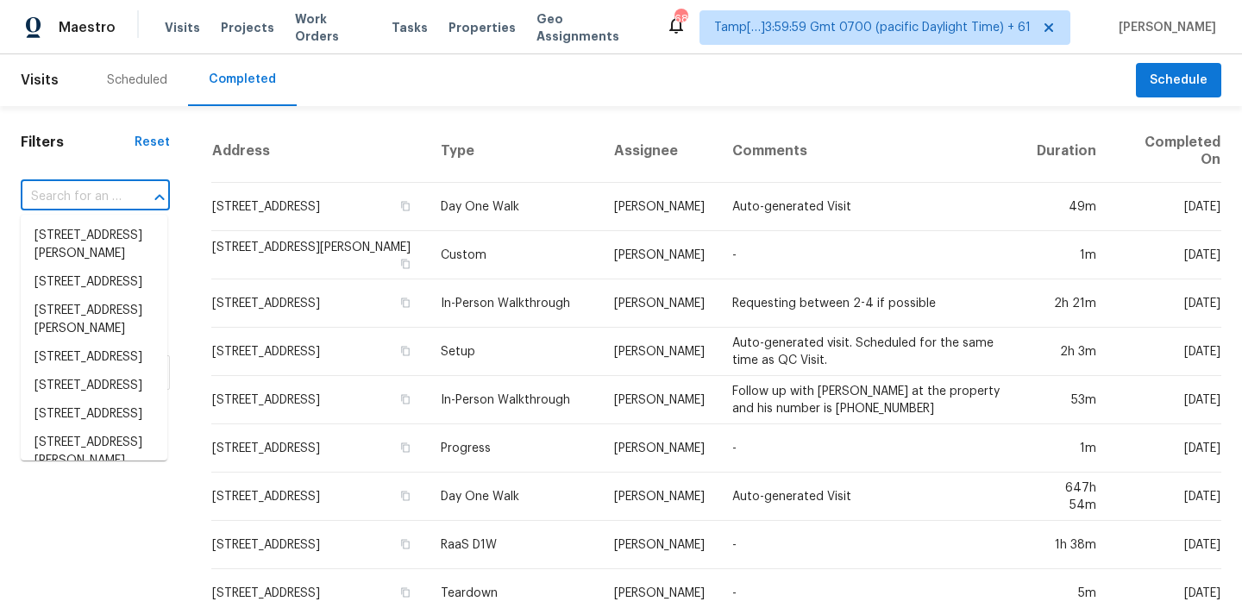
click at [85, 200] on input "text" at bounding box center [71, 197] width 101 height 27
type input "2316 Britt St NE, Albuquerque, NM 87112"
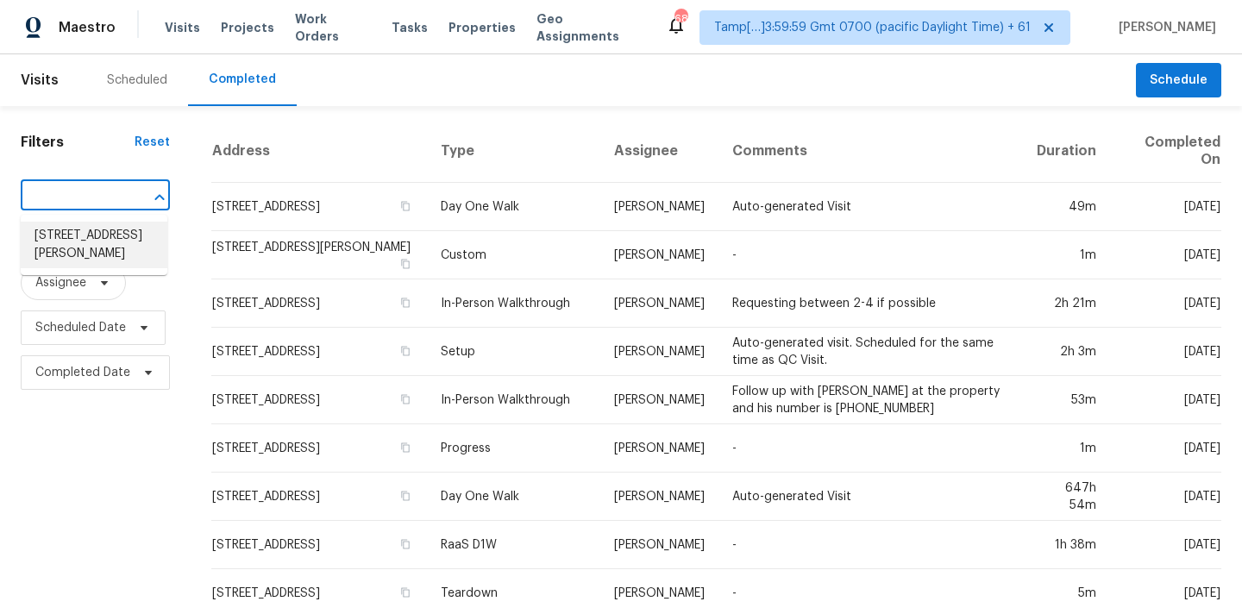
click at [84, 245] on li "2316 Britt St NE, Albuquerque, NM 87112" at bounding box center [94, 245] width 147 height 47
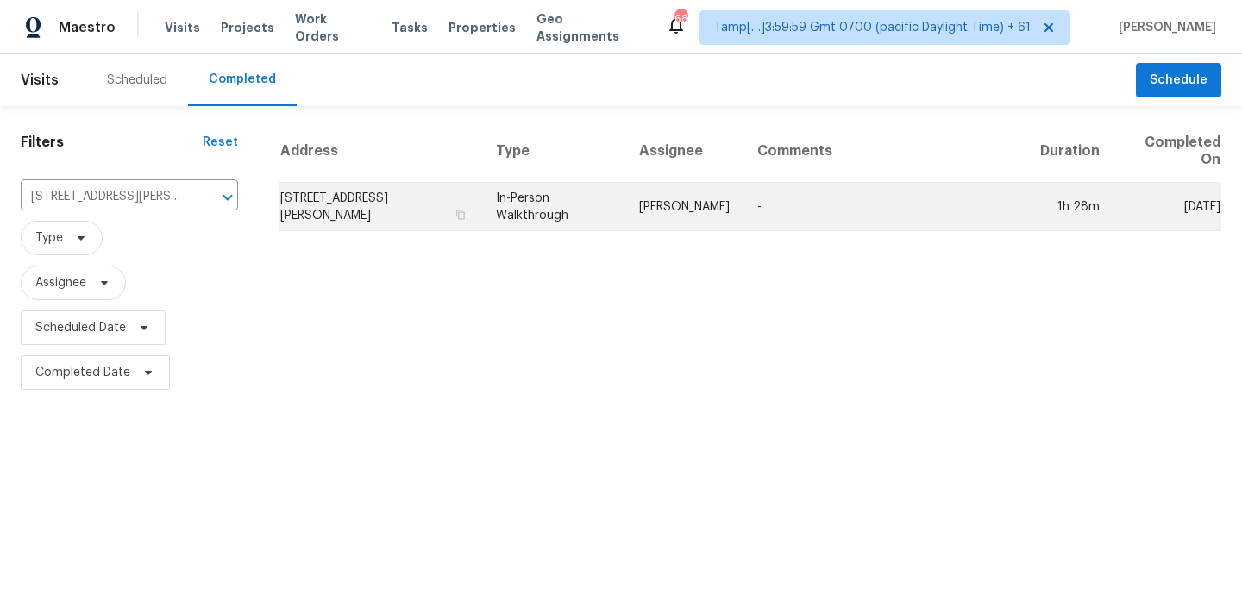
click at [575, 204] on td "In-Person Walkthrough" at bounding box center [553, 207] width 143 height 48
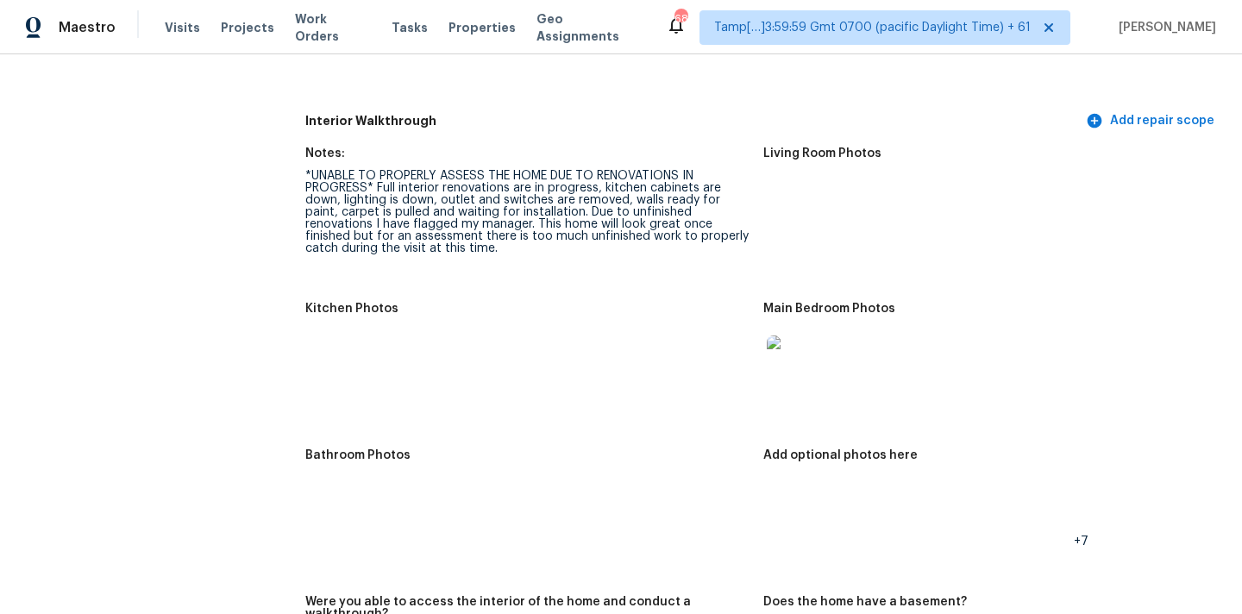
scroll to position [2529, 0]
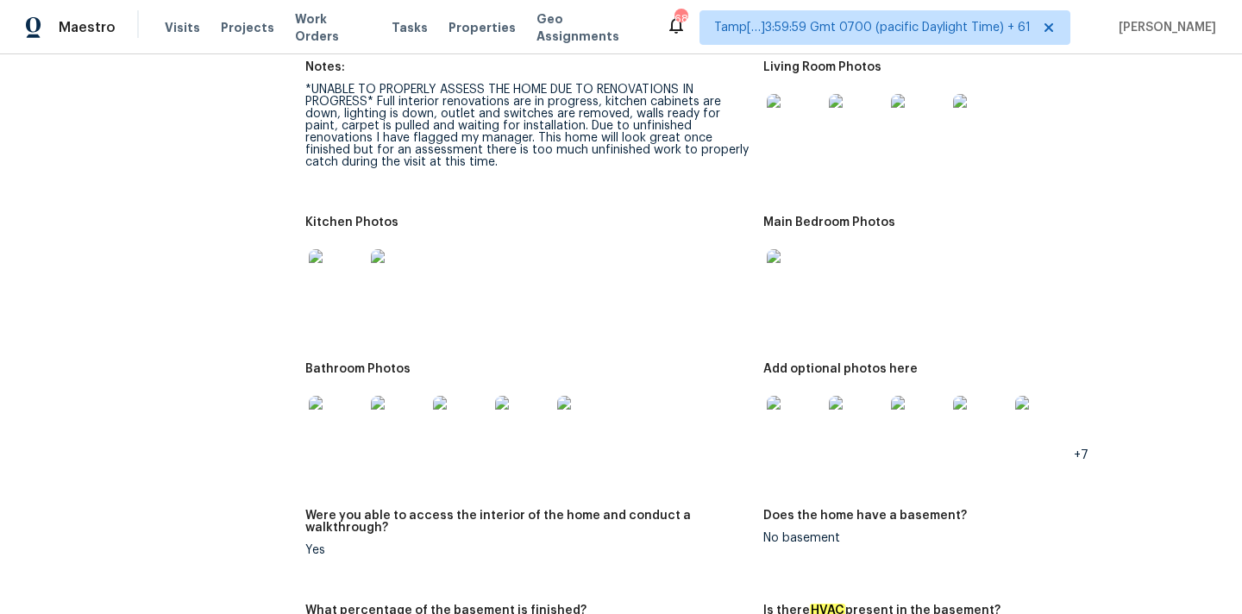
click at [332, 262] on img at bounding box center [336, 276] width 55 height 55
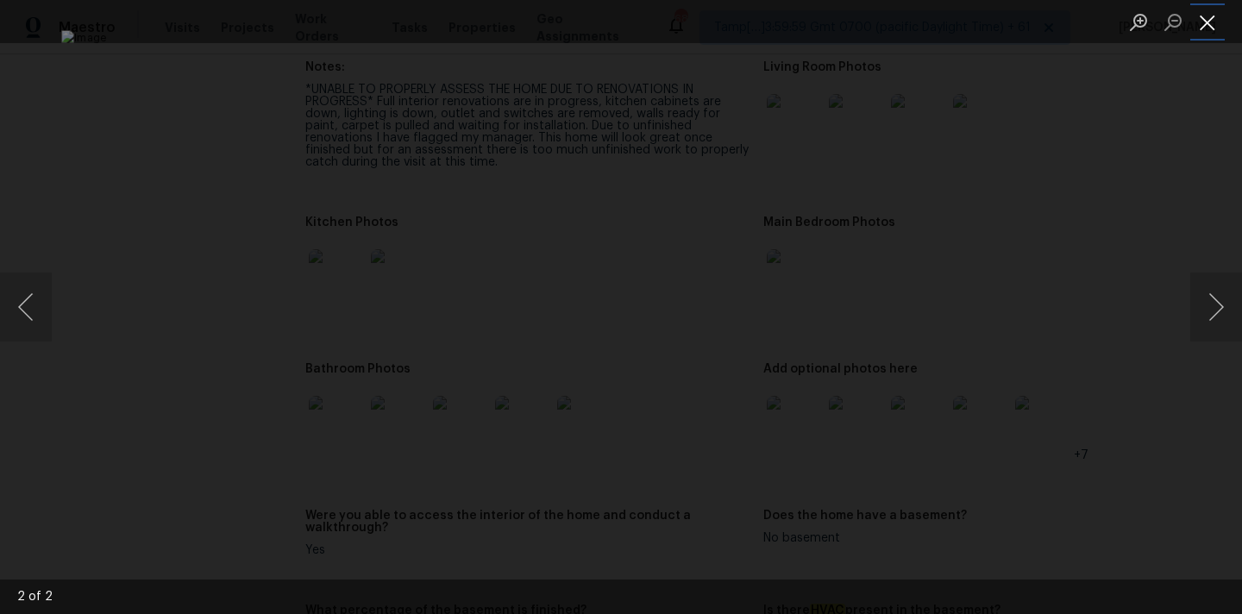
click at [1210, 28] on button "Close lightbox" at bounding box center [1208, 22] width 35 height 30
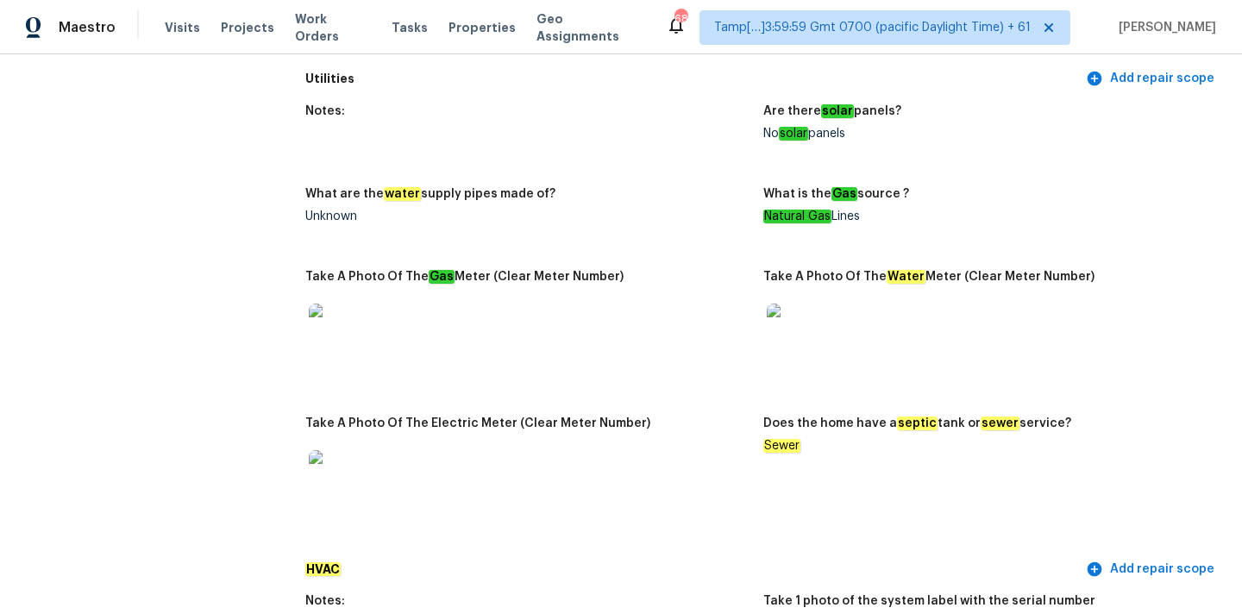
scroll to position [1099, 0]
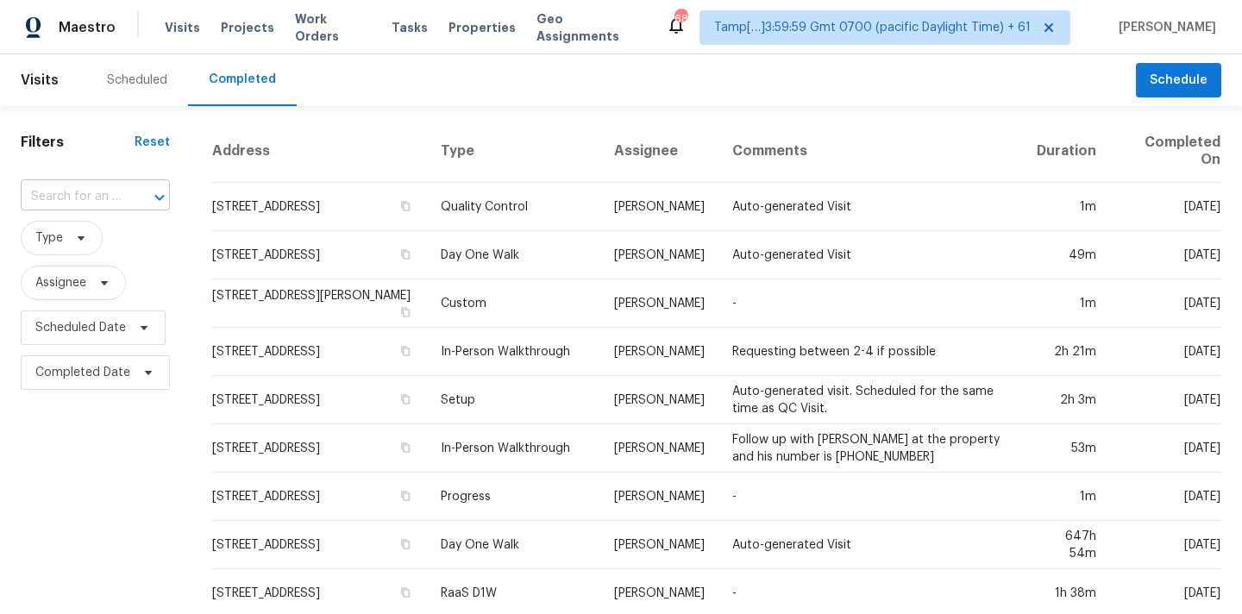
click at [61, 196] on input "text" at bounding box center [71, 197] width 101 height 27
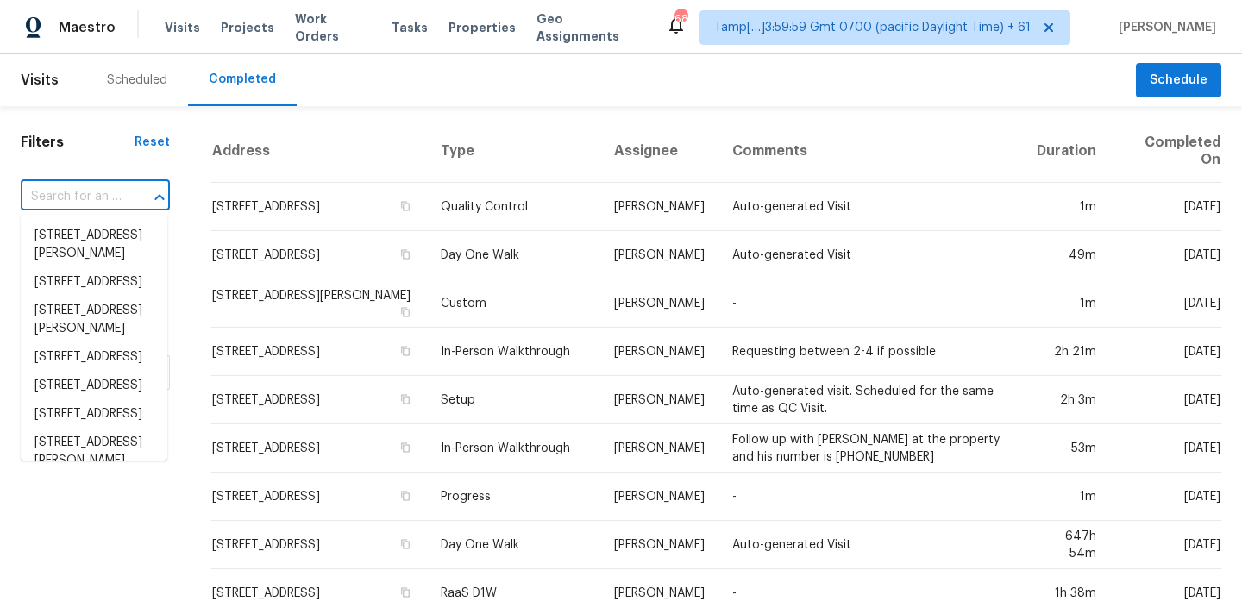
paste input "[STREET_ADDRESS][PERSON_NAME]"
type input "[STREET_ADDRESS][PERSON_NAME]"
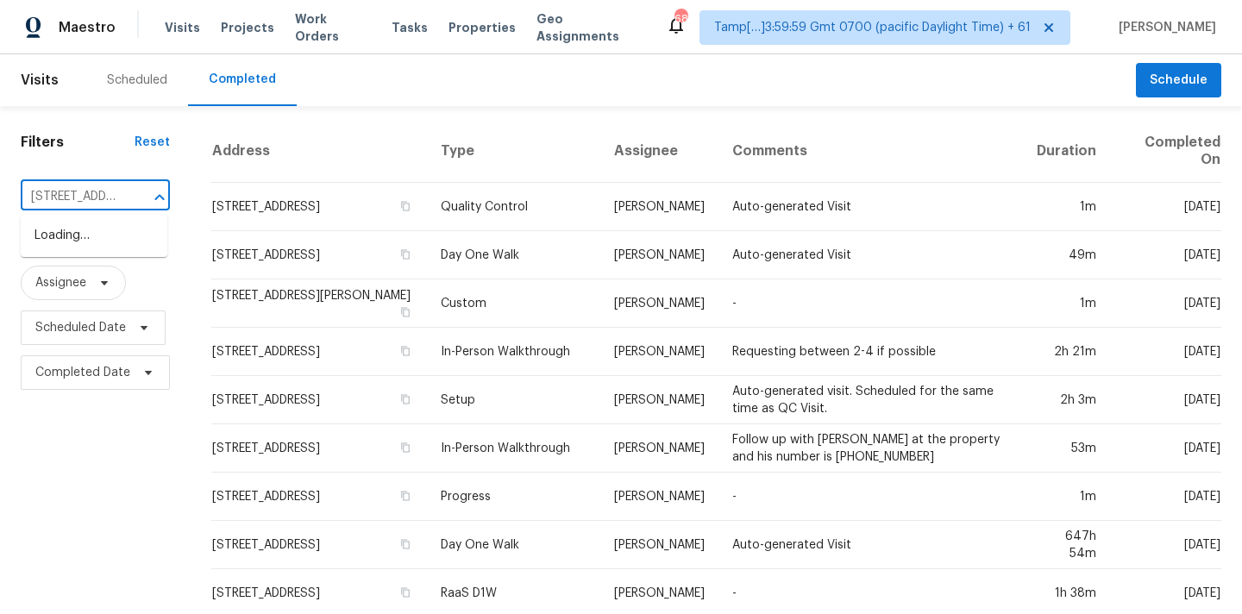
scroll to position [0, 130]
click at [68, 239] on li "[STREET_ADDRESS][PERSON_NAME]" at bounding box center [94, 245] width 147 height 47
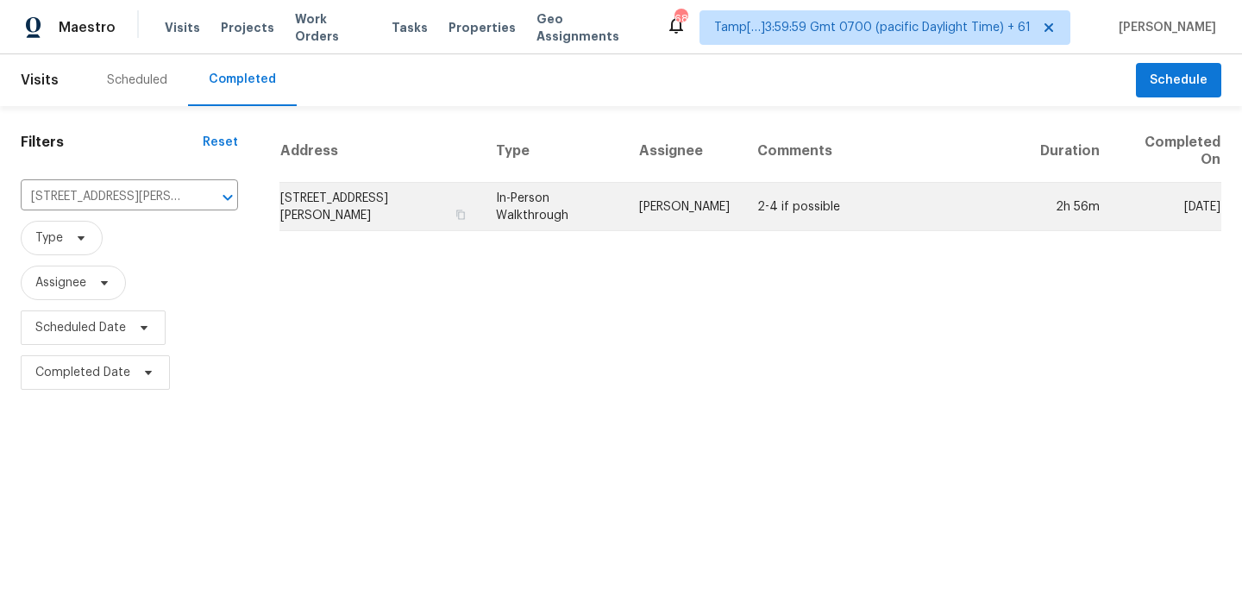
click at [634, 203] on td "[PERSON_NAME]" at bounding box center [684, 207] width 118 height 48
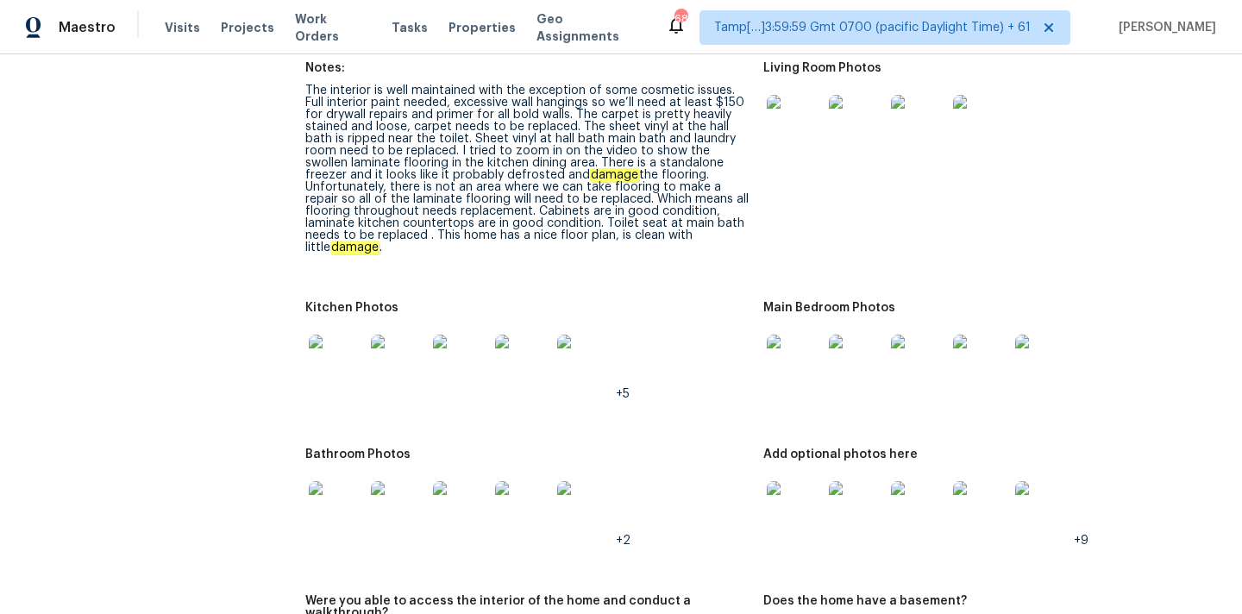
scroll to position [1688, 0]
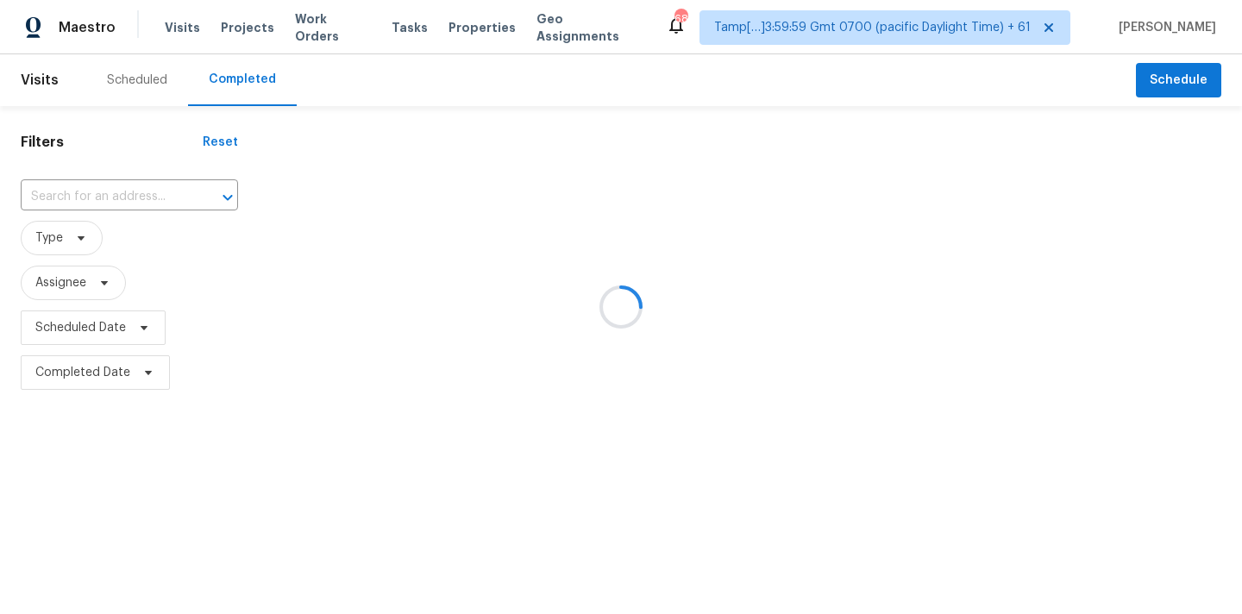
click at [90, 196] on div at bounding box center [621, 307] width 1242 height 614
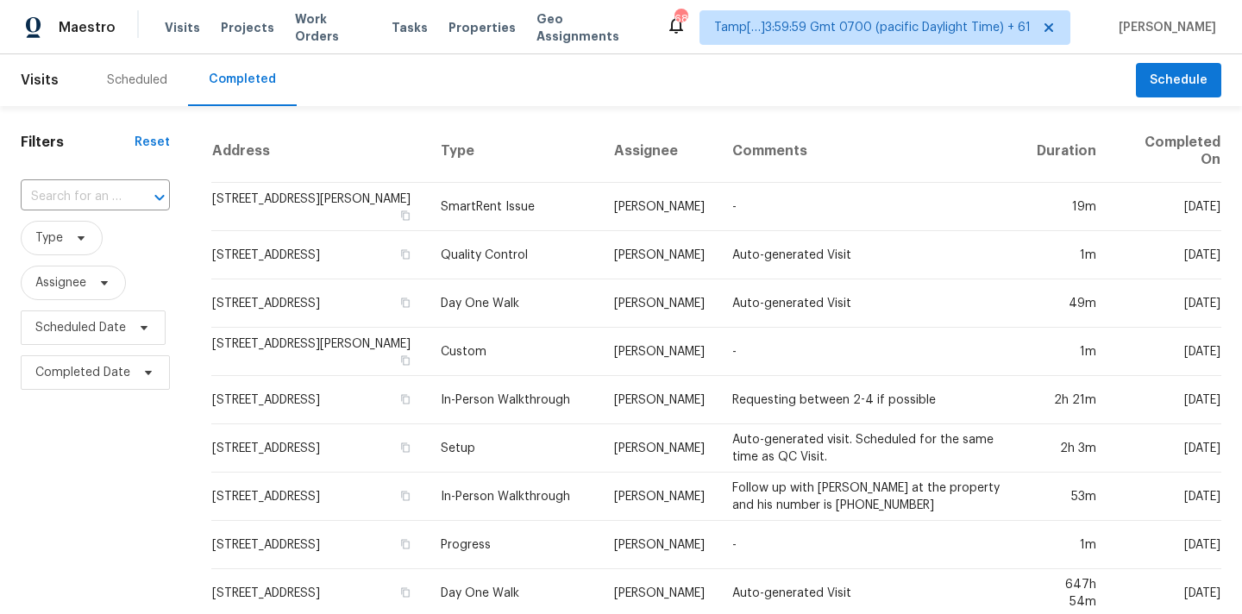
click at [90, 196] on input "text" at bounding box center [71, 197] width 101 height 27
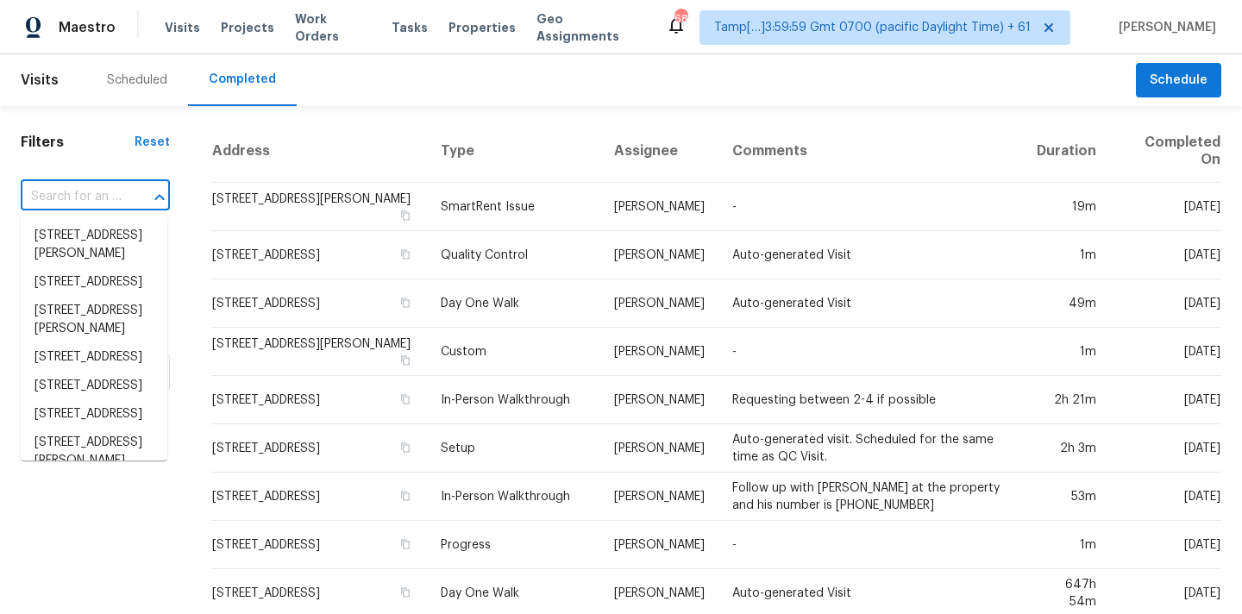
paste input "141 Dunleith Pkwy SW, Marietta, GA 30008"
type input "141 Dunleith Pkwy SW, Marietta, GA 30008"
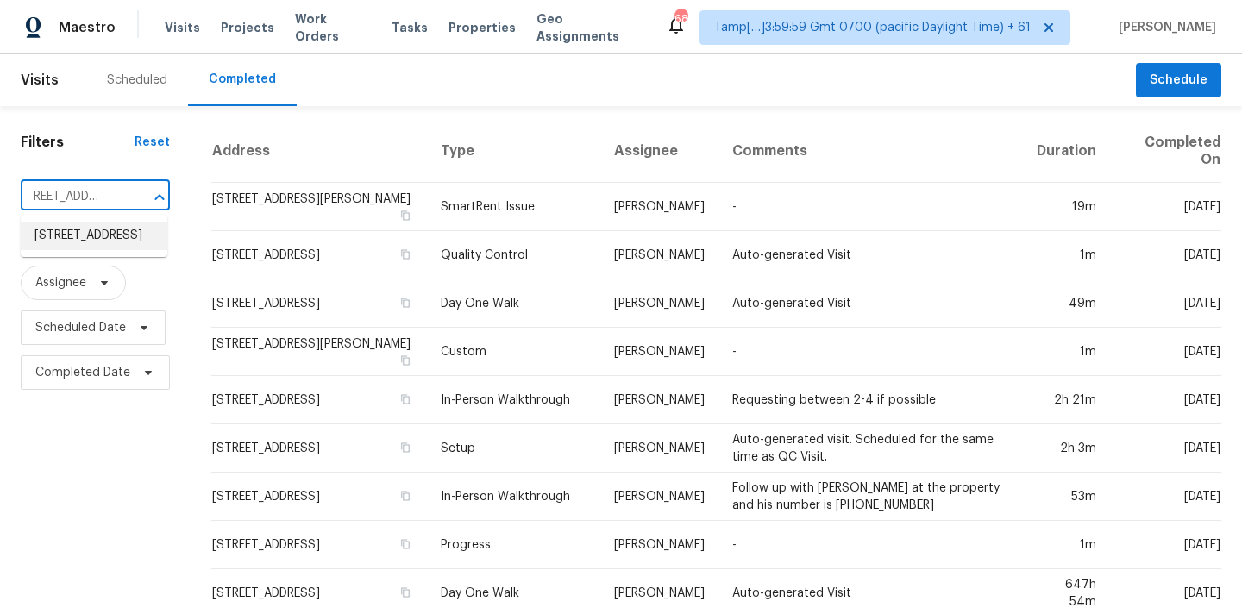
click at [87, 246] on li "141 Dunleith Pkwy SW, Marietta, GA 30008" at bounding box center [94, 236] width 147 height 28
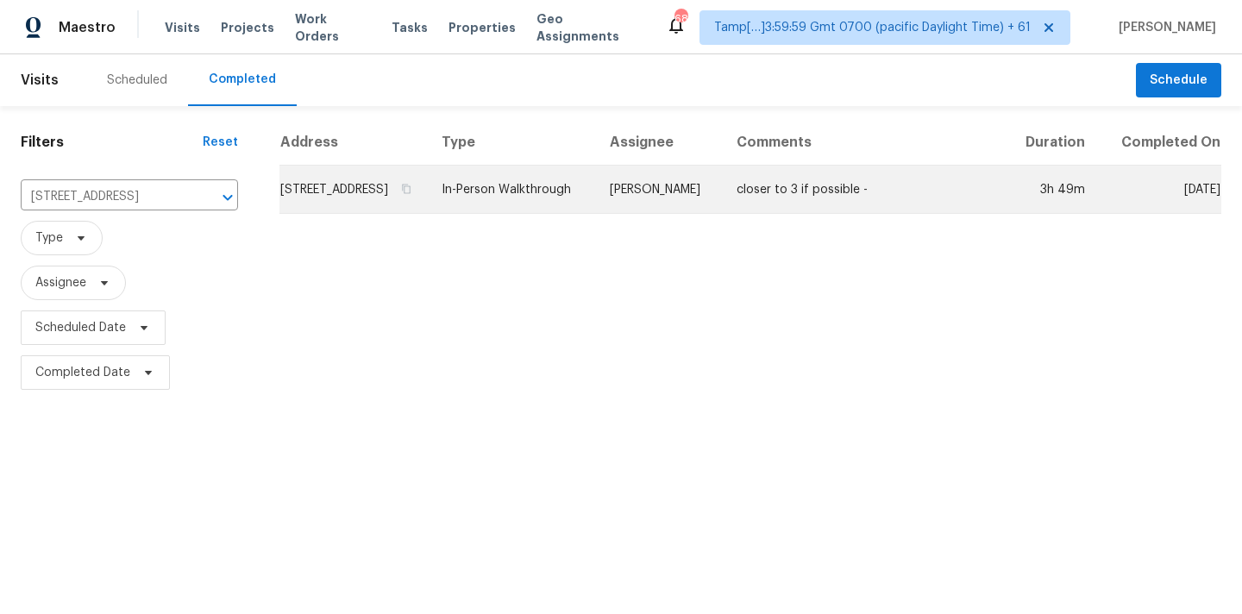
click at [596, 208] on td "In-Person Walkthrough" at bounding box center [512, 190] width 168 height 48
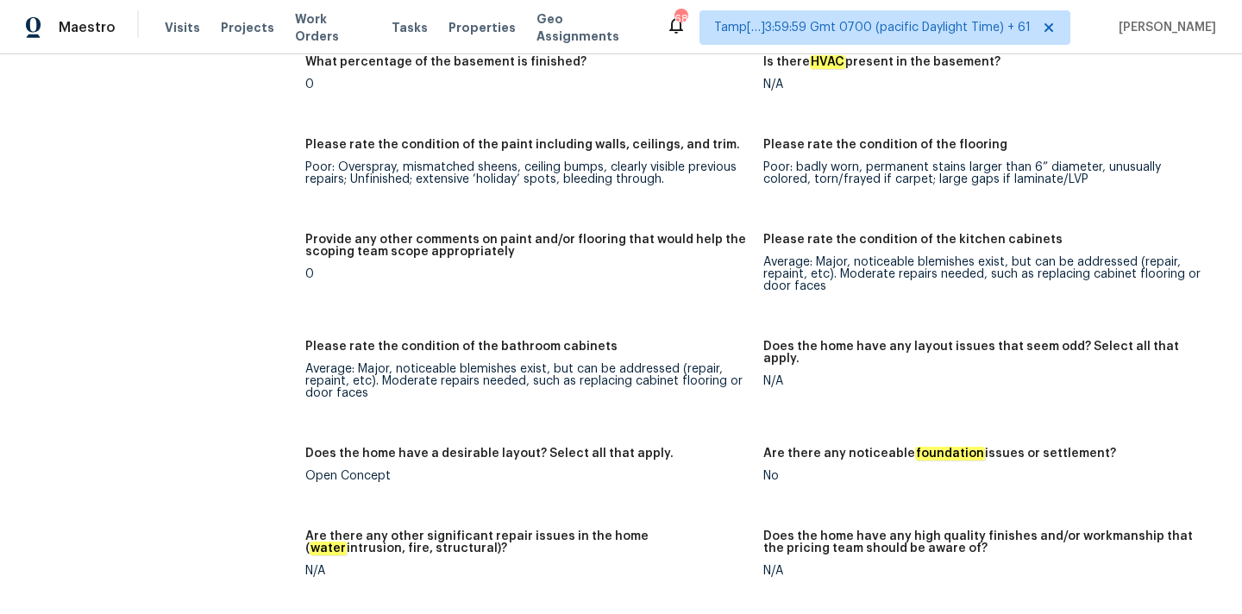
scroll to position [2995, 0]
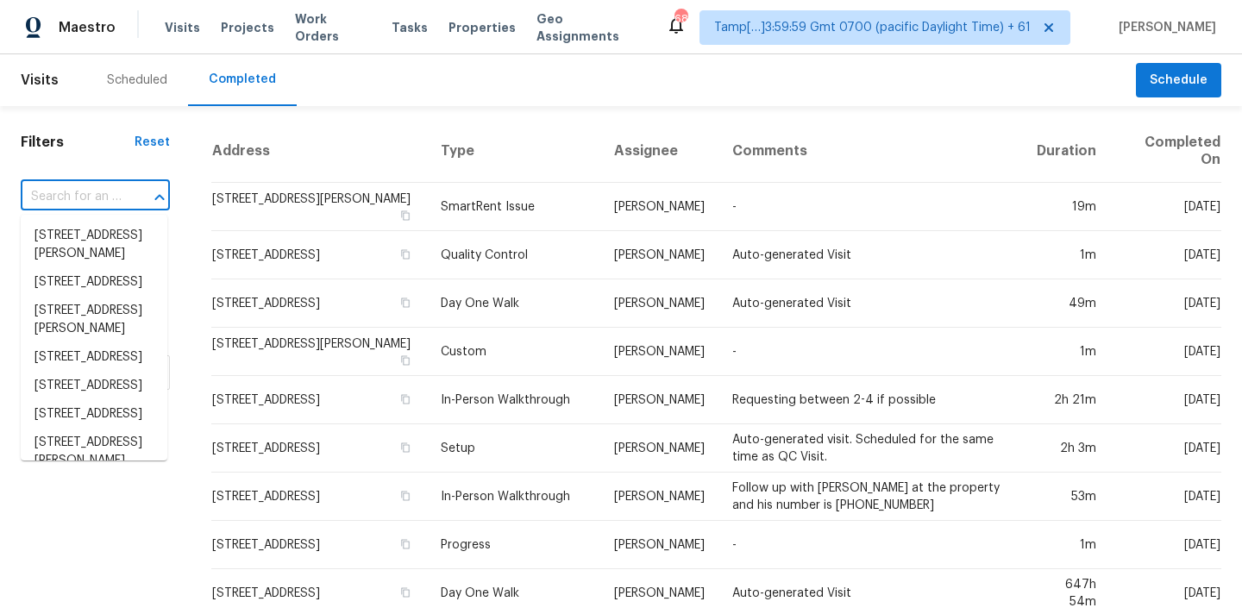
click at [65, 199] on input "text" at bounding box center [71, 197] width 101 height 27
paste input "[STREET_ADDRESS]"
type input "[STREET_ADDRESS]"
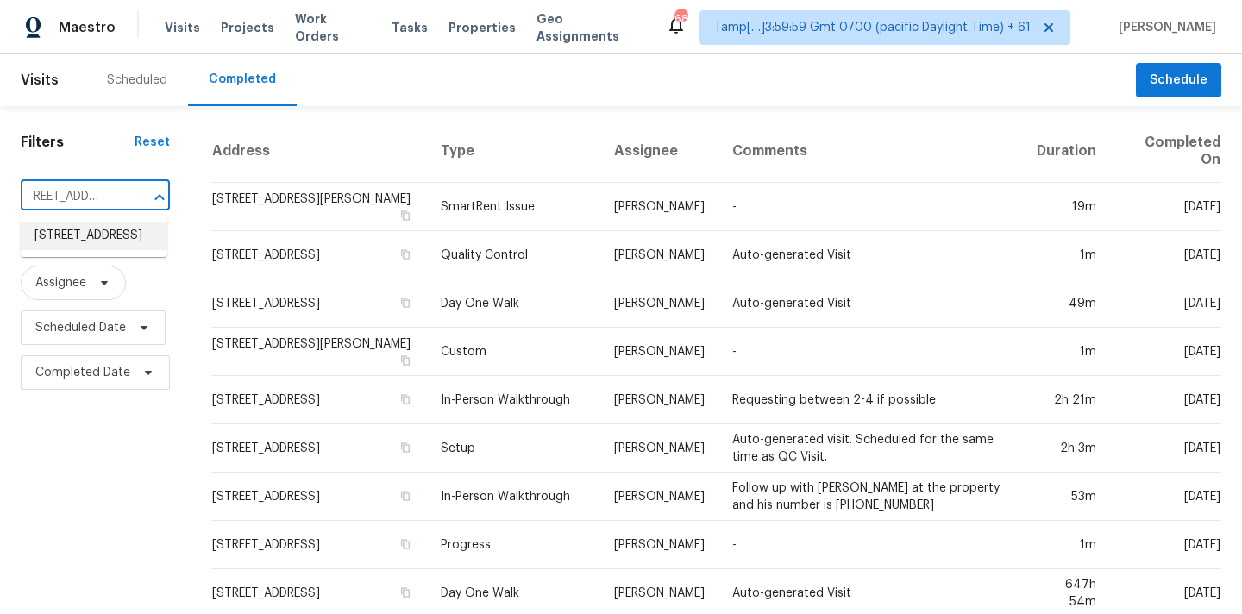
click at [81, 234] on li "[STREET_ADDRESS]" at bounding box center [94, 236] width 147 height 28
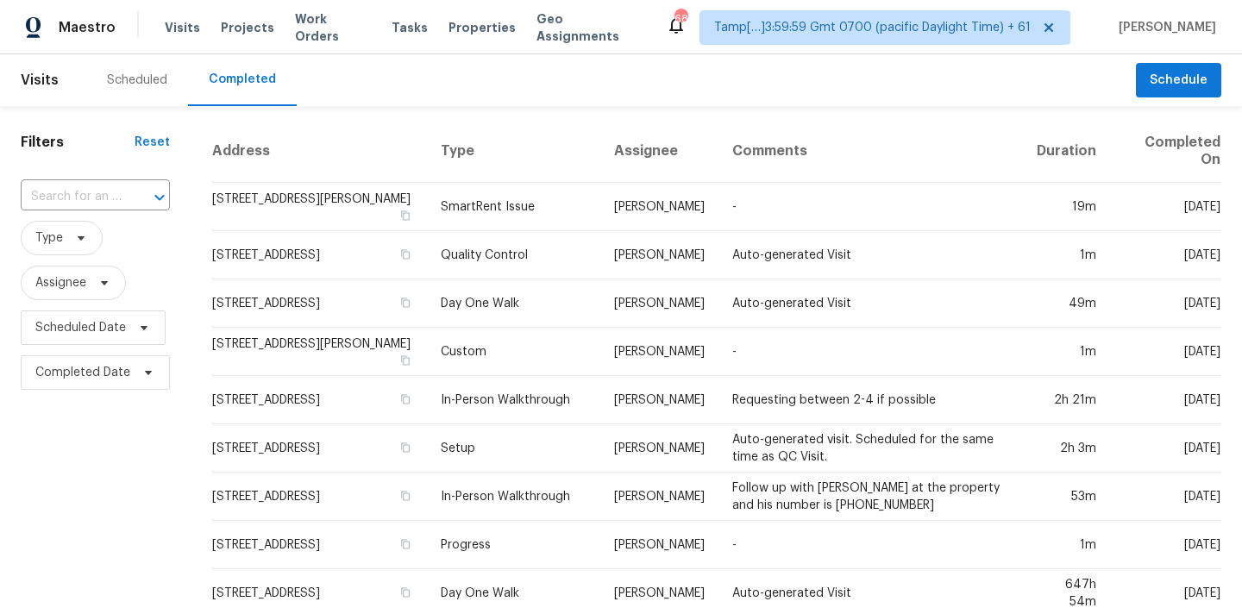
click at [93, 197] on input "text" at bounding box center [71, 197] width 101 height 27
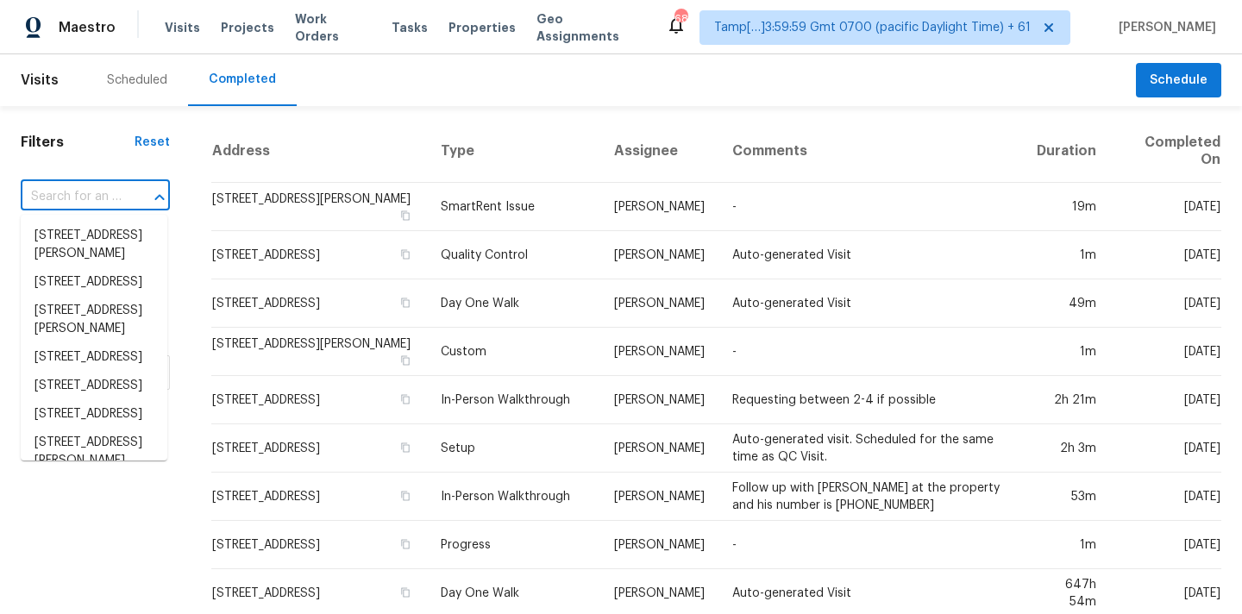
paste input "[STREET_ADDRESS]"
type input "[STREET_ADDRESS]"
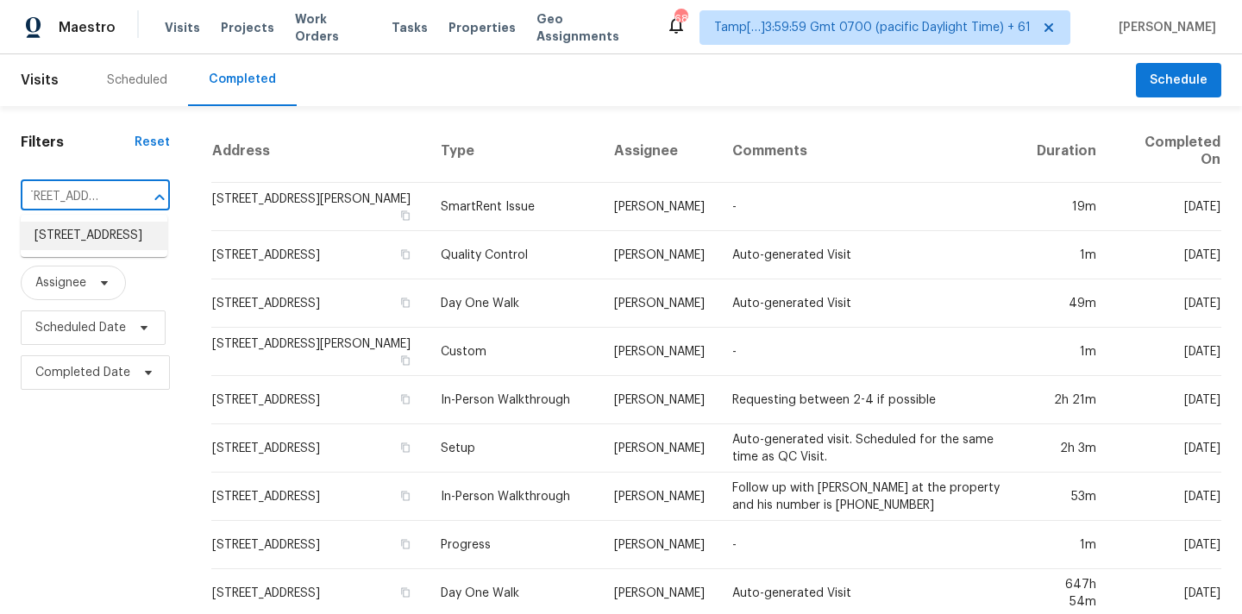
click at [92, 241] on li "[STREET_ADDRESS]" at bounding box center [94, 236] width 147 height 28
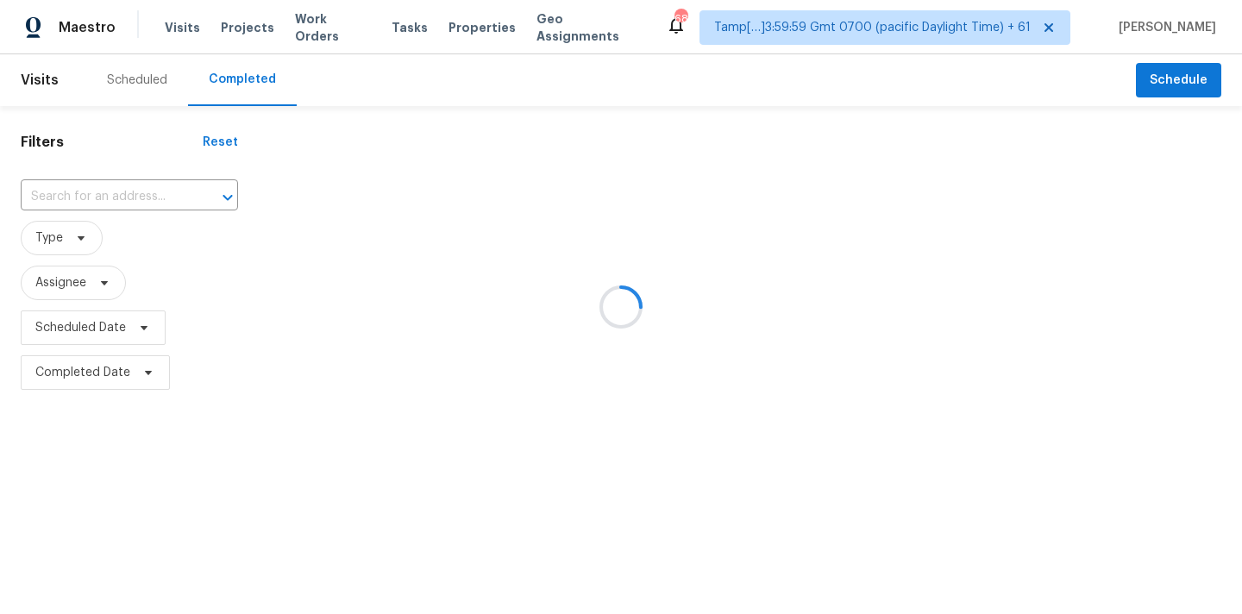
type input "[STREET_ADDRESS]"
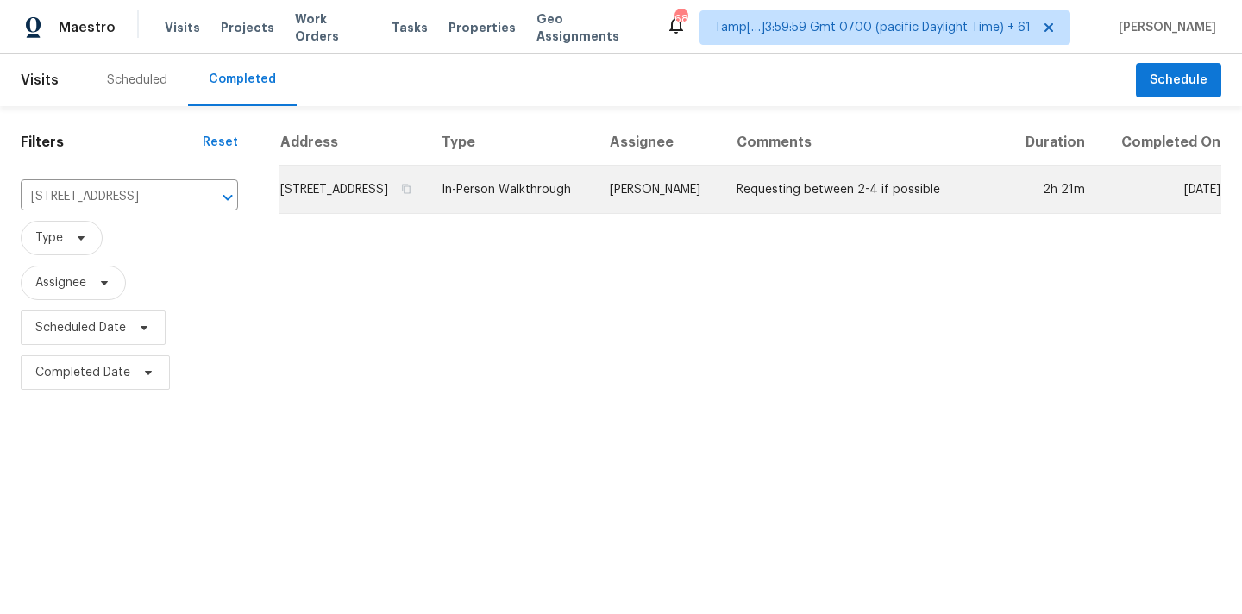
click at [663, 214] on td "[PERSON_NAME]" at bounding box center [659, 190] width 127 height 48
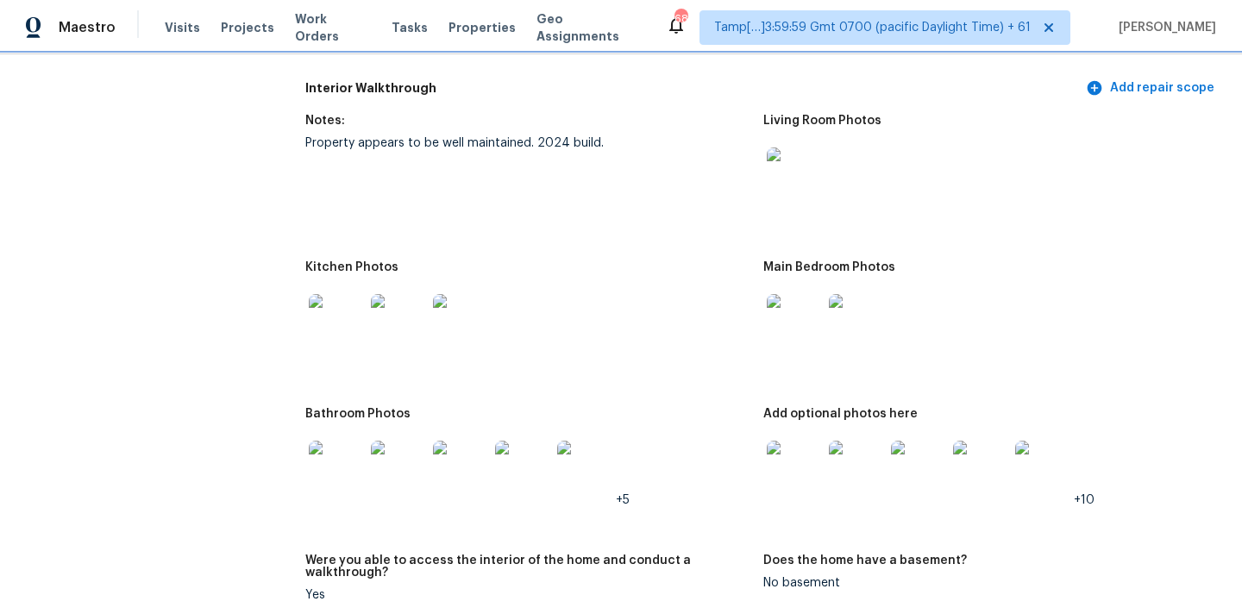
scroll to position [2388, 0]
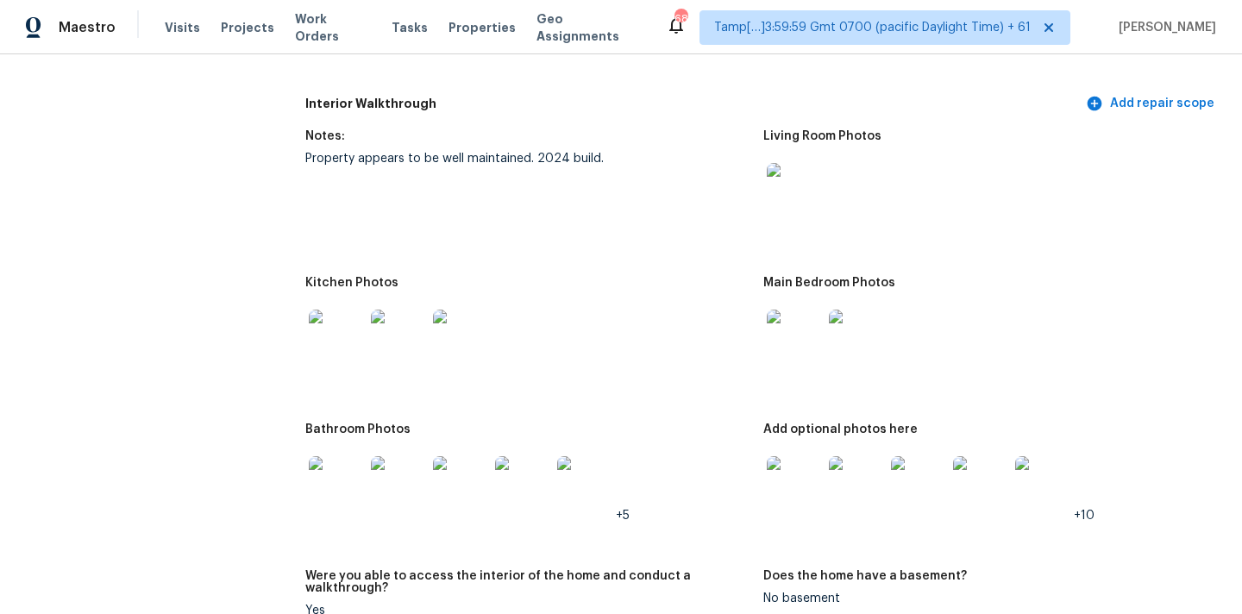
click at [796, 184] on img at bounding box center [794, 190] width 55 height 55
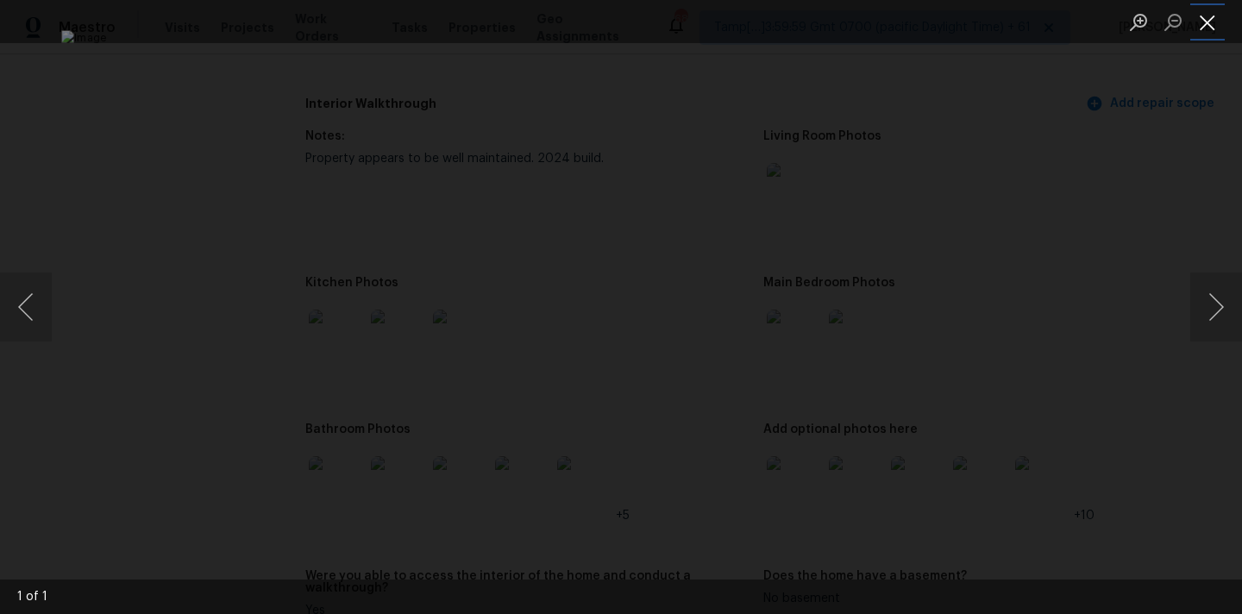
click at [1202, 22] on button "Close lightbox" at bounding box center [1208, 22] width 35 height 30
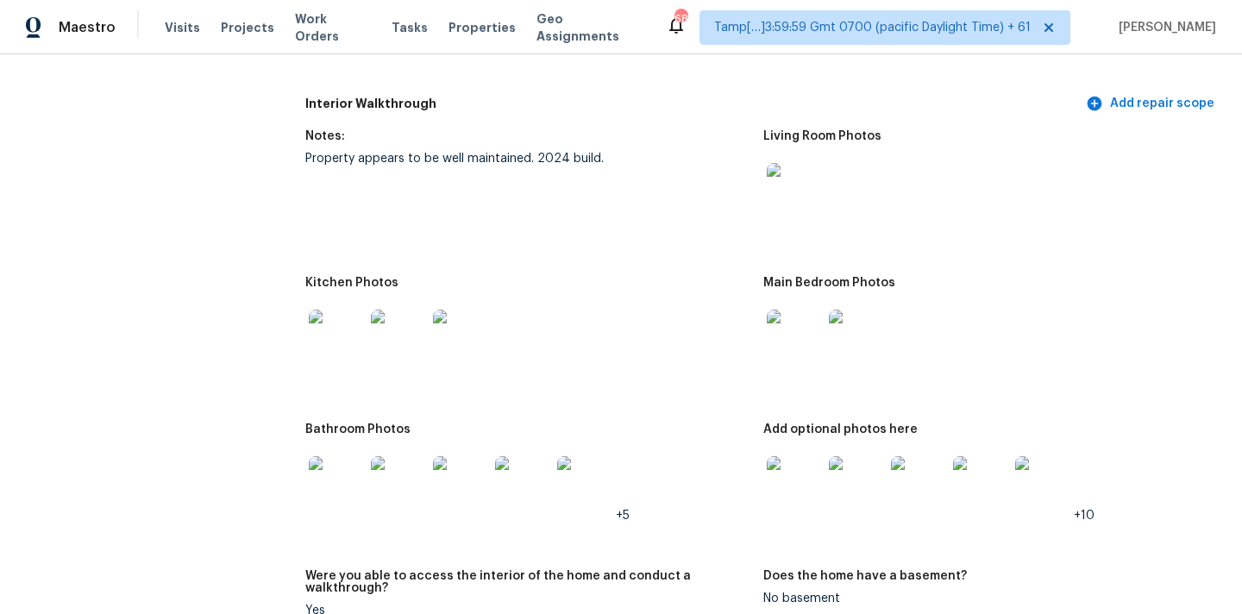
click at [798, 325] on img at bounding box center [794, 337] width 55 height 55
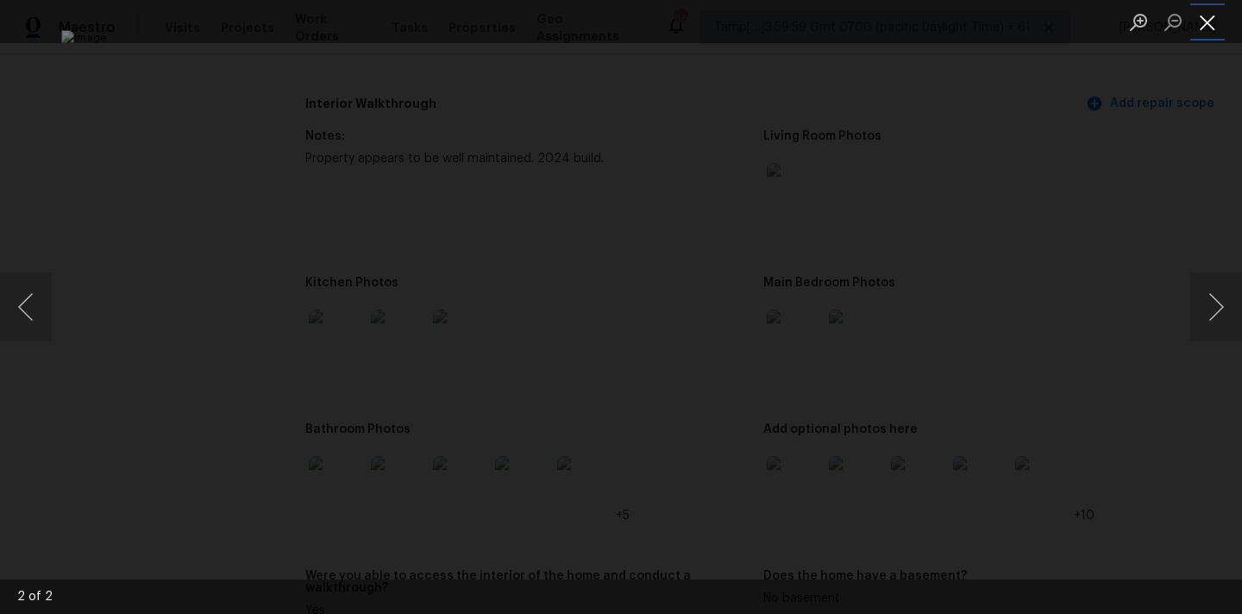
click at [1203, 16] on button "Close lightbox" at bounding box center [1208, 22] width 35 height 30
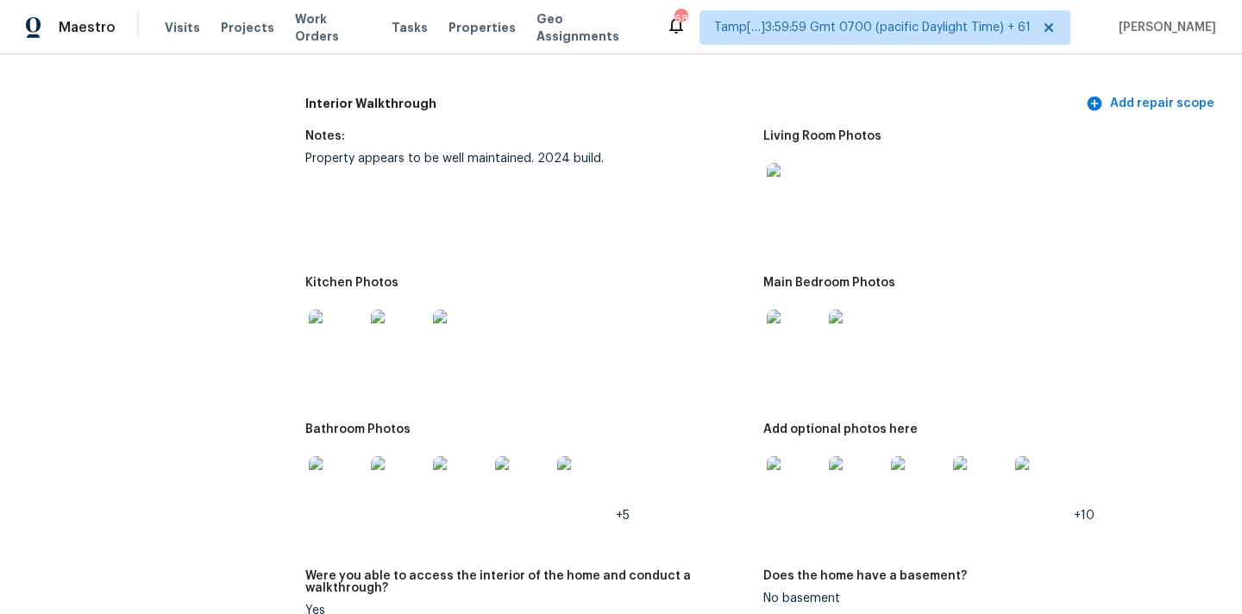
click at [788, 472] on img at bounding box center [794, 483] width 55 height 55
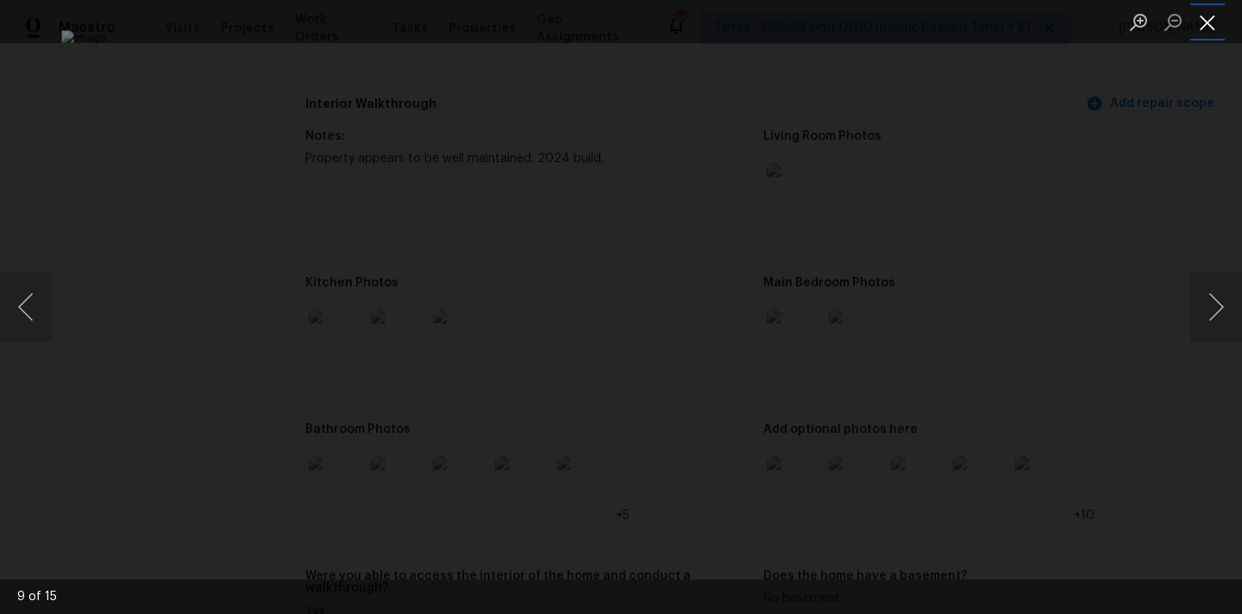
click at [1215, 30] on button "Close lightbox" at bounding box center [1208, 22] width 35 height 30
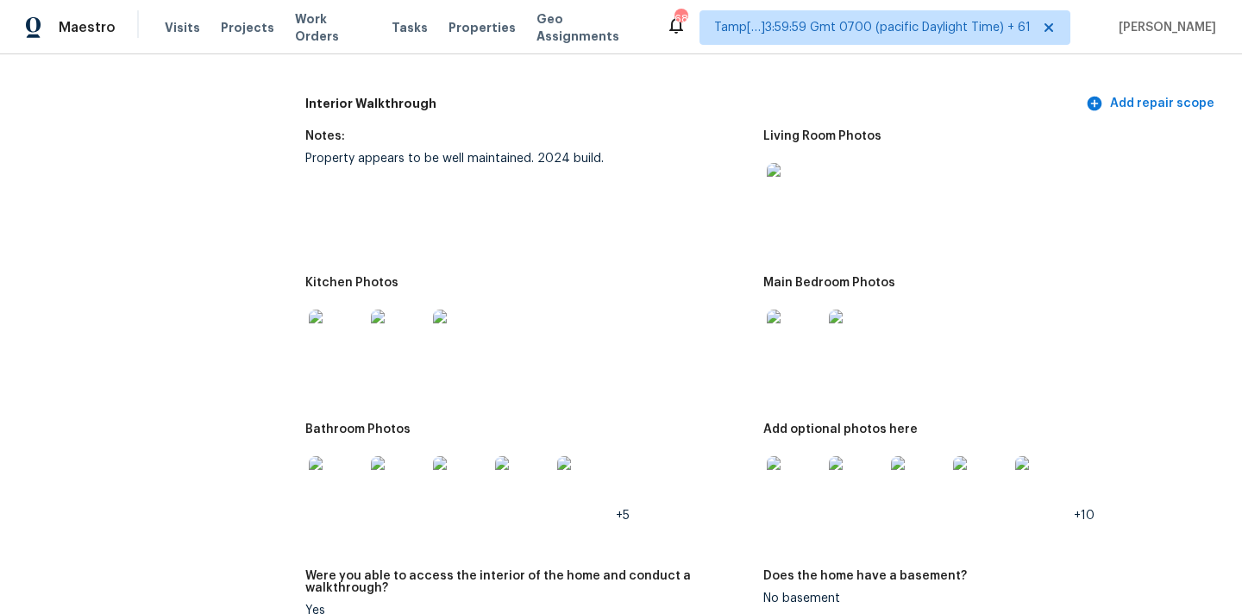
click at [320, 324] on img at bounding box center [336, 337] width 55 height 55
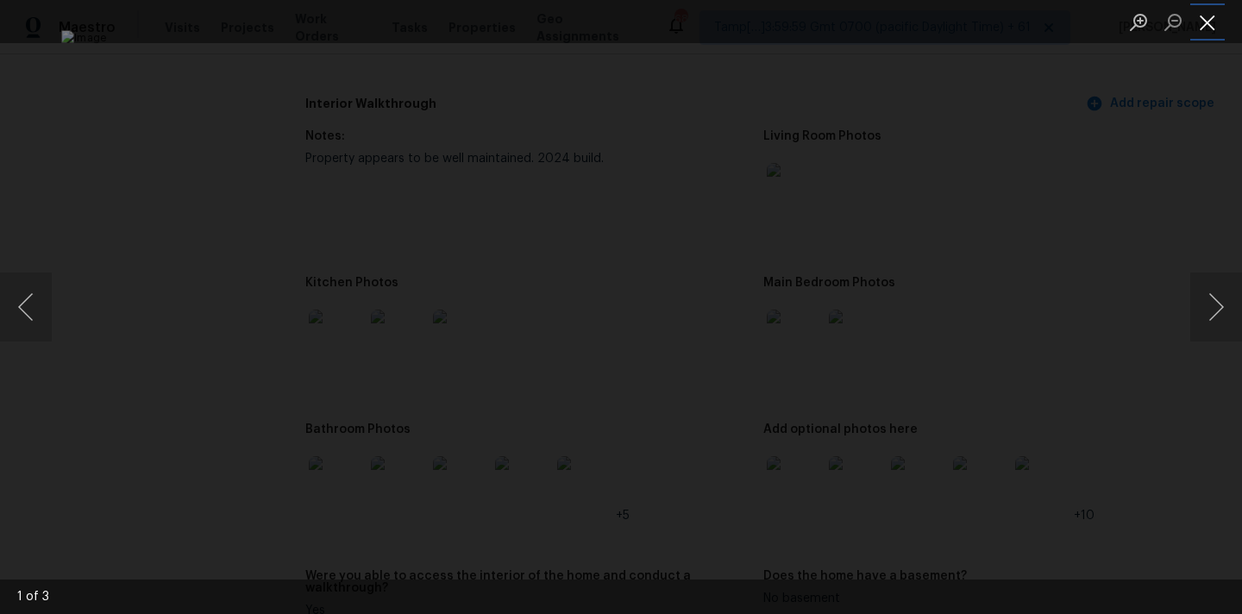
click at [1203, 32] on button "Close lightbox" at bounding box center [1208, 22] width 35 height 30
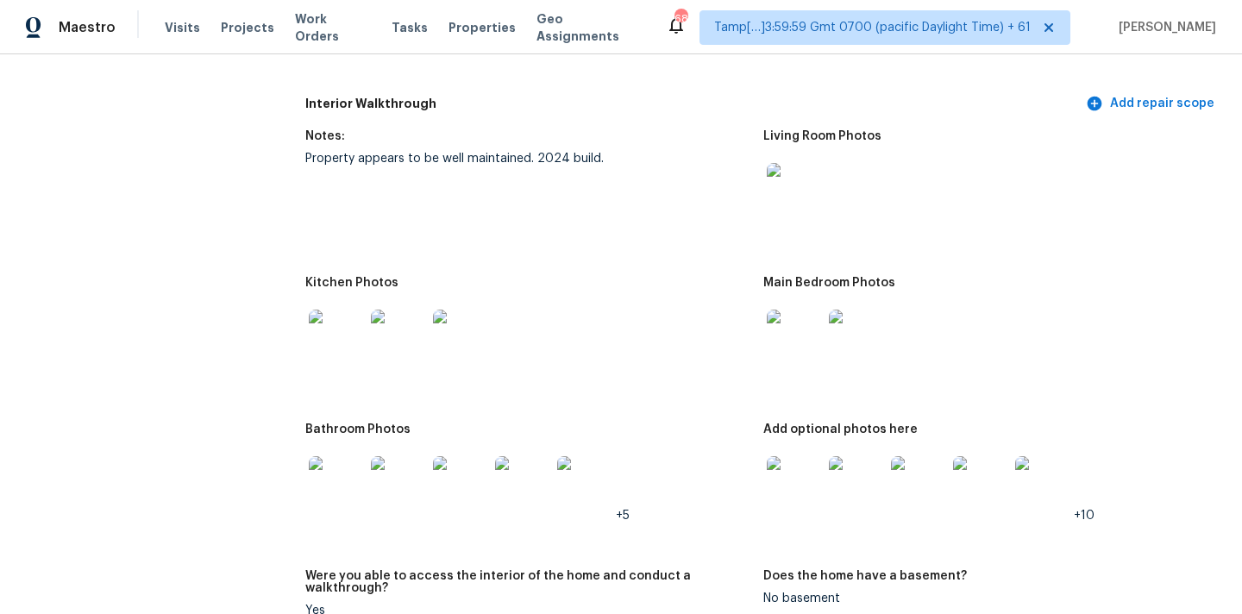
click at [335, 467] on img at bounding box center [336, 483] width 55 height 55
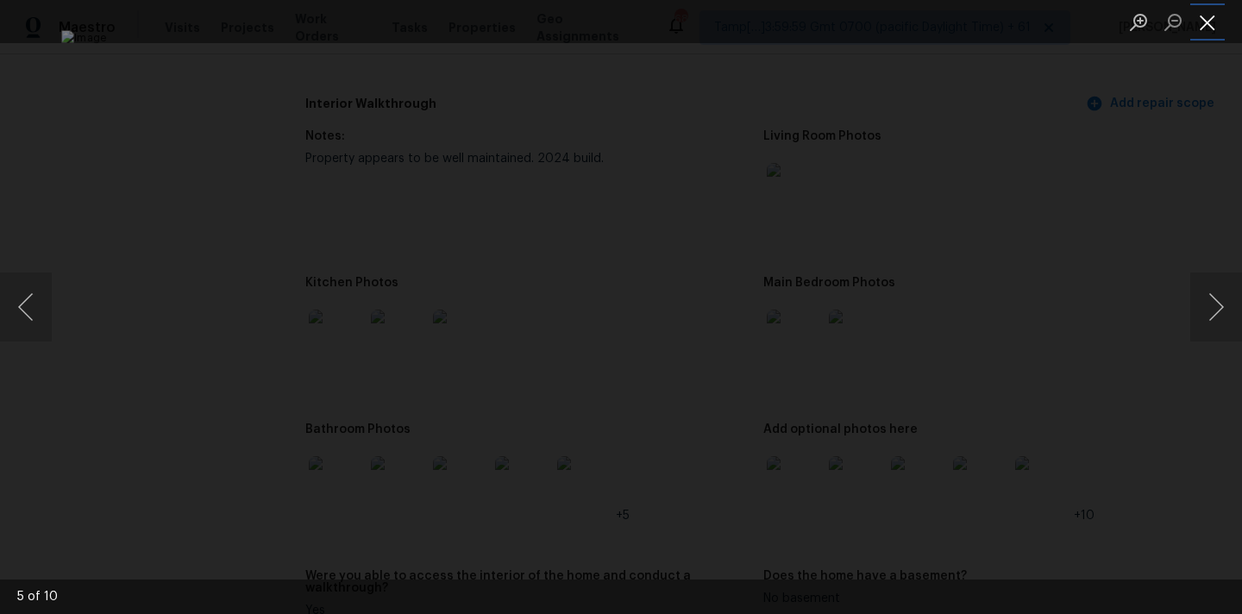
click at [1204, 27] on button "Close lightbox" at bounding box center [1208, 22] width 35 height 30
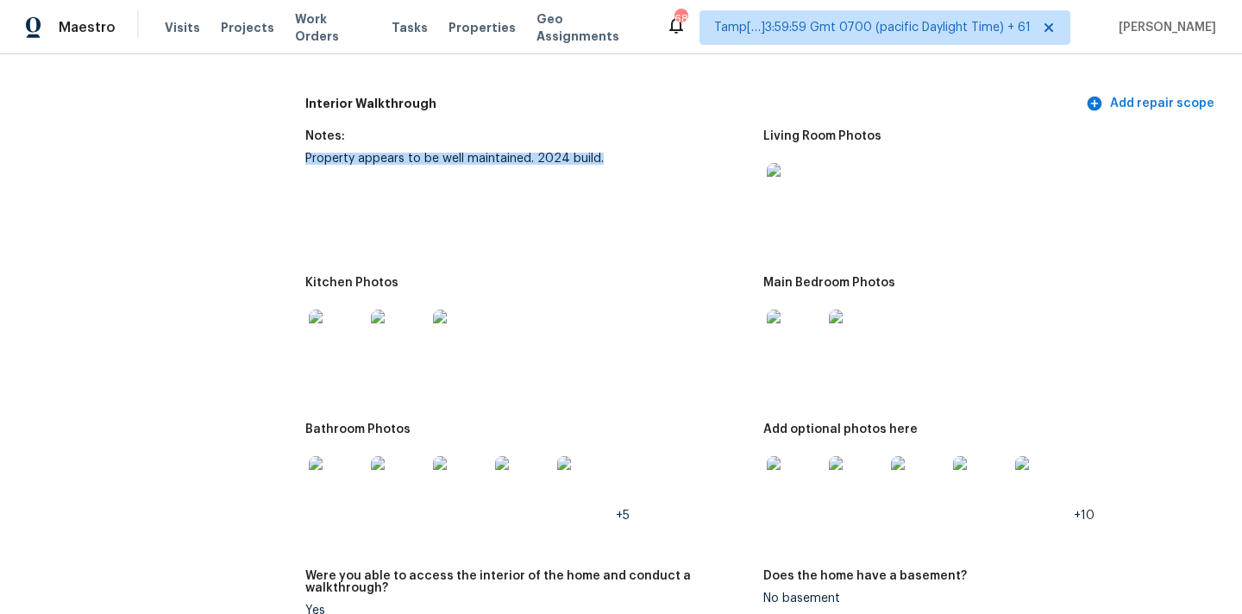
drag, startPoint x: 307, startPoint y: 146, endPoint x: 632, endPoint y: 144, distance: 325.2
click at [632, 153] on div "Property appears to be well maintained. 2024 build." at bounding box center [527, 159] width 444 height 12
copy div "Property appears to be well maintained. 2024 build."
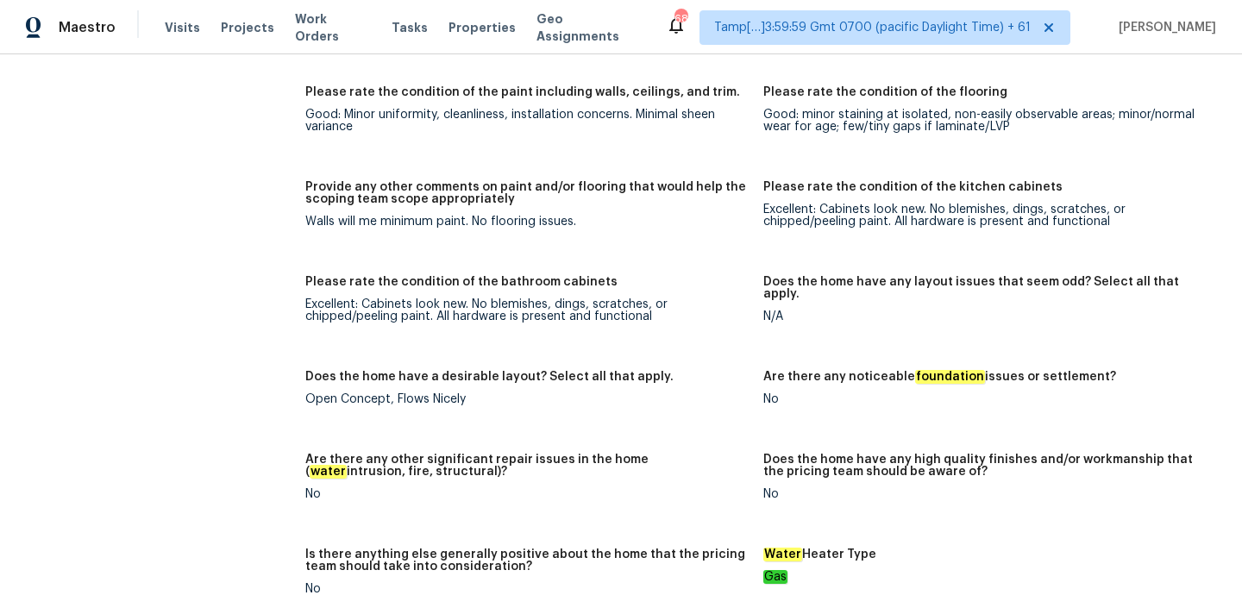
scroll to position [3049, 0]
drag, startPoint x: 306, startPoint y: 197, endPoint x: 606, endPoint y: 196, distance: 300.2
click at [606, 217] on div "Walls will me minimum paint. No flooring issues." at bounding box center [527, 223] width 444 height 12
copy div "Walls will me minimum paint. No flooring issues."
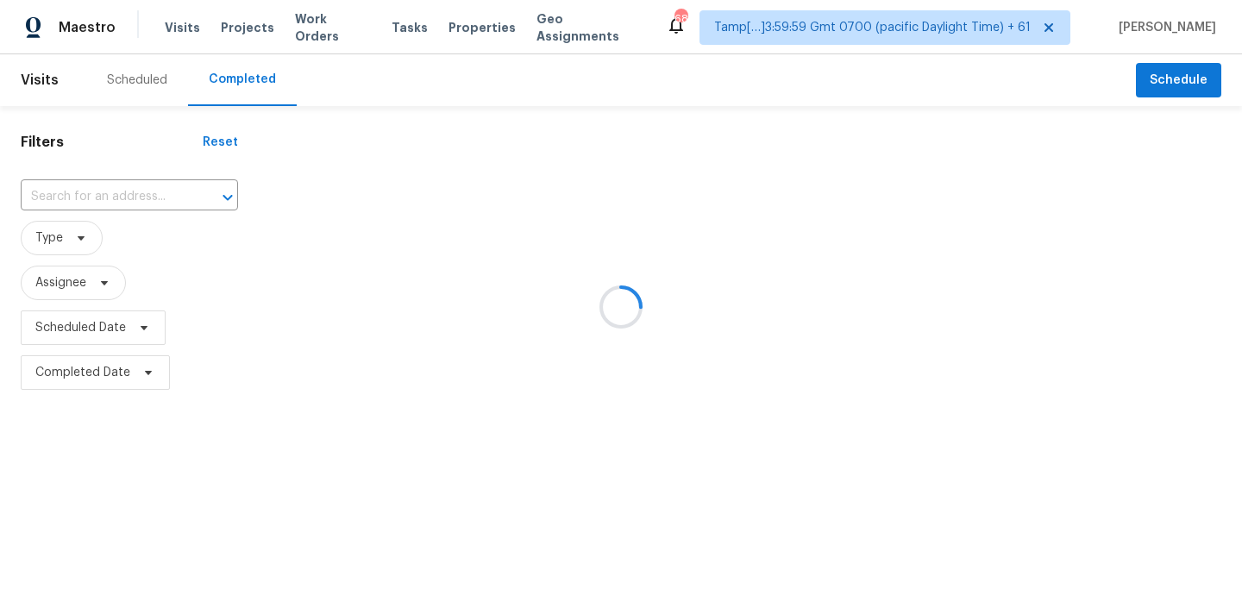
click at [72, 194] on div at bounding box center [621, 307] width 1242 height 614
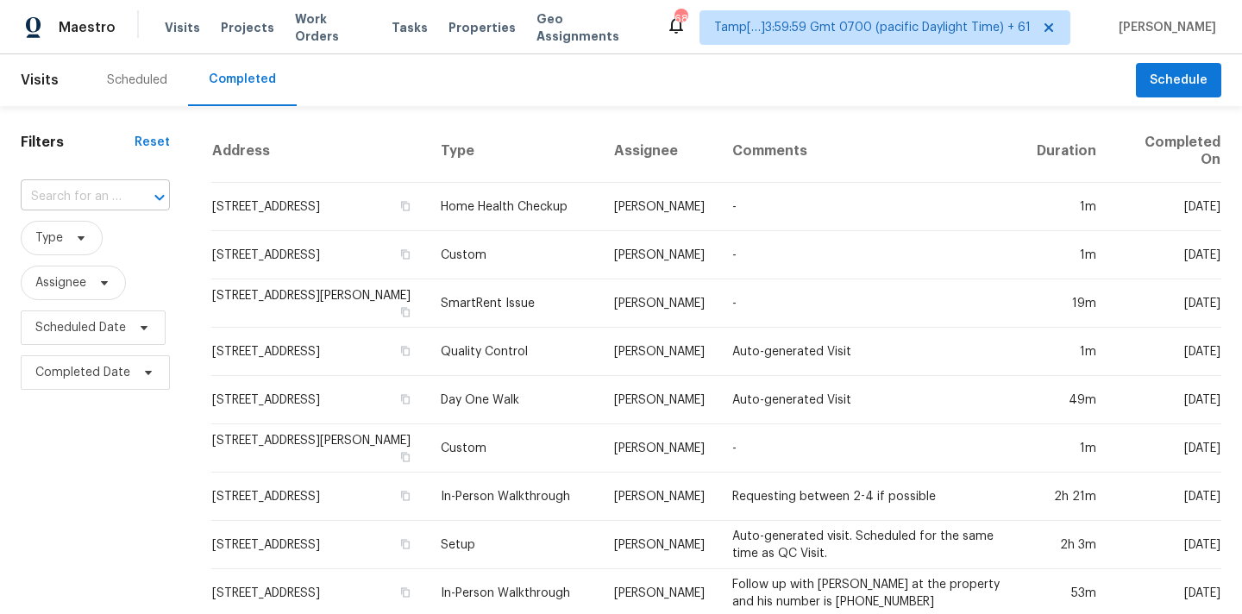
click at [78, 198] on input "text" at bounding box center [71, 197] width 101 height 27
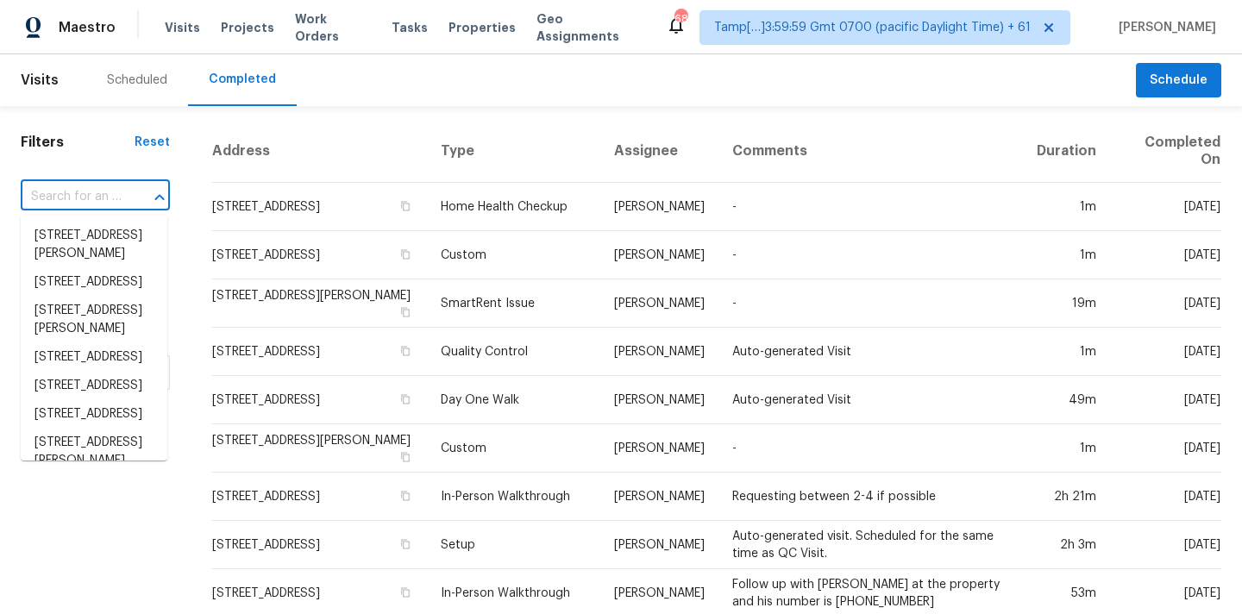
paste input "[STREET_ADDRESS][PERSON_NAME]"
type input "[STREET_ADDRESS][PERSON_NAME]"
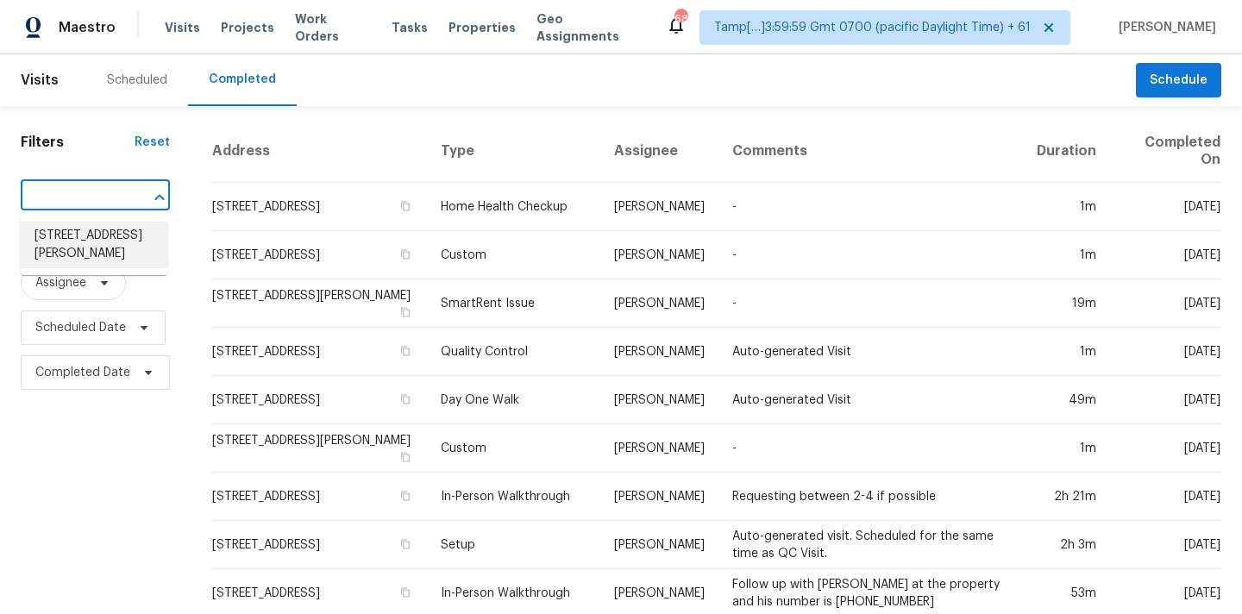
click at [81, 248] on li "[STREET_ADDRESS][PERSON_NAME]" at bounding box center [94, 245] width 147 height 47
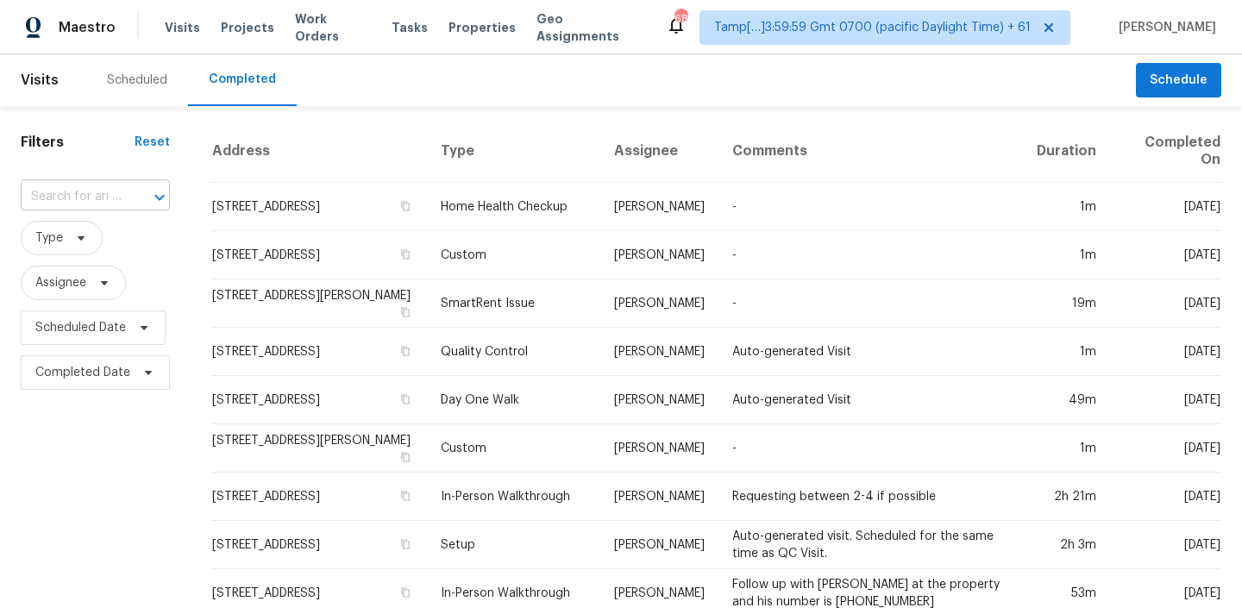
click at [83, 190] on input "text" at bounding box center [71, 197] width 101 height 27
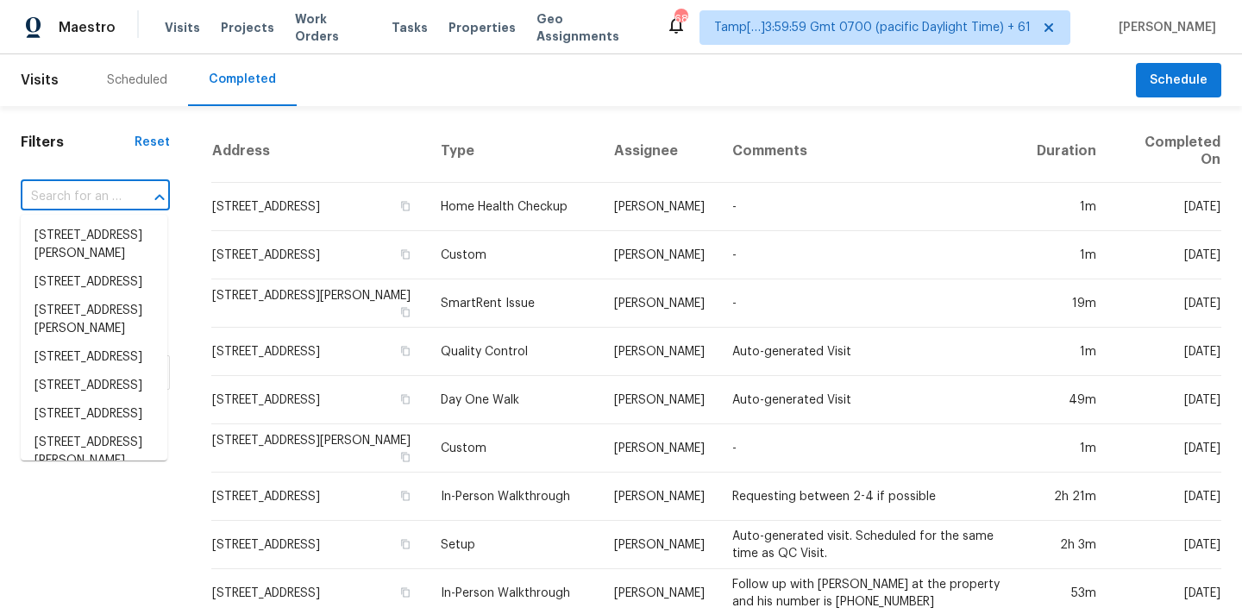
paste input "[STREET_ADDRESS][PERSON_NAME]"
type input "[STREET_ADDRESS][PERSON_NAME]"
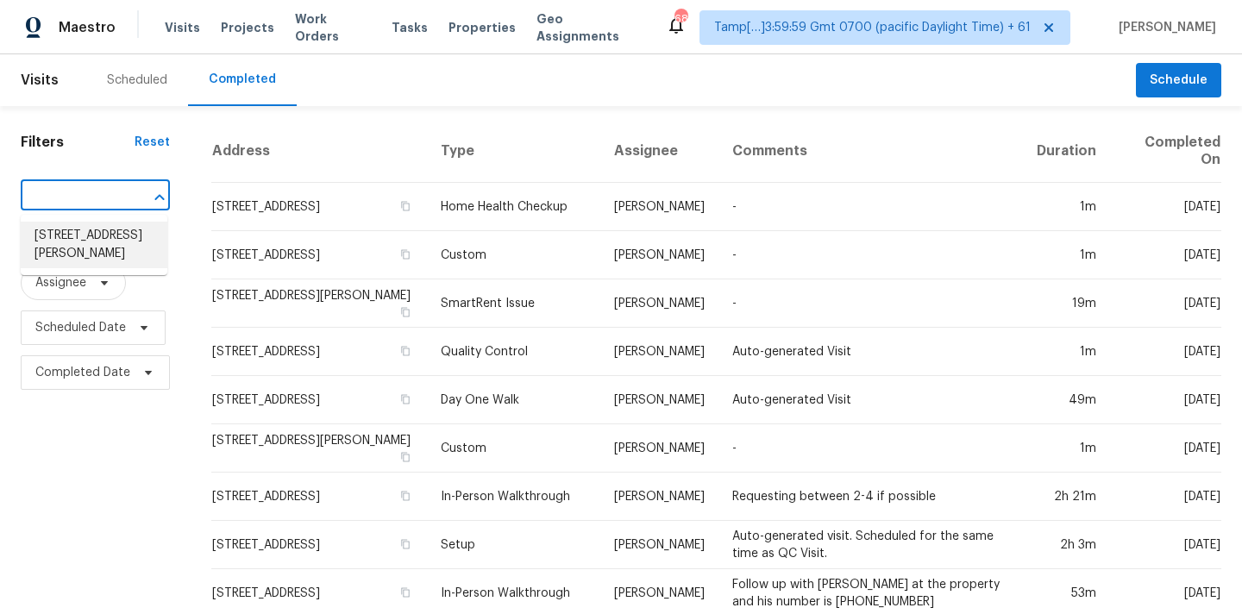
click at [84, 242] on li "[STREET_ADDRESS][PERSON_NAME]" at bounding box center [94, 245] width 147 height 47
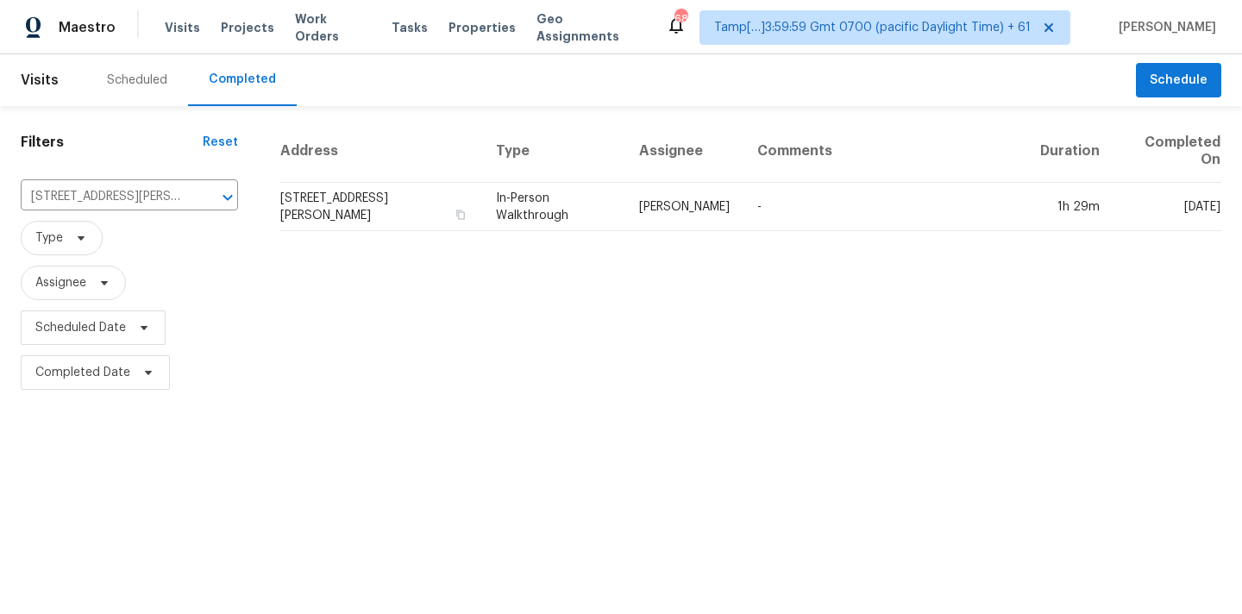
click at [651, 218] on td "[PERSON_NAME]" at bounding box center [684, 207] width 118 height 48
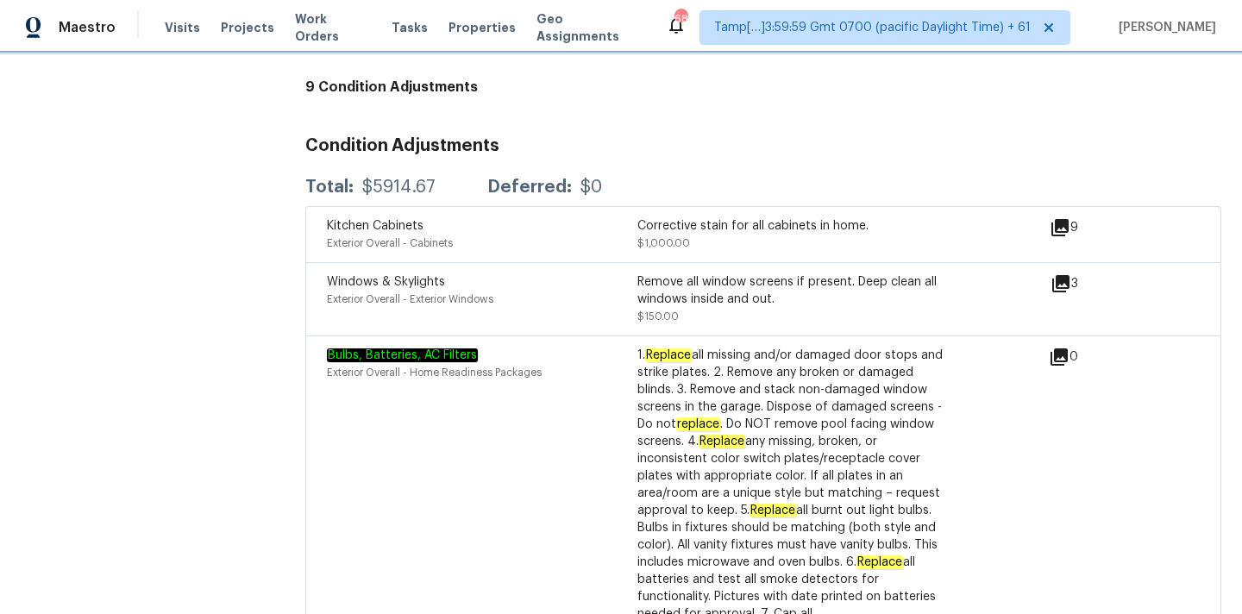
scroll to position [4358, 0]
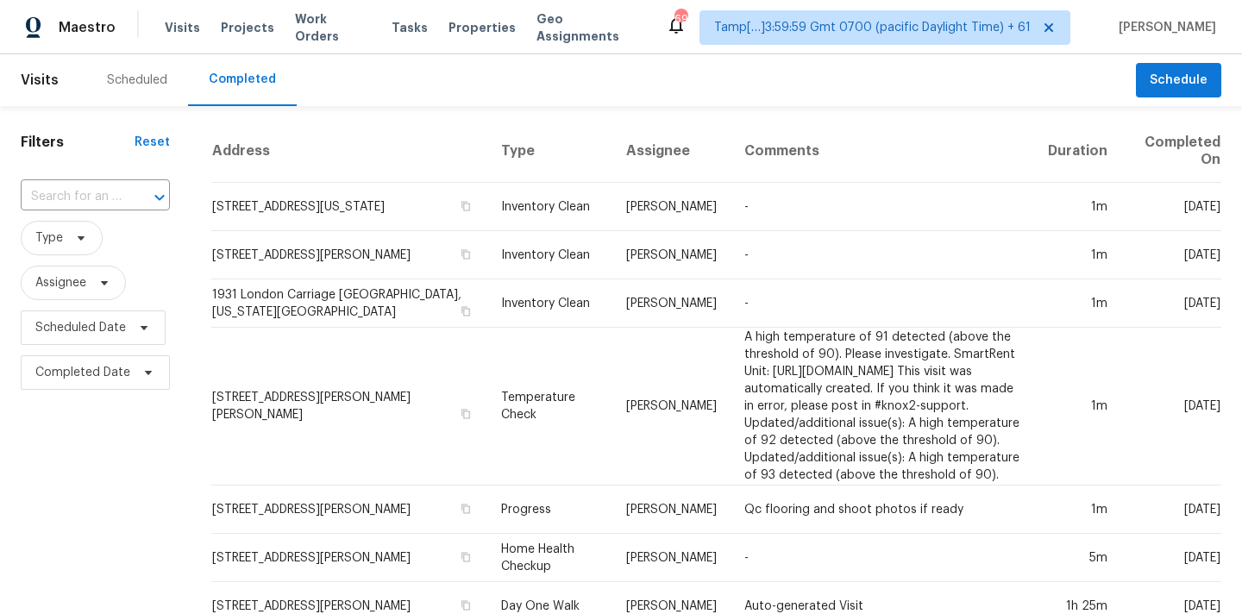
click at [55, 197] on input "text" at bounding box center [71, 197] width 101 height 27
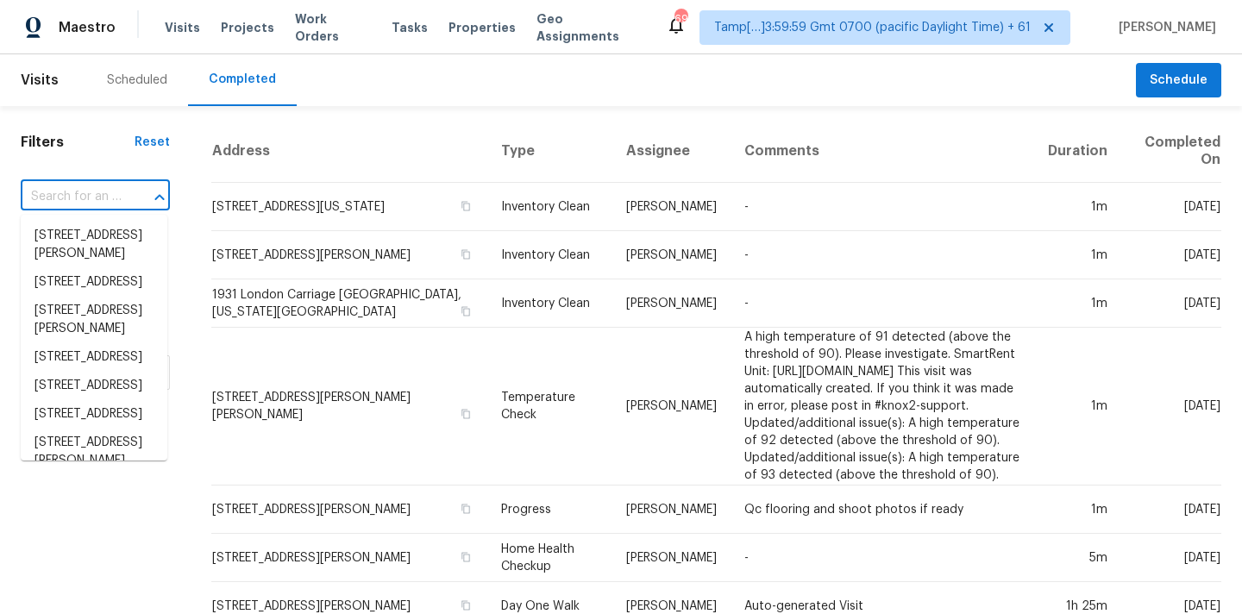
paste input "[STREET_ADDRESS]"
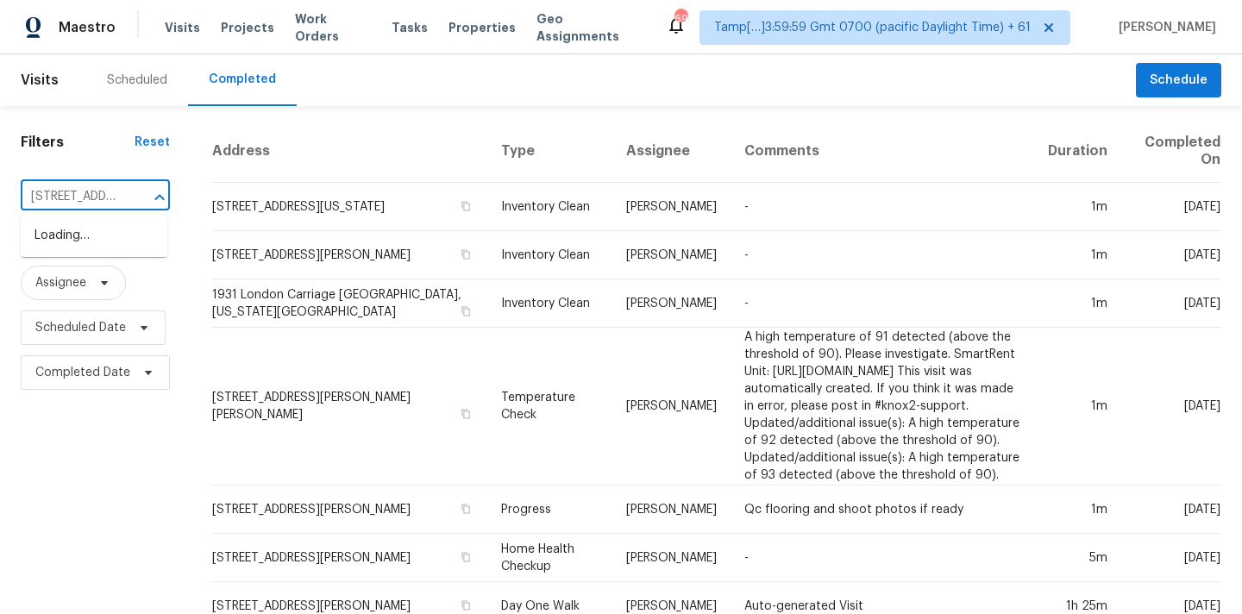
scroll to position [0, 167]
type input "[STREET_ADDRESS]"
click at [96, 246] on li "[STREET_ADDRESS]" at bounding box center [94, 236] width 147 height 28
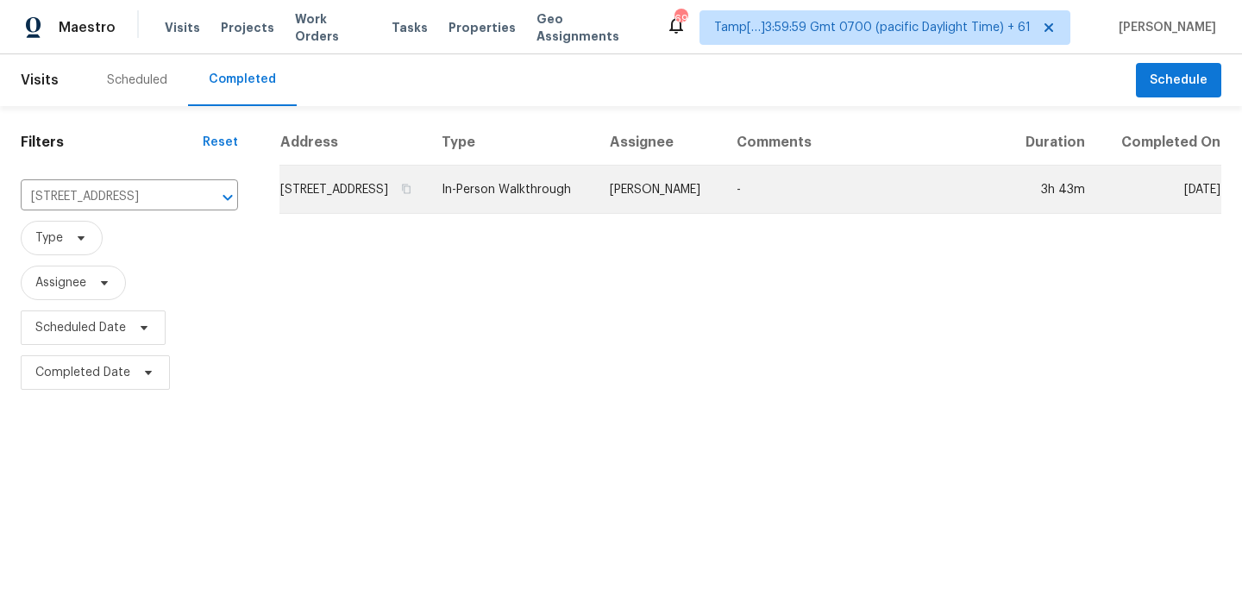
click at [579, 203] on td "In-Person Walkthrough" at bounding box center [512, 190] width 168 height 48
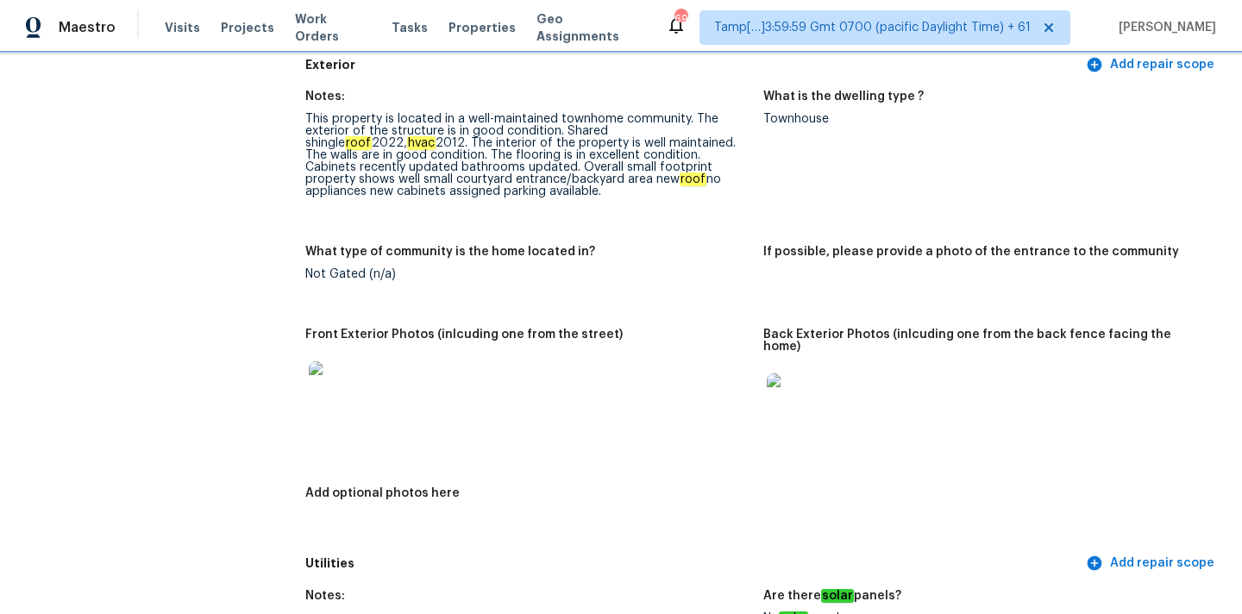
scroll to position [641, 0]
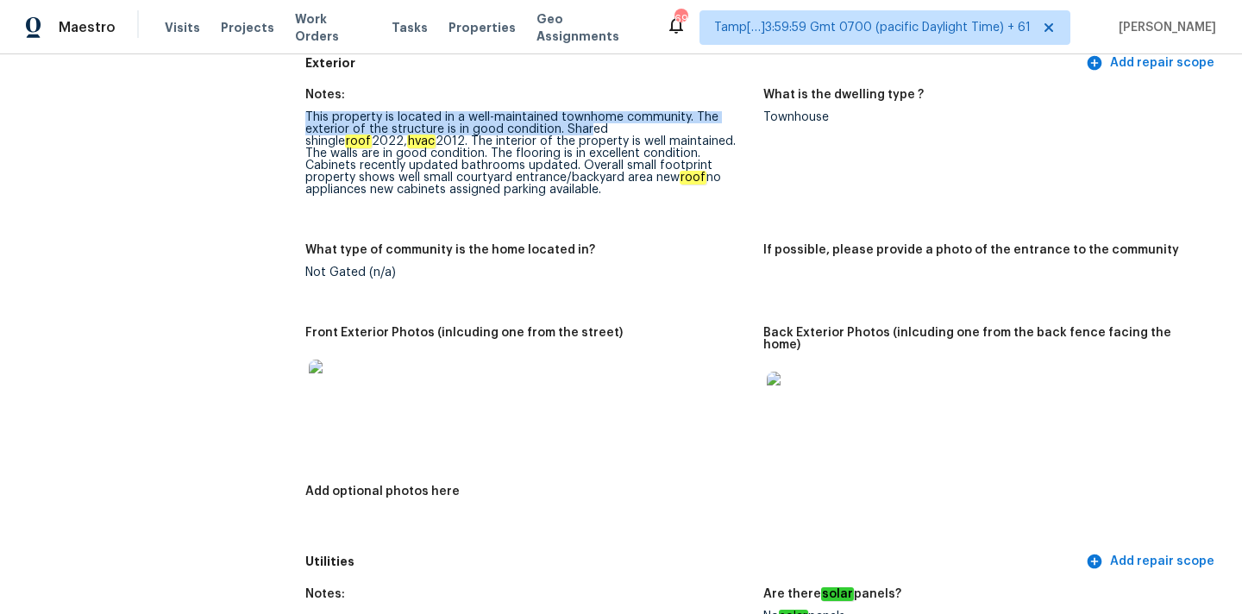
drag, startPoint x: 307, startPoint y: 118, endPoint x: 586, endPoint y: 135, distance: 279.1
click at [586, 135] on div "This property is located in a well-maintained townhome community. The exterior …" at bounding box center [527, 153] width 444 height 85
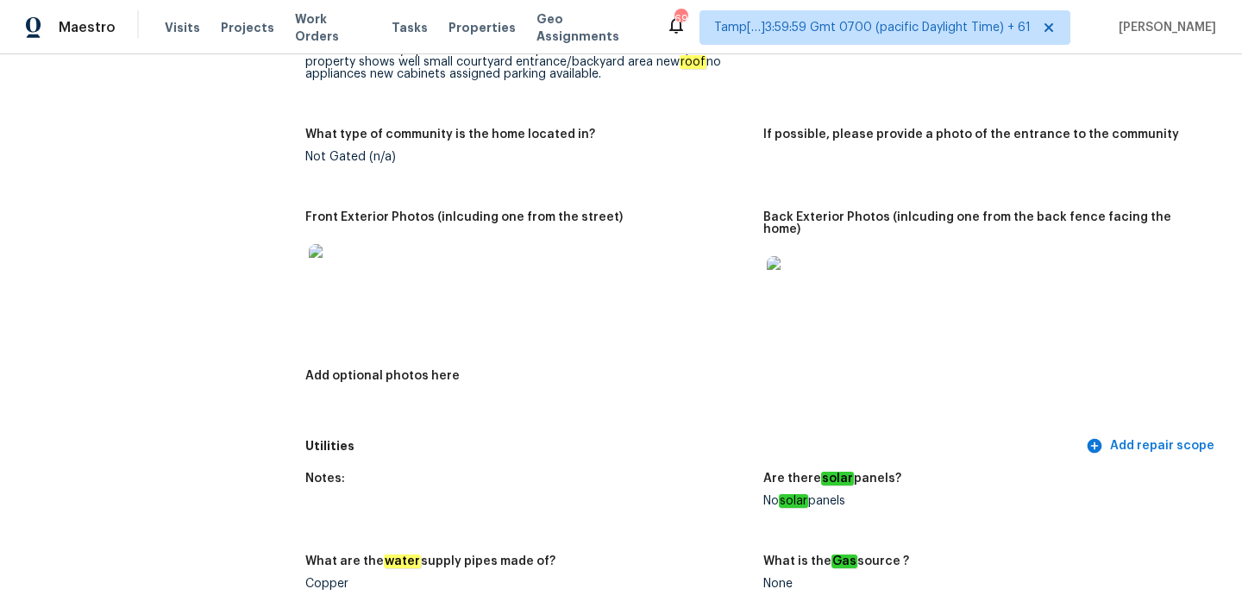
scroll to position [674, 0]
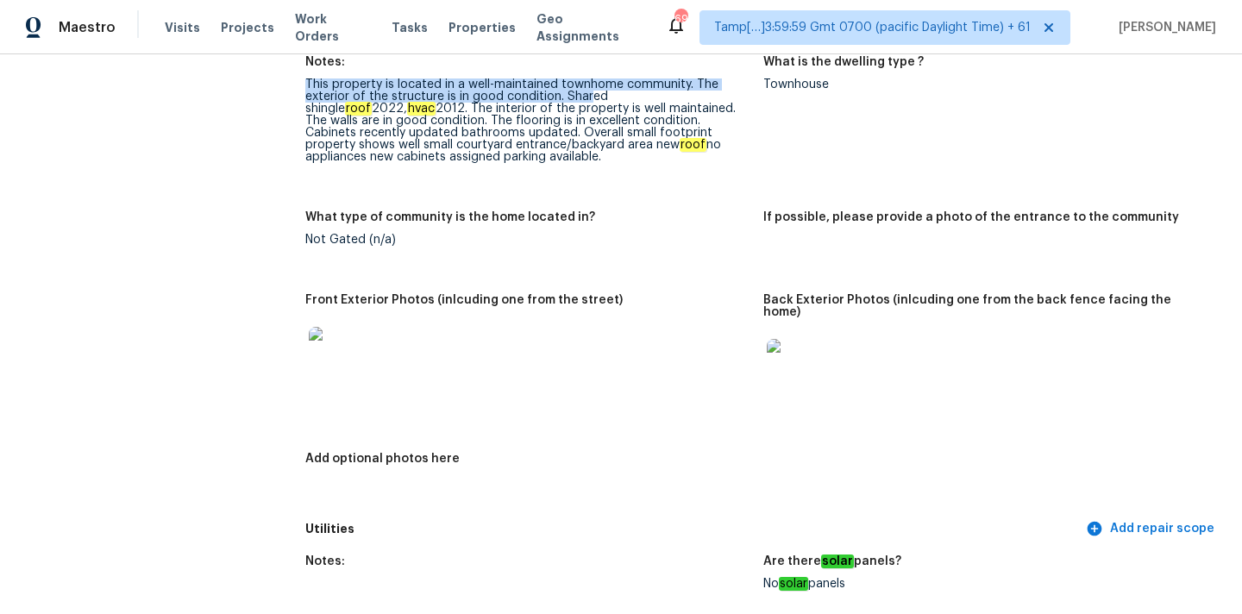
drag, startPoint x: 430, startPoint y: 144, endPoint x: 621, endPoint y: 153, distance: 191.7
click at [621, 153] on div "This property is located in a well-maintained townhome community. The exterior …" at bounding box center [527, 121] width 444 height 85
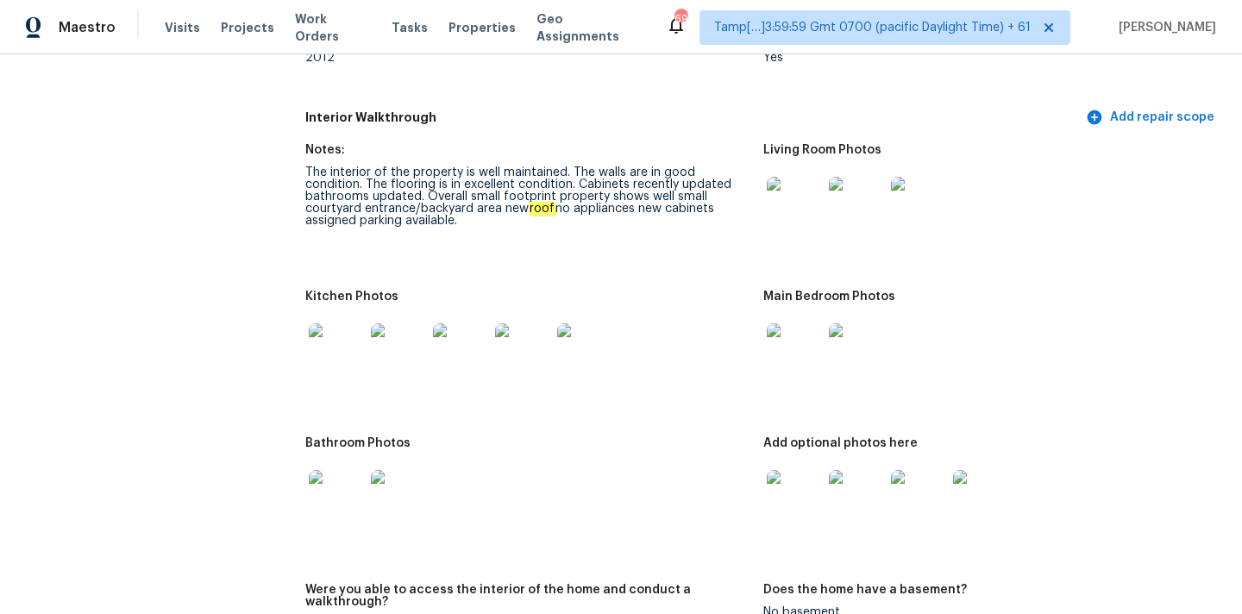
scroll to position [1801, 0]
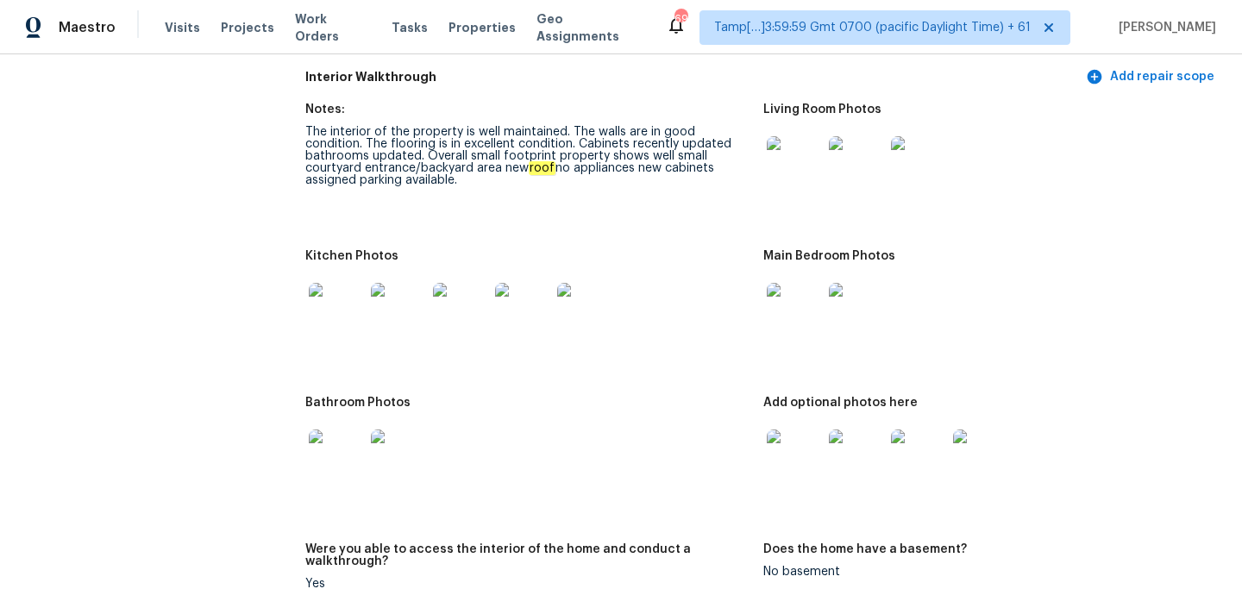
click at [799, 145] on img at bounding box center [794, 163] width 55 height 55
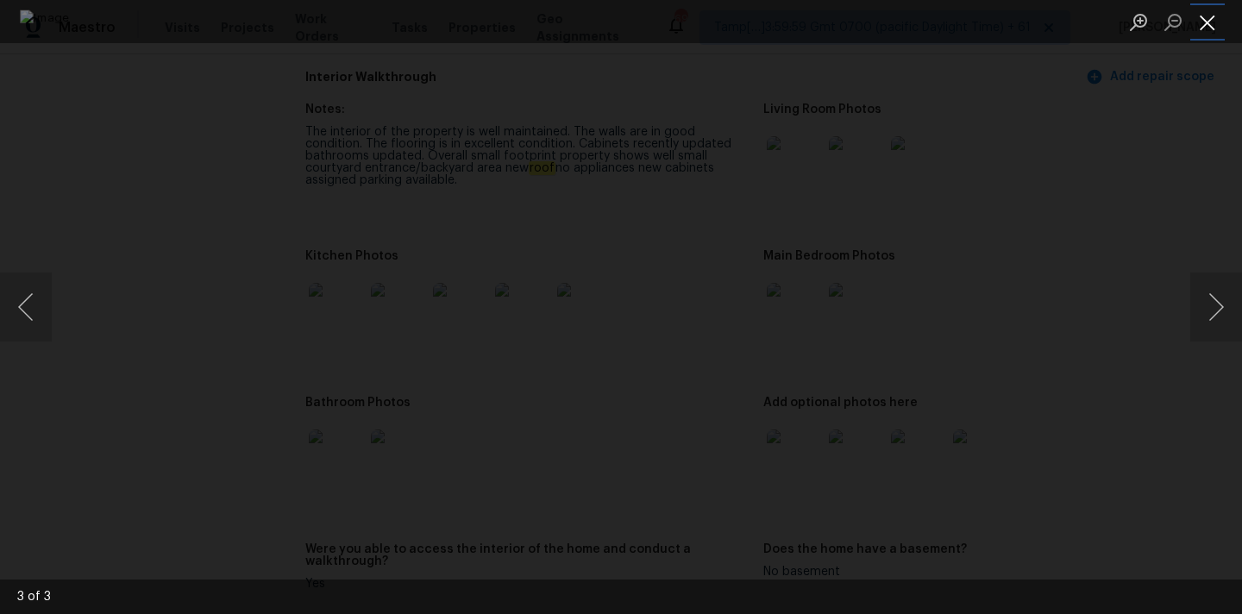
click at [1204, 17] on button "Close lightbox" at bounding box center [1208, 22] width 35 height 30
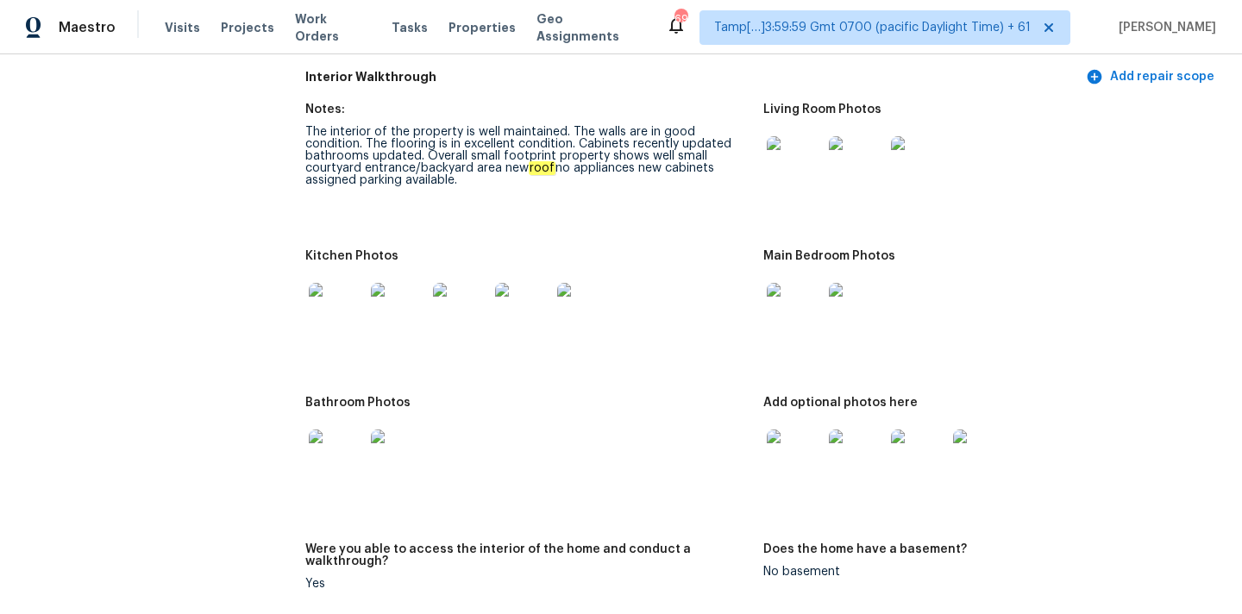
click at [939, 148] on img at bounding box center [918, 163] width 55 height 55
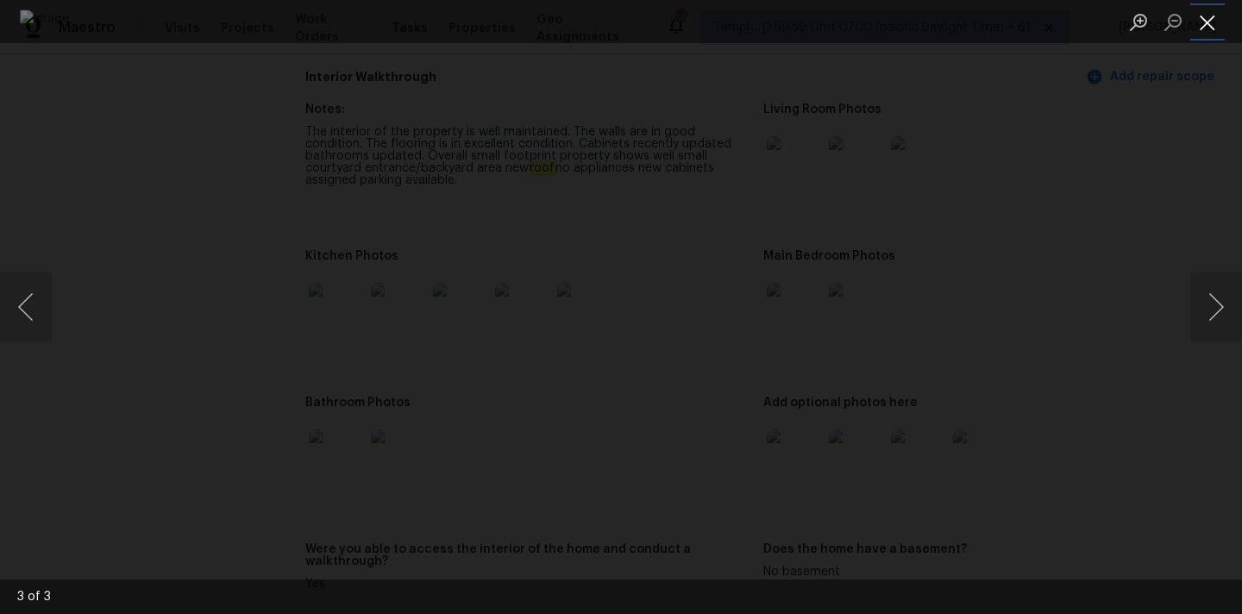
click at [1211, 20] on button "Close lightbox" at bounding box center [1208, 22] width 35 height 30
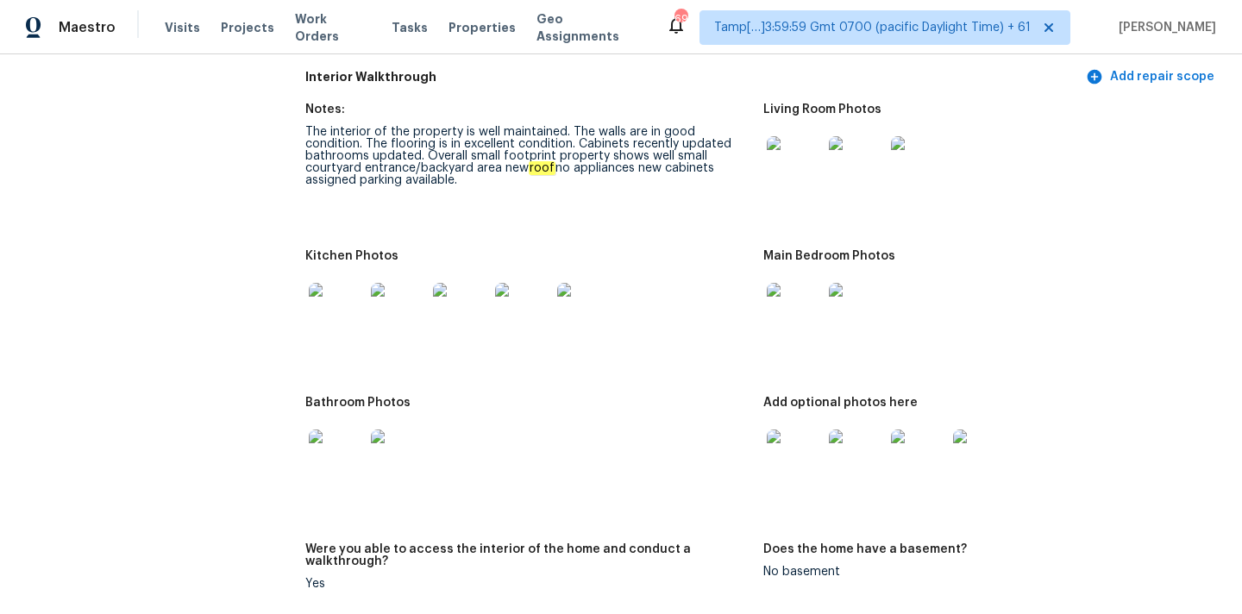
click at [788, 306] on img at bounding box center [794, 310] width 55 height 55
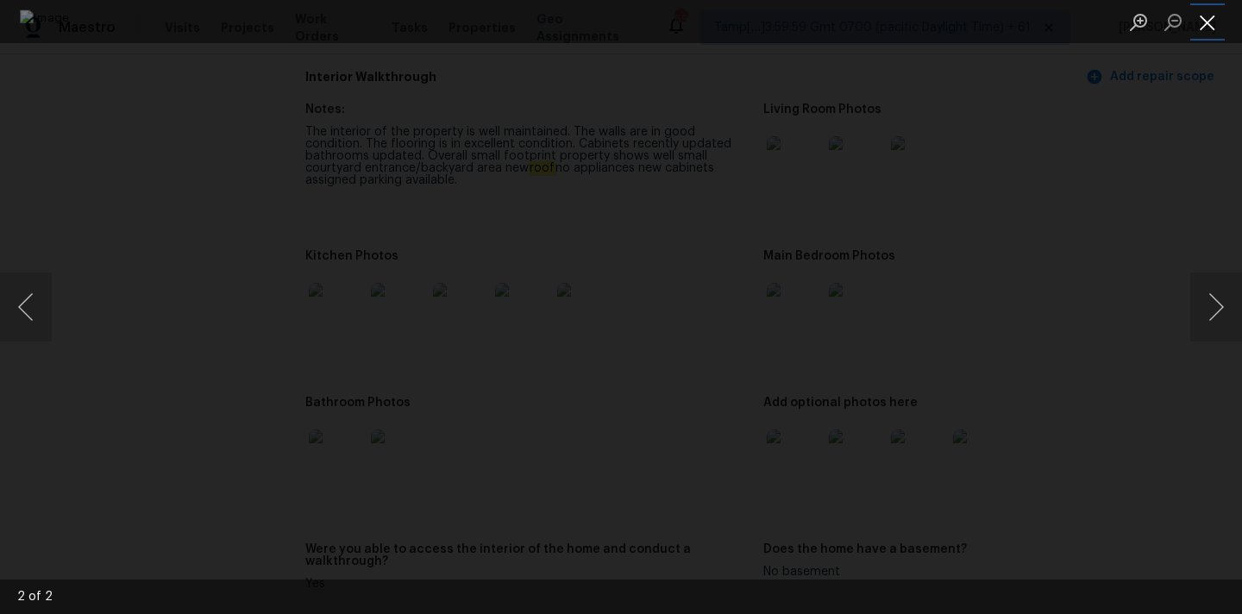
click at [1208, 28] on button "Close lightbox" at bounding box center [1208, 22] width 35 height 30
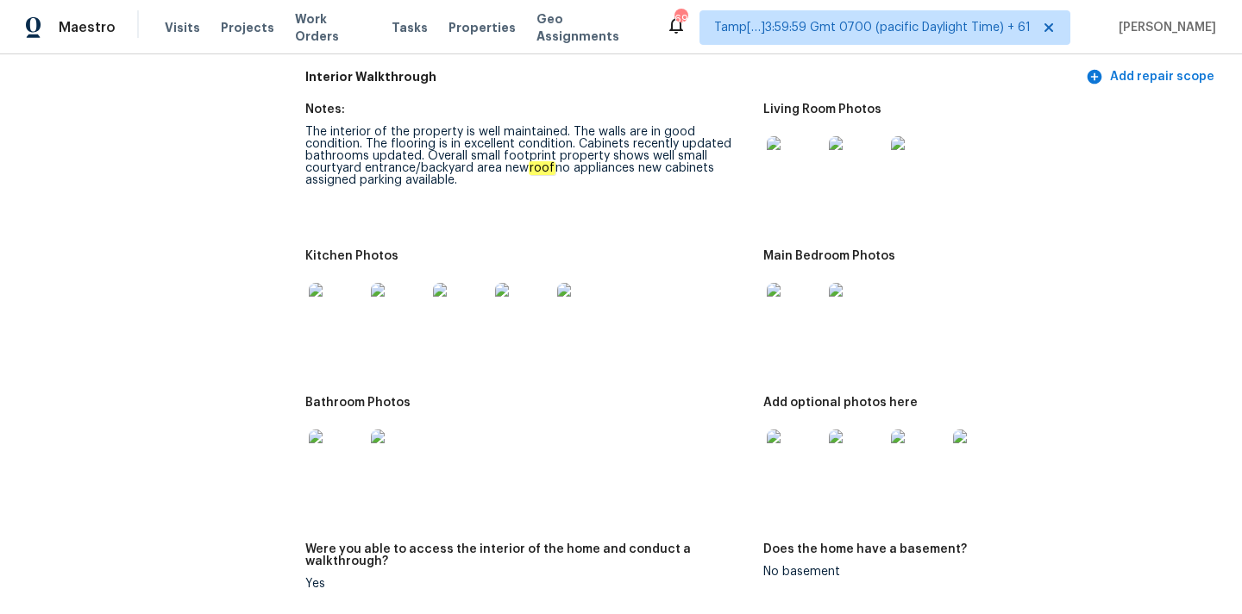
click at [337, 292] on img at bounding box center [336, 310] width 55 height 55
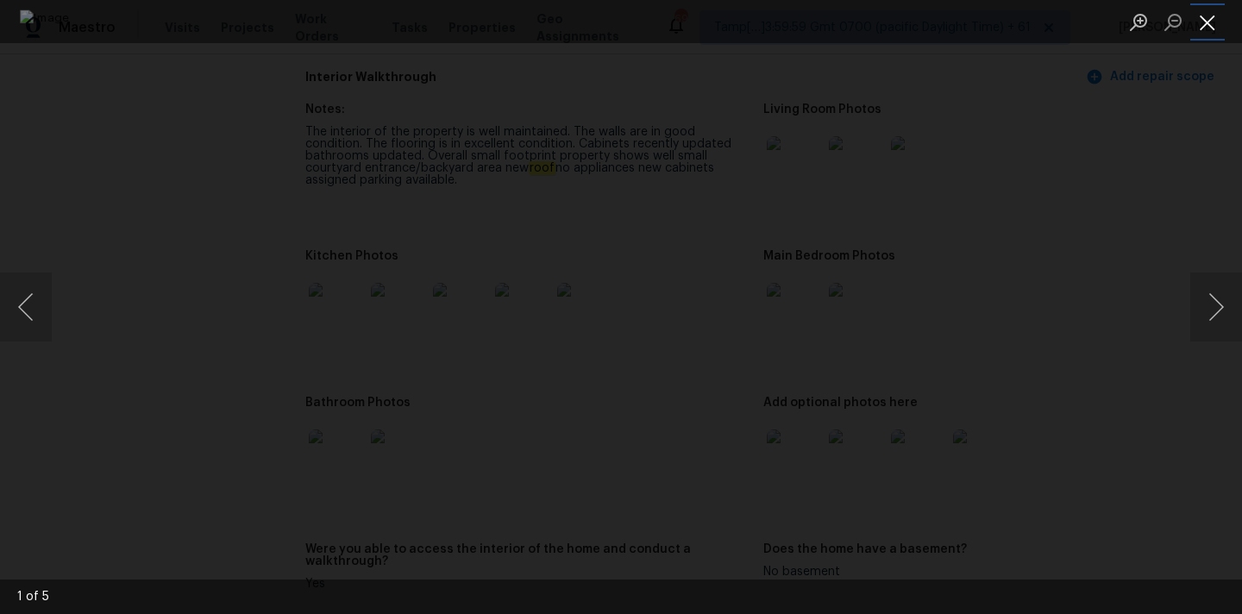
click at [1216, 22] on button "Close lightbox" at bounding box center [1208, 22] width 35 height 30
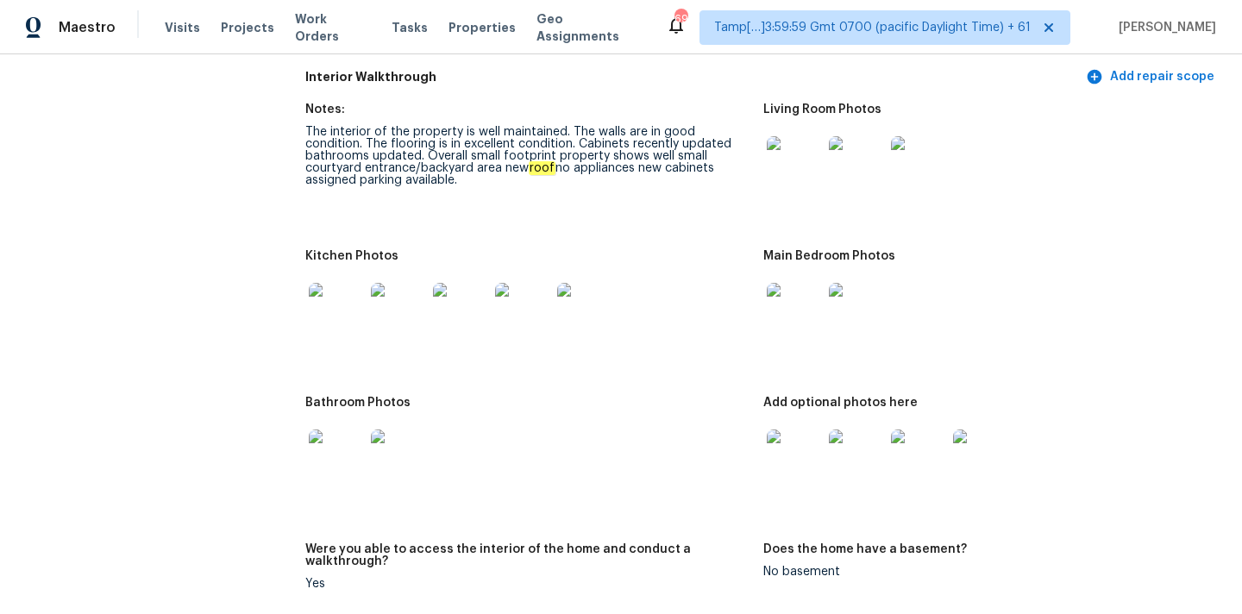
click at [331, 437] on img at bounding box center [336, 457] width 55 height 55
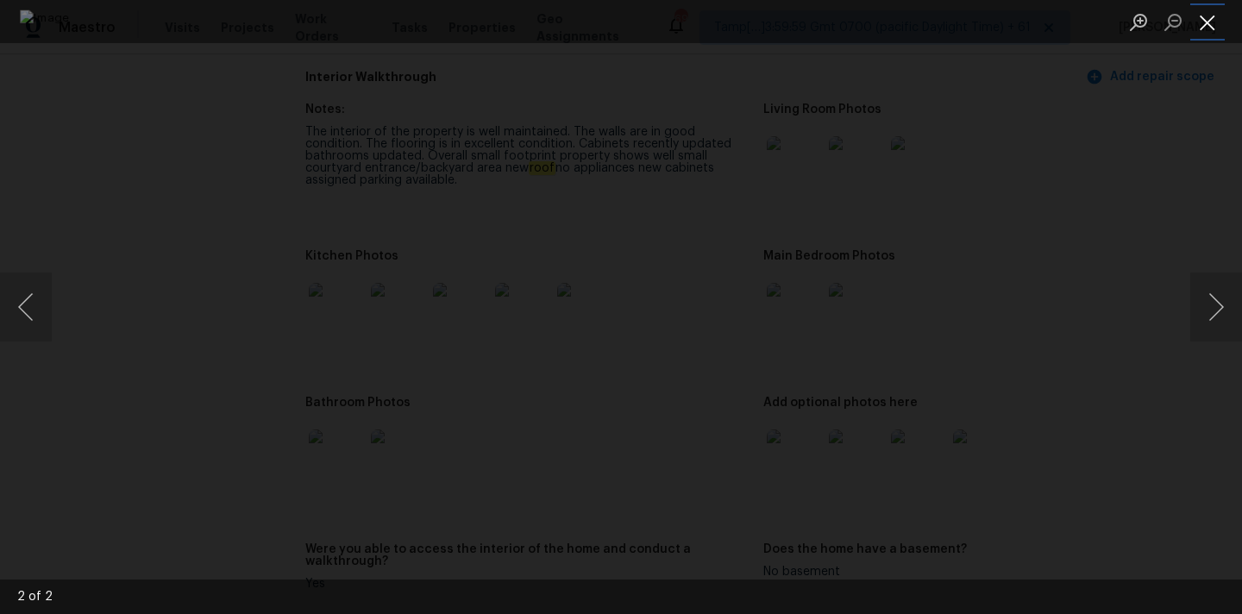
click at [1212, 26] on button "Close lightbox" at bounding box center [1208, 22] width 35 height 30
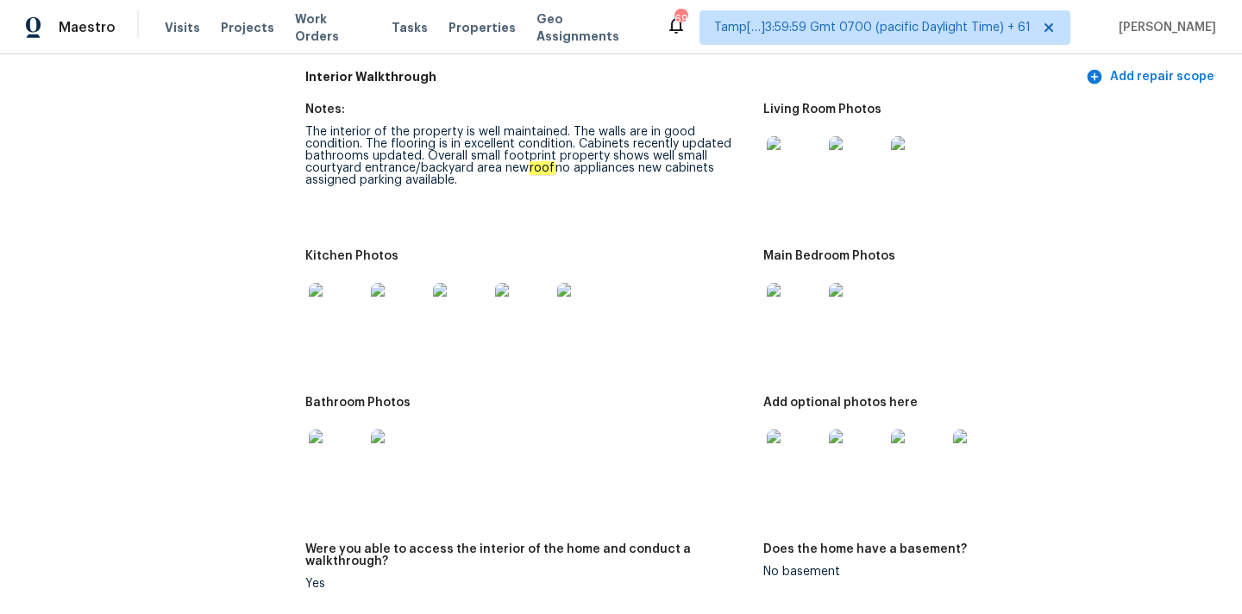
click at [774, 447] on img at bounding box center [794, 457] width 55 height 55
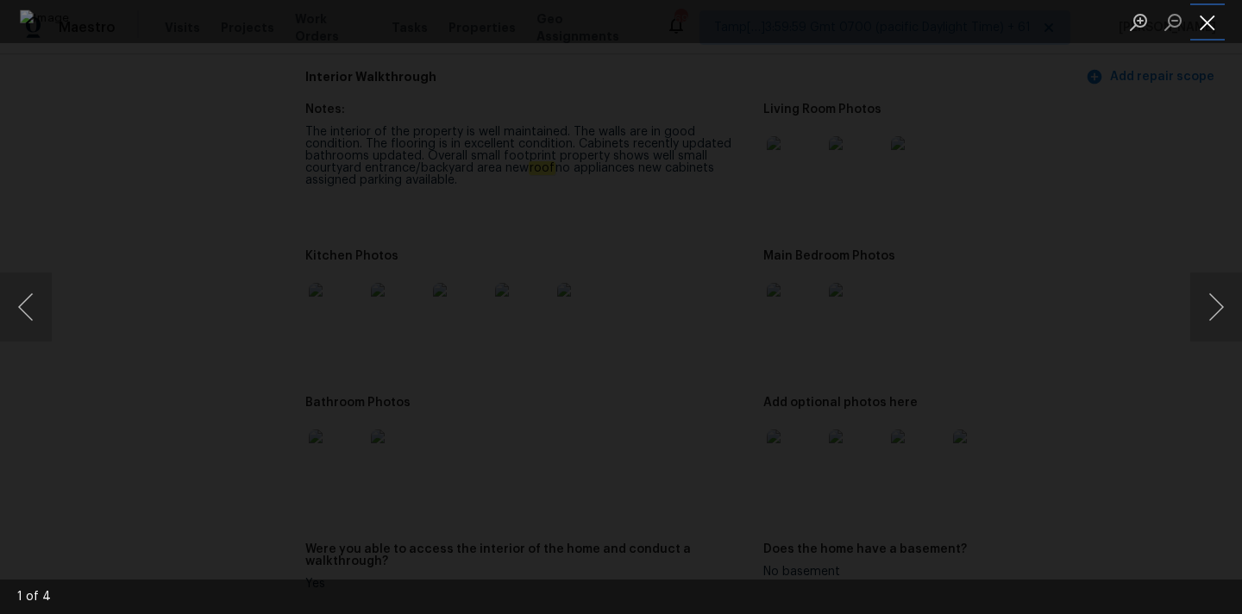
click at [1210, 17] on button "Close lightbox" at bounding box center [1208, 22] width 35 height 30
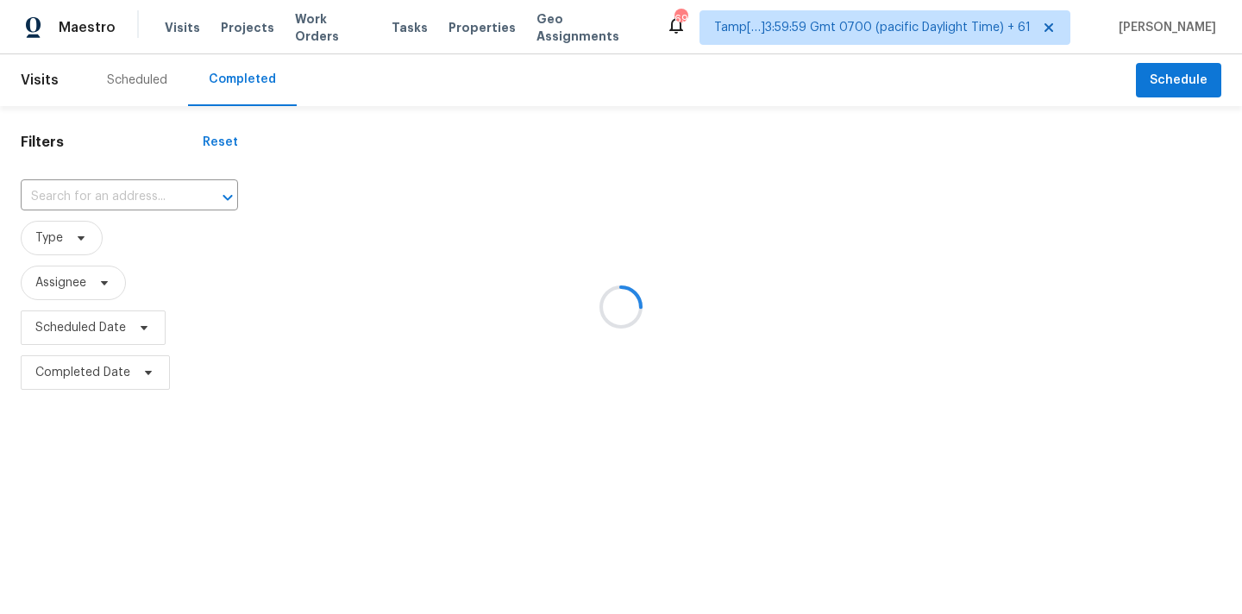
click at [68, 199] on div at bounding box center [621, 307] width 1242 height 614
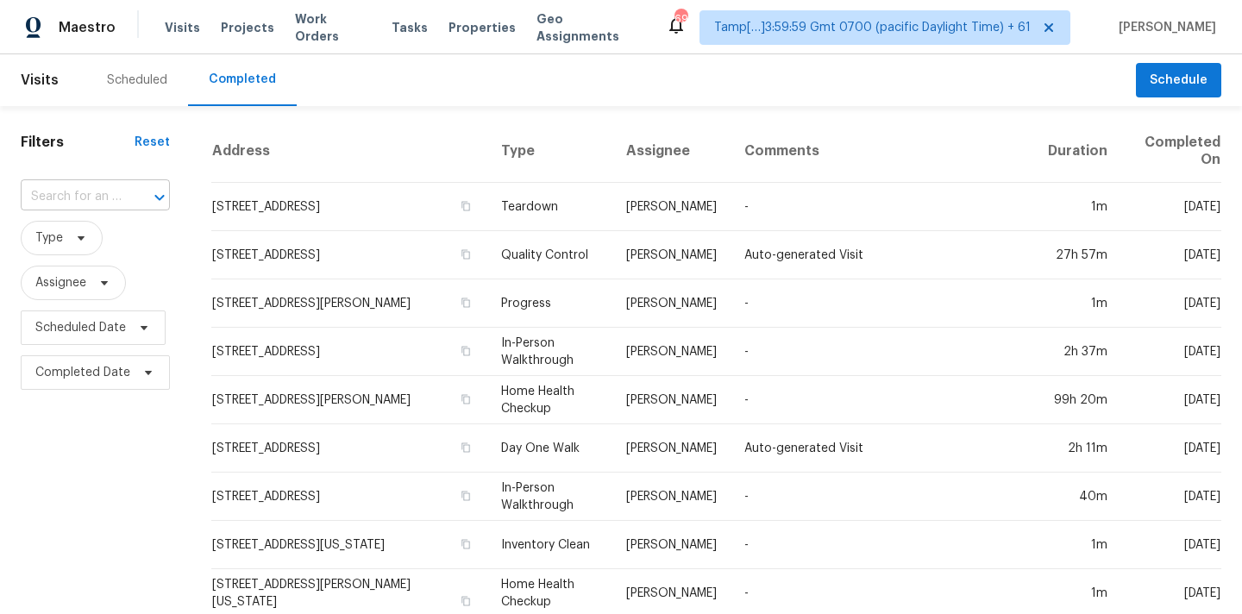
click at [73, 203] on input "text" at bounding box center [71, 197] width 101 height 27
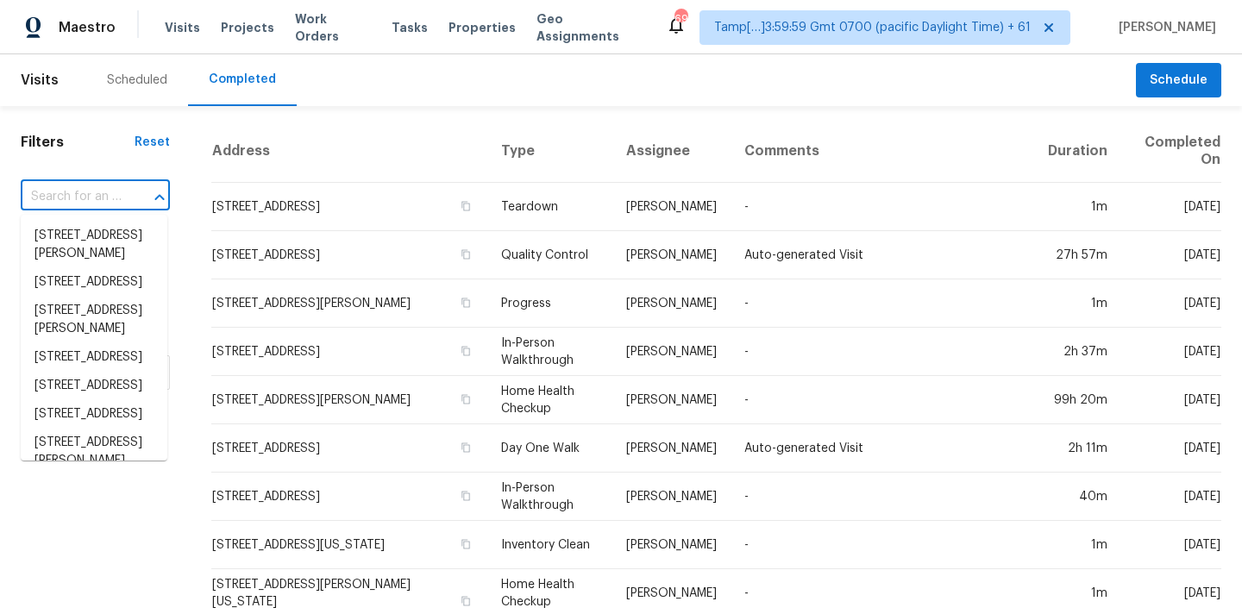
paste input "[STREET_ADDRESS]"
type input "[STREET_ADDRESS]"
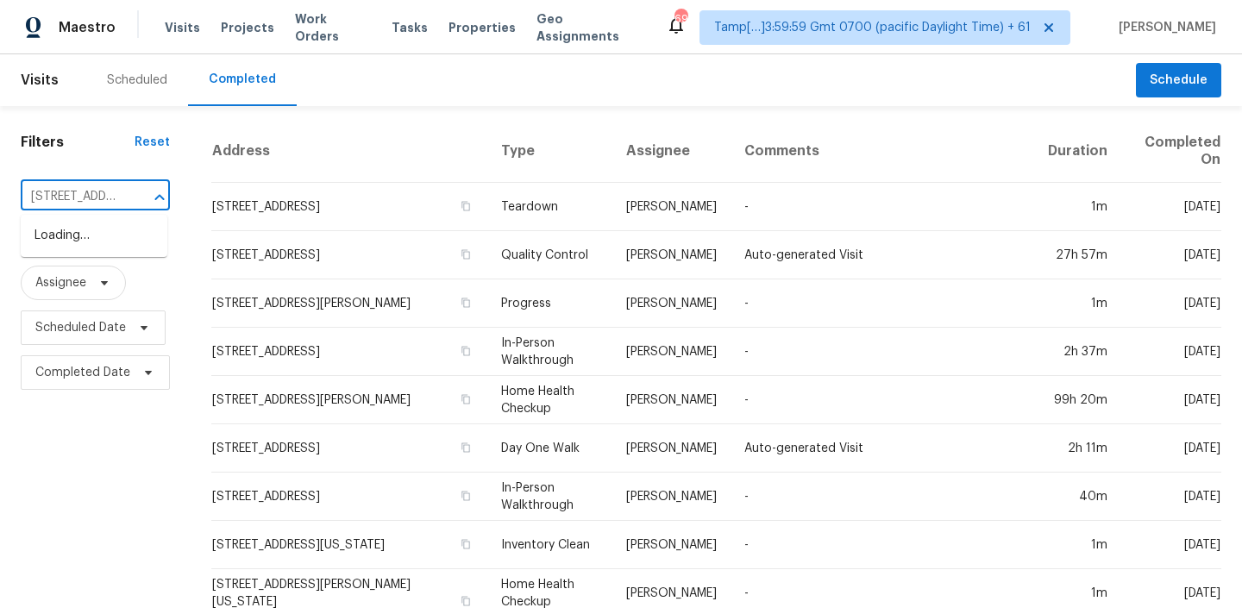
scroll to position [0, 114]
click at [77, 240] on li "[STREET_ADDRESS]" at bounding box center [94, 236] width 147 height 28
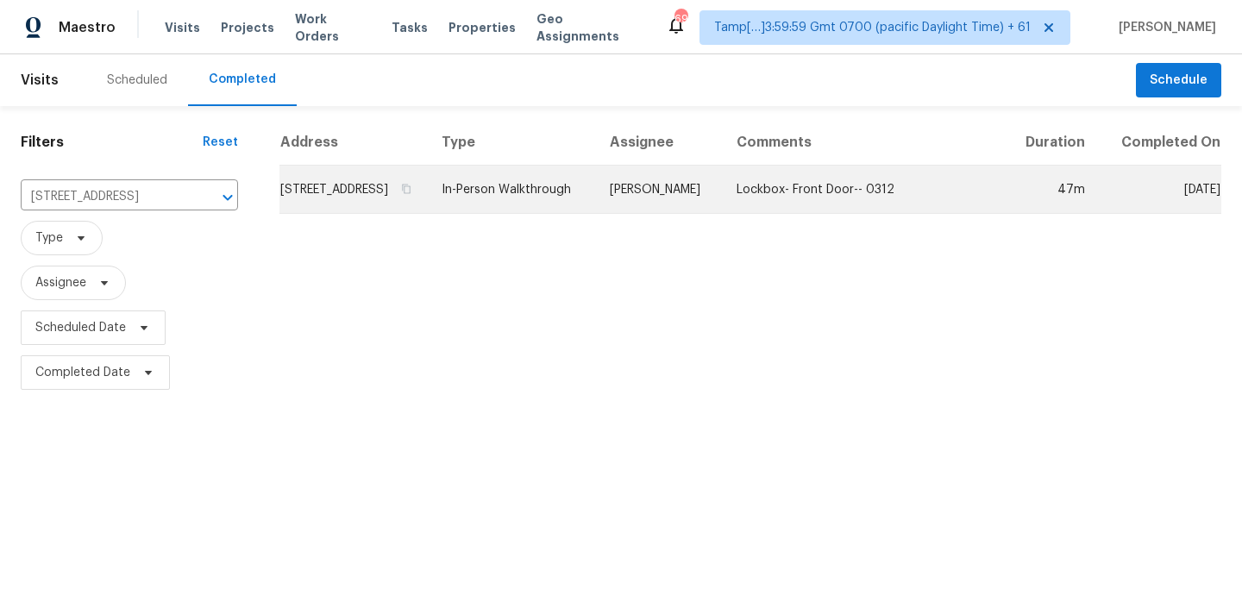
click at [596, 208] on td "In-Person Walkthrough" at bounding box center [512, 190] width 168 height 48
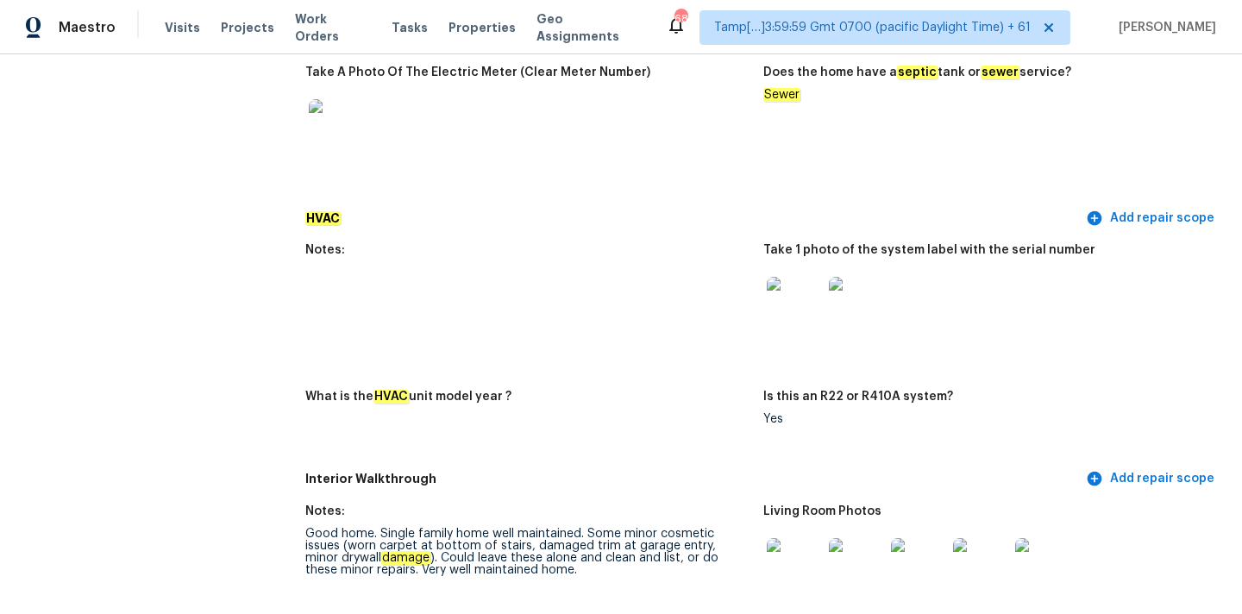
scroll to position [1463, 0]
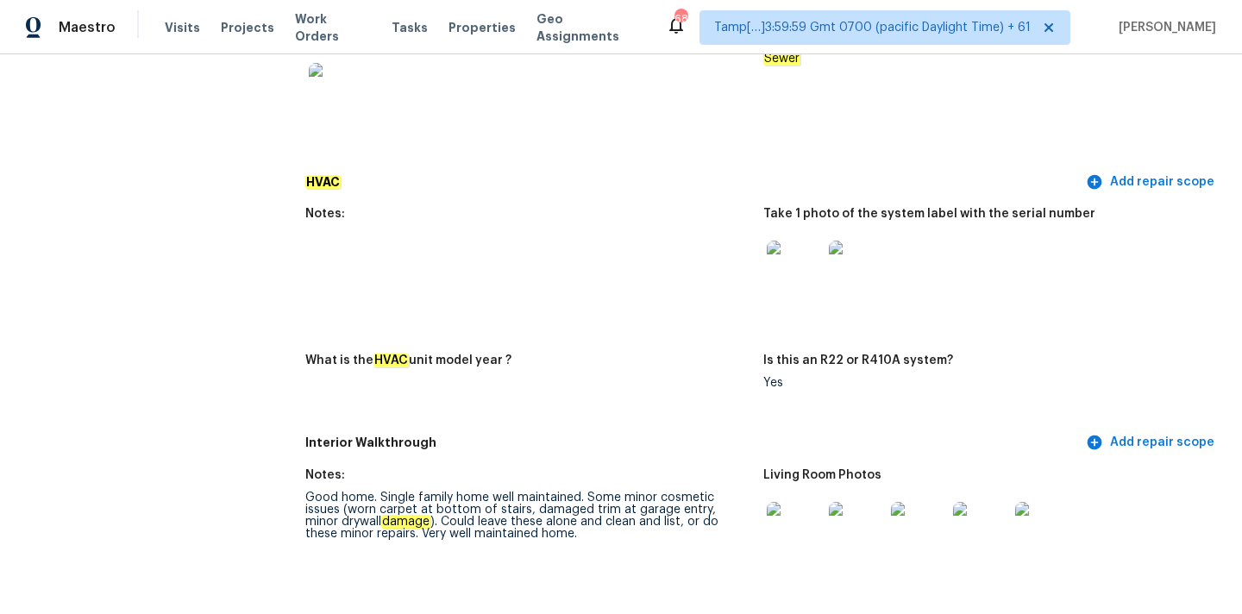
click at [795, 265] on img at bounding box center [794, 268] width 55 height 55
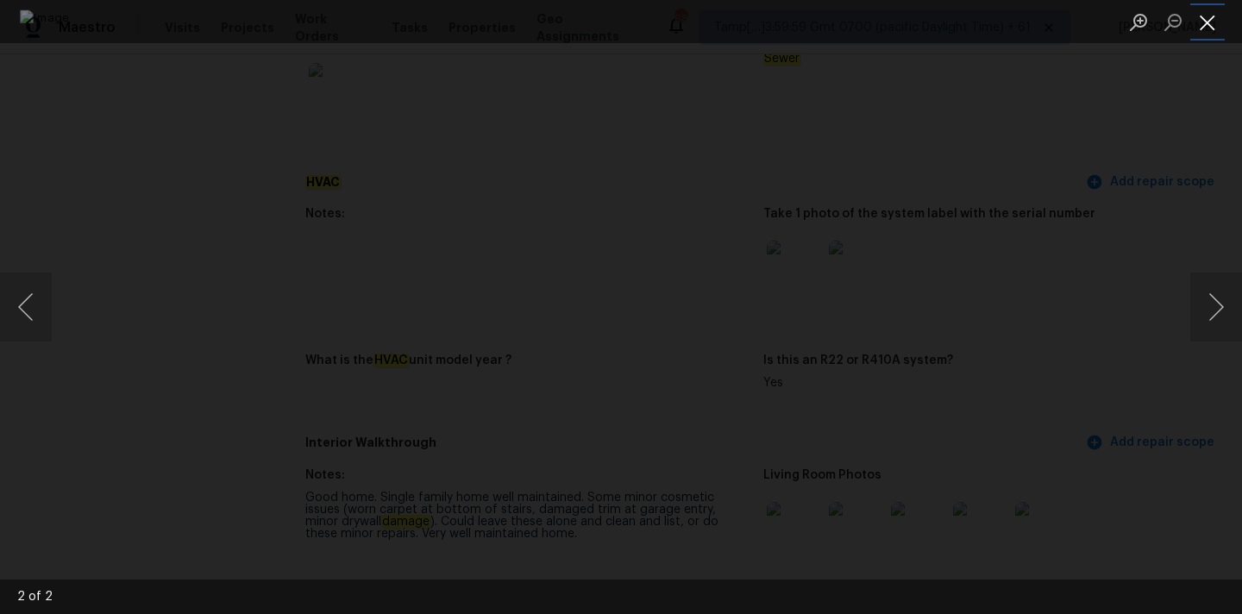
click at [1210, 20] on button "Close lightbox" at bounding box center [1208, 22] width 35 height 30
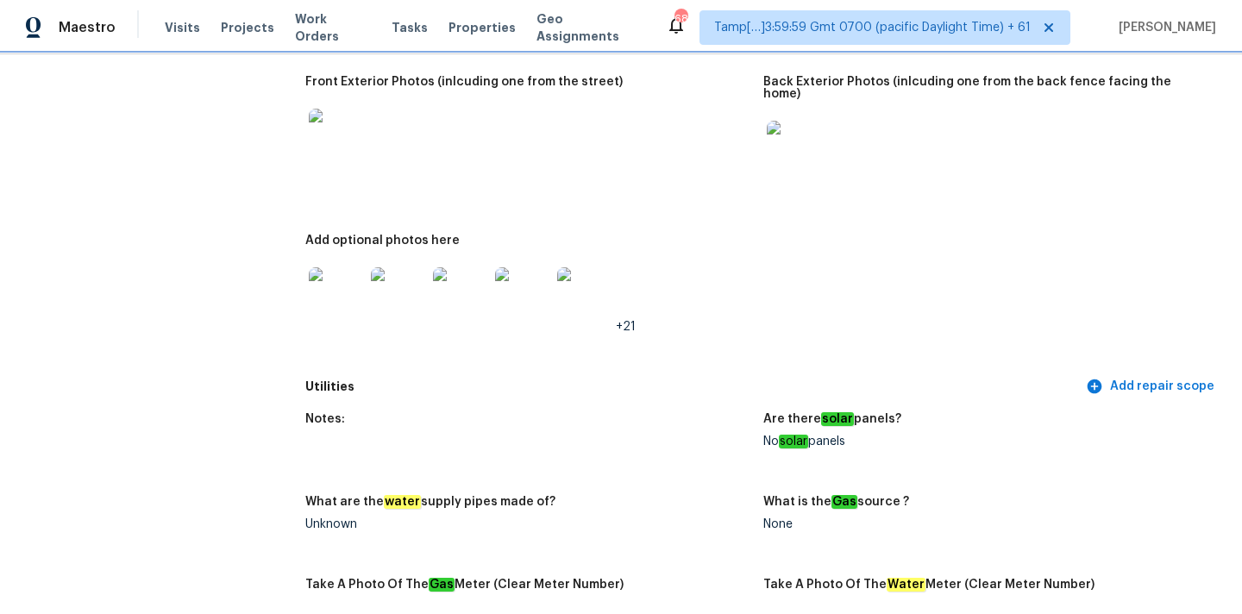
scroll to position [834, 0]
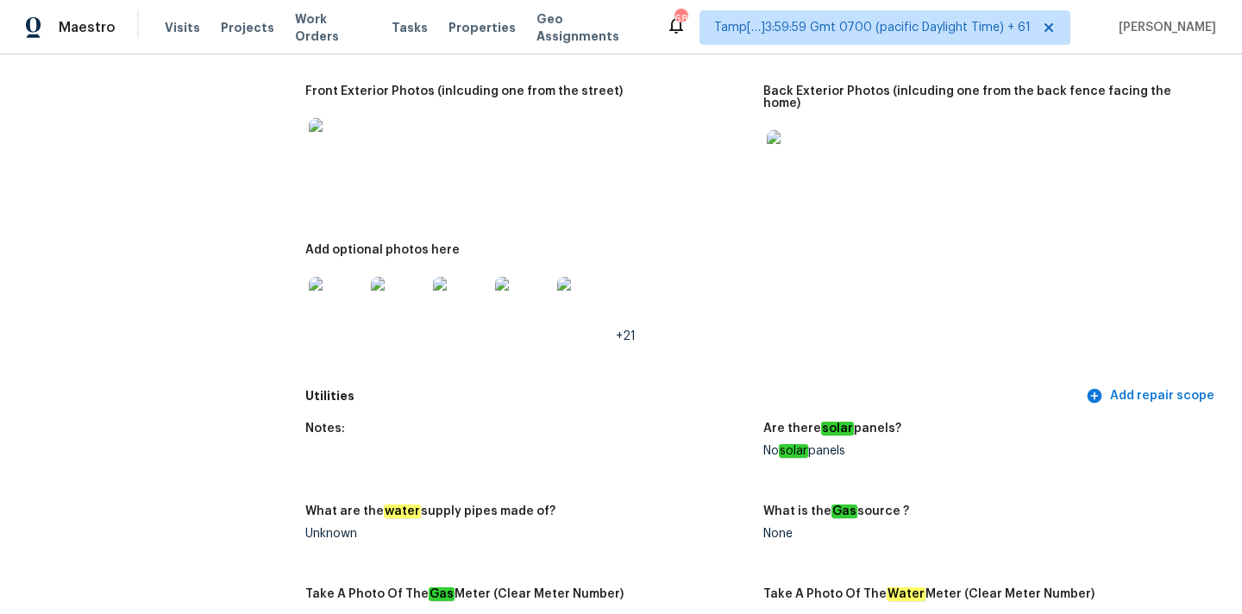
click at [335, 151] on img at bounding box center [336, 145] width 55 height 55
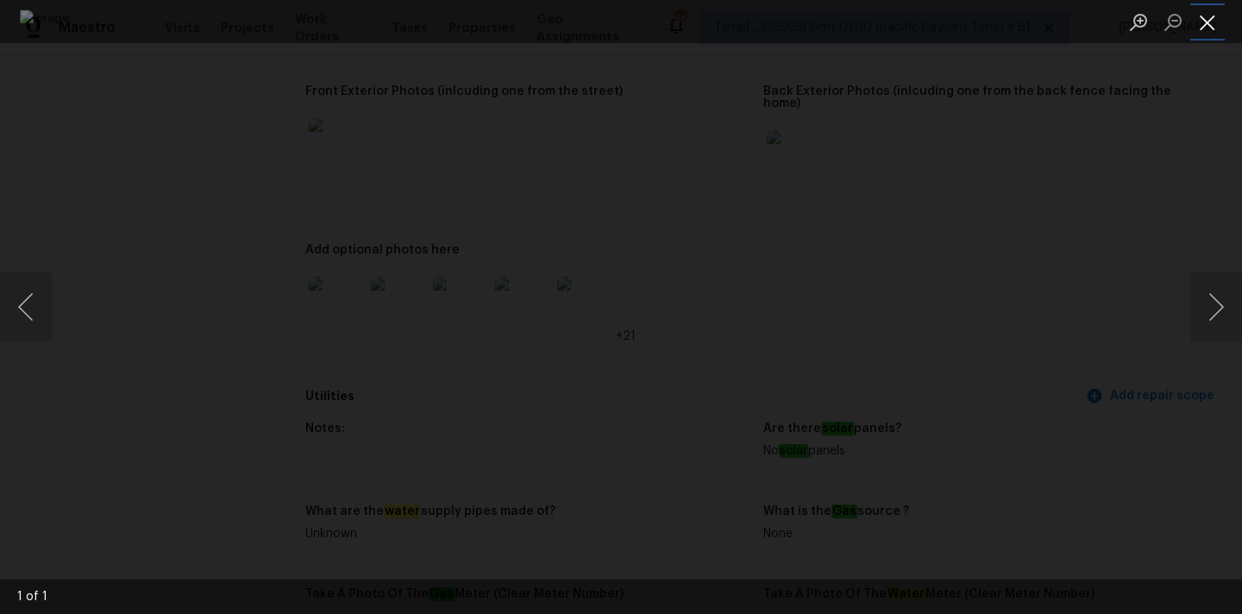
click at [1204, 27] on button "Close lightbox" at bounding box center [1208, 22] width 35 height 30
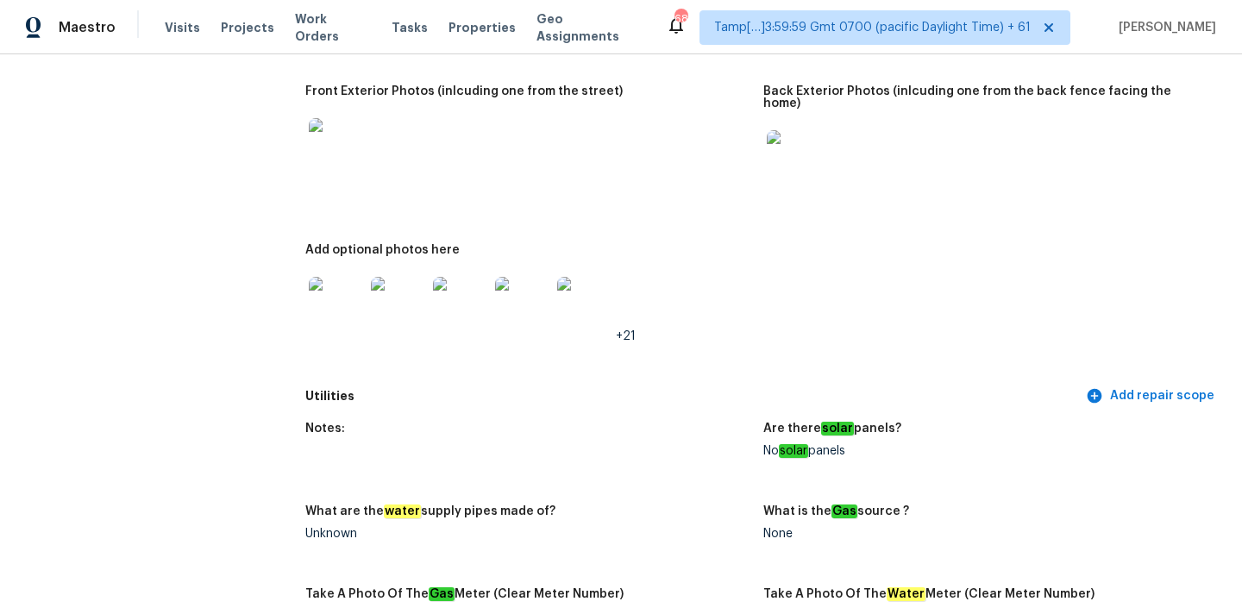
click at [409, 295] on img at bounding box center [398, 304] width 55 height 55
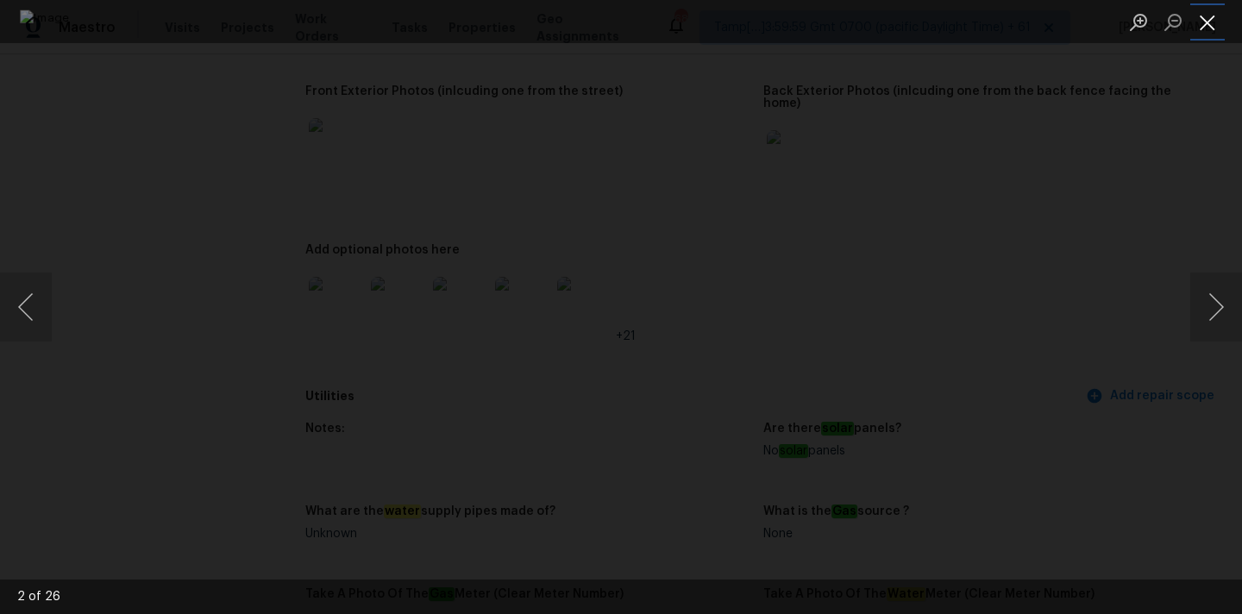
click at [1208, 16] on button "Close lightbox" at bounding box center [1208, 22] width 35 height 30
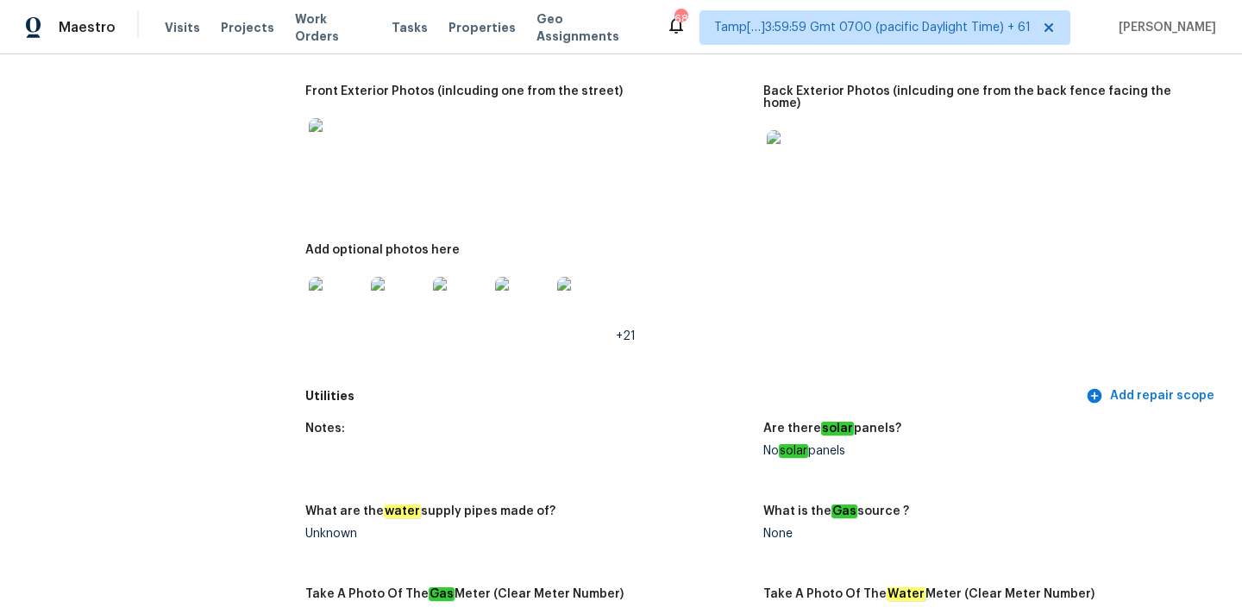
click at [802, 145] on img at bounding box center [794, 157] width 55 height 55
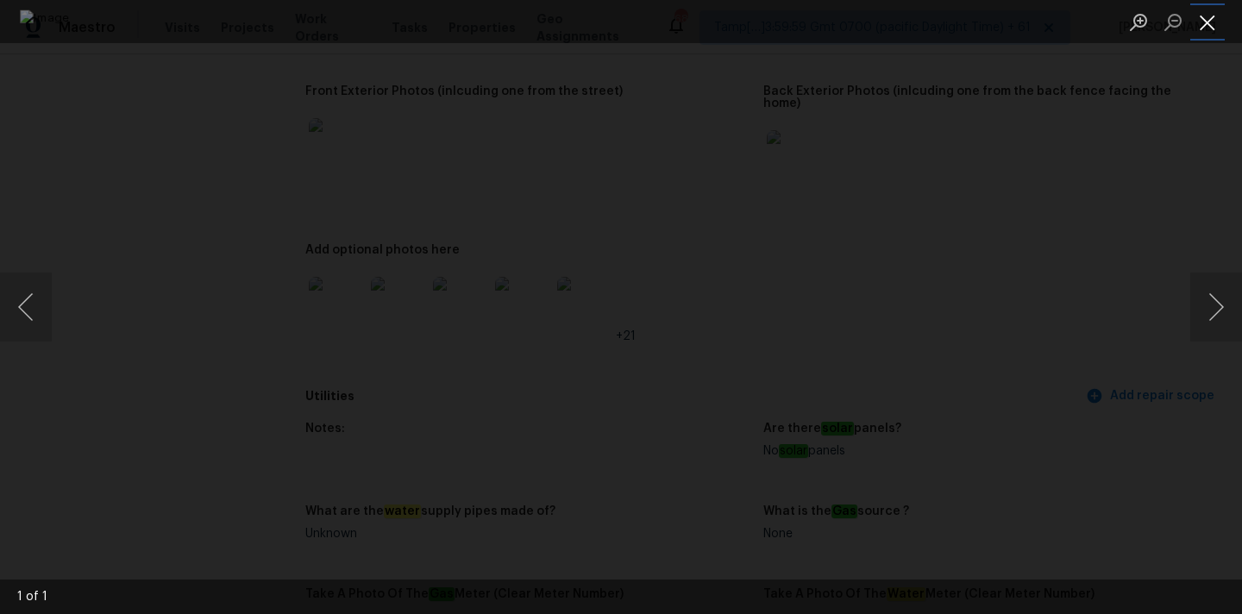
click at [1210, 16] on button "Close lightbox" at bounding box center [1208, 22] width 35 height 30
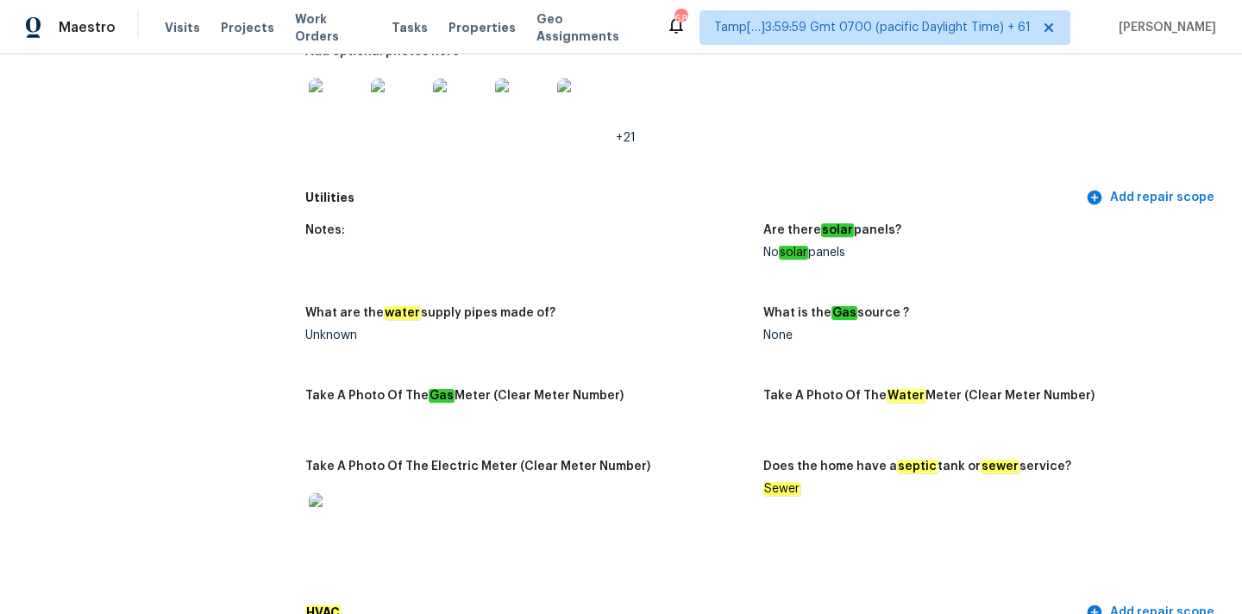
scroll to position [1047, 0]
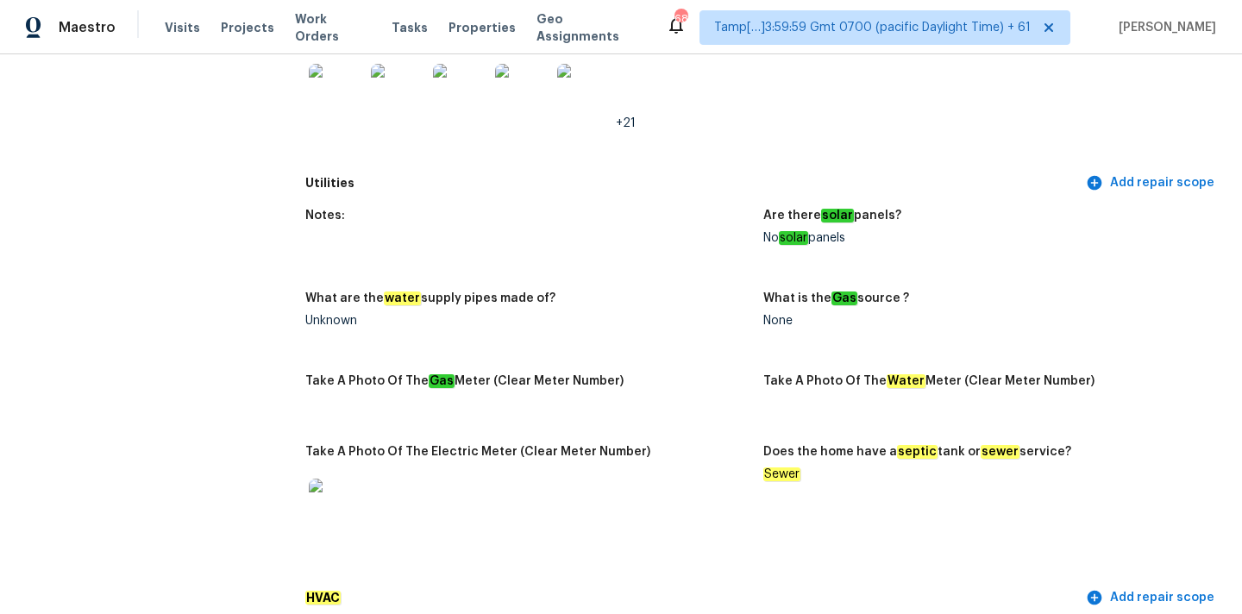
click at [331, 97] on img at bounding box center [336, 91] width 55 height 55
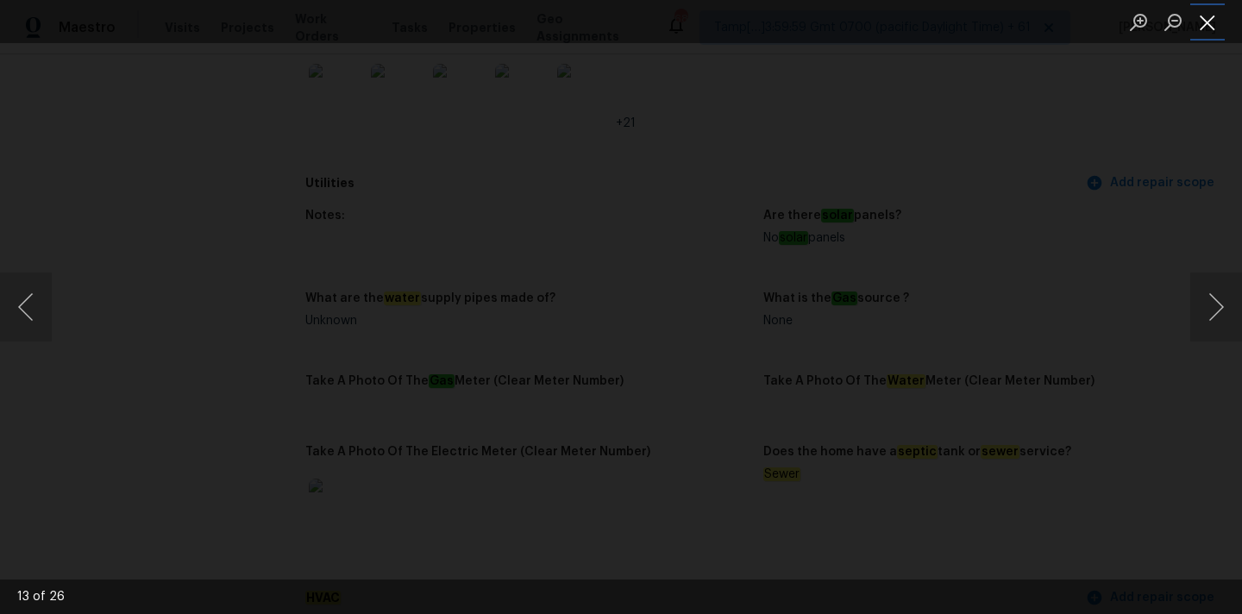
click at [1208, 21] on button "Close lightbox" at bounding box center [1208, 22] width 35 height 30
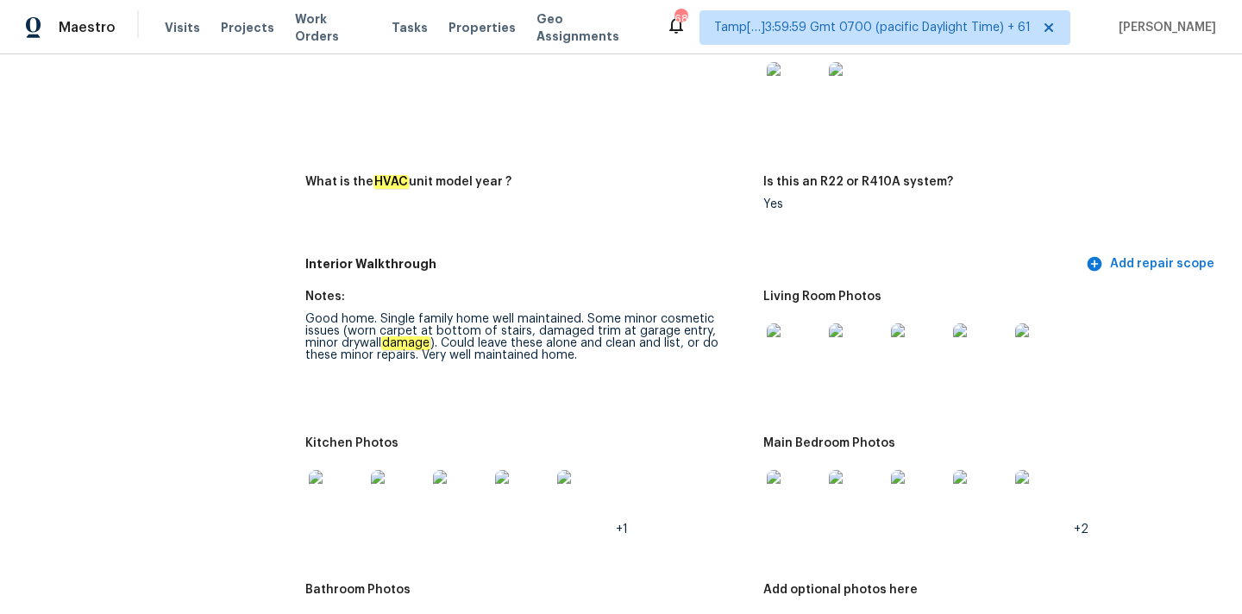
scroll to position [1637, 0]
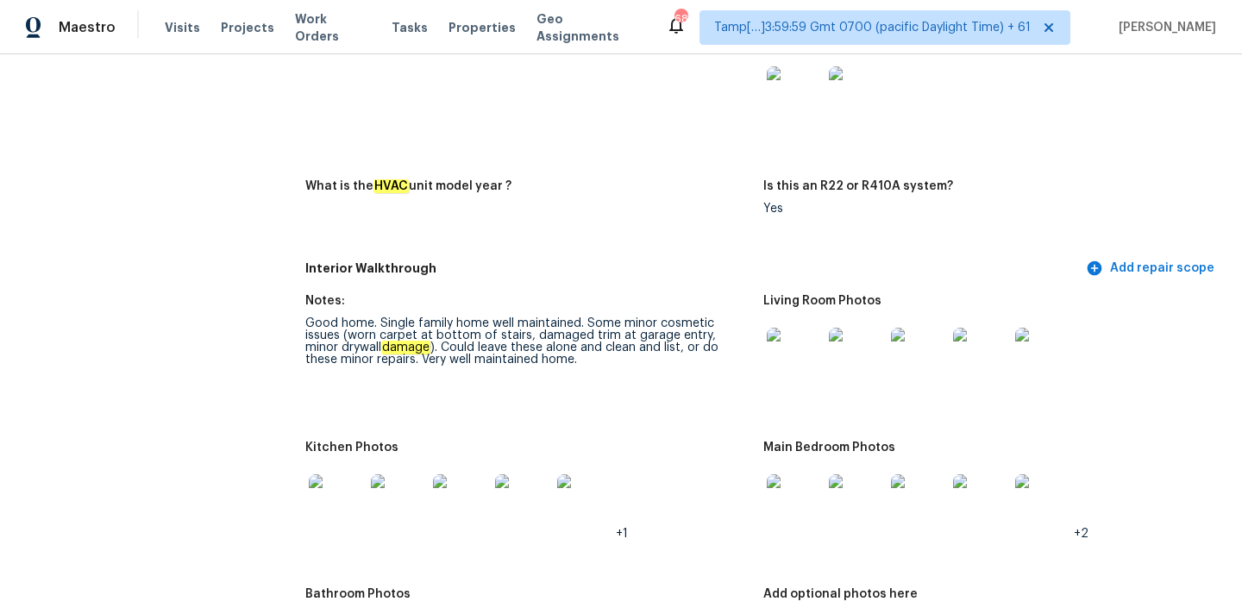
click at [778, 346] on img at bounding box center [794, 355] width 55 height 55
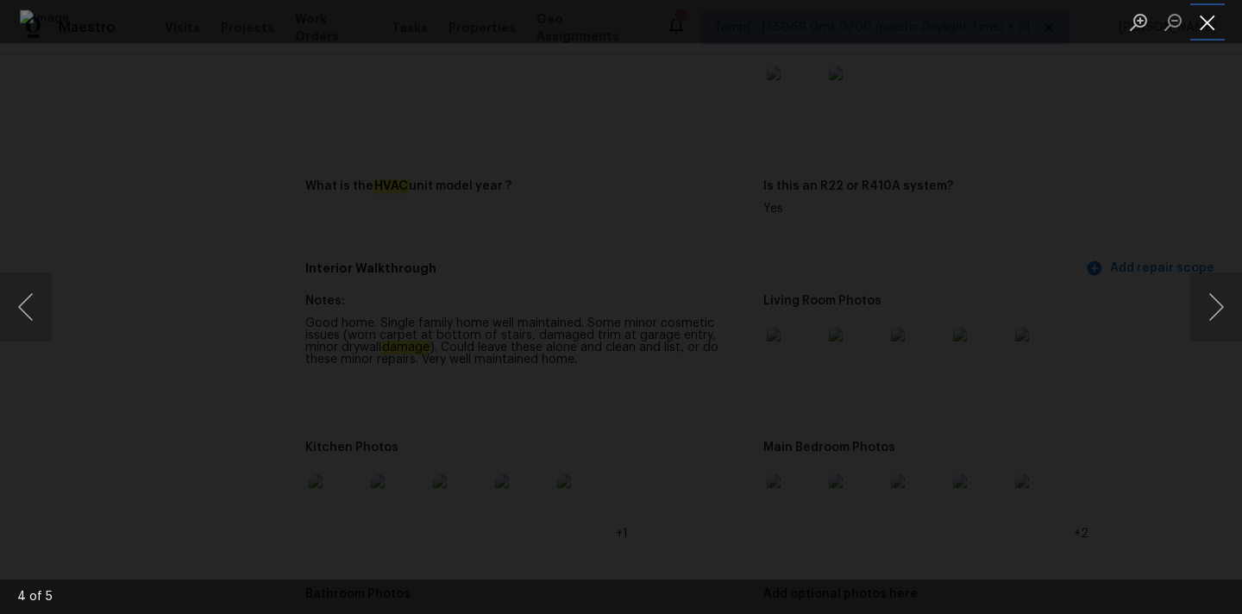
click at [1206, 18] on button "Close lightbox" at bounding box center [1208, 22] width 35 height 30
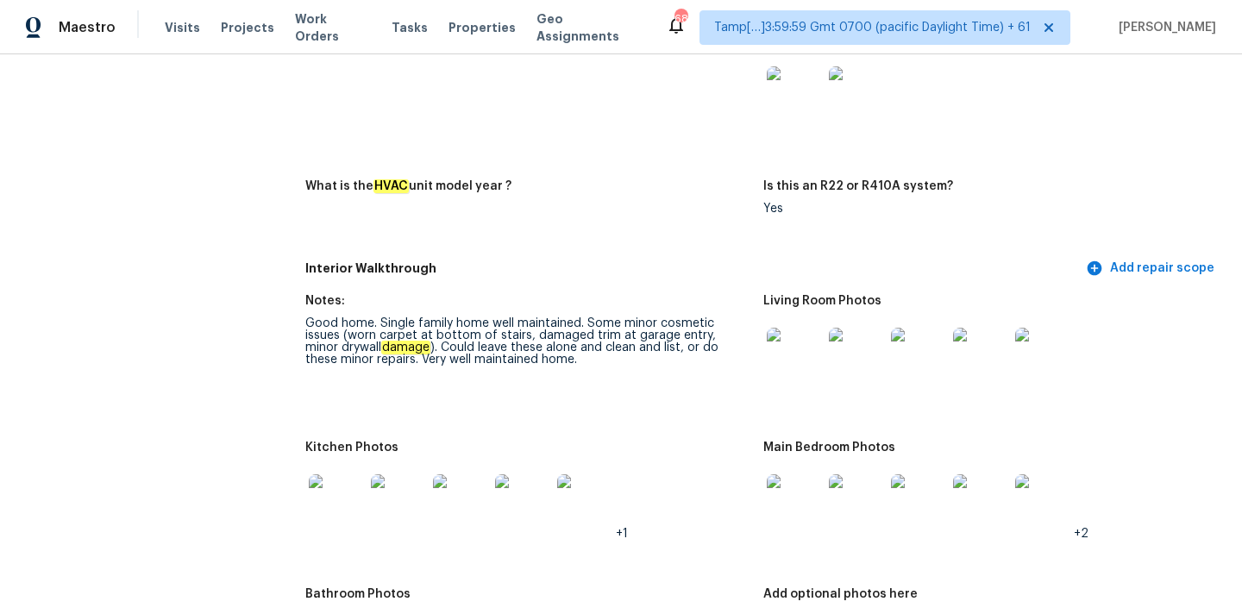
scroll to position [1707, 0]
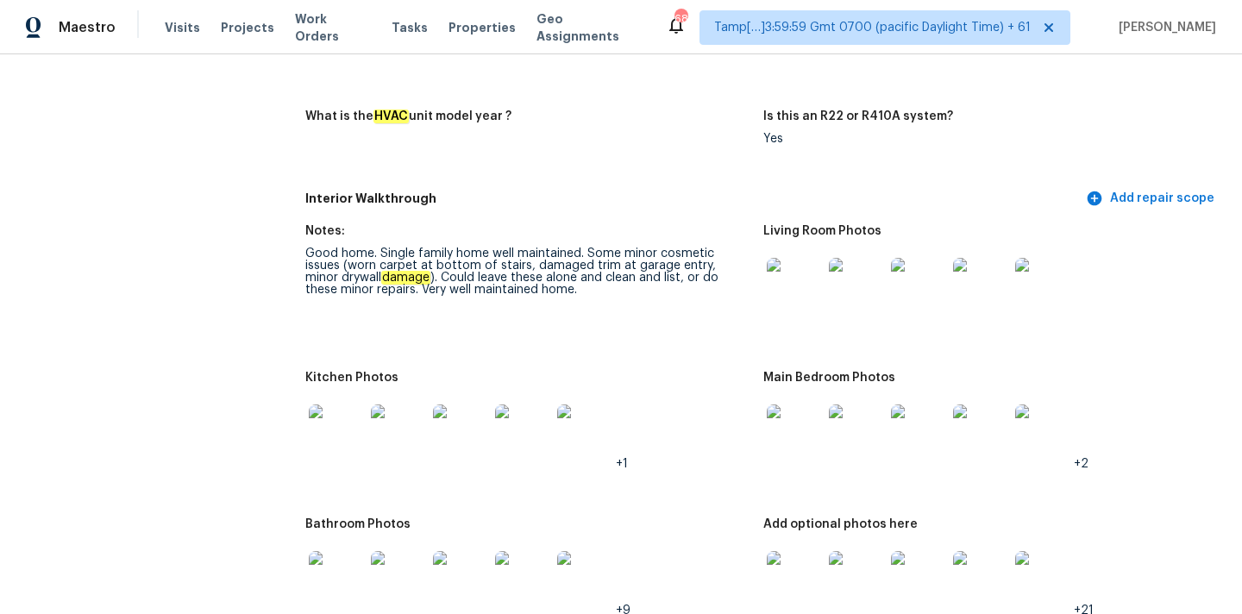
click at [335, 405] on img at bounding box center [336, 432] width 55 height 55
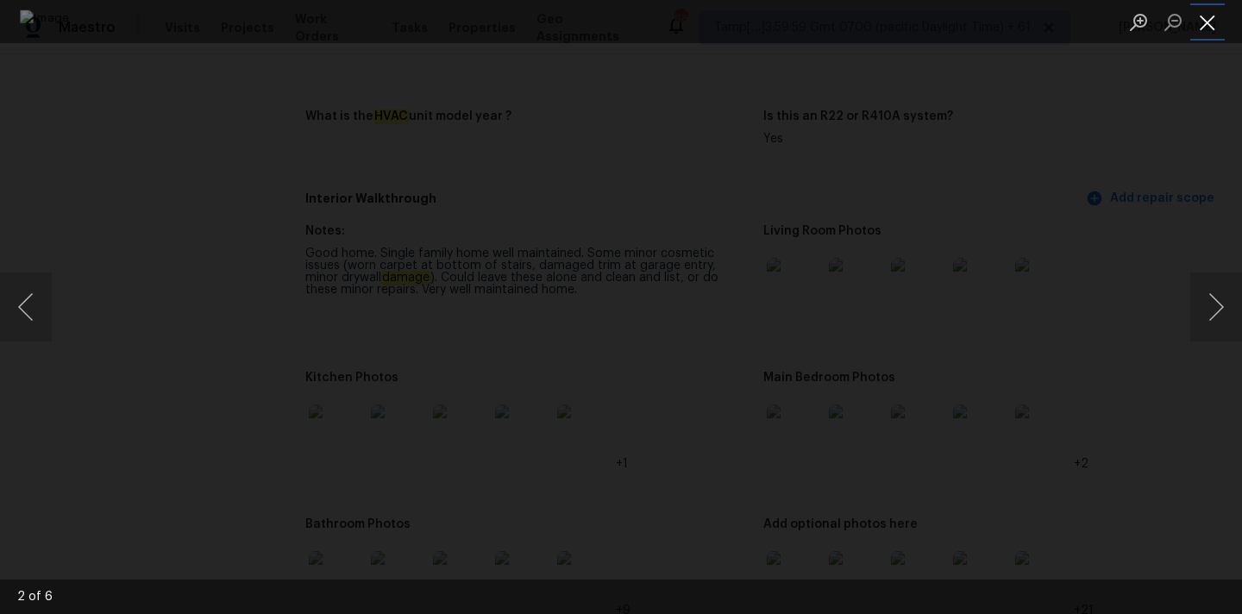
click at [1210, 17] on button "Close lightbox" at bounding box center [1208, 22] width 35 height 30
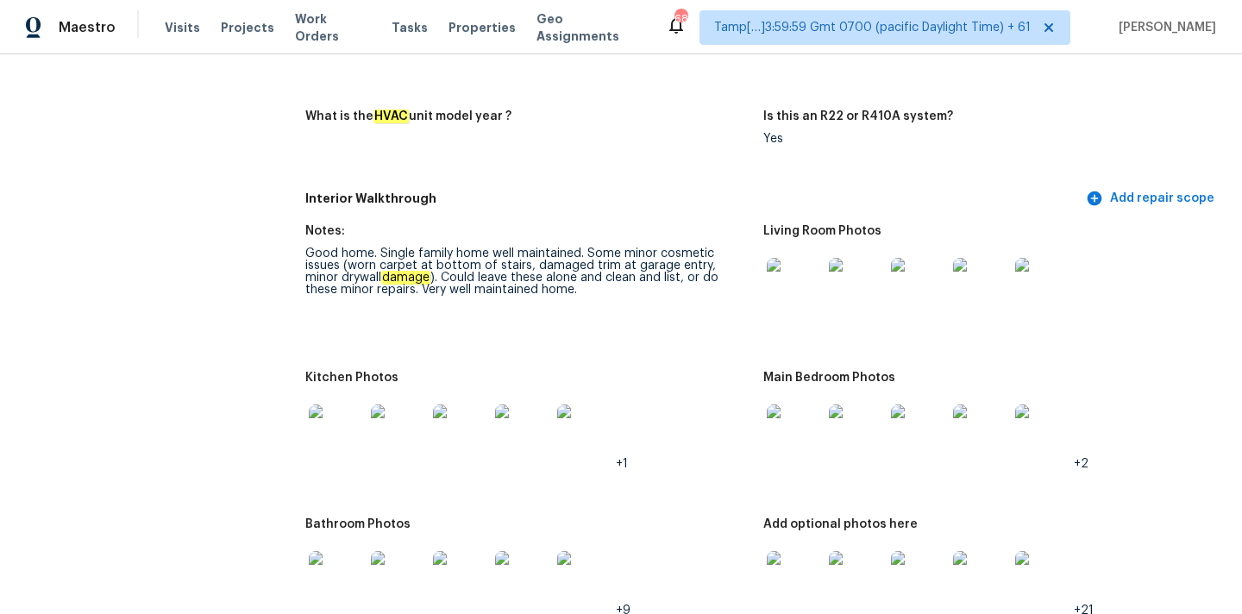
click at [789, 420] on img at bounding box center [794, 432] width 55 height 55
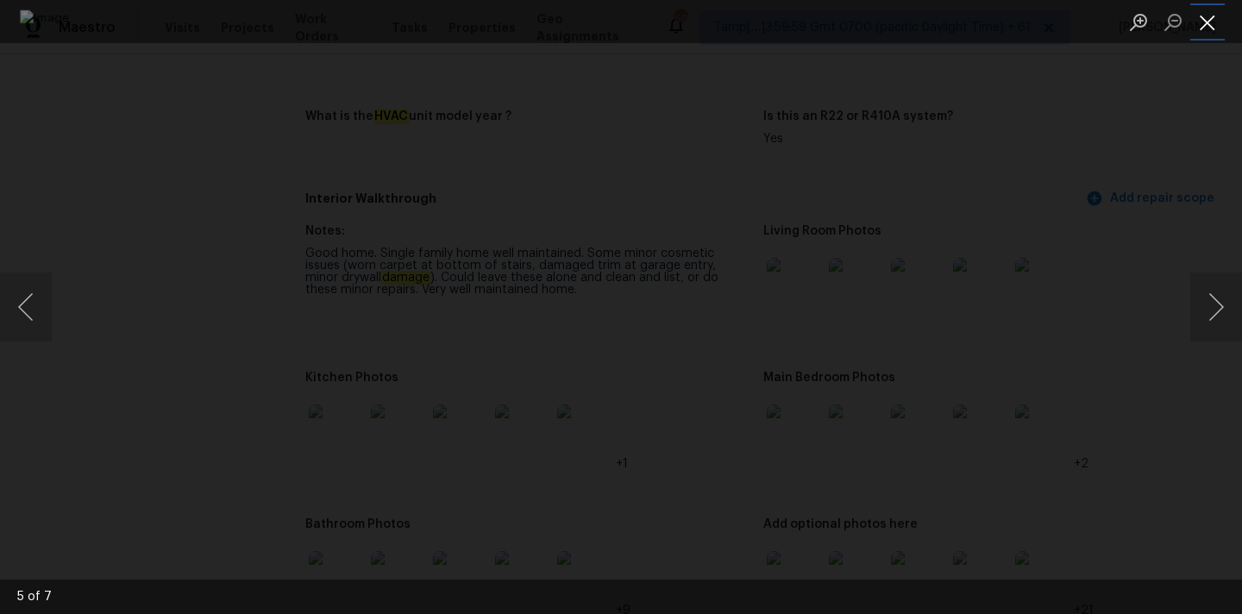
click at [1207, 25] on button "Close lightbox" at bounding box center [1208, 22] width 35 height 30
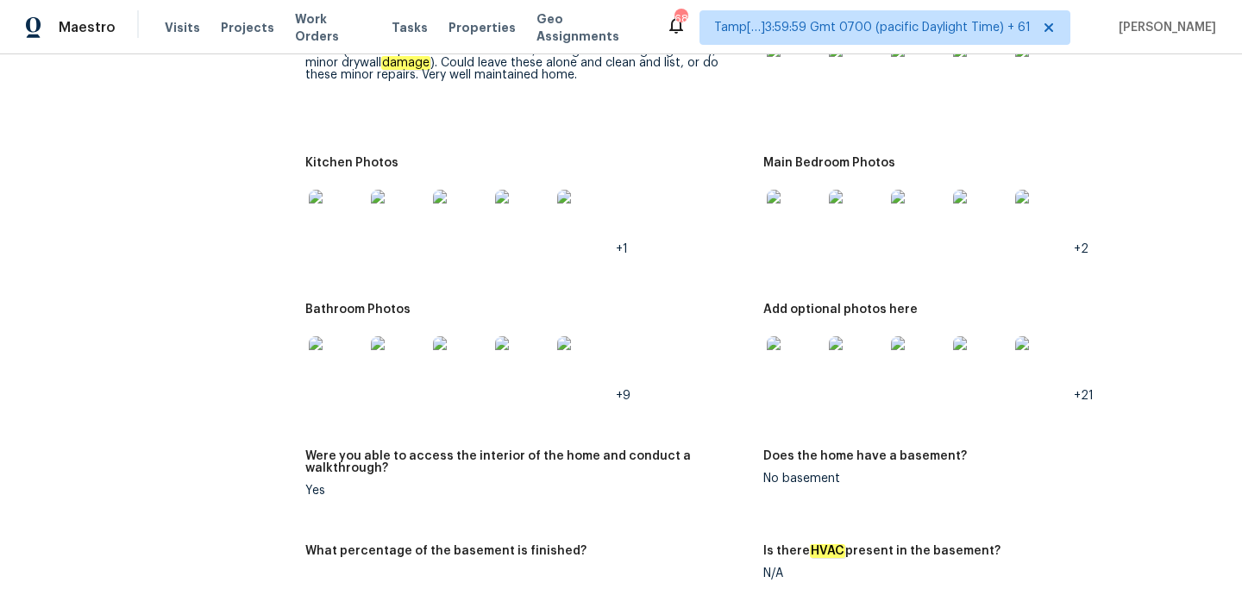
scroll to position [1985, 0]
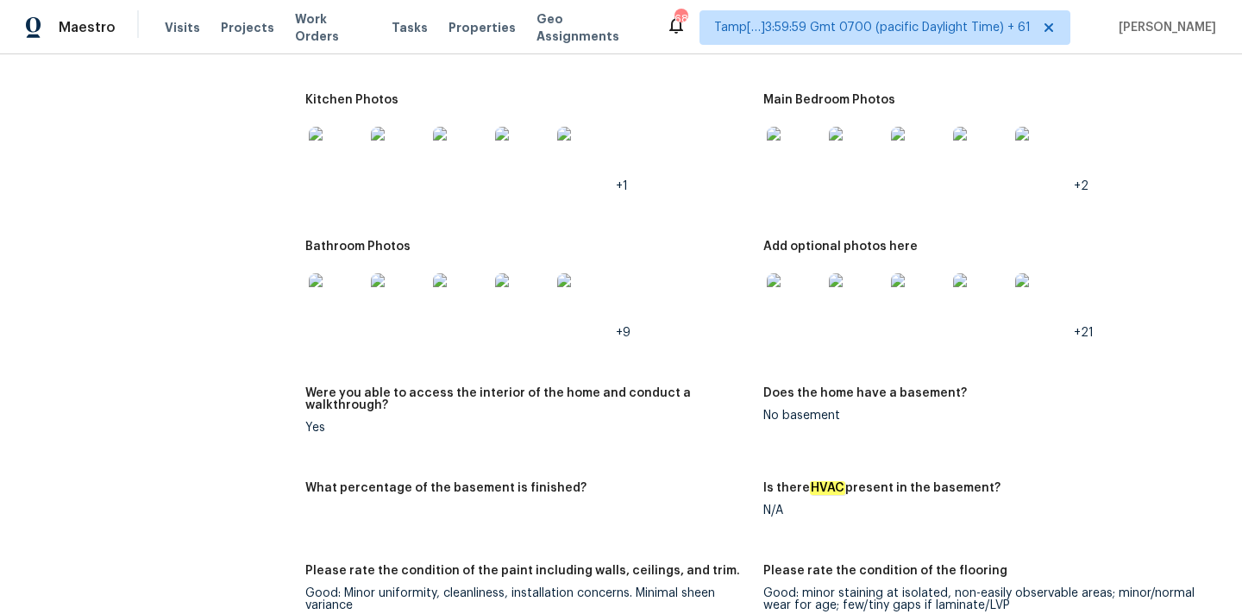
click at [346, 293] on img at bounding box center [336, 300] width 55 height 55
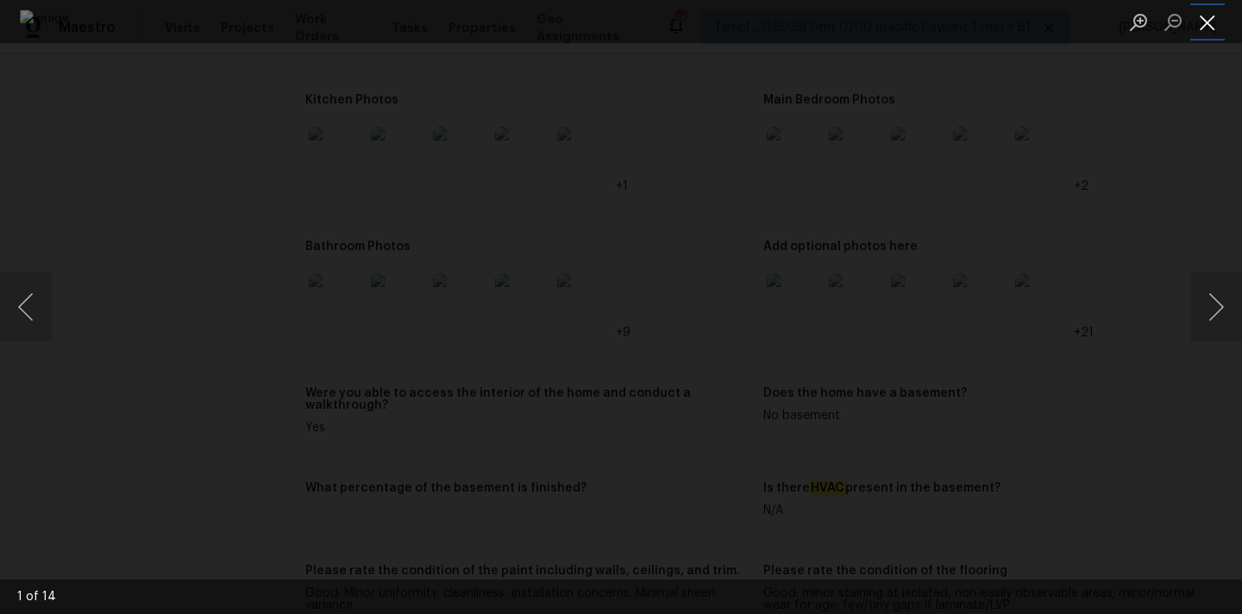
click at [1197, 15] on button "Close lightbox" at bounding box center [1208, 22] width 35 height 30
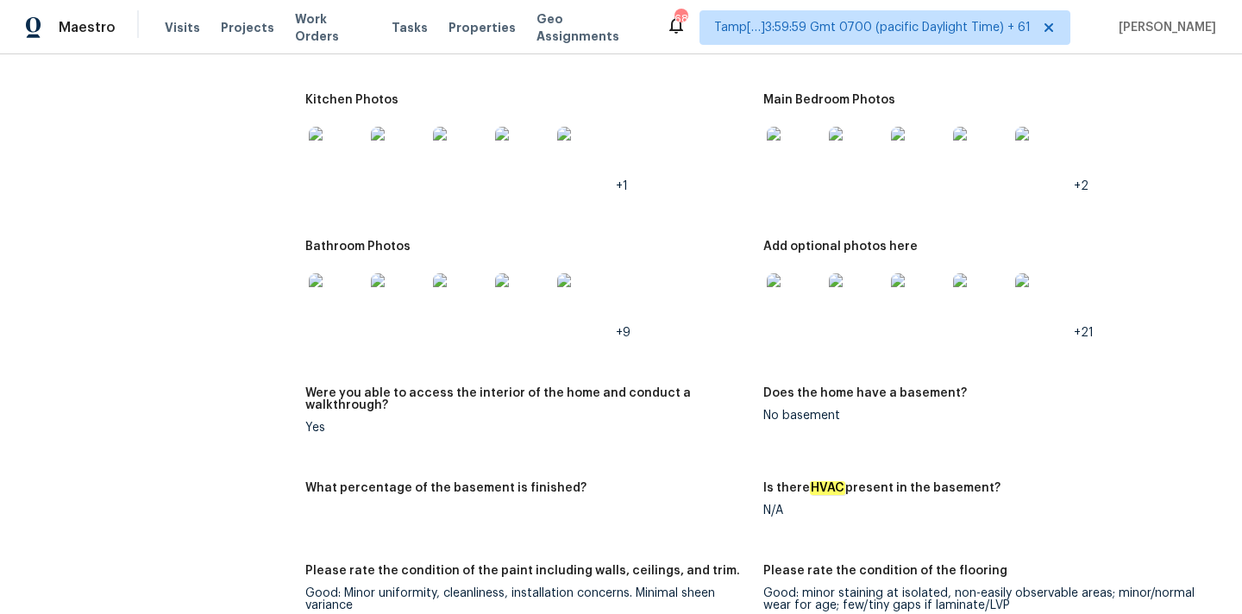
click at [771, 280] on img at bounding box center [794, 300] width 55 height 55
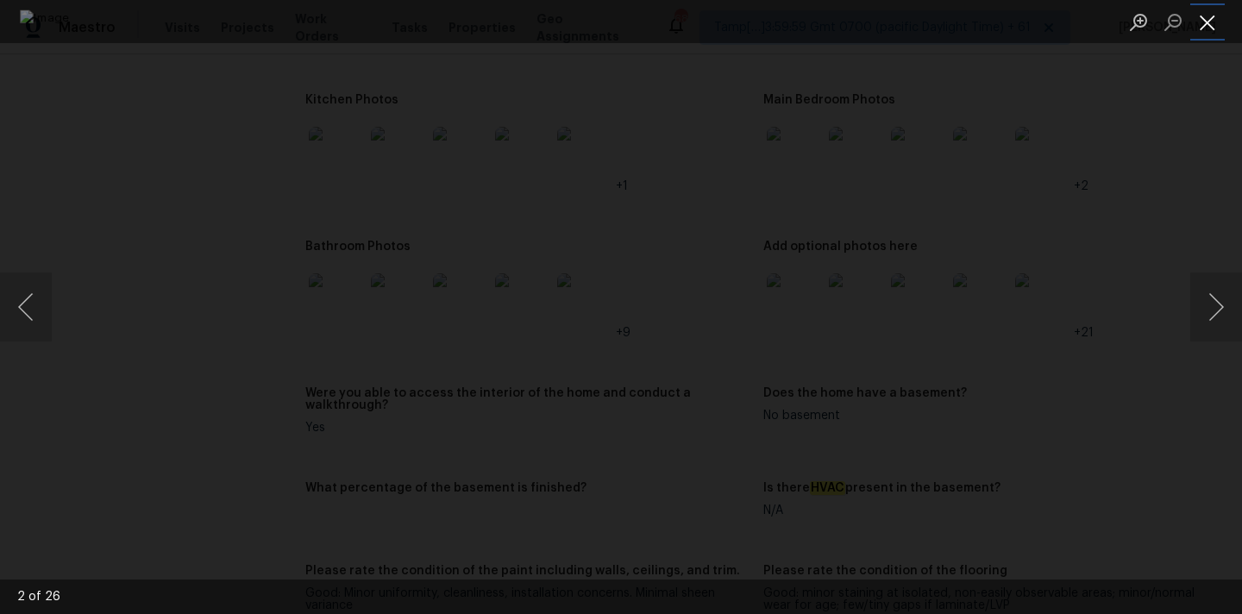
click at [1210, 29] on button "Close lightbox" at bounding box center [1208, 22] width 35 height 30
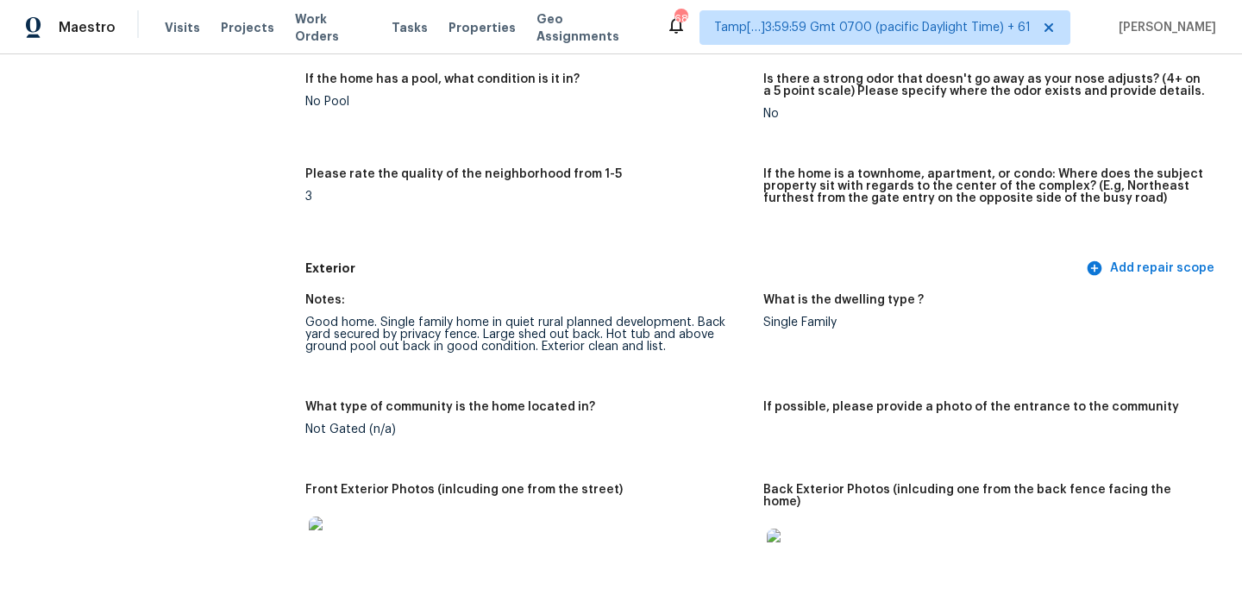
scroll to position [999, 0]
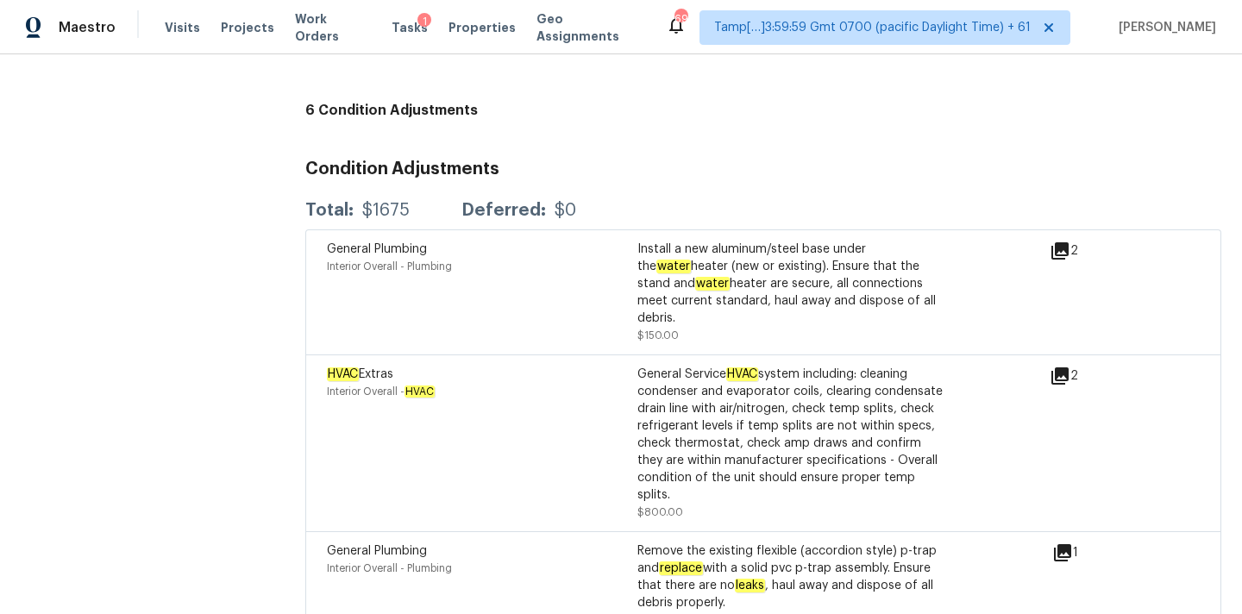
scroll to position [3920, 0]
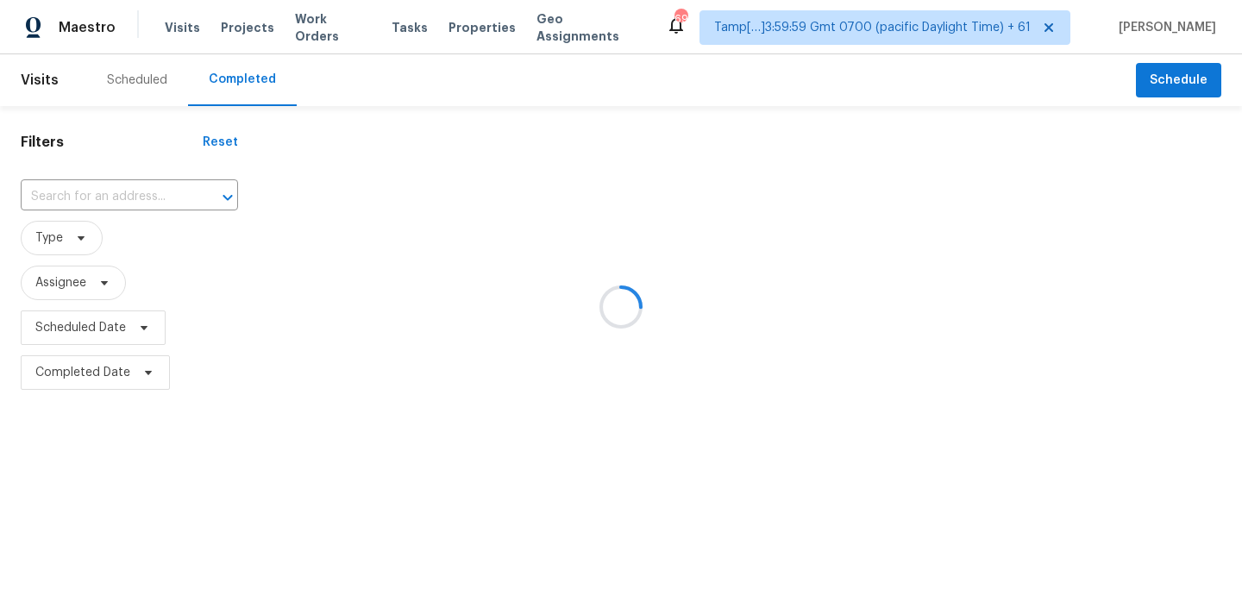
click at [69, 188] on div at bounding box center [621, 307] width 1242 height 614
click at [85, 197] on div at bounding box center [621, 307] width 1242 height 614
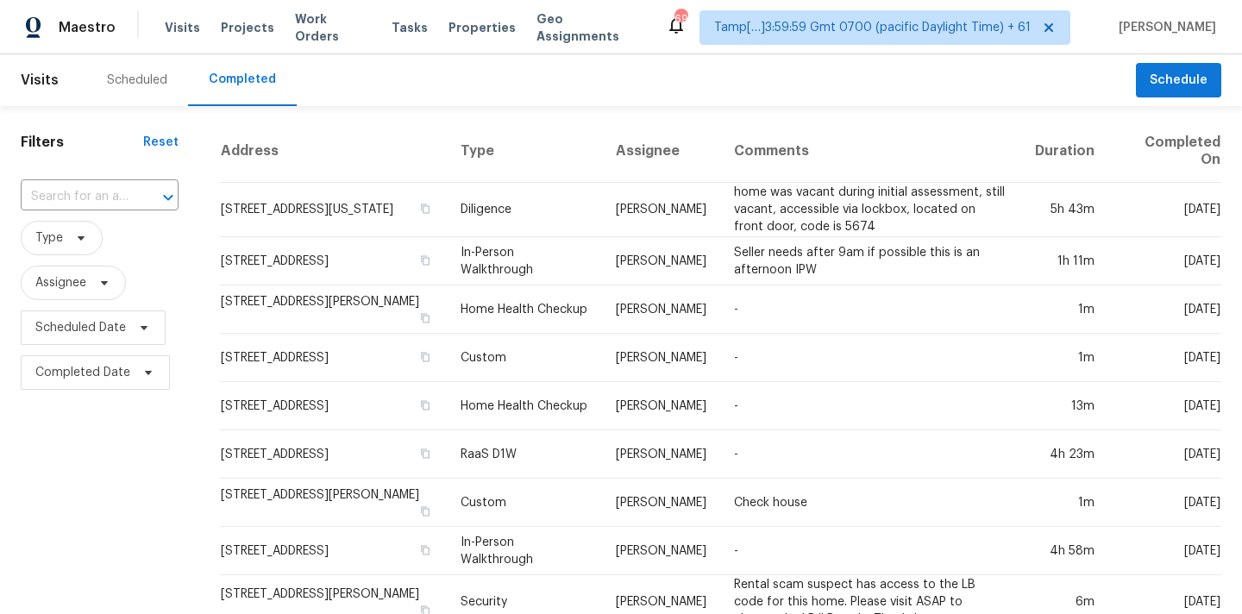
click at [85, 197] on input "text" at bounding box center [76, 197] width 110 height 27
paste input "[STREET_ADDRESS]"
type input "[STREET_ADDRESS]"
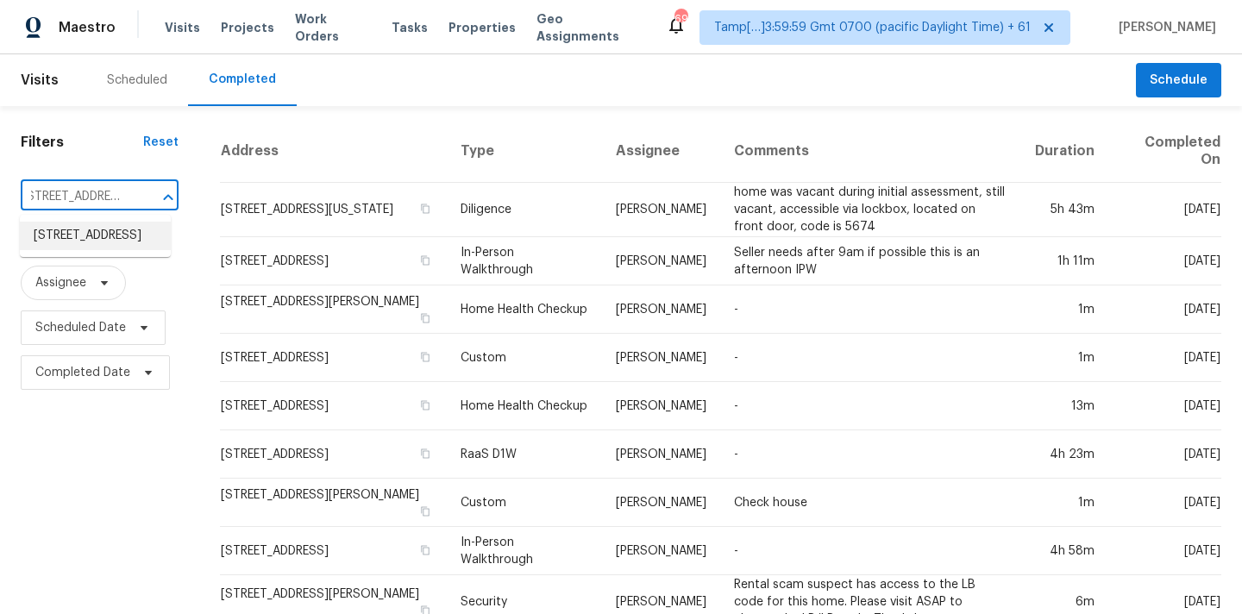
click at [91, 240] on li "221 Southerby Dr, Garner, NC 27529" at bounding box center [95, 236] width 151 height 28
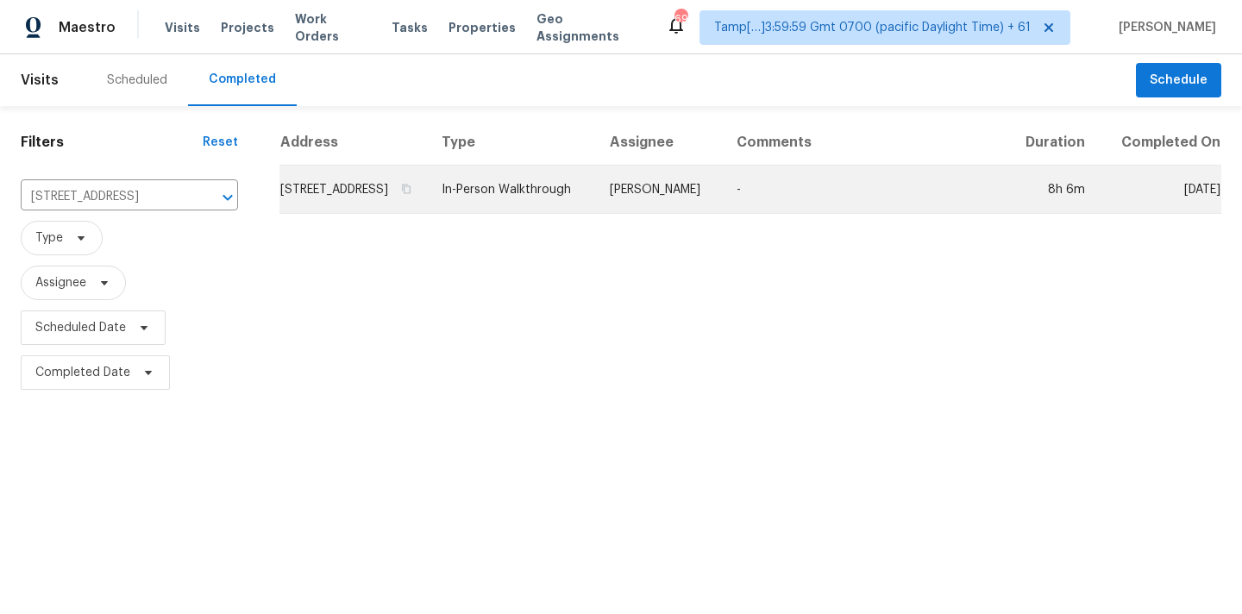
click at [667, 203] on td "Hunter Anderson" at bounding box center [659, 190] width 127 height 48
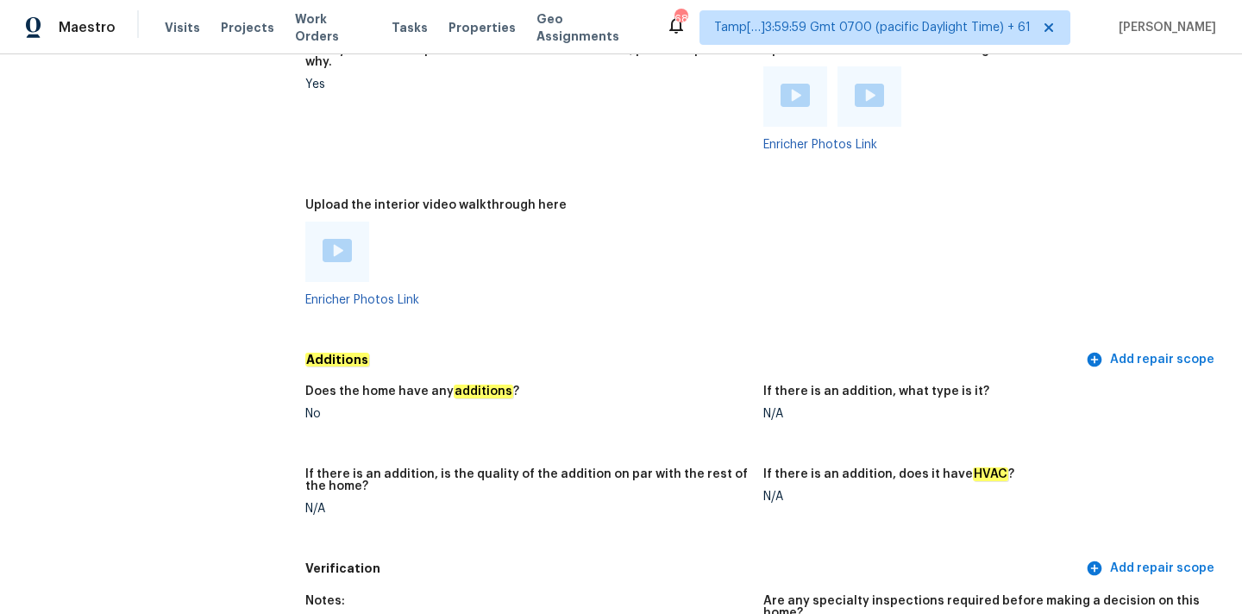
scroll to position [2558, 0]
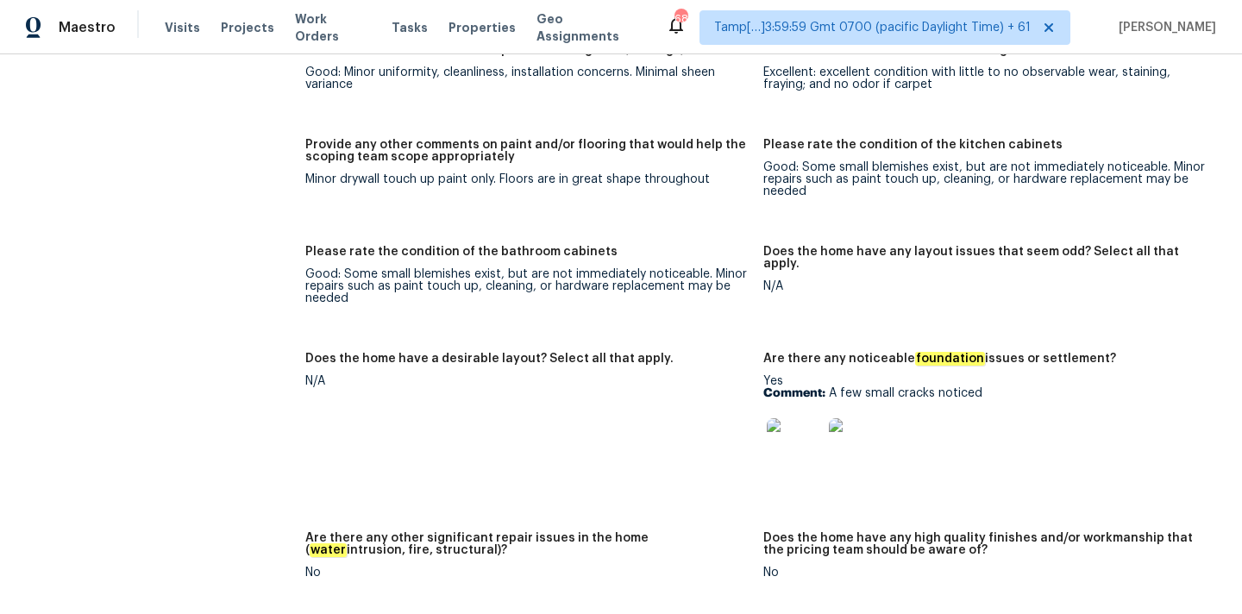
click at [787, 427] on img at bounding box center [794, 445] width 55 height 55
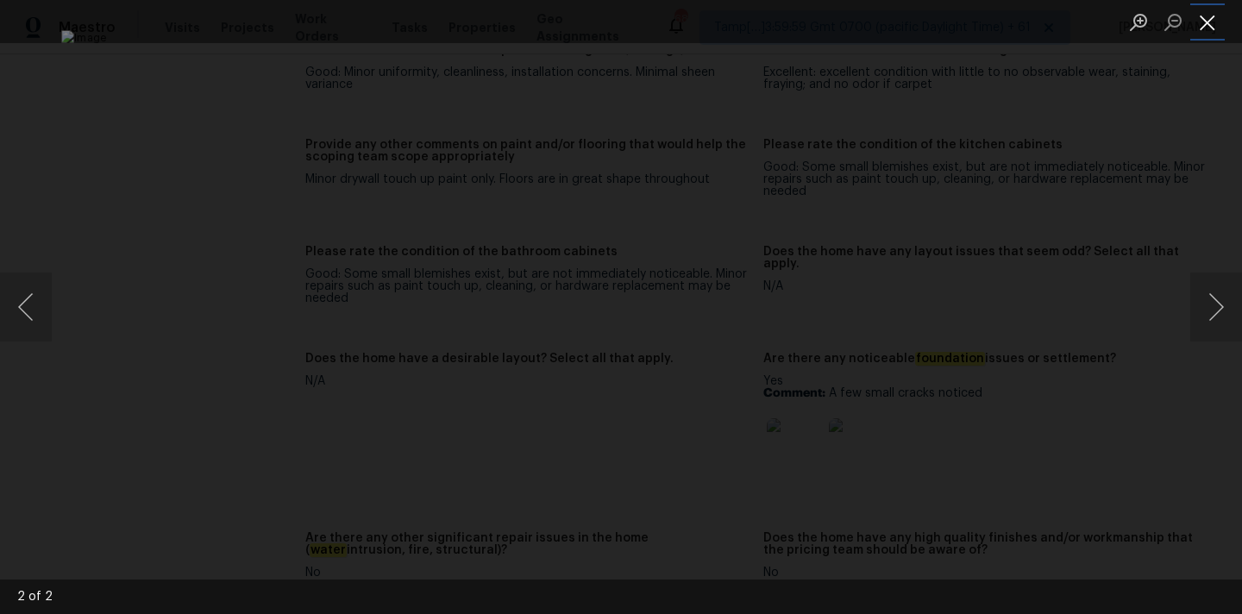
click at [1206, 20] on button "Close lightbox" at bounding box center [1208, 22] width 35 height 30
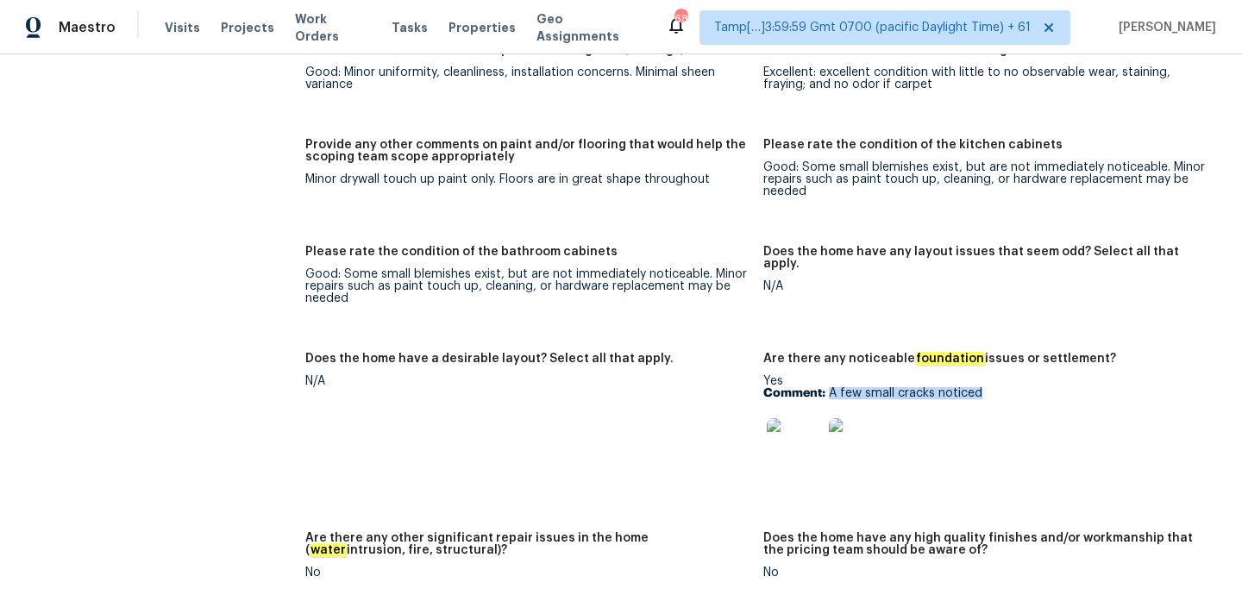
drag, startPoint x: 832, startPoint y: 371, endPoint x: 1012, endPoint y: 371, distance: 180.3
click at [1012, 387] on p "Comment: A few small cracks noticed" at bounding box center [985, 393] width 444 height 12
copy p "A few small cracks noticed"
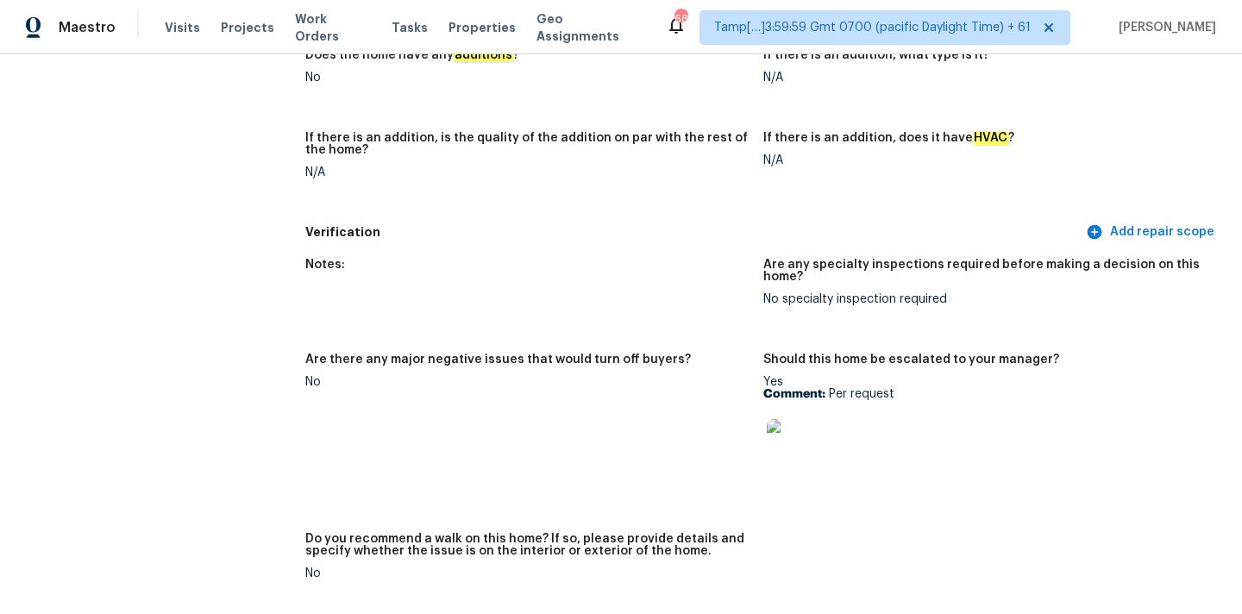
click at [805, 433] on img at bounding box center [794, 446] width 55 height 55
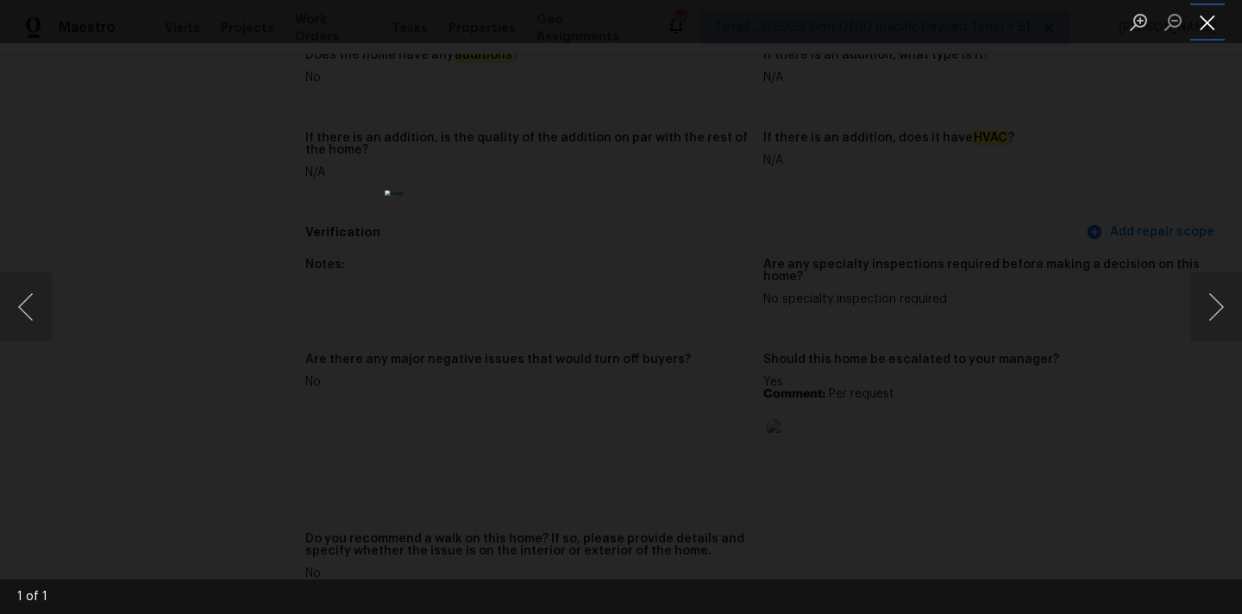
click at [1203, 25] on button "Close lightbox" at bounding box center [1208, 22] width 35 height 30
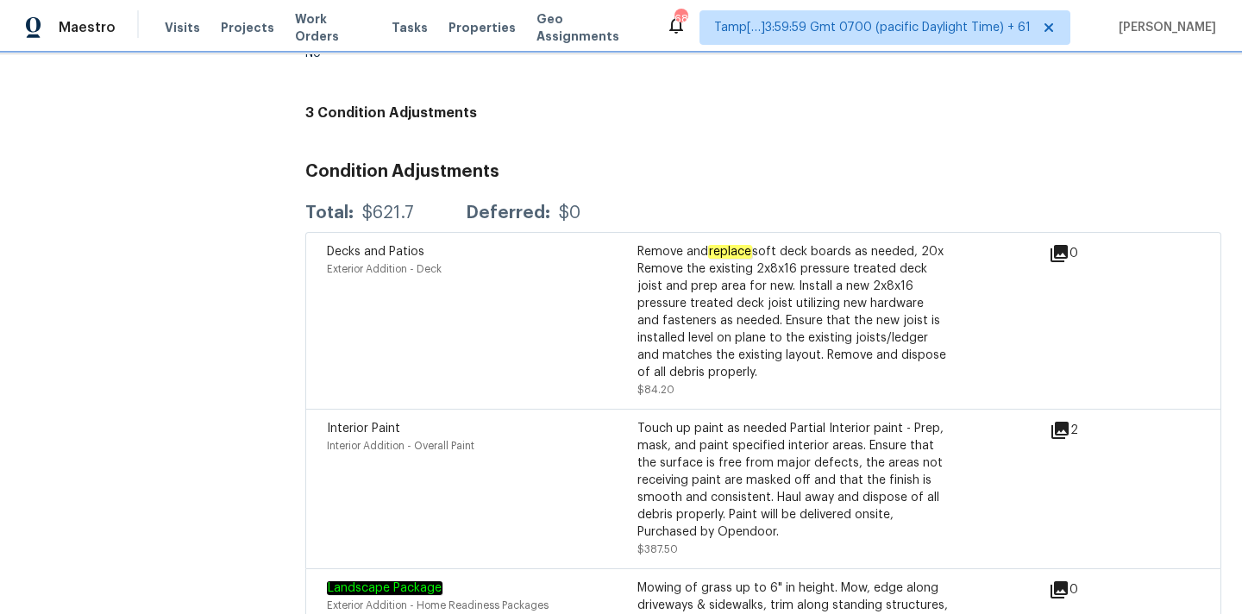
scroll to position [4374, 0]
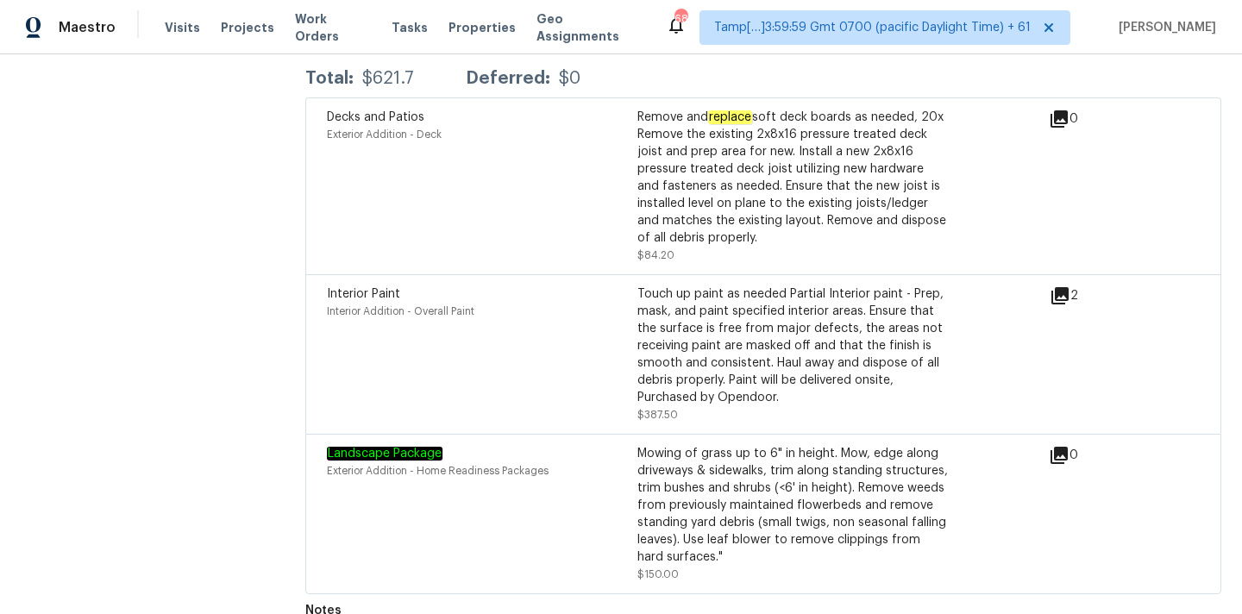
click at [1059, 287] on icon at bounding box center [1060, 295] width 17 height 17
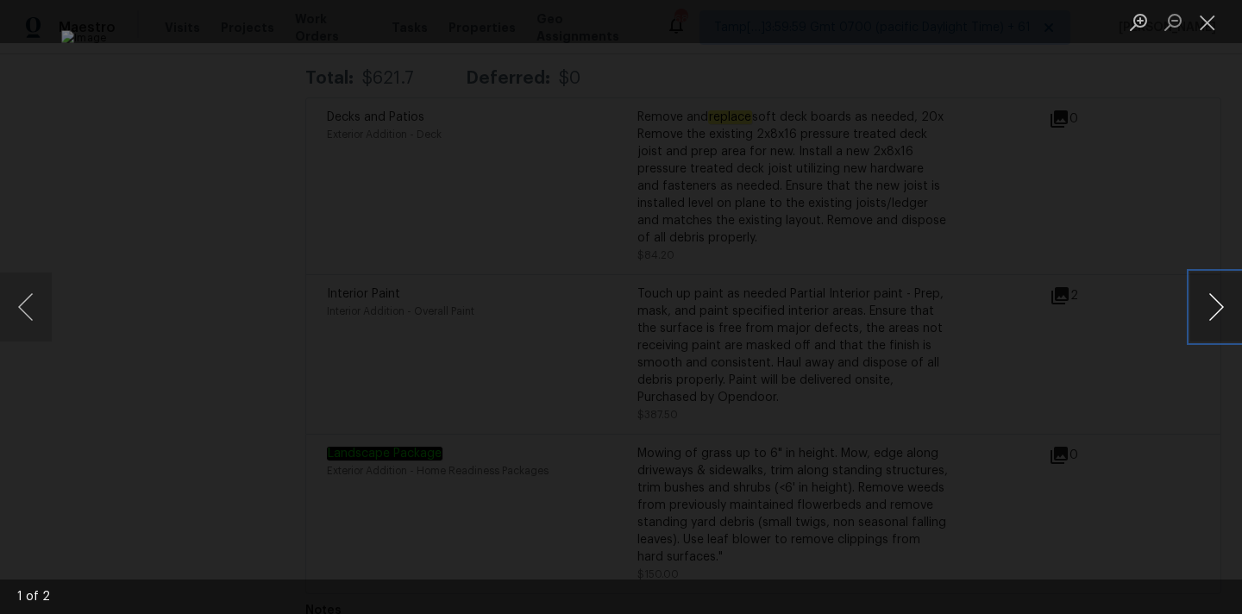
click at [1215, 317] on button "Next image" at bounding box center [1217, 307] width 52 height 69
click at [1203, 22] on button "Close lightbox" at bounding box center [1208, 22] width 35 height 30
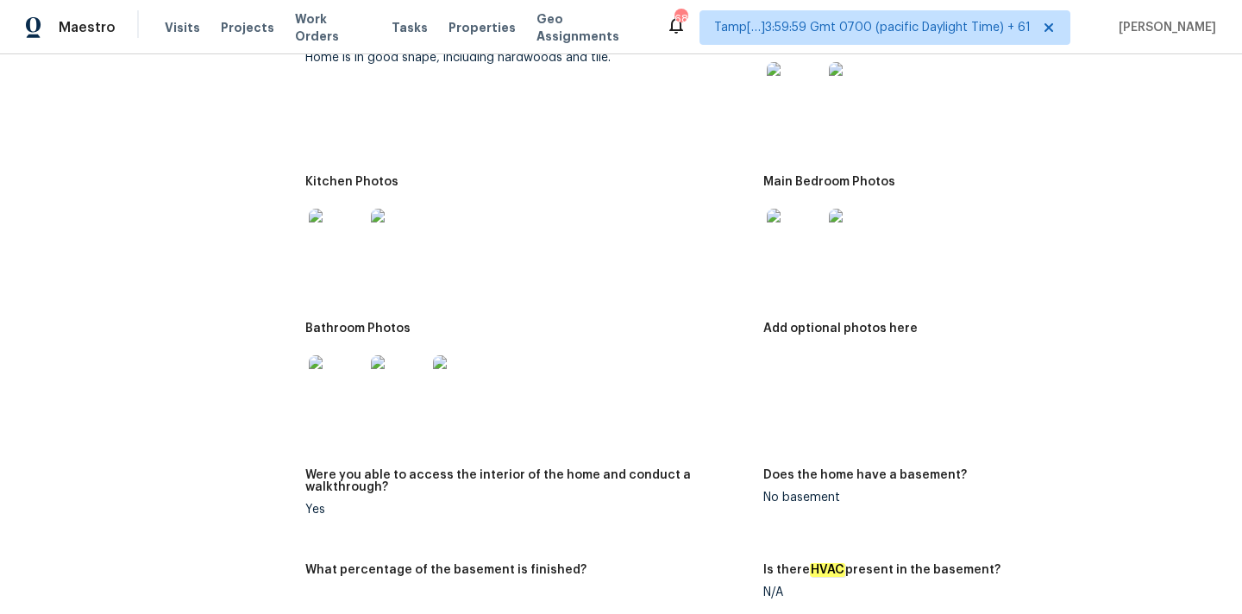
scroll to position [1794, 0]
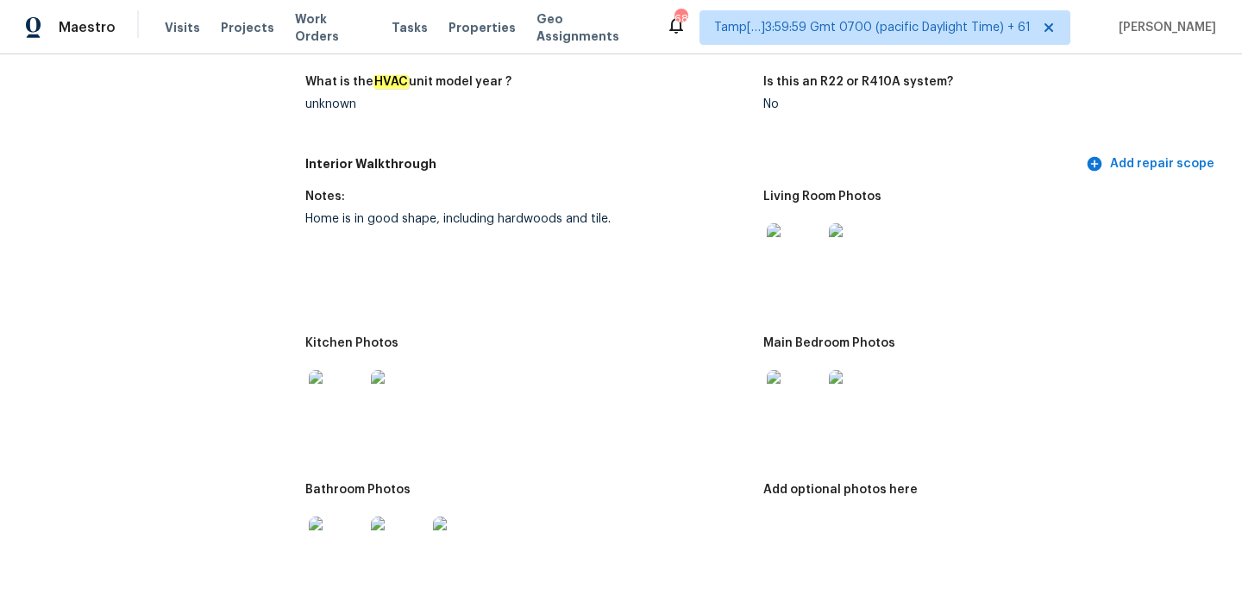
click at [786, 248] on img at bounding box center [794, 250] width 55 height 55
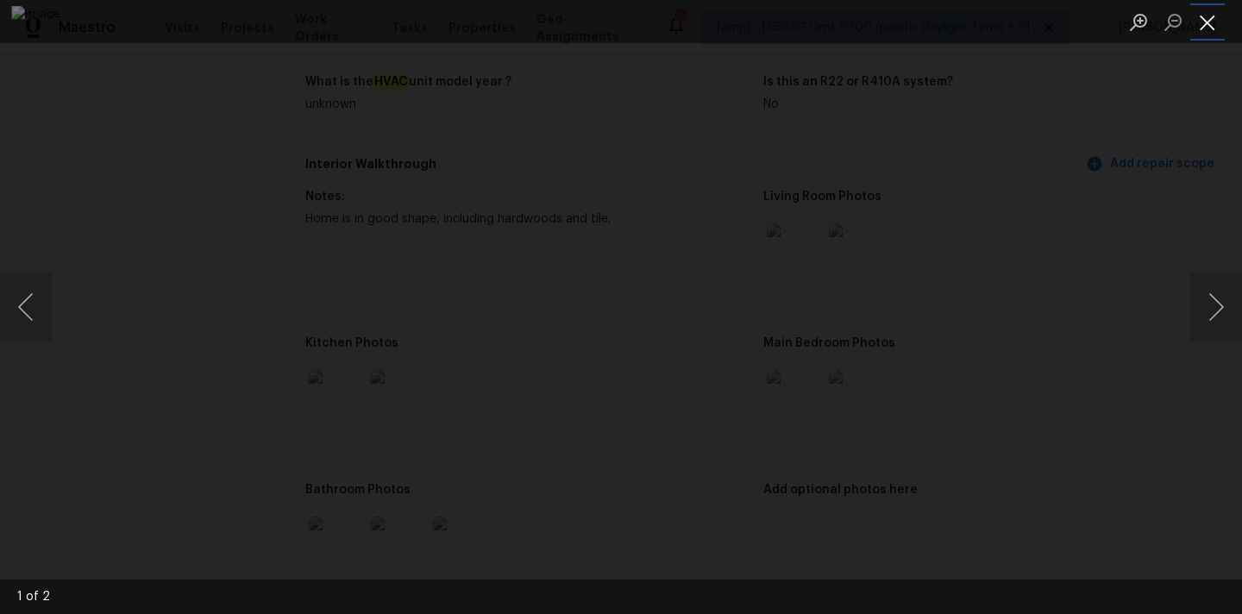
click at [1211, 22] on button "Close lightbox" at bounding box center [1208, 22] width 35 height 30
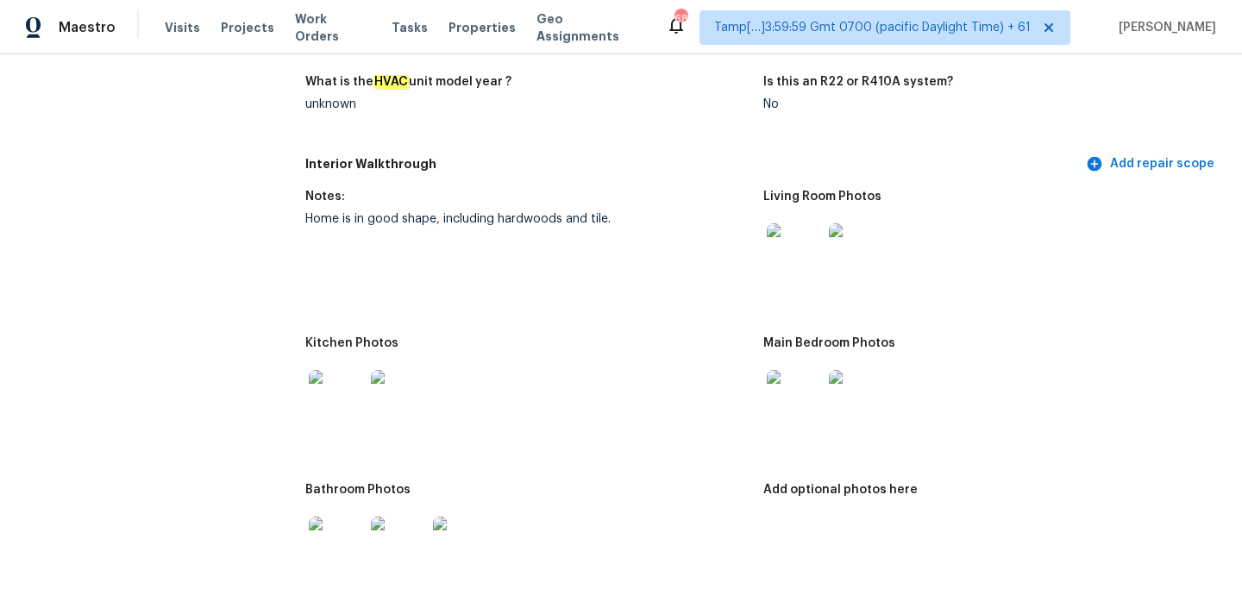
click at [815, 370] on img at bounding box center [794, 397] width 55 height 55
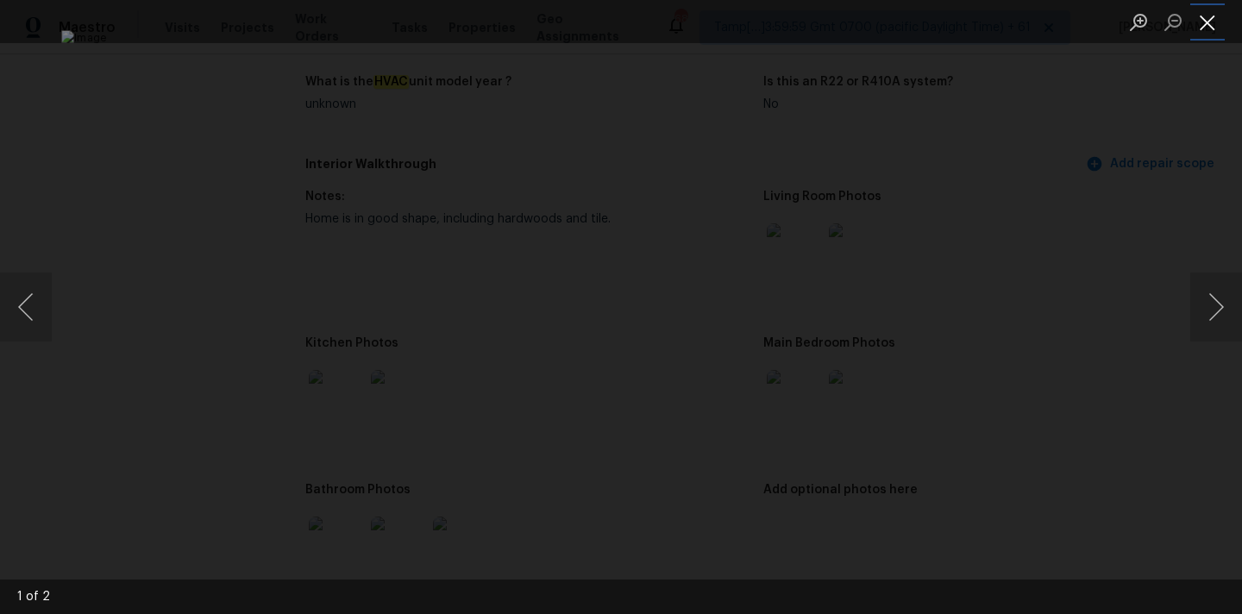
click at [1206, 19] on button "Close lightbox" at bounding box center [1208, 22] width 35 height 30
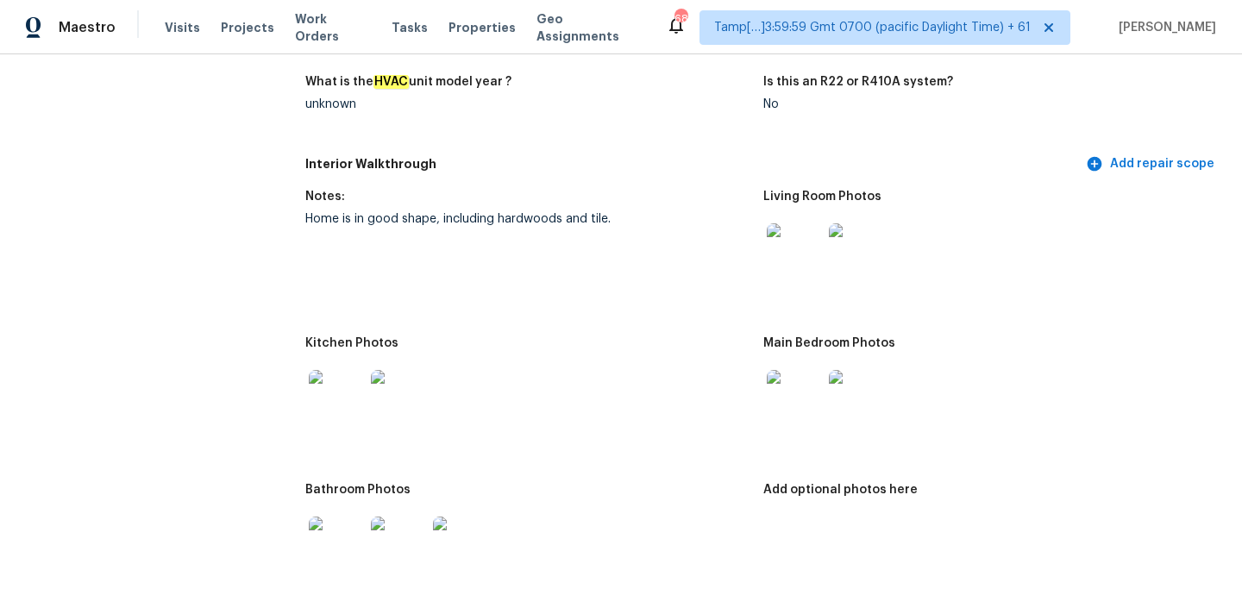
click at [330, 374] on img at bounding box center [336, 397] width 55 height 55
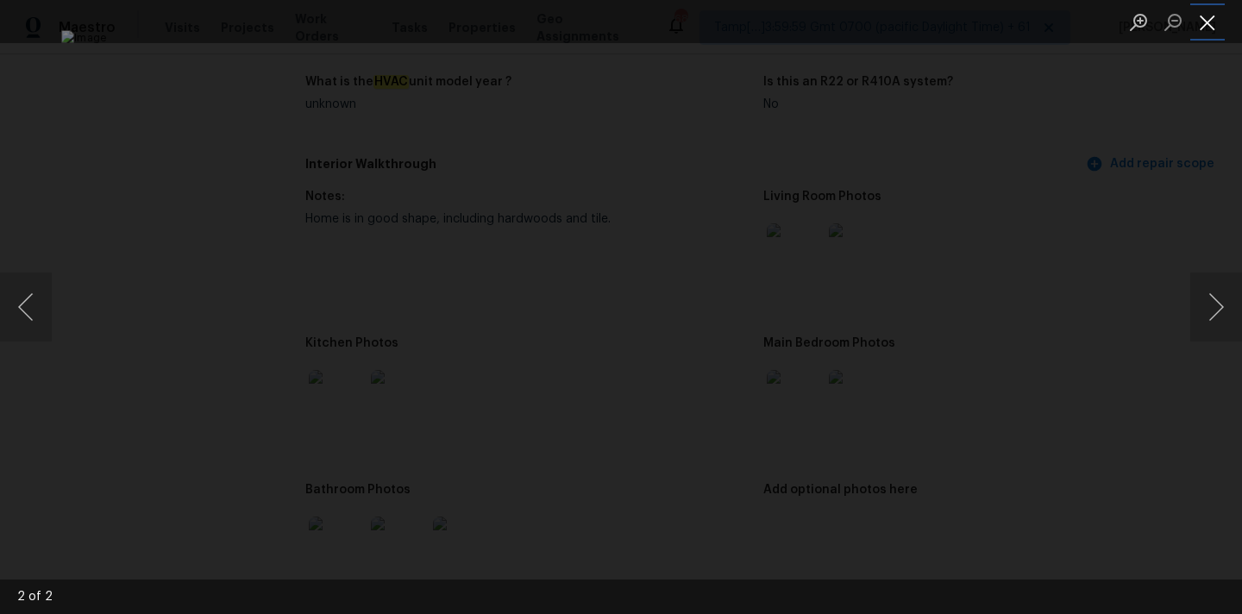
click at [1203, 22] on button "Close lightbox" at bounding box center [1208, 22] width 35 height 30
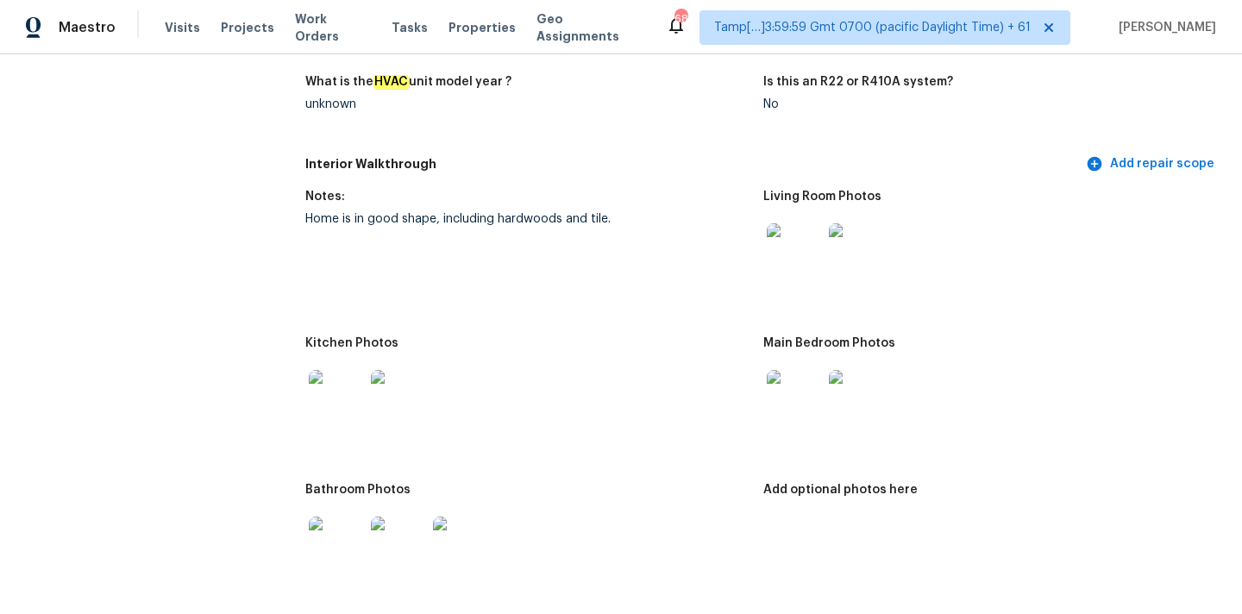
click at [341, 527] on img at bounding box center [336, 544] width 55 height 55
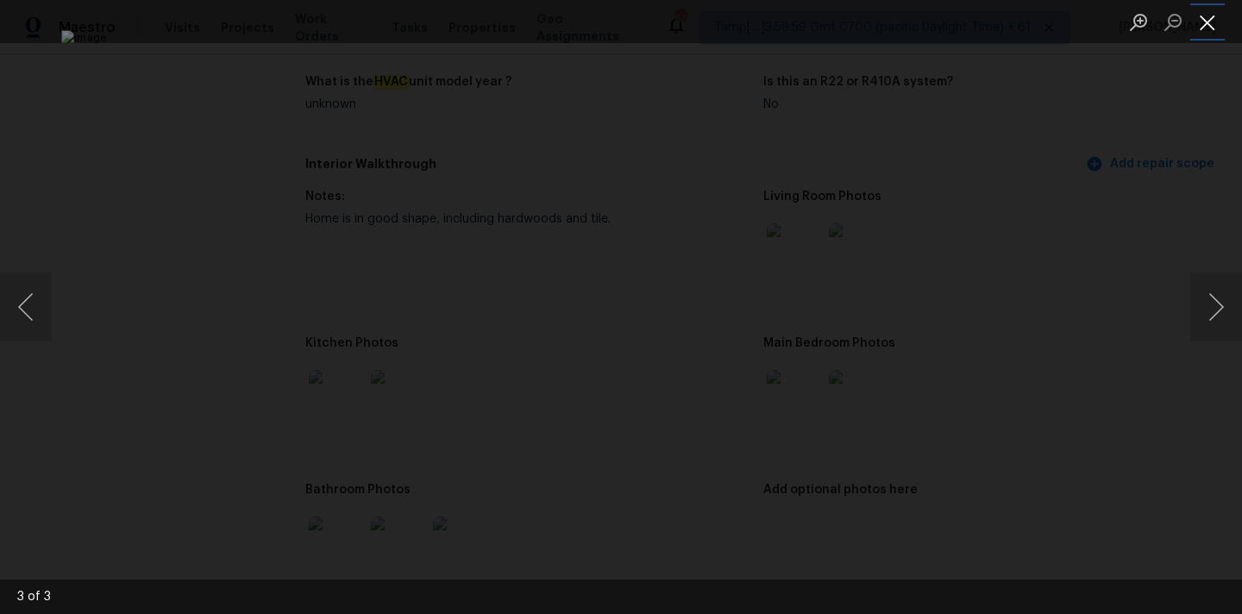
click at [1203, 21] on button "Close lightbox" at bounding box center [1208, 22] width 35 height 30
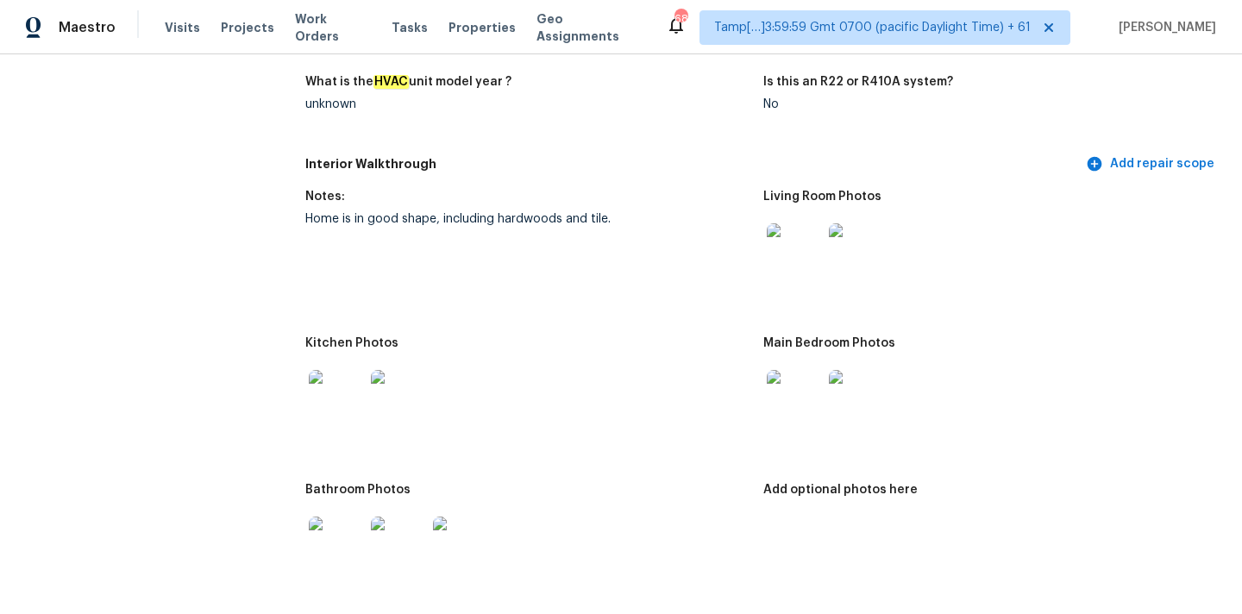
click at [344, 376] on img at bounding box center [336, 397] width 55 height 55
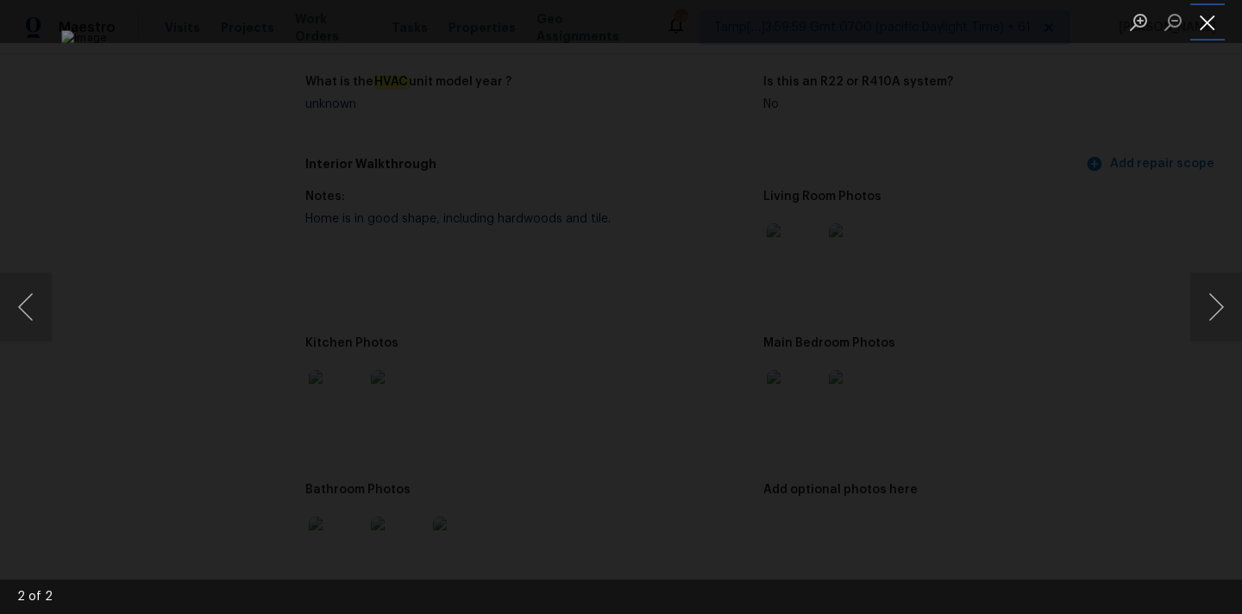
click at [1210, 26] on button "Close lightbox" at bounding box center [1208, 22] width 35 height 30
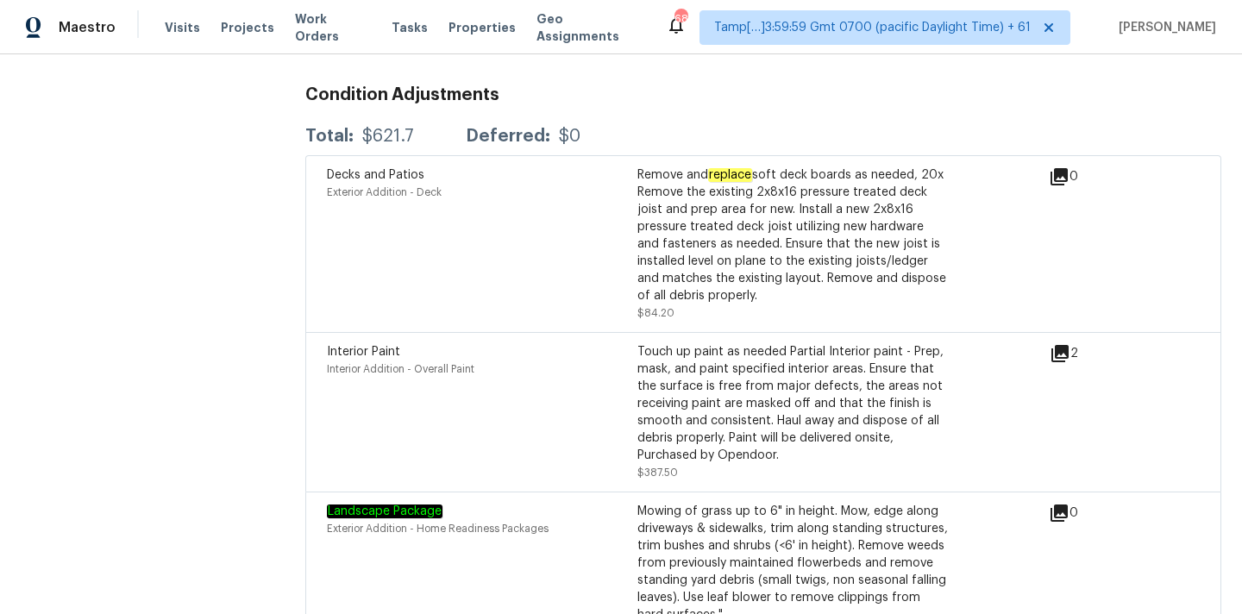
scroll to position [4374, 0]
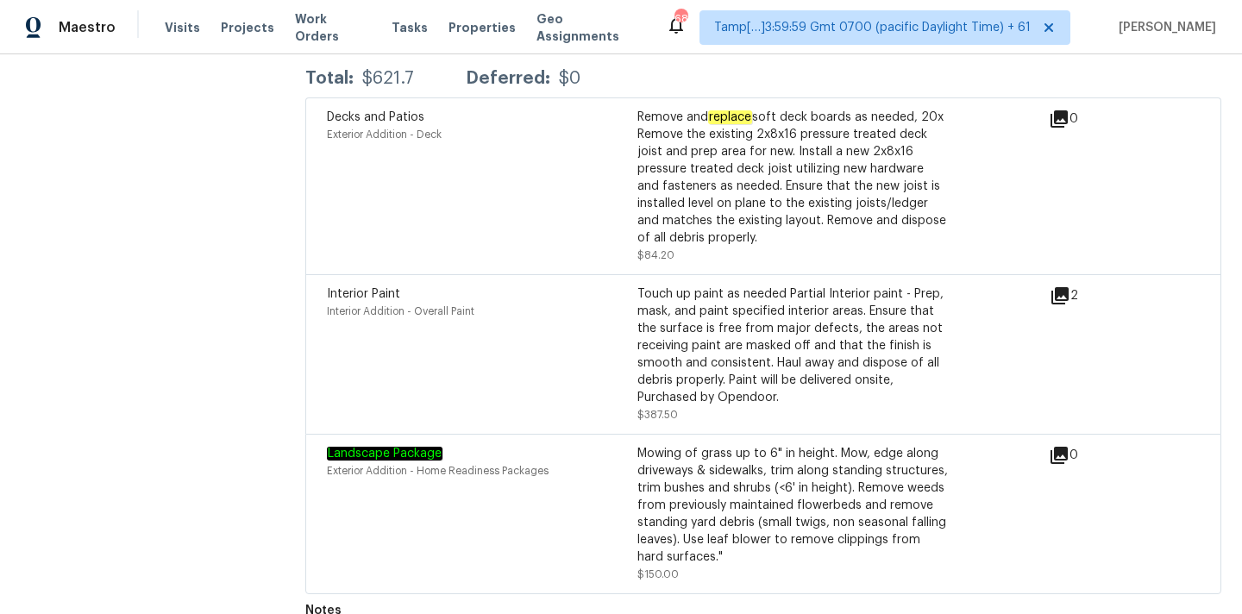
click at [1064, 287] on icon at bounding box center [1060, 295] width 17 height 17
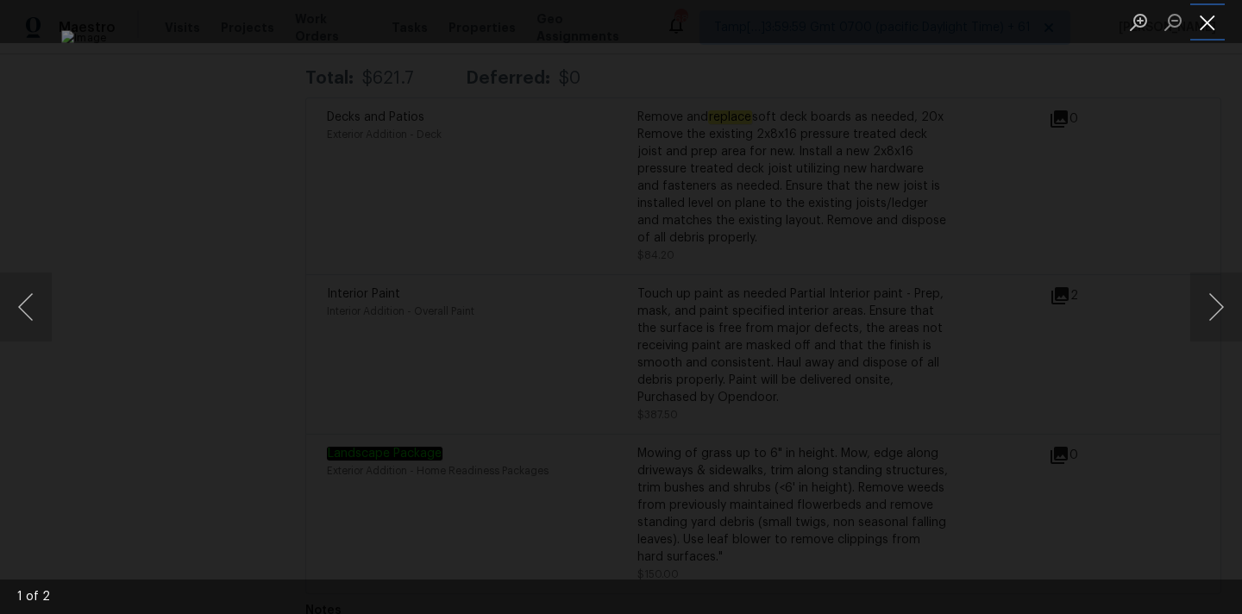
click at [1209, 31] on button "Close lightbox" at bounding box center [1208, 22] width 35 height 30
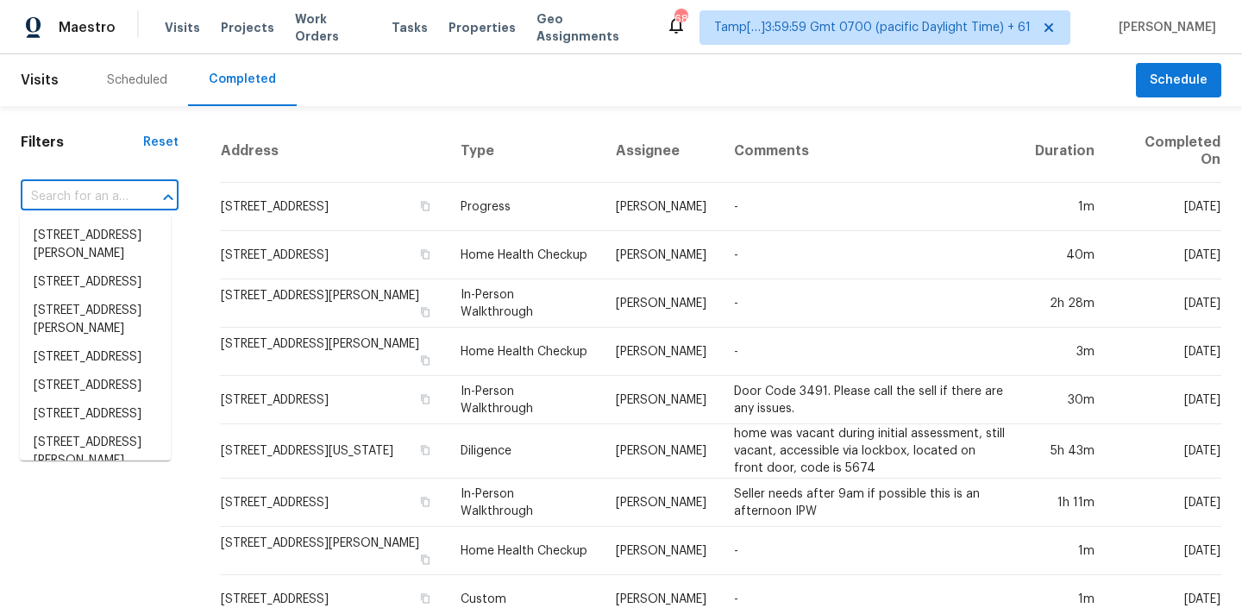
click at [92, 192] on input "text" at bounding box center [76, 197] width 110 height 27
paste input "[STREET_ADDRESS]"
type input "[STREET_ADDRESS]"
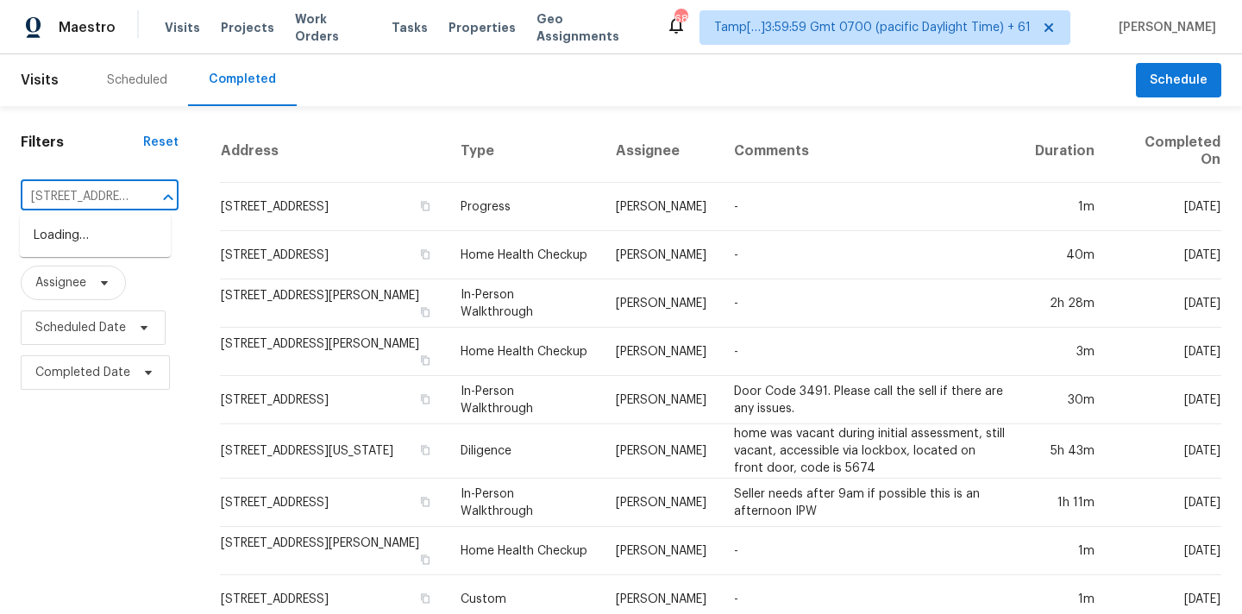
scroll to position [0, 123]
click at [94, 238] on li "[STREET_ADDRESS]" at bounding box center [95, 236] width 151 height 28
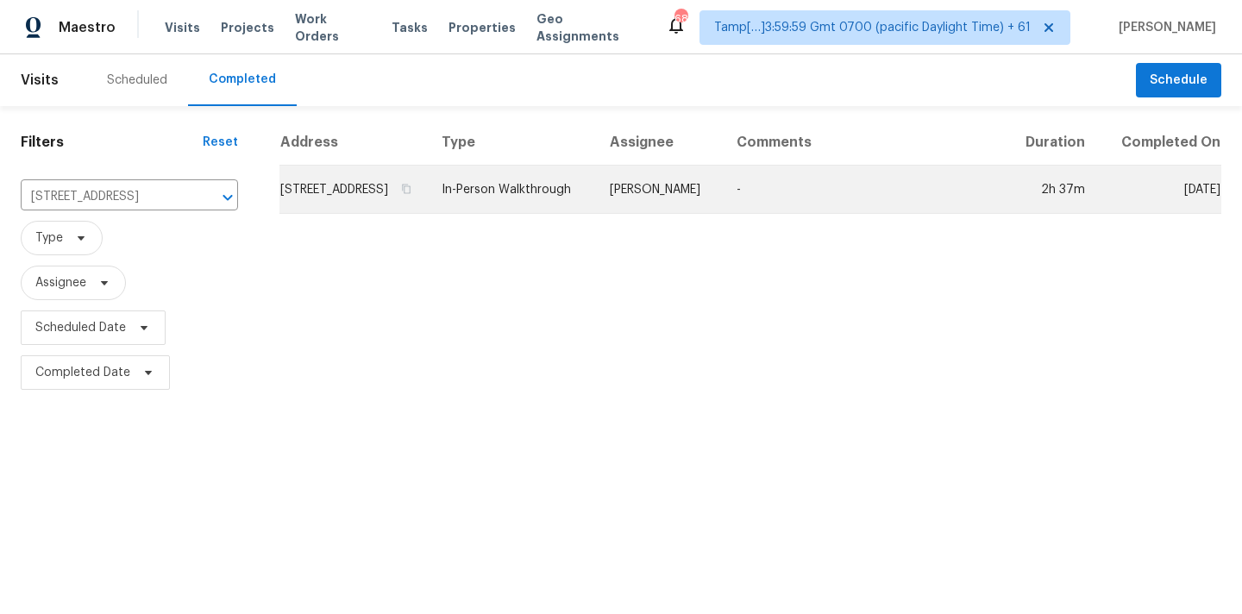
click at [670, 212] on td "[PERSON_NAME]" at bounding box center [659, 190] width 127 height 48
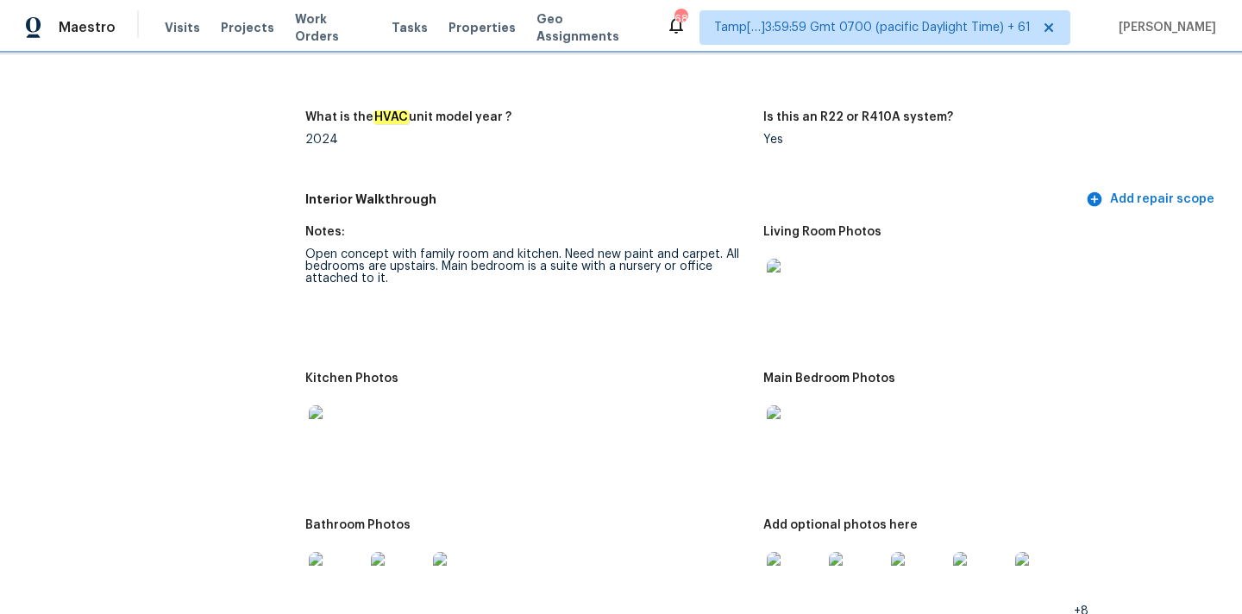
scroll to position [1789, 0]
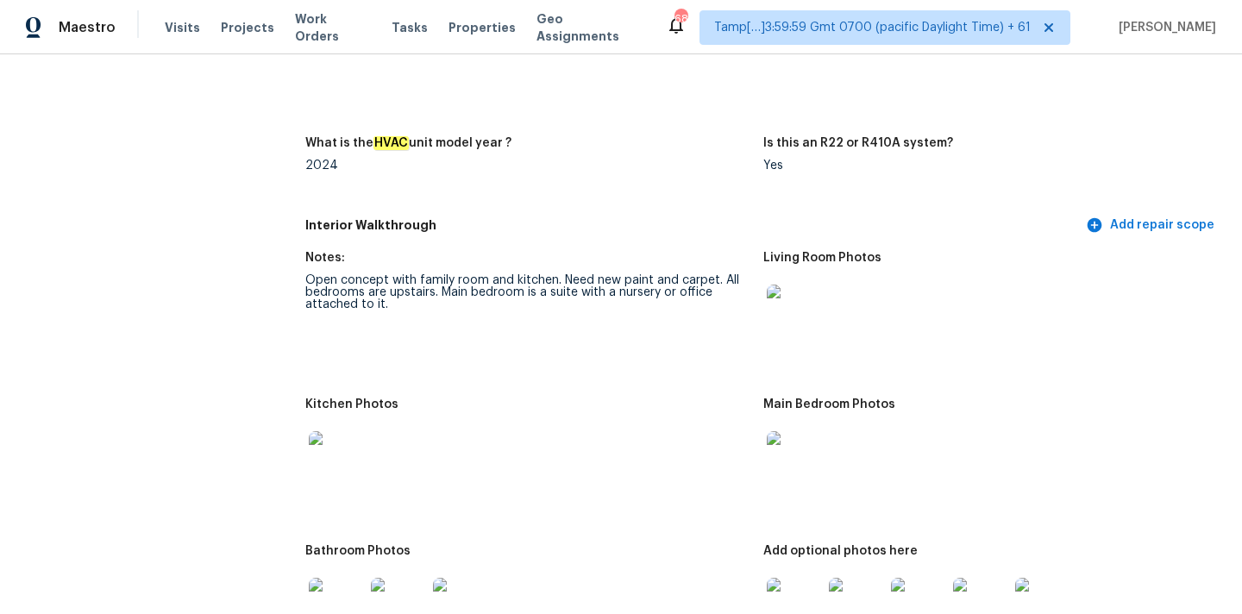
click at [770, 290] on img at bounding box center [794, 312] width 55 height 55
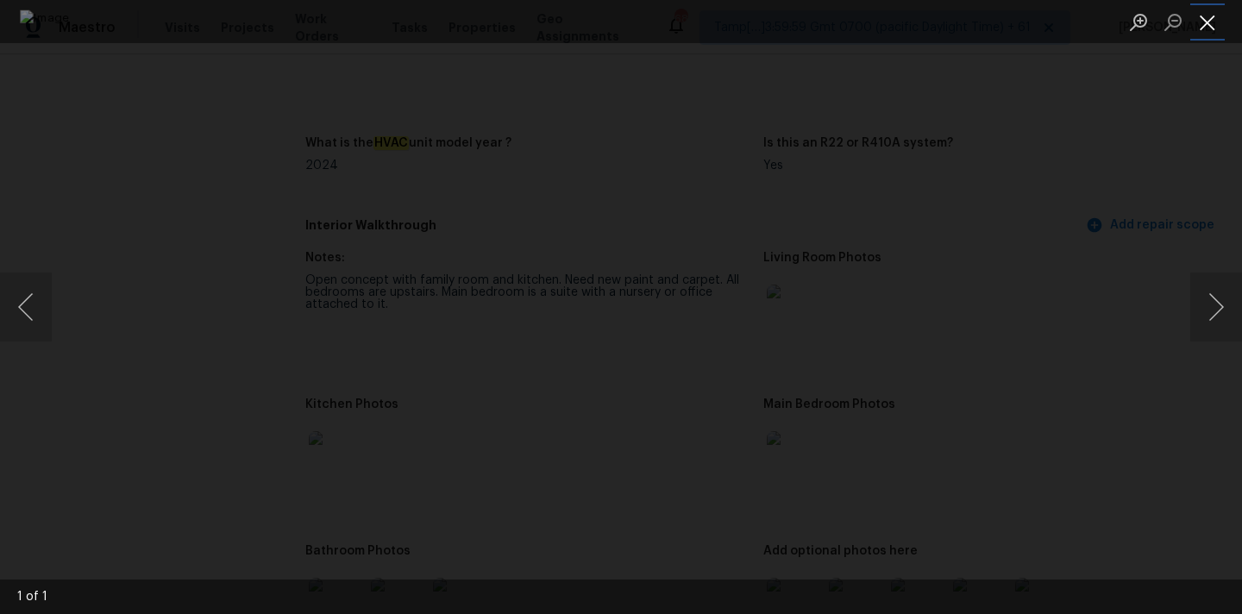
click at [1206, 35] on button "Close lightbox" at bounding box center [1208, 22] width 35 height 30
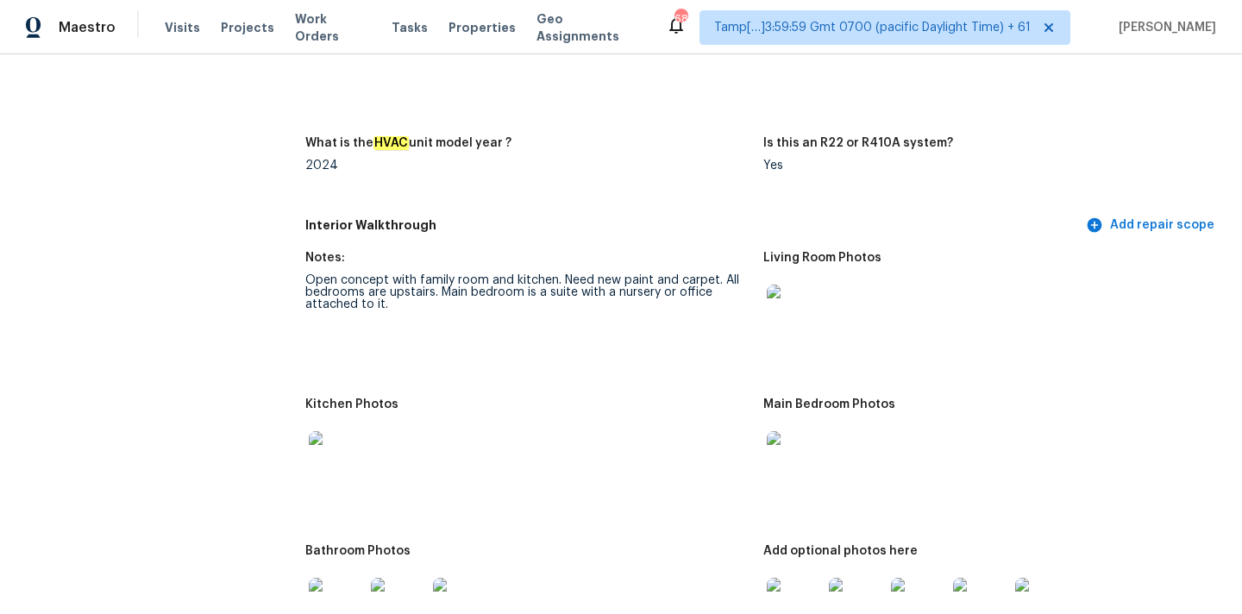
click at [772, 443] on img at bounding box center [794, 458] width 55 height 55
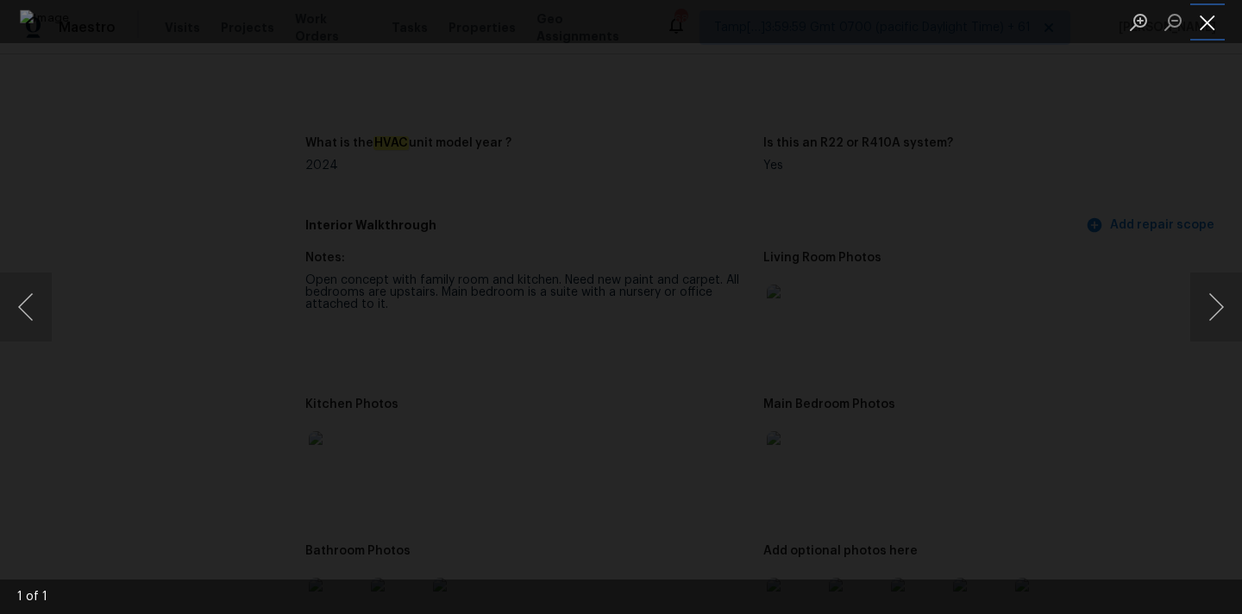
click at [1199, 31] on button "Close lightbox" at bounding box center [1208, 22] width 35 height 30
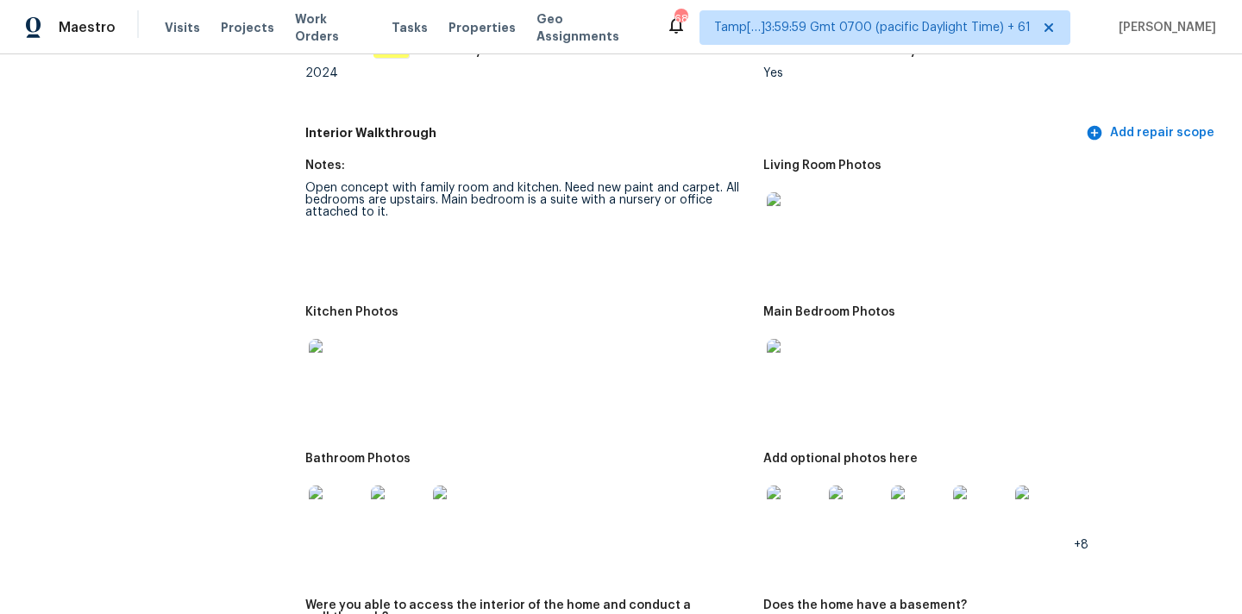
scroll to position [1926, 0]
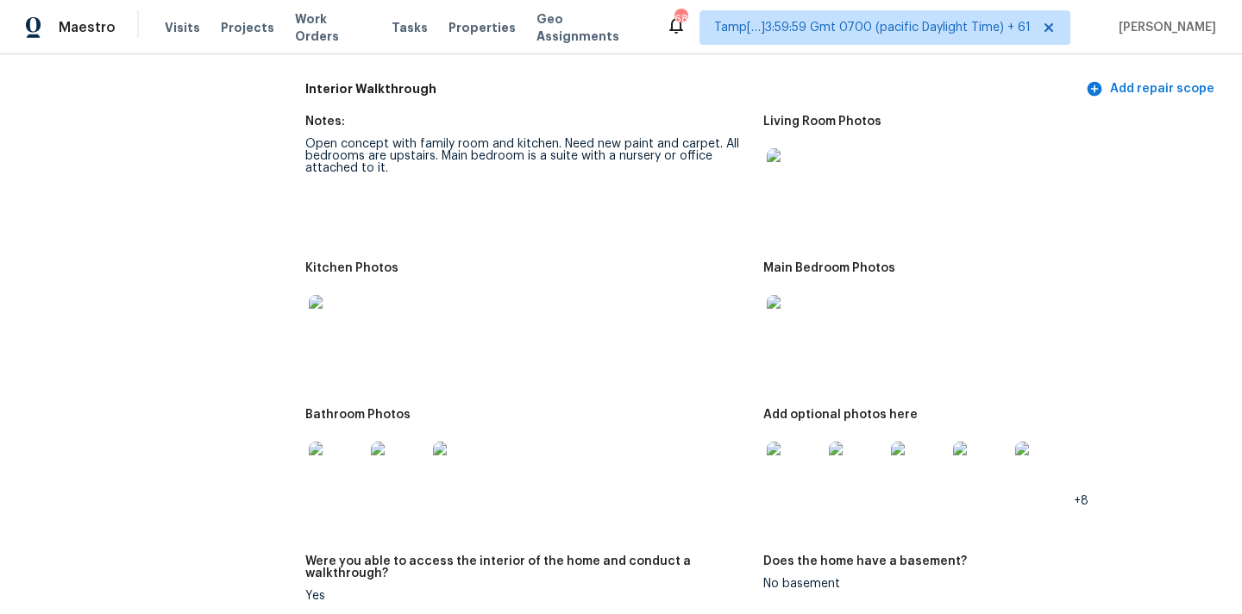
click at [358, 329] on img at bounding box center [336, 322] width 55 height 55
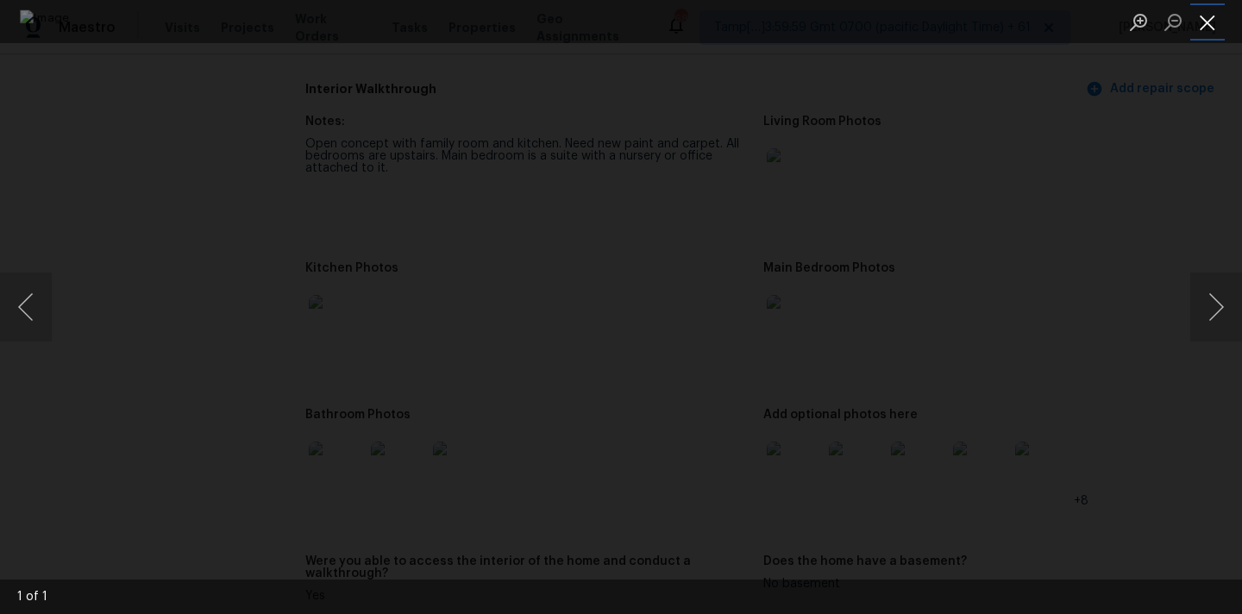
click at [1201, 22] on button "Close lightbox" at bounding box center [1208, 22] width 35 height 30
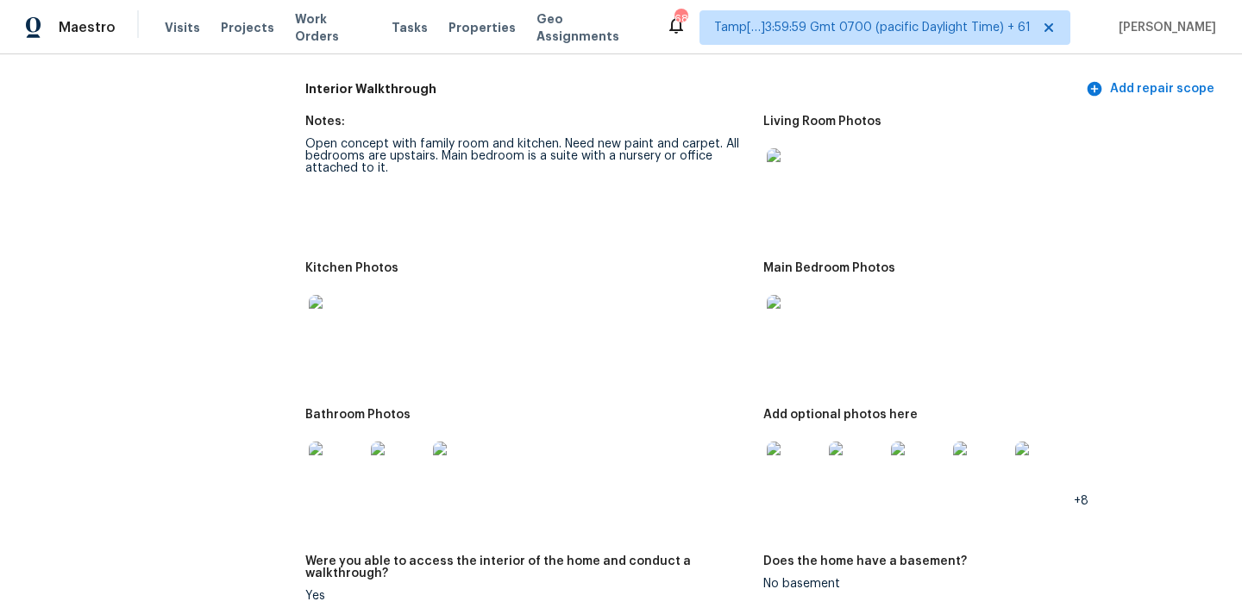
click at [343, 454] on img at bounding box center [336, 469] width 55 height 55
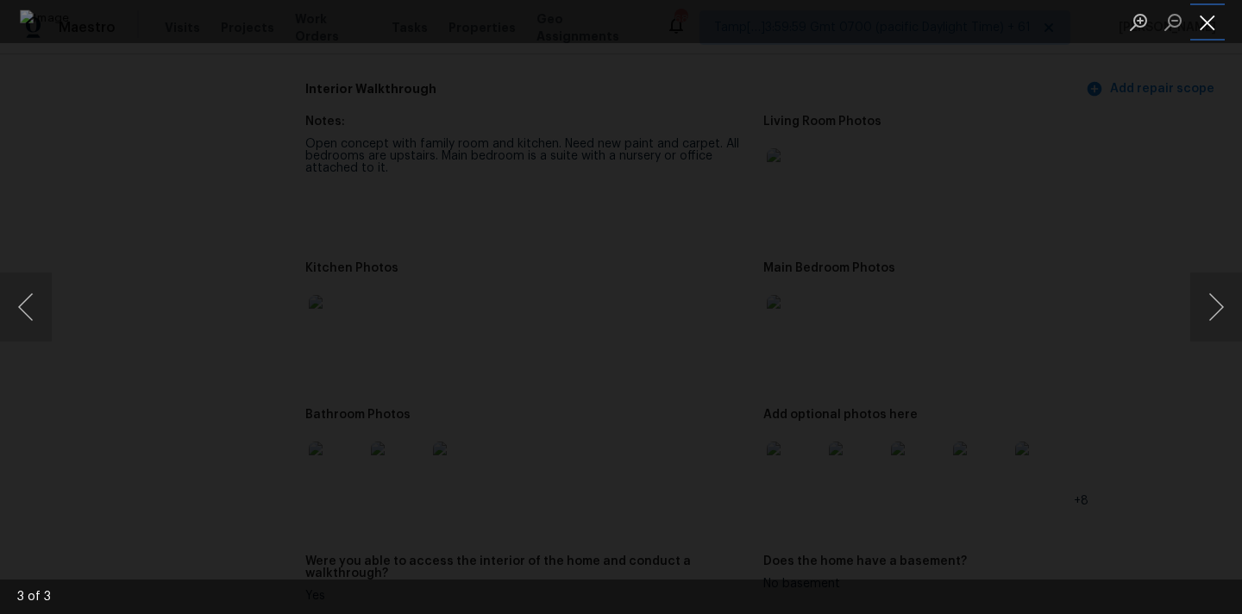
click at [1205, 26] on button "Close lightbox" at bounding box center [1208, 22] width 35 height 30
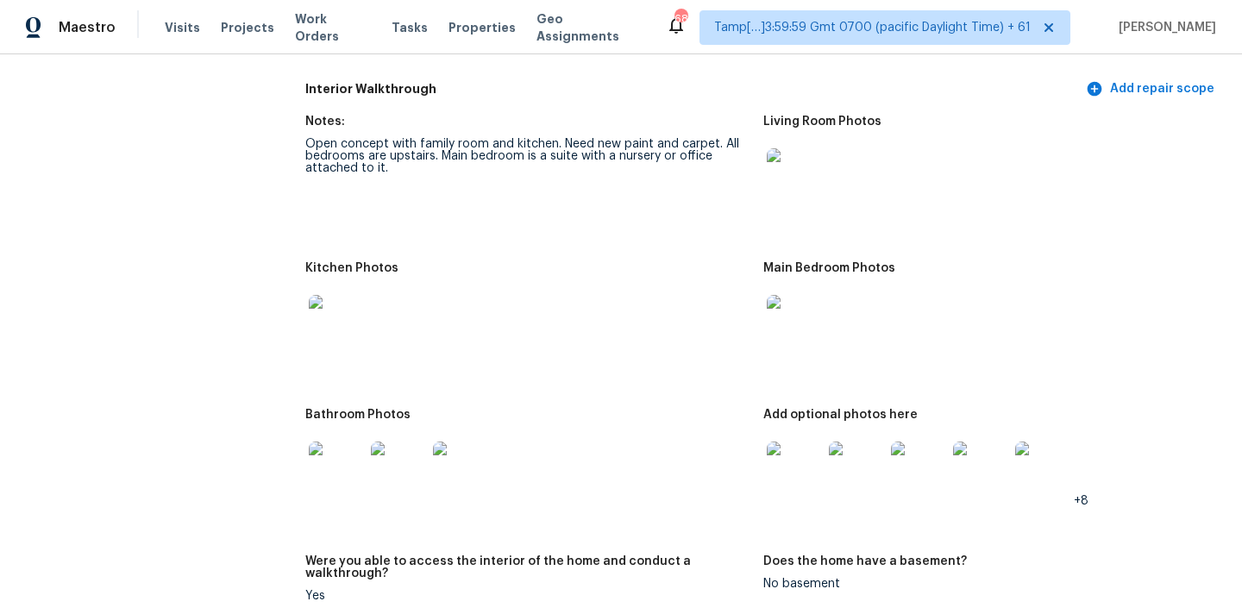
click at [764, 477] on div at bounding box center [794, 469] width 62 height 76
click at [783, 463] on img at bounding box center [794, 469] width 55 height 55
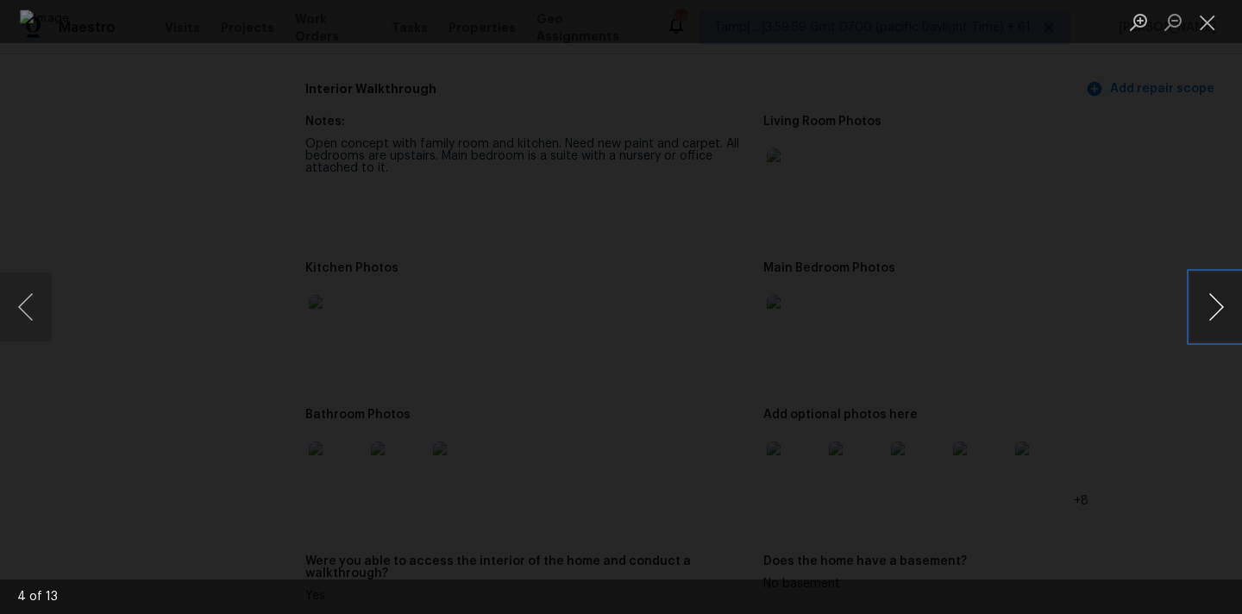
click at [1220, 303] on button "Next image" at bounding box center [1217, 307] width 52 height 69
click at [1227, 314] on button "Next image" at bounding box center [1217, 307] width 52 height 69
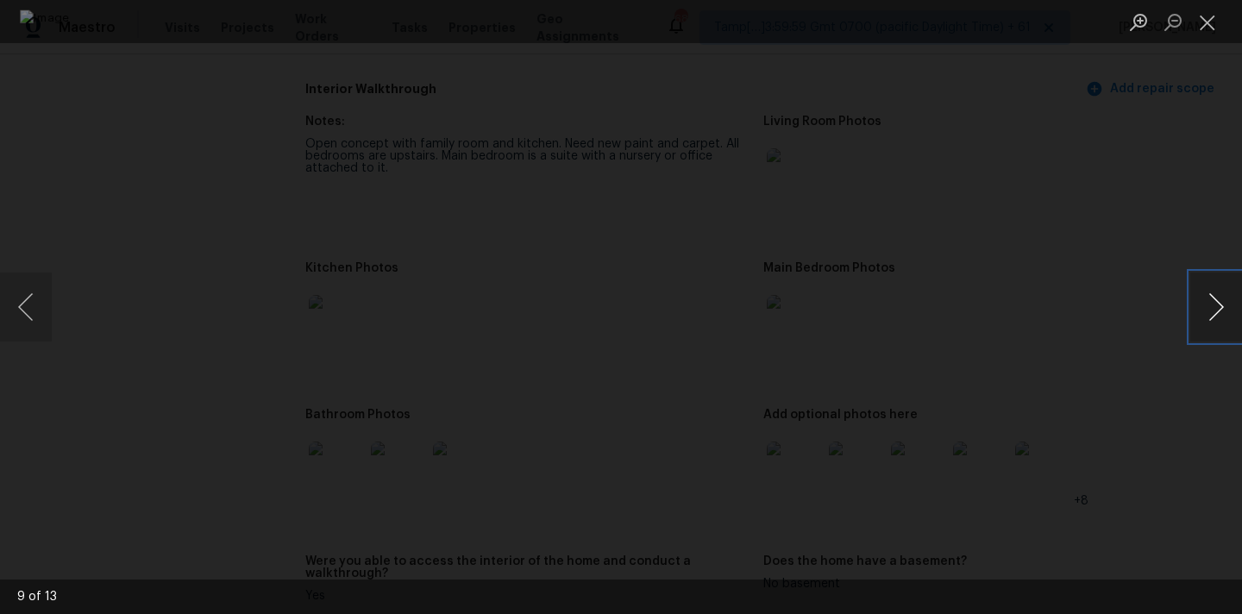
click at [1227, 314] on button "Next image" at bounding box center [1217, 307] width 52 height 69
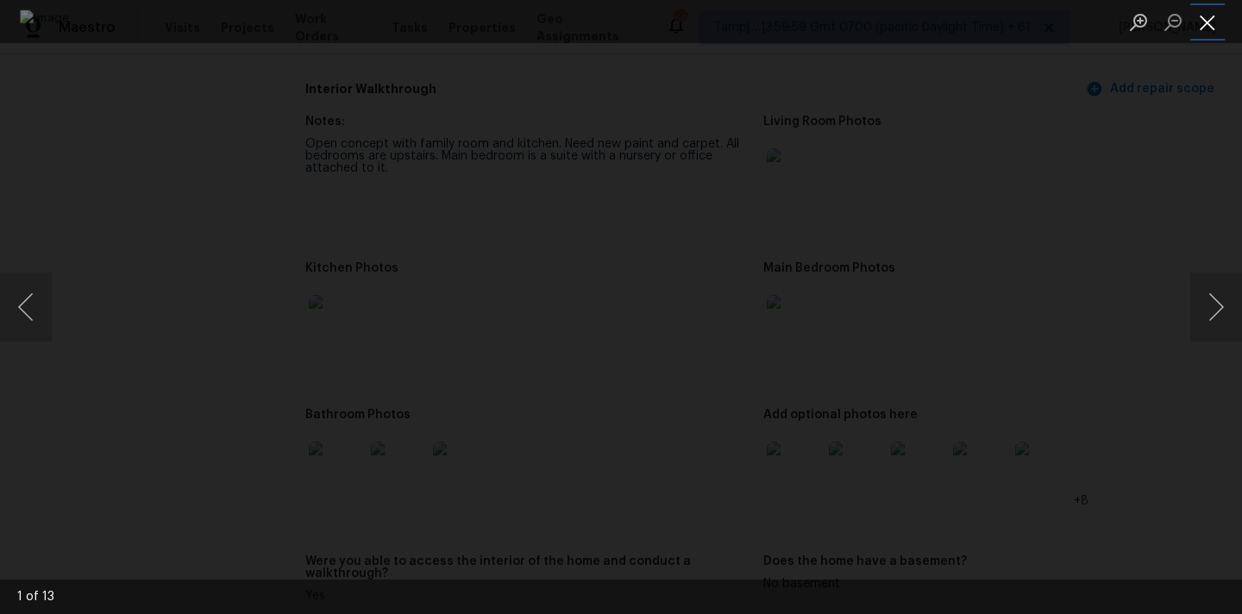
click at [1212, 24] on button "Close lightbox" at bounding box center [1208, 22] width 35 height 30
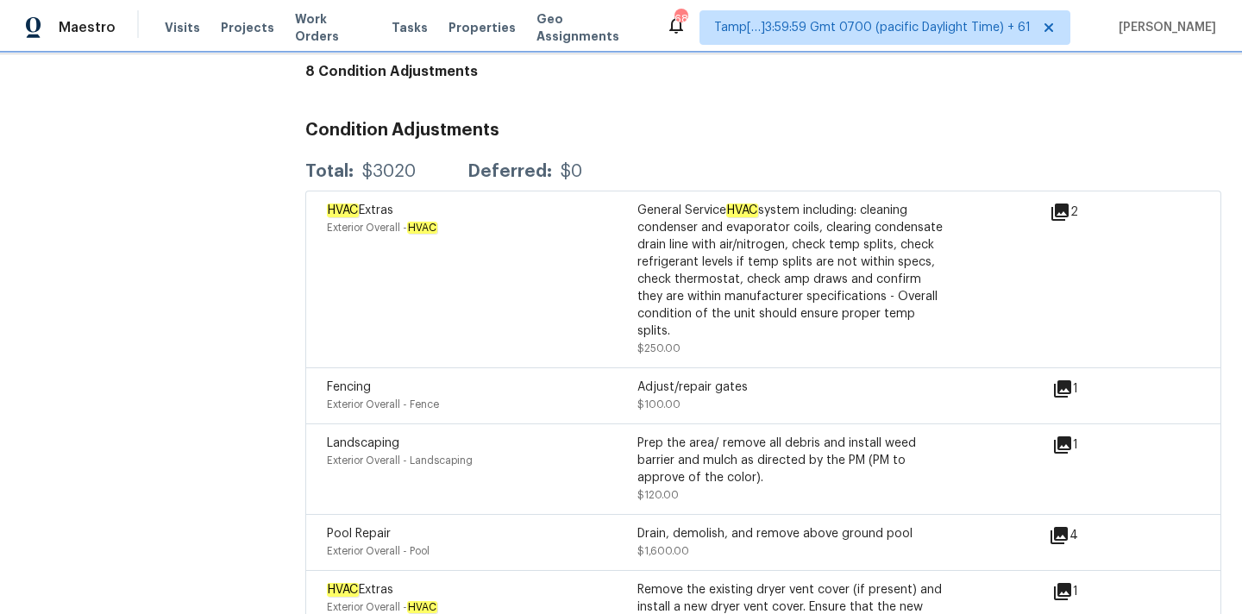
scroll to position [3822, 0]
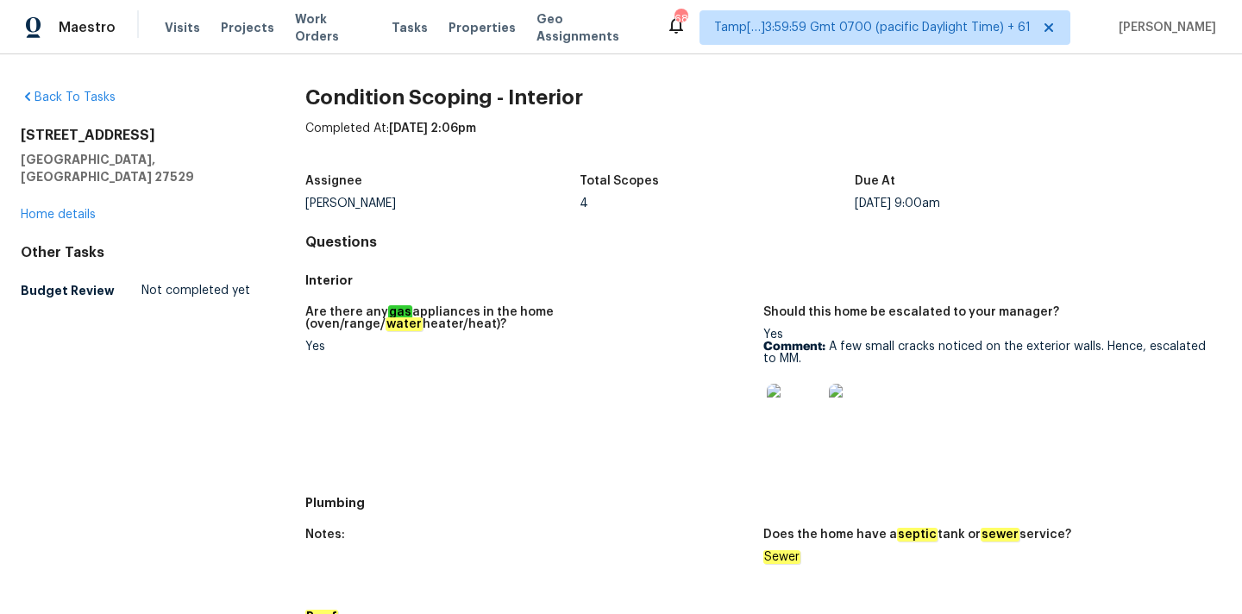
scroll to position [989, 0]
